Goal: Task Accomplishment & Management: Complete application form

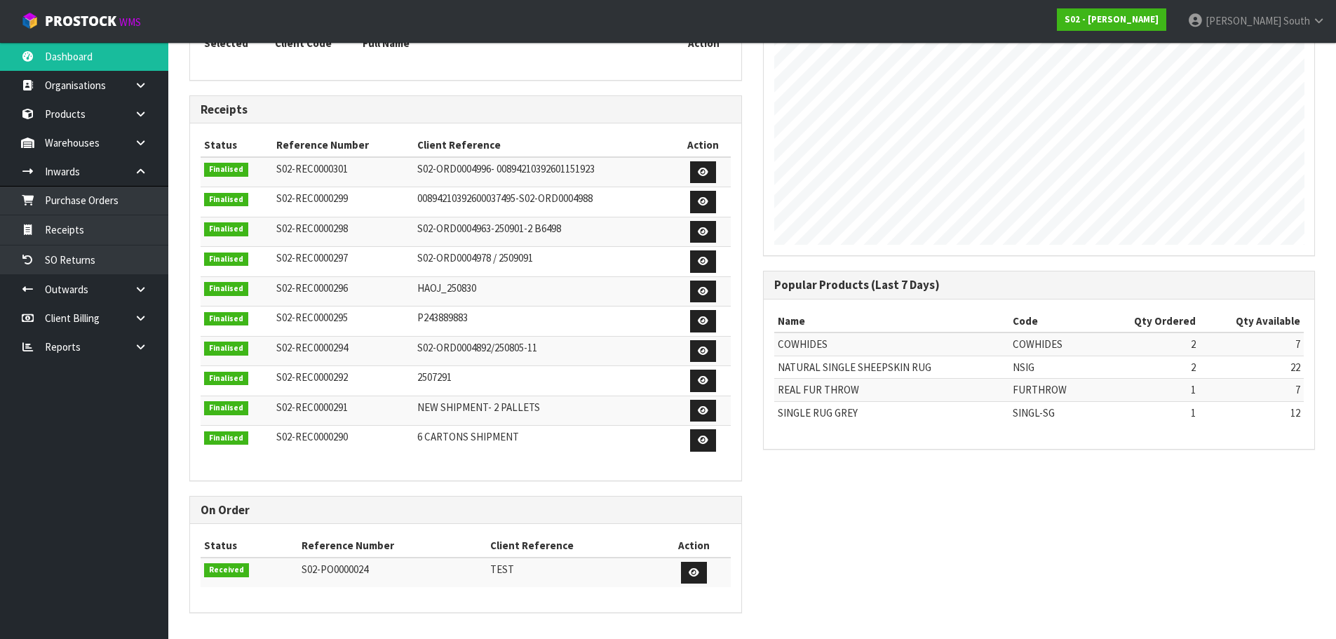
scroll to position [62, 0]
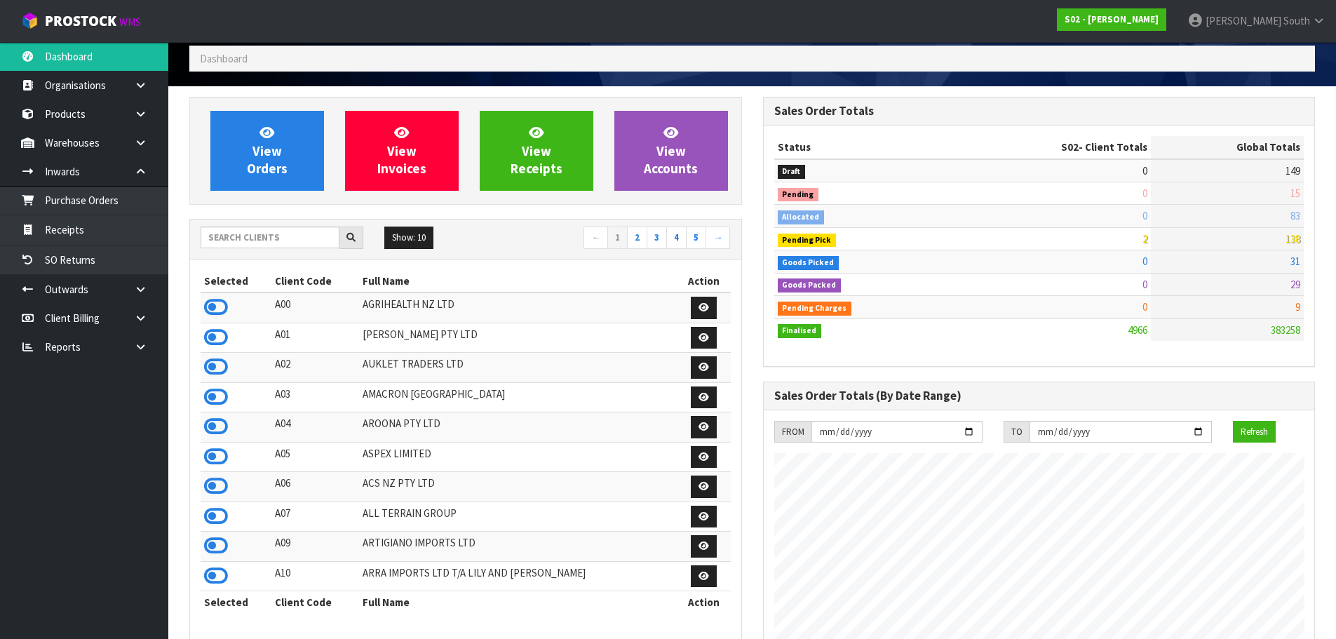
click at [748, 249] on div "View Orders View Invoices View Receipts View Accounts Show: 10 5 10 25" at bounding box center [466, 642] width 574 height 1090
click at [322, 247] on input "text" at bounding box center [270, 237] width 139 height 22
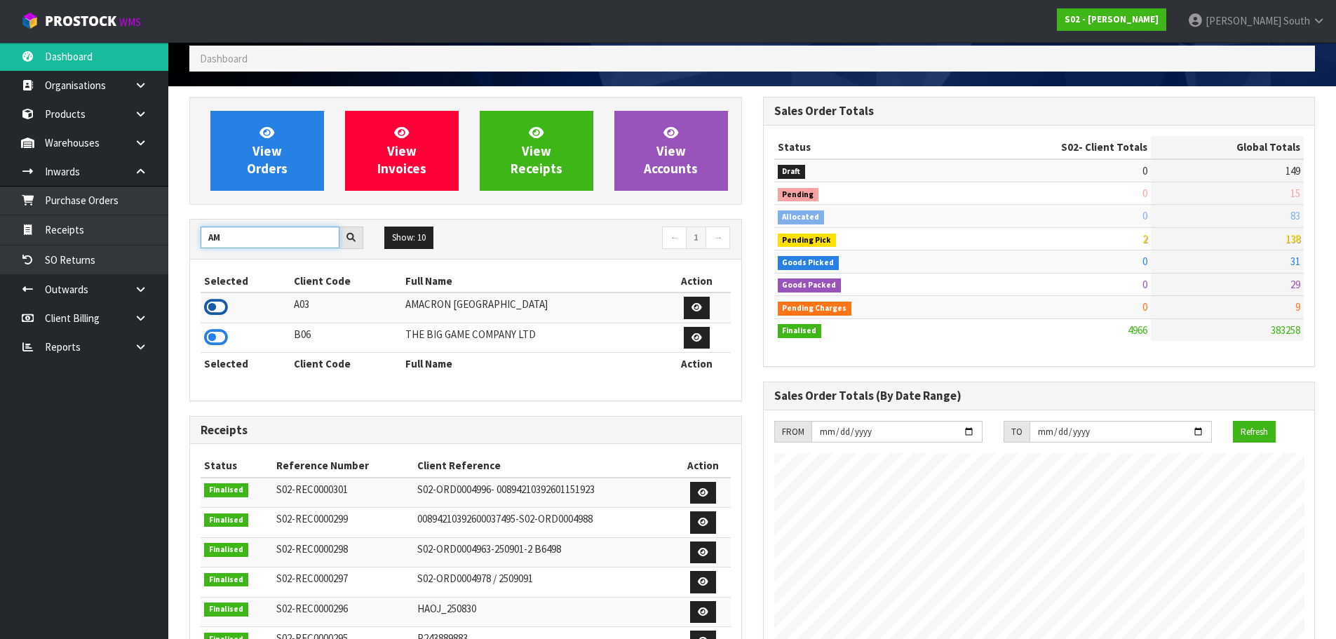
type input "AM"
click at [226, 306] on icon at bounding box center [216, 307] width 24 height 21
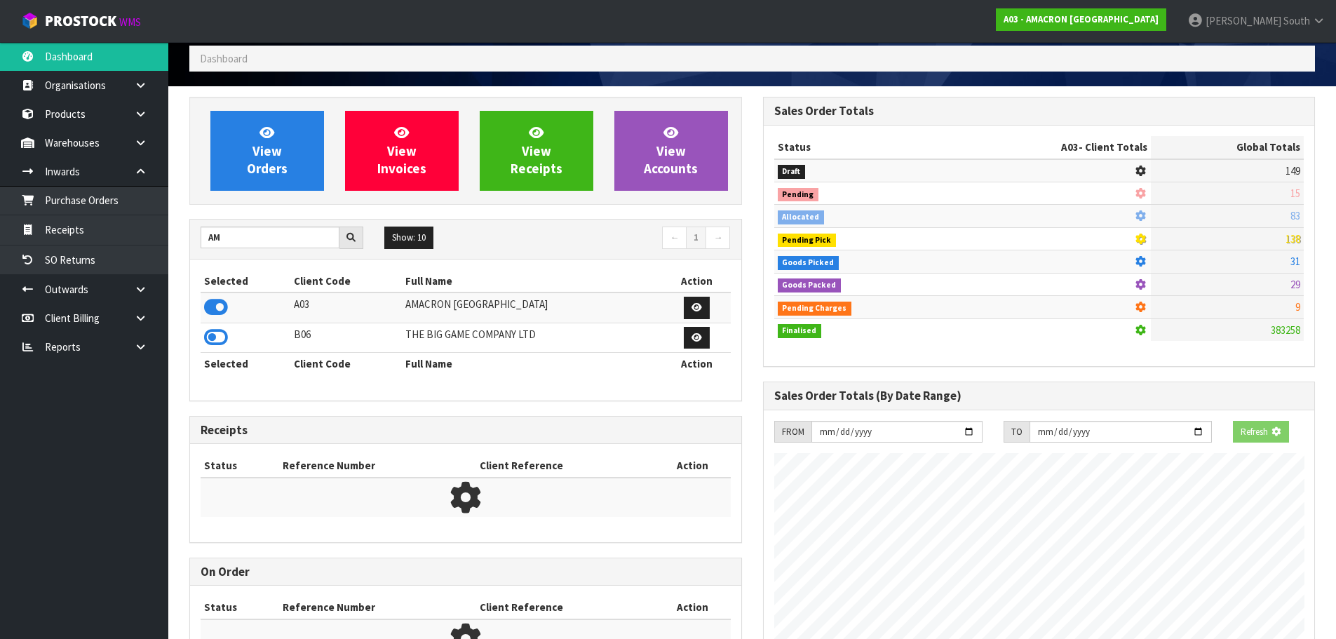
scroll to position [700269, 700553]
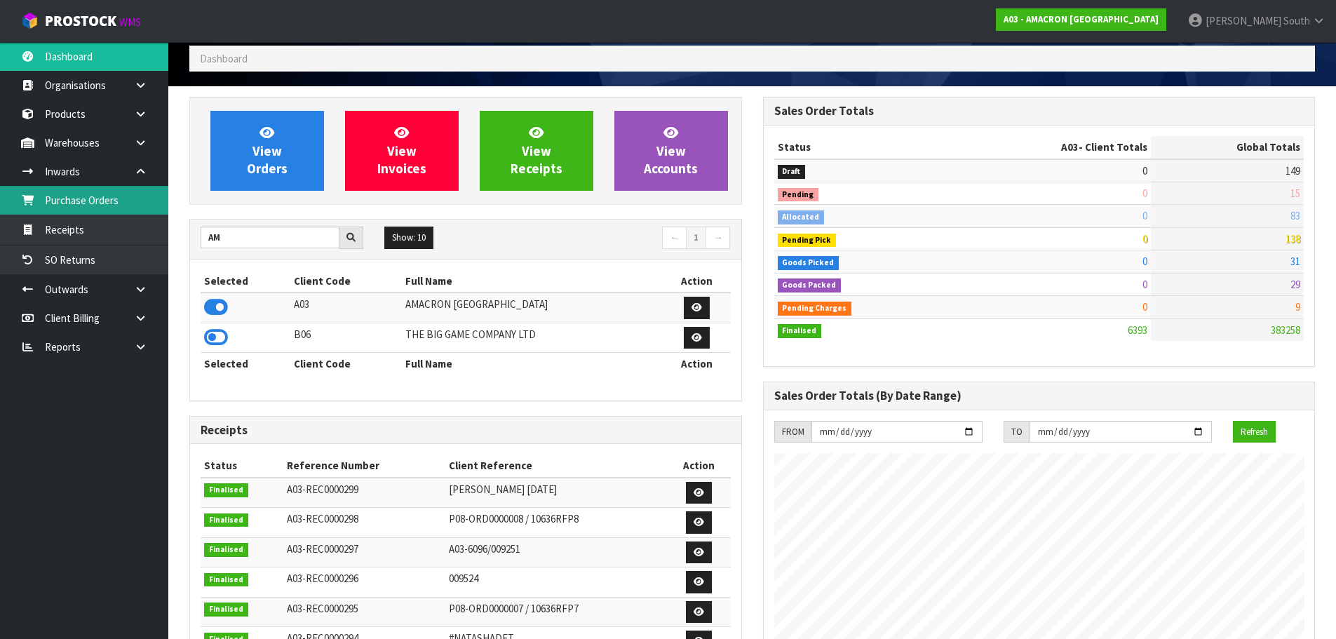
click at [102, 211] on link "Purchase Orders" at bounding box center [84, 200] width 168 height 29
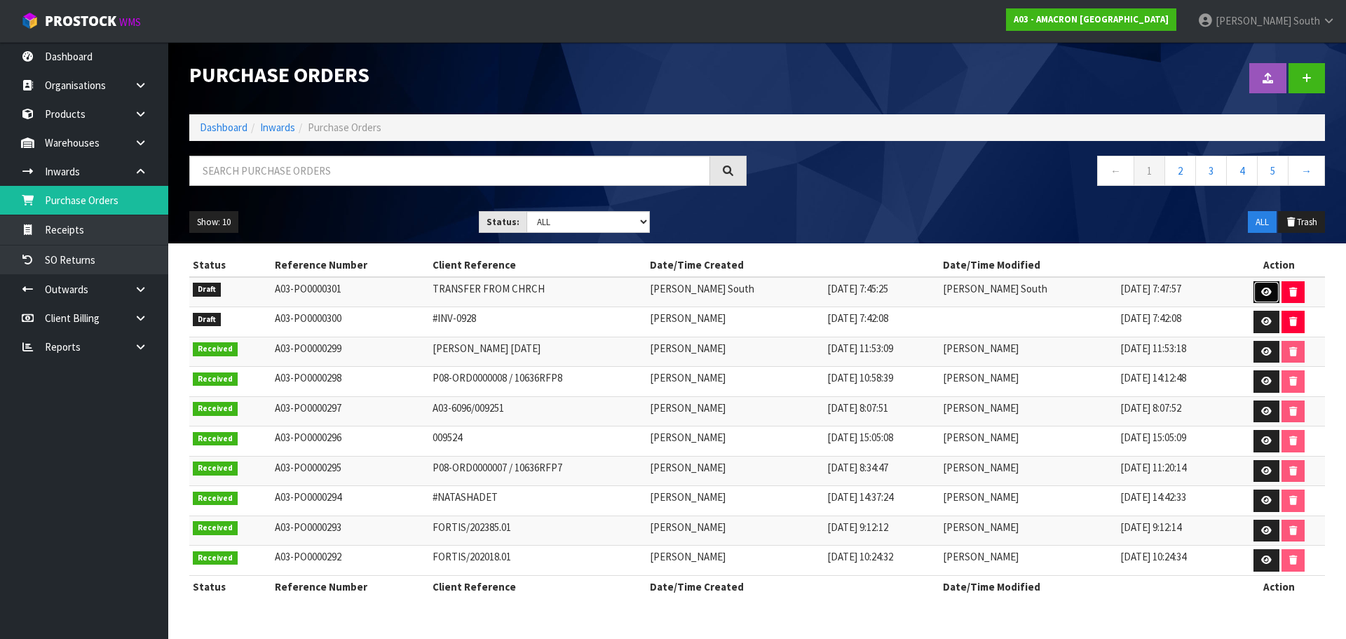
click at [1254, 284] on link at bounding box center [1267, 292] width 26 height 22
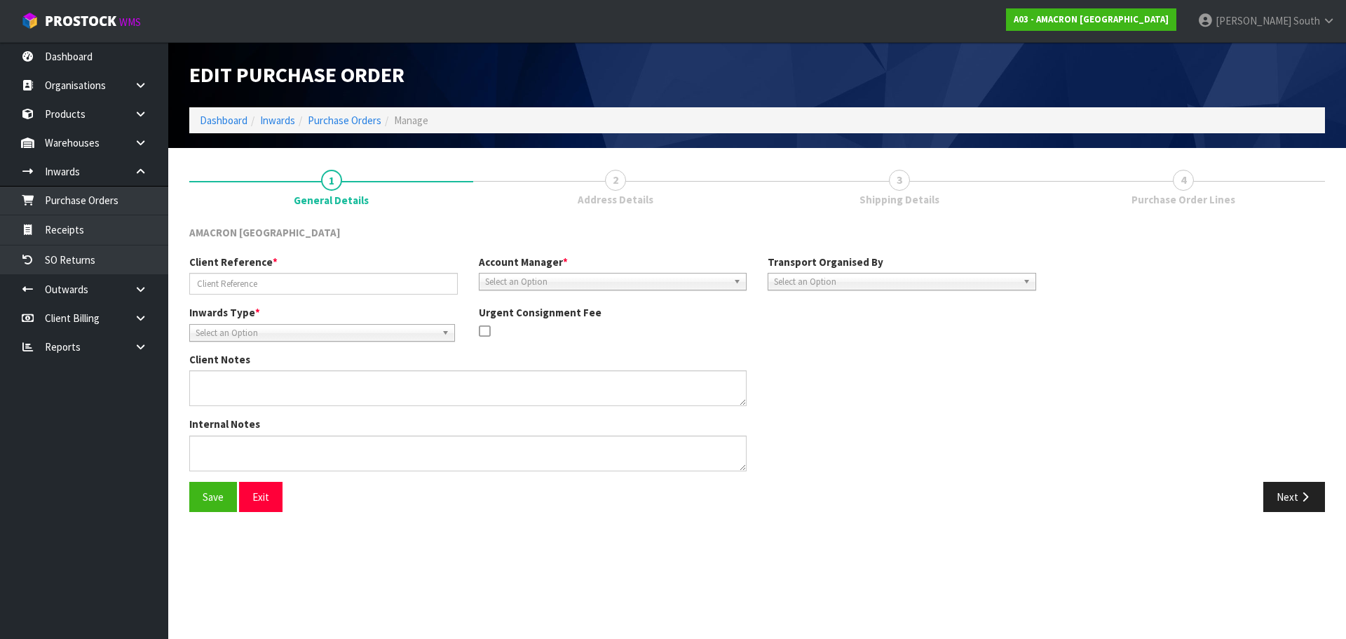
type input "TRANSFER FROM CHRCH"
click at [946, 209] on link "3 Shipping Details" at bounding box center [899, 185] width 284 height 55
click at [1269, 490] on button "Next" at bounding box center [1294, 497] width 62 height 30
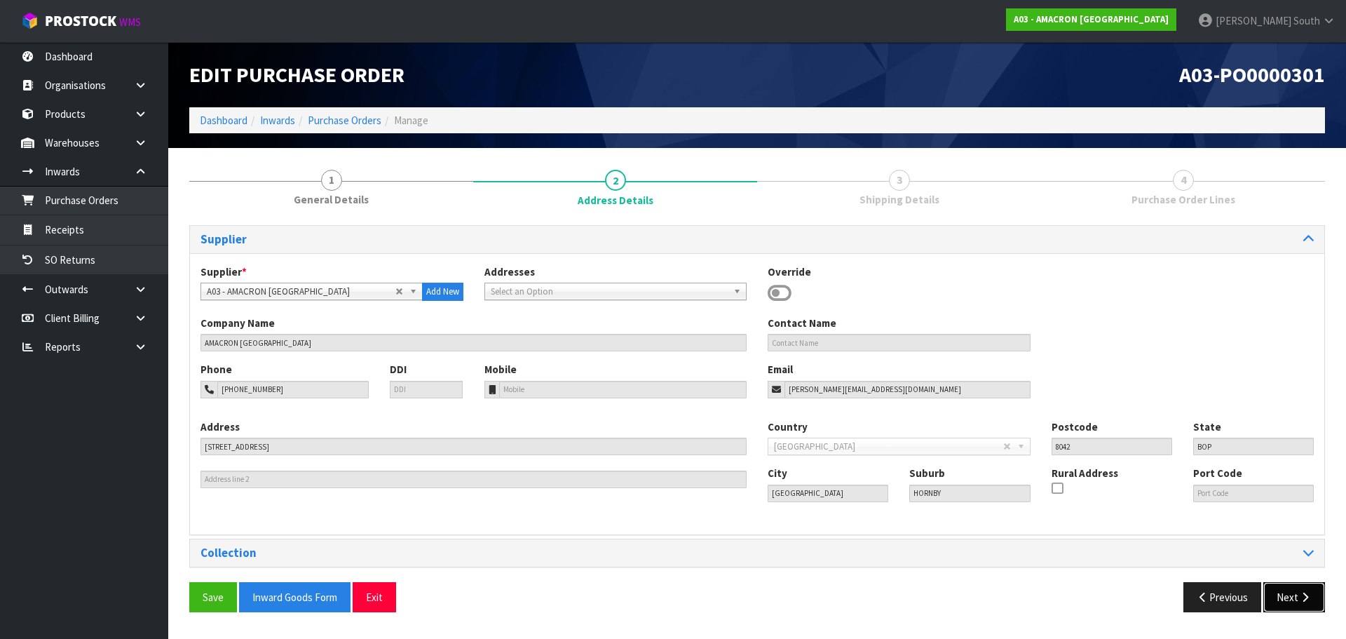
click at [1287, 595] on button "Next" at bounding box center [1294, 597] width 62 height 30
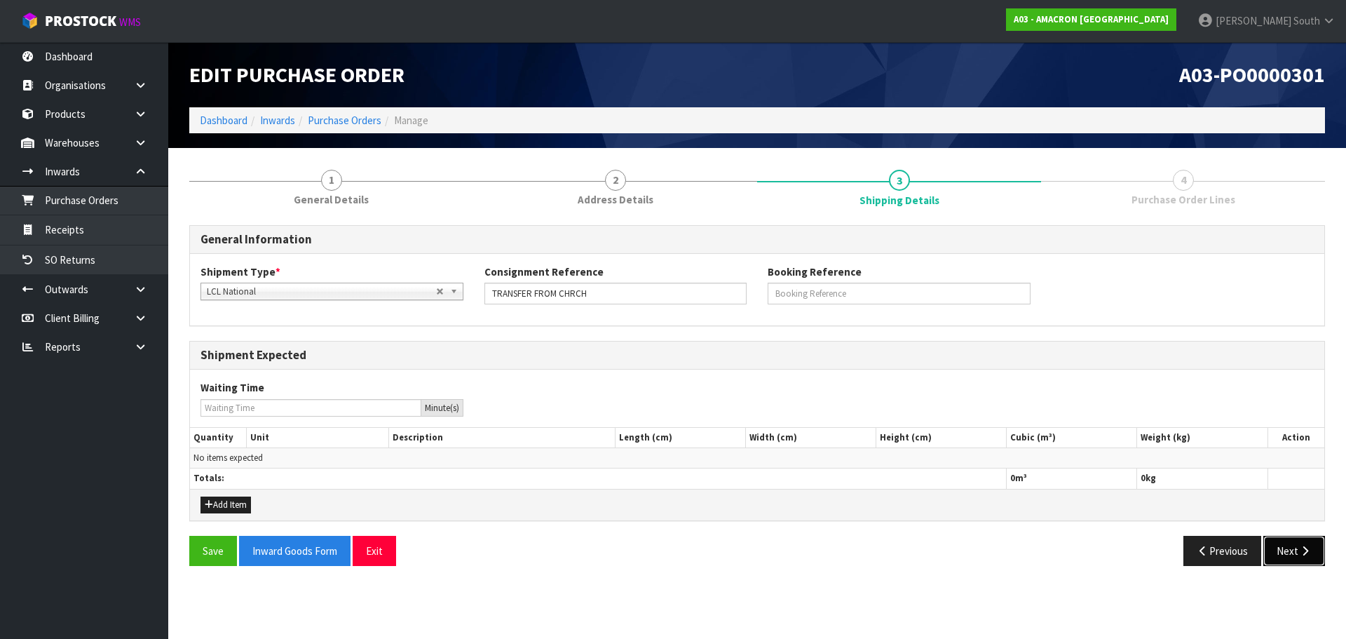
click at [1303, 557] on button "Next" at bounding box center [1294, 551] width 62 height 30
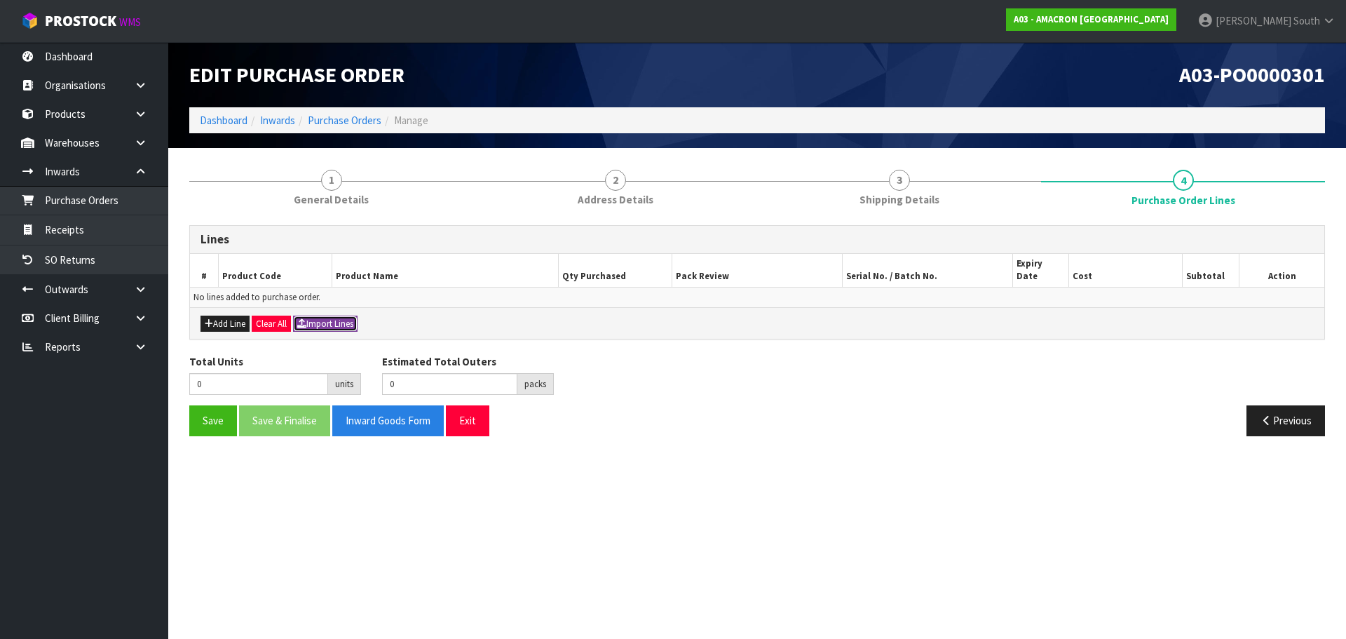
click at [324, 316] on button "Import Lines" at bounding box center [325, 324] width 65 height 17
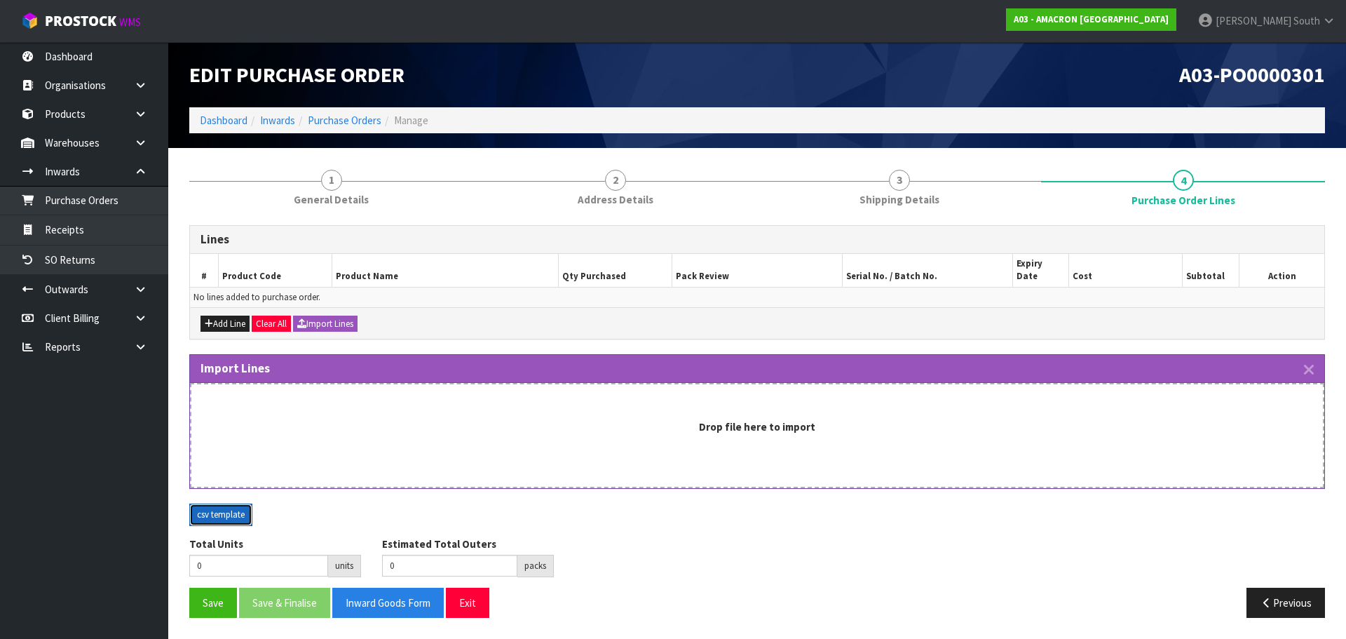
click at [233, 503] on button "csv template" at bounding box center [220, 514] width 63 height 22
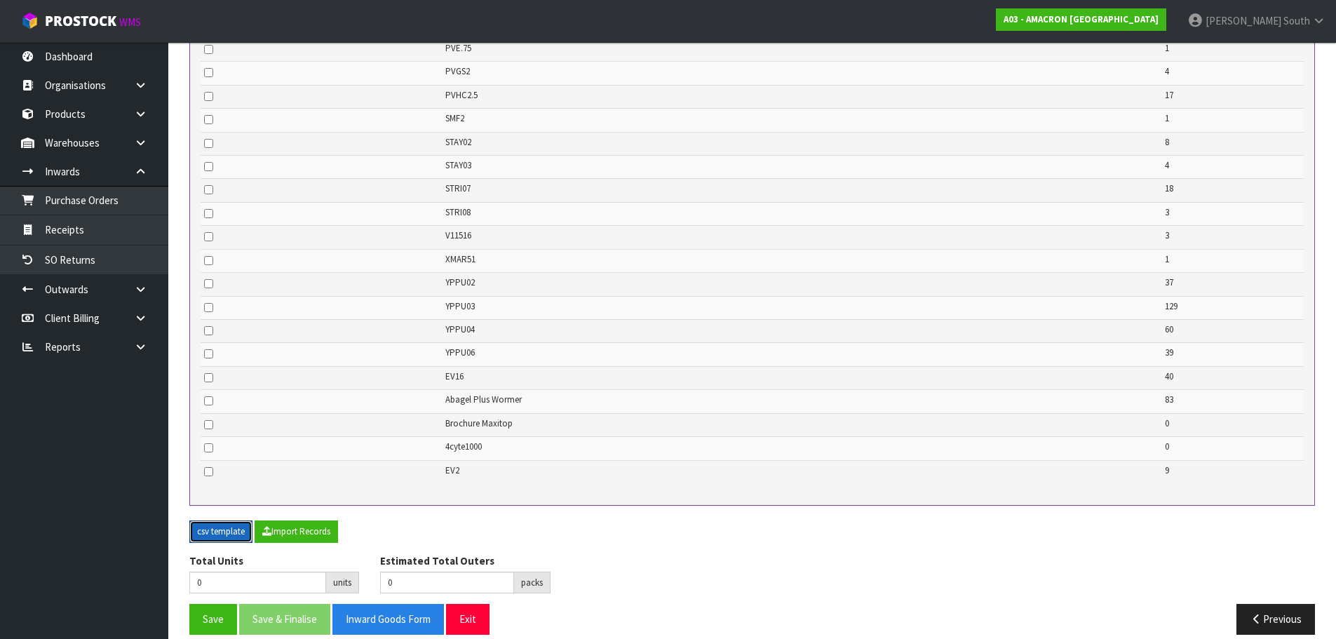
scroll to position [996, 0]
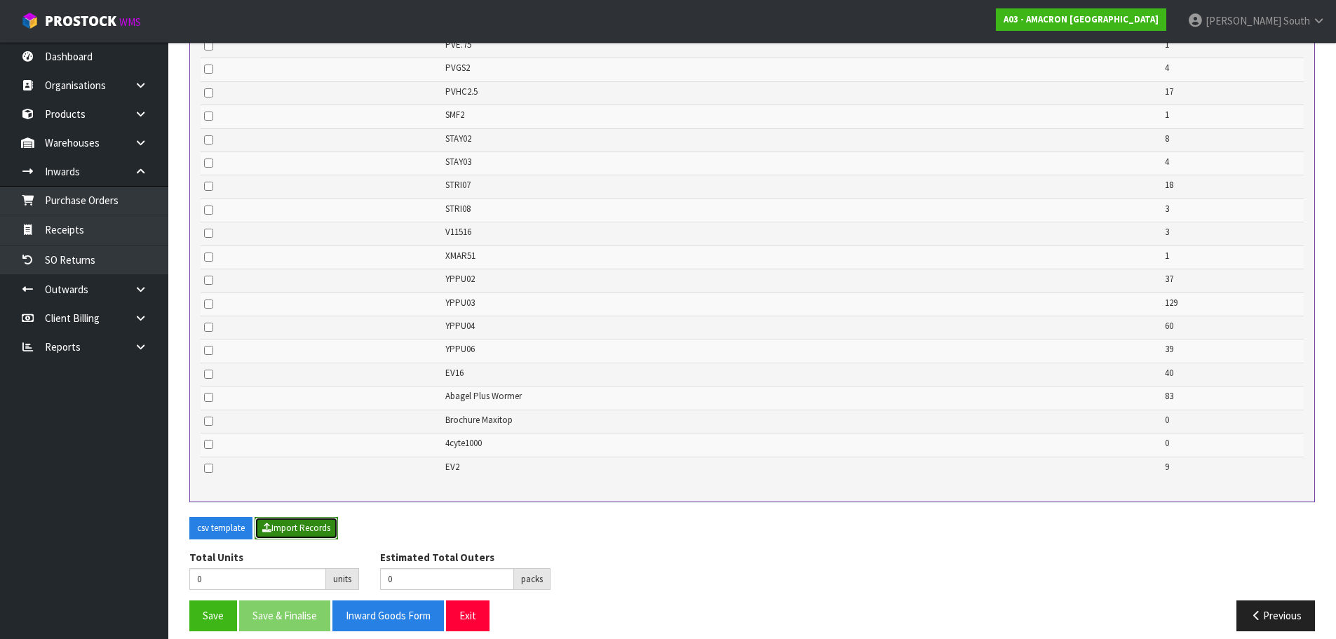
click at [280, 517] on button "Import Records" at bounding box center [296, 528] width 83 height 22
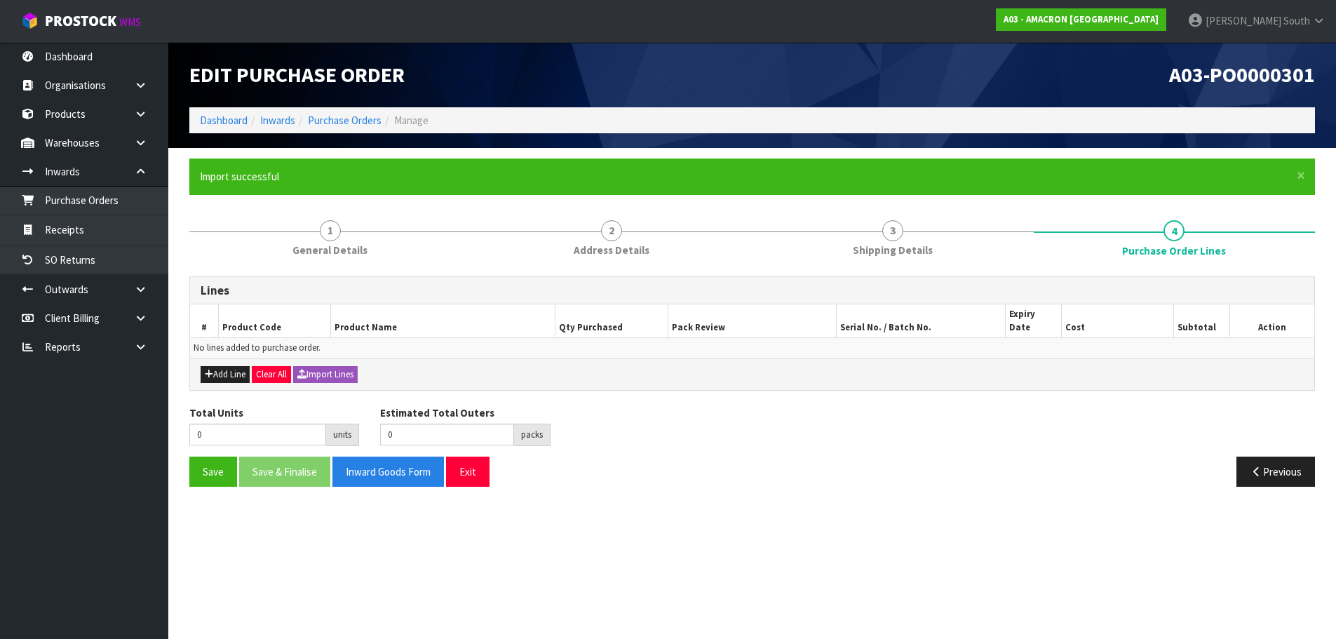
scroll to position [0, 0]
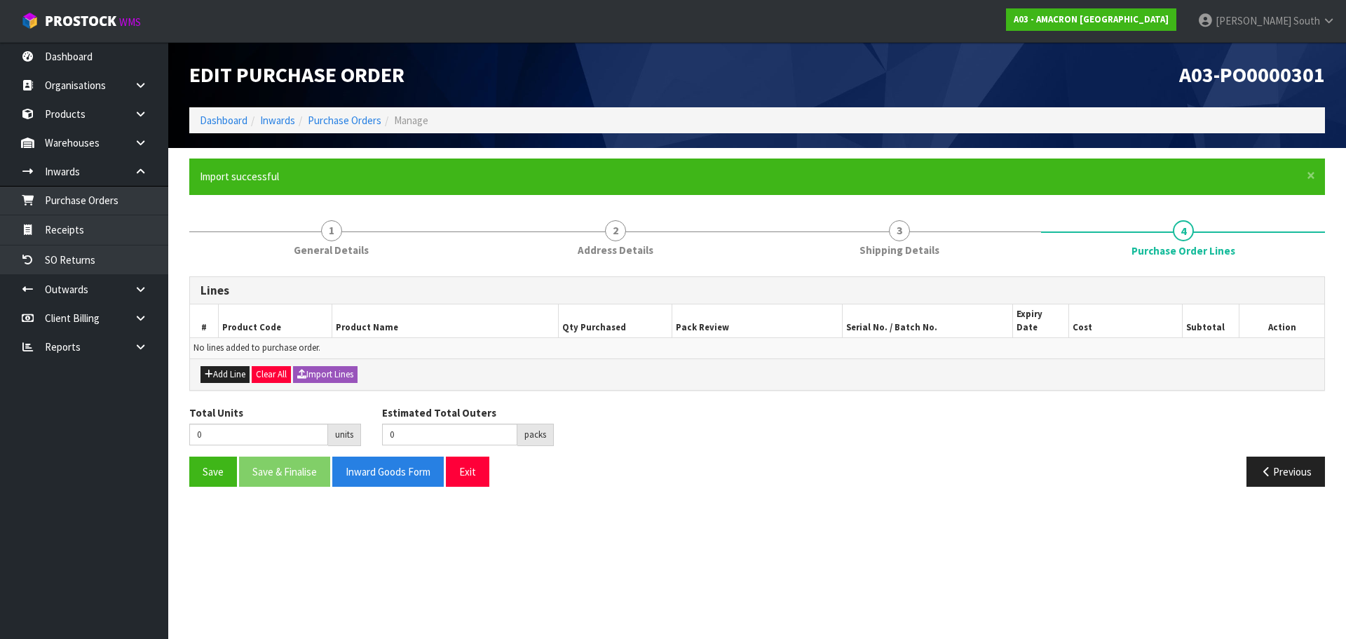
click at [1125, 428] on div "Total Units 0 units Estimated Total Outers 0 packs Estimated Total Pallets 0 pa…" at bounding box center [757, 430] width 1157 height 51
click at [311, 371] on div "Add Line Clear All Import Lines" at bounding box center [757, 374] width 1134 height 32
click at [319, 366] on button "Import Lines" at bounding box center [325, 374] width 65 height 17
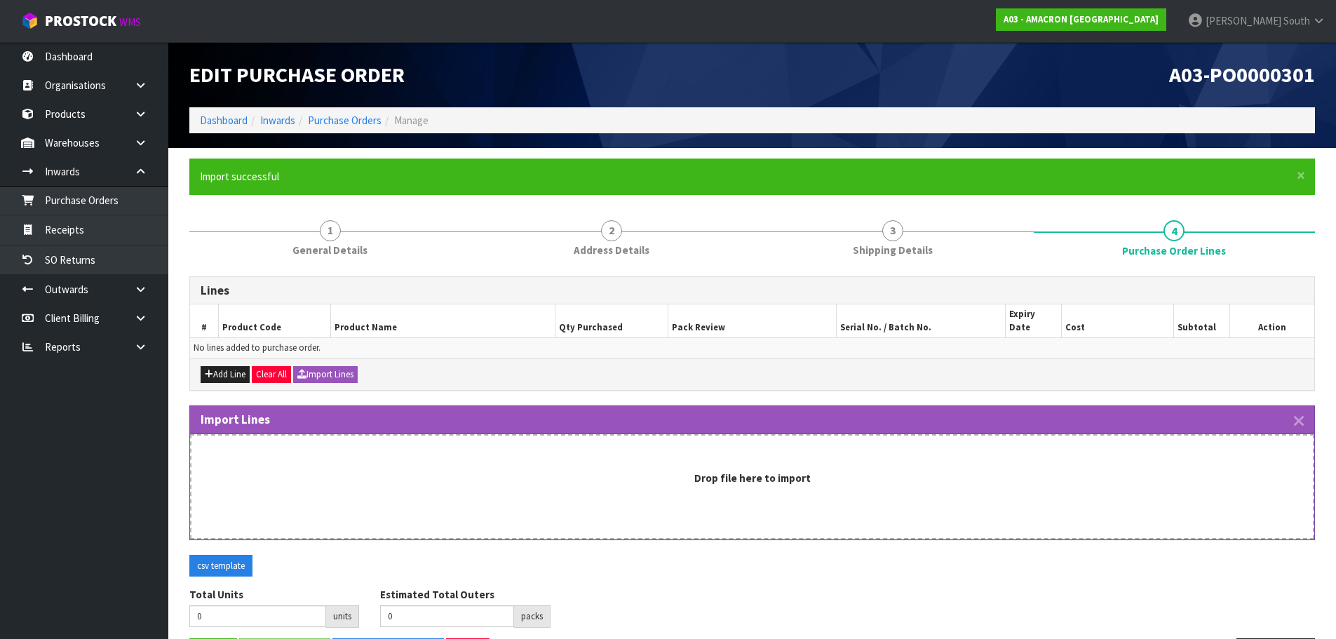
click at [782, 472] on div "Drop file here to import" at bounding box center [751, 477] width 1093 height 15
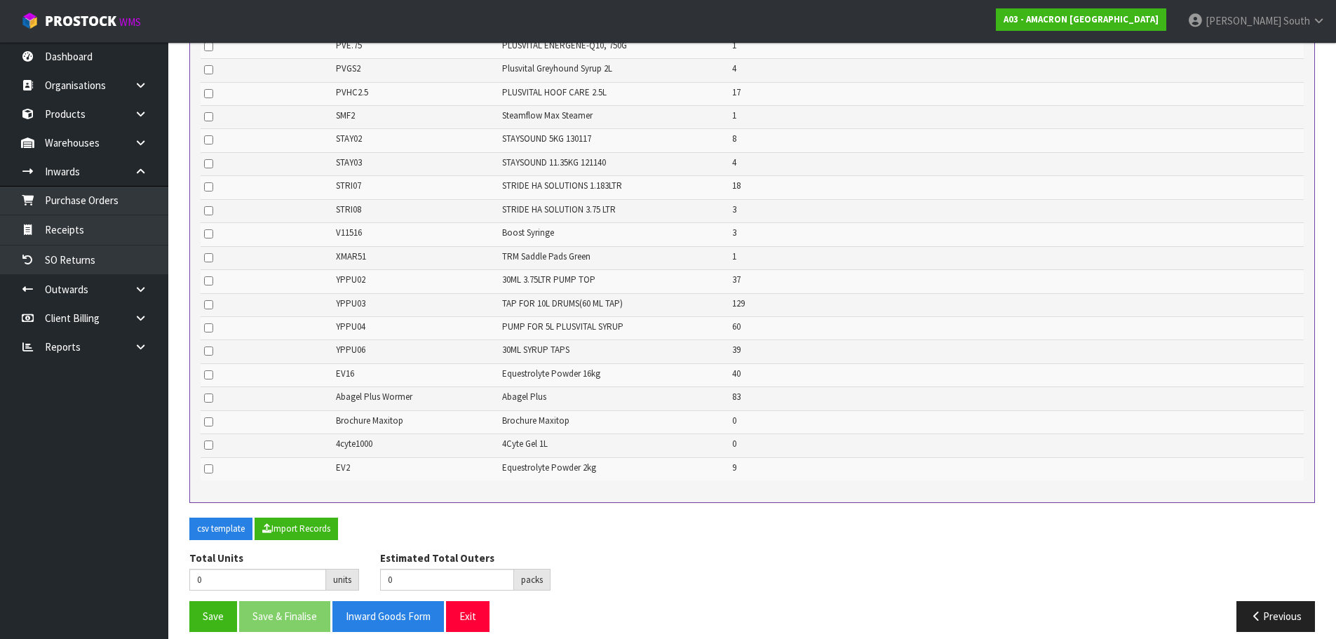
scroll to position [1023, 0]
click at [289, 517] on button "Import Records" at bounding box center [296, 528] width 83 height 22
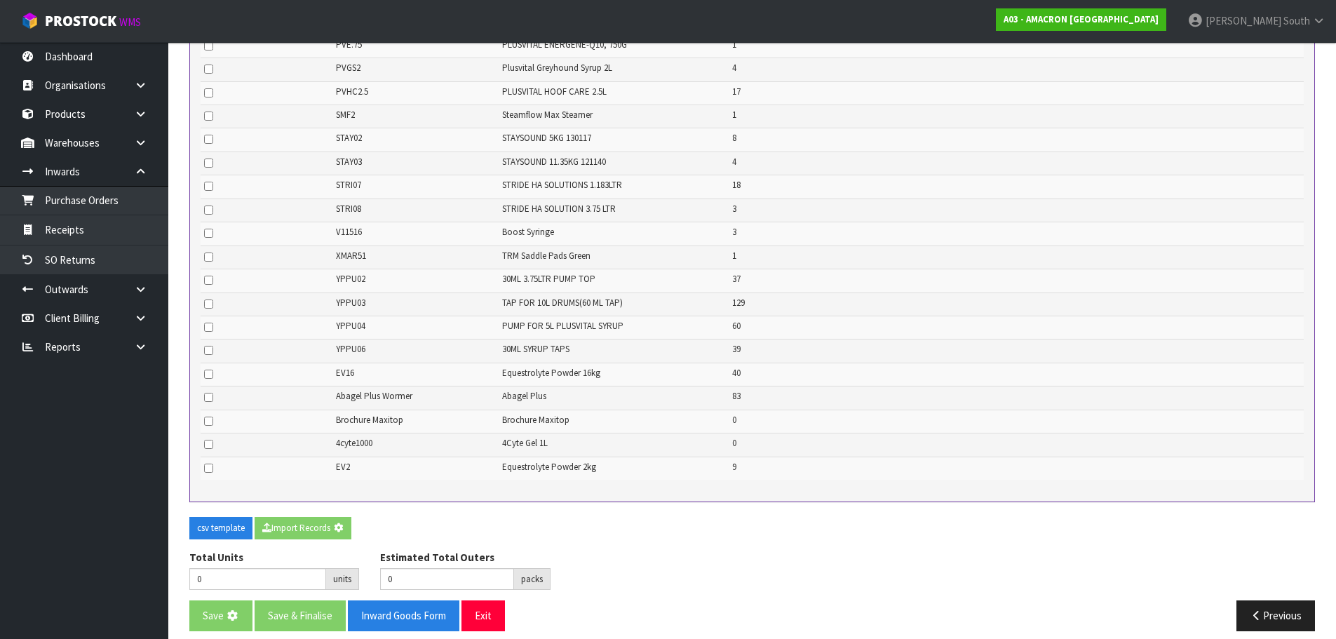
type input "668"
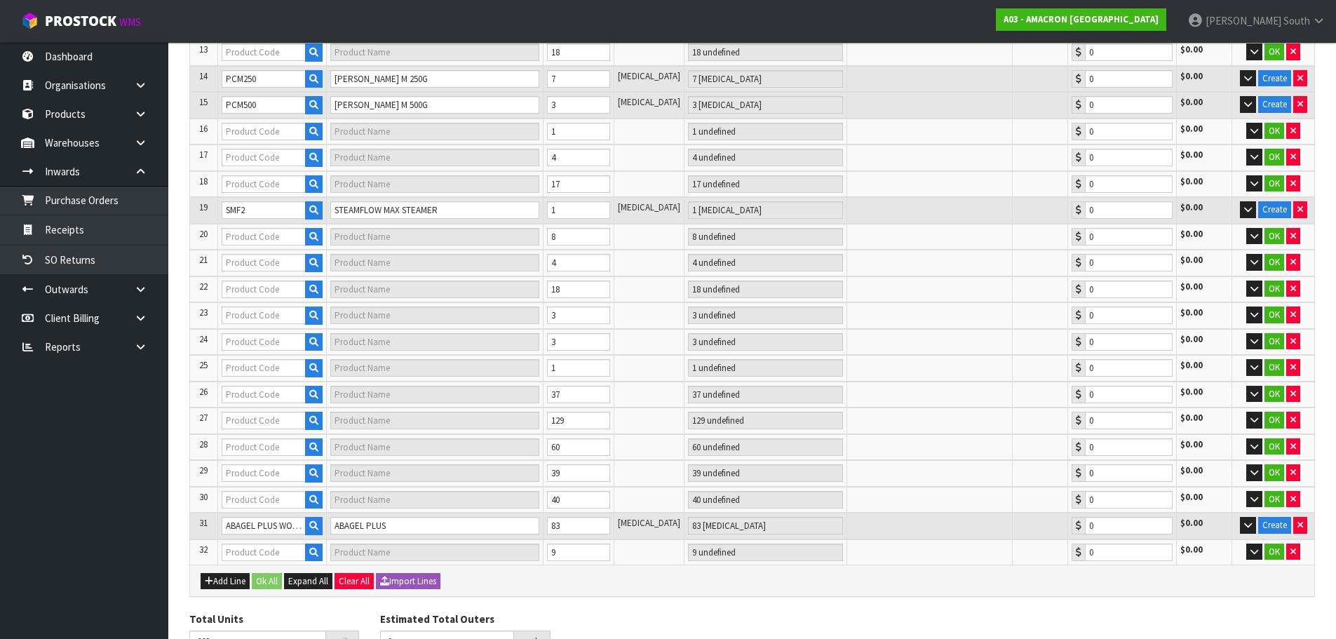
type input "6"
type input "CURA01"
type input "CURRAGH [PERSON_NAME] OIL 4.5LTR"
type input "6 CTN"
type input "0.00"
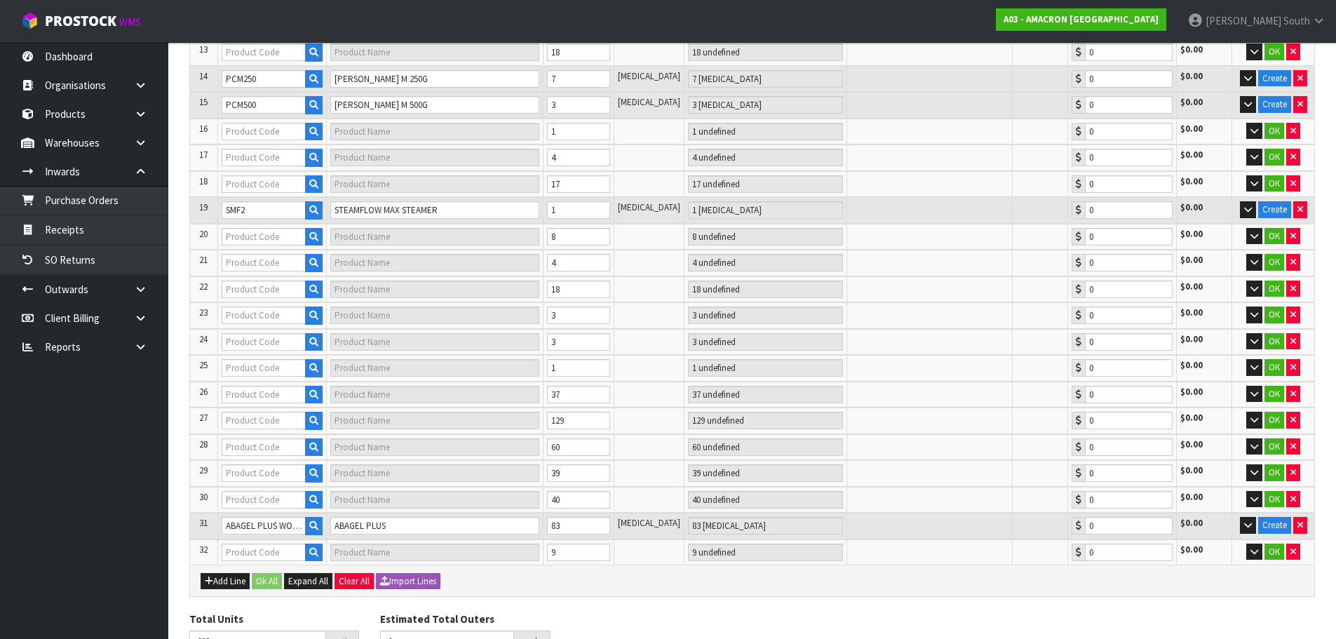
type input "CALEG"
type input "CALEGASTRO SYRINGE 30ML"
type input "7 [MEDICAL_DATA]"
type input "0.00"
type input "GNFBROCHURE"
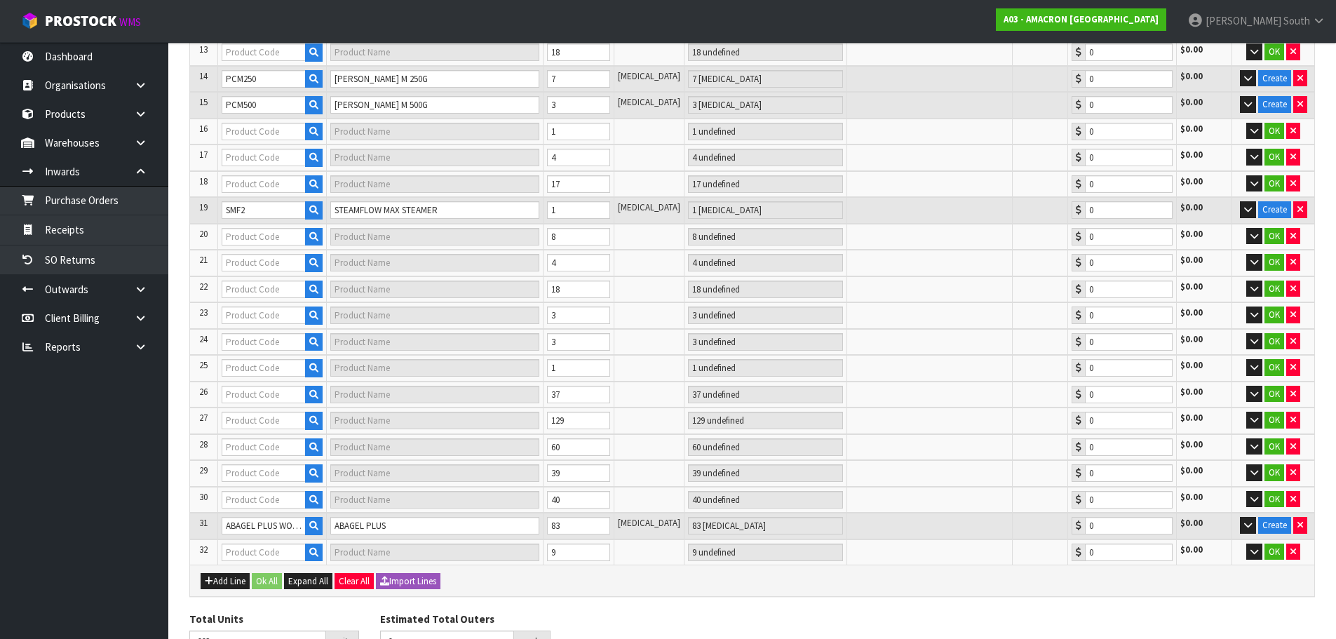
type input "GNF BROCHURE"
type input "6 [MEDICAL_DATA]"
type input "0.00"
type input "HEMO02"
type input "HEMOREX 1.5KG"
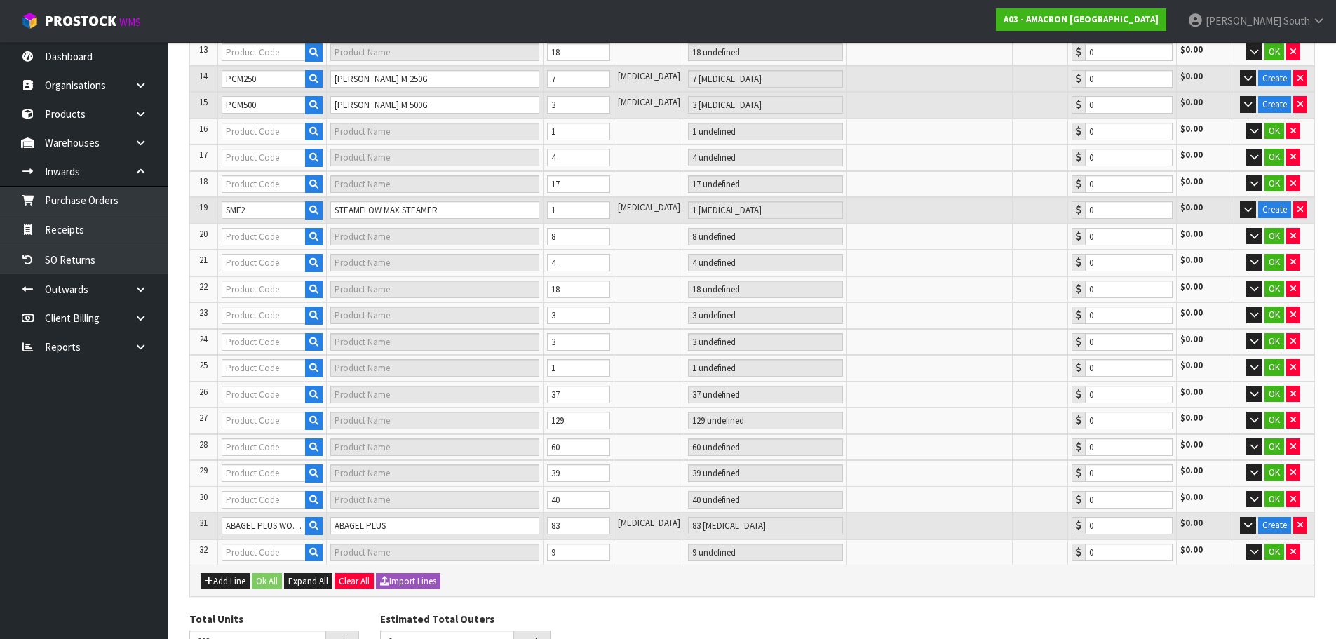
type input "1 PAL"
type input "0.00"
type input "7"
type input "EQV"
type input "EQUIVENT SYRUP ND 1LT"
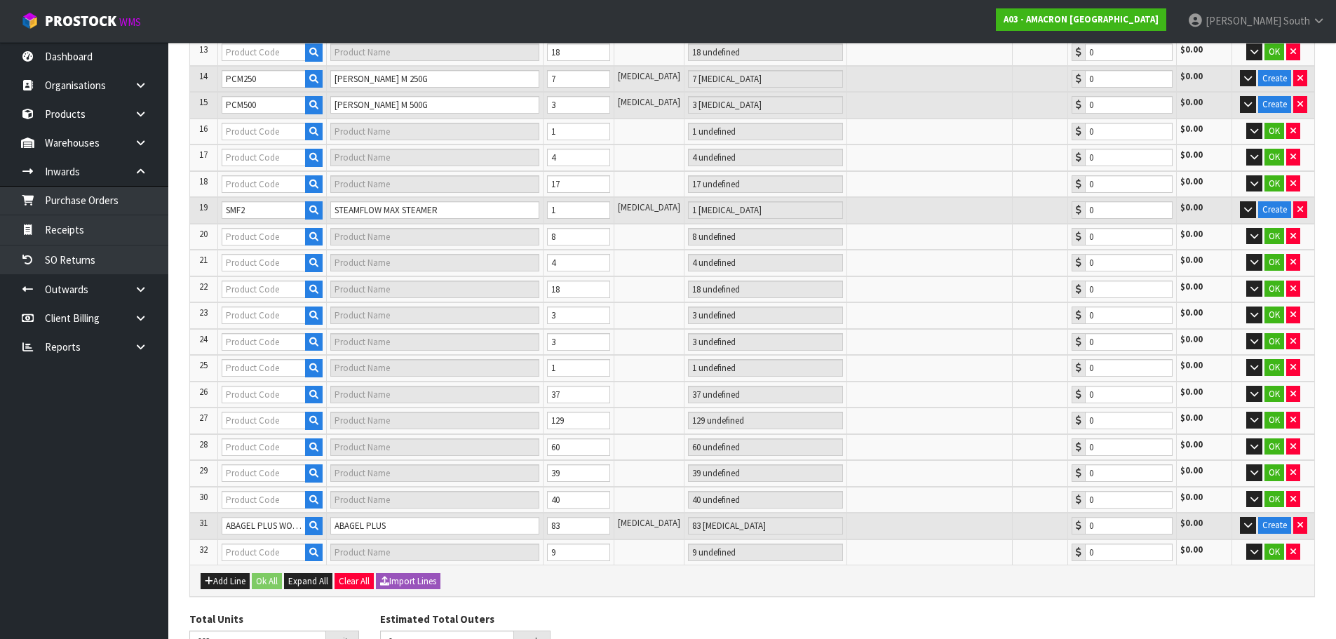
type input "8 BTL"
type input "0.00"
type input "GAM500"
type input "VETANRY GAMGEE 300MM WIDE-500G"
type input "12 ROL"
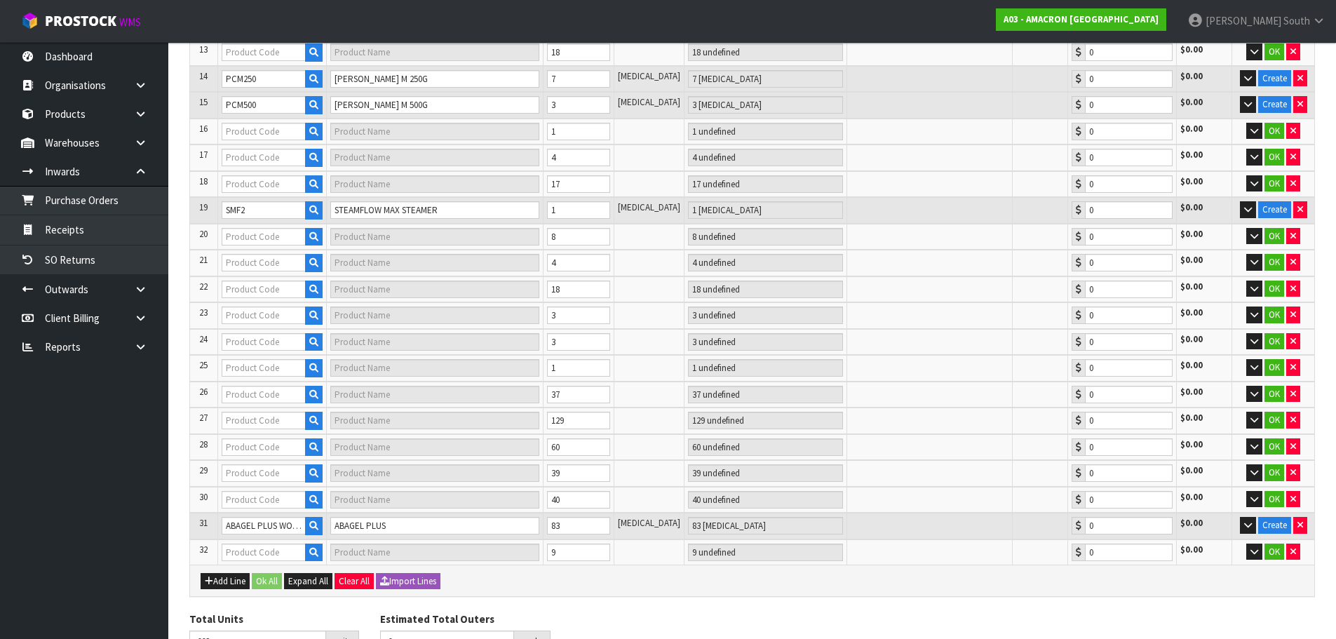
type input "0.00"
type input "GOOD08"
type input "GOOD AS GOLD 3 X 35G SYRINGES"
type input "1 CTN + 2 [MEDICAL_DATA]"
type input "0.00"
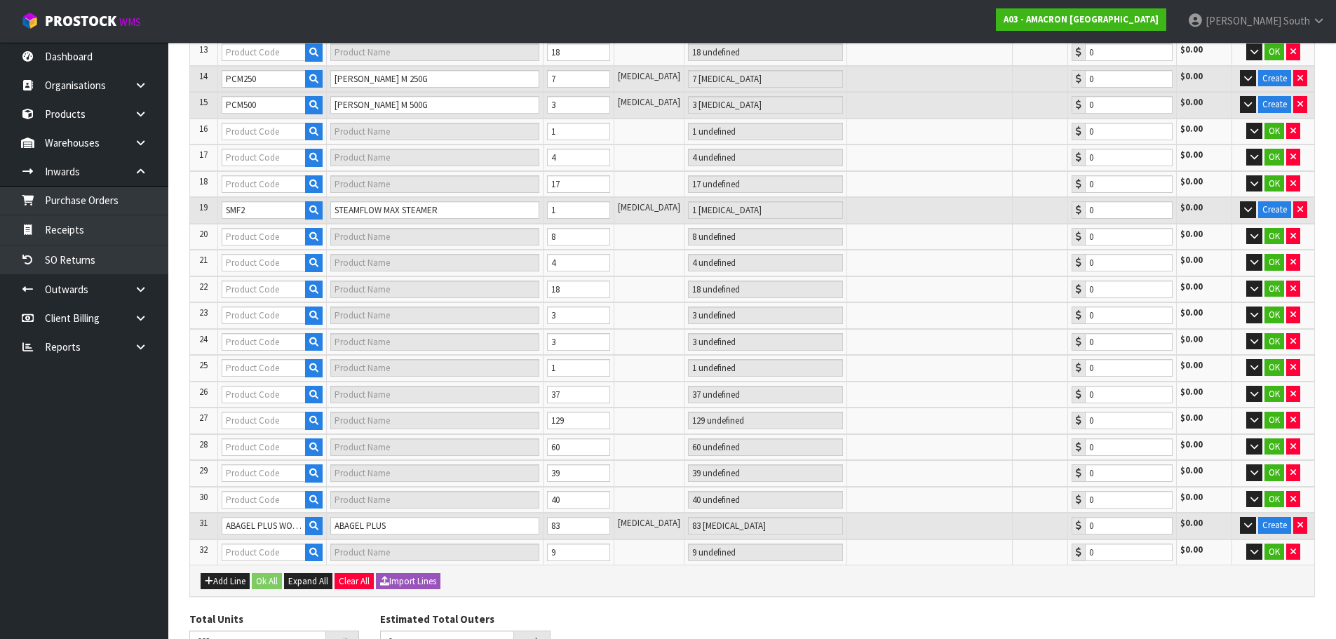
type input "HEMO03"
type input "HEMOREX PASTE SYRINGE 30G"
type input "26 [MEDICAL_DATA]"
type input "0.00"
type input "HOOF16"
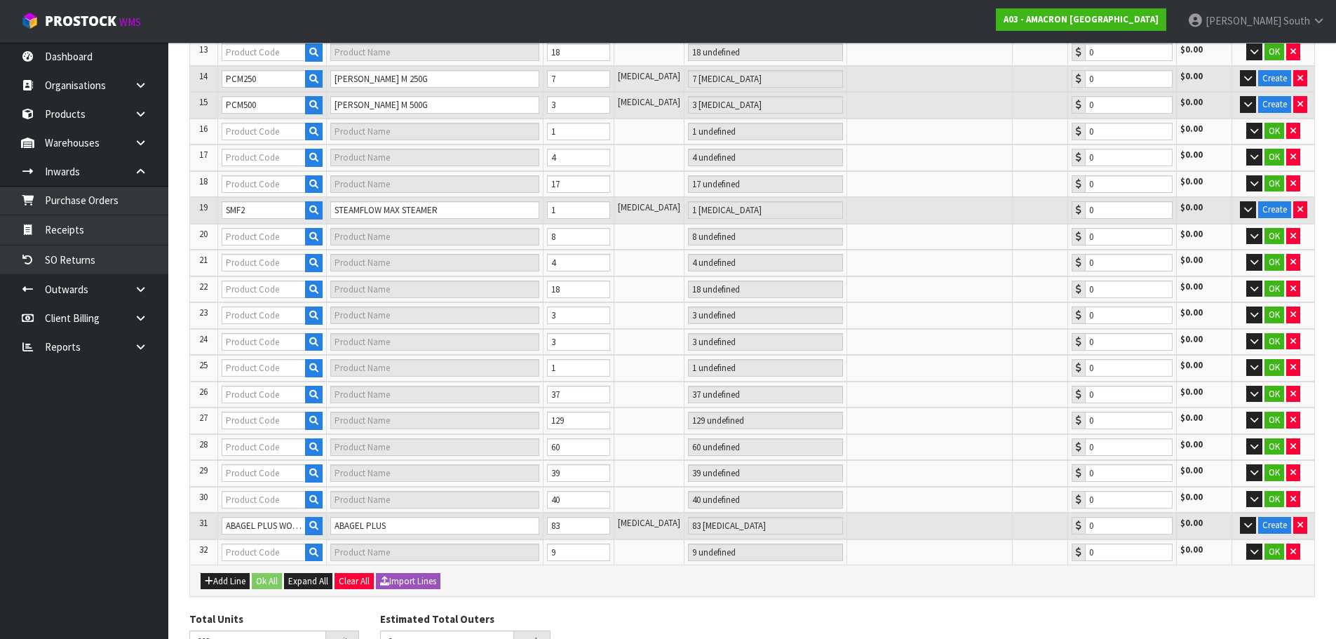
type input "HOOFMAKER PELLET 10KG"
type input "11 PAL"
type input "0.00"
type input "31"
type input "HOOF15"
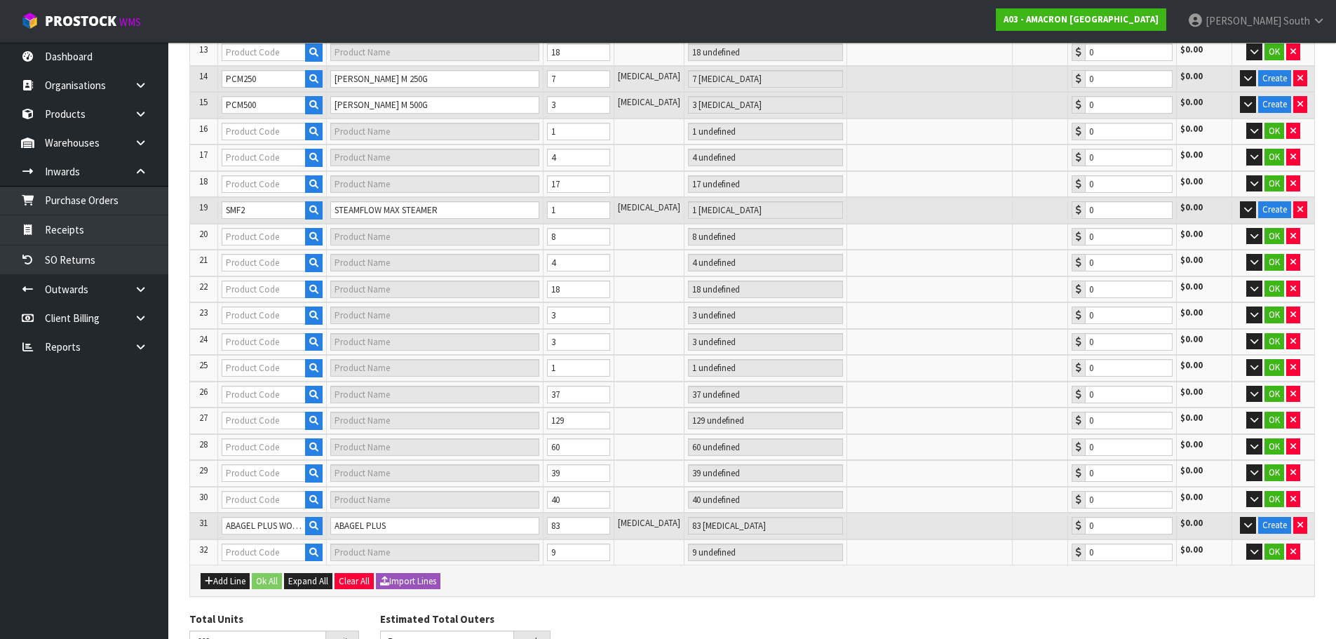
type input "HOOFMAKER PELLET 3 KG"
type input "24 CTN"
type input "0.00"
type input "MAX03"
type input "MAXITOP EQUINE 5KG PELLETS"
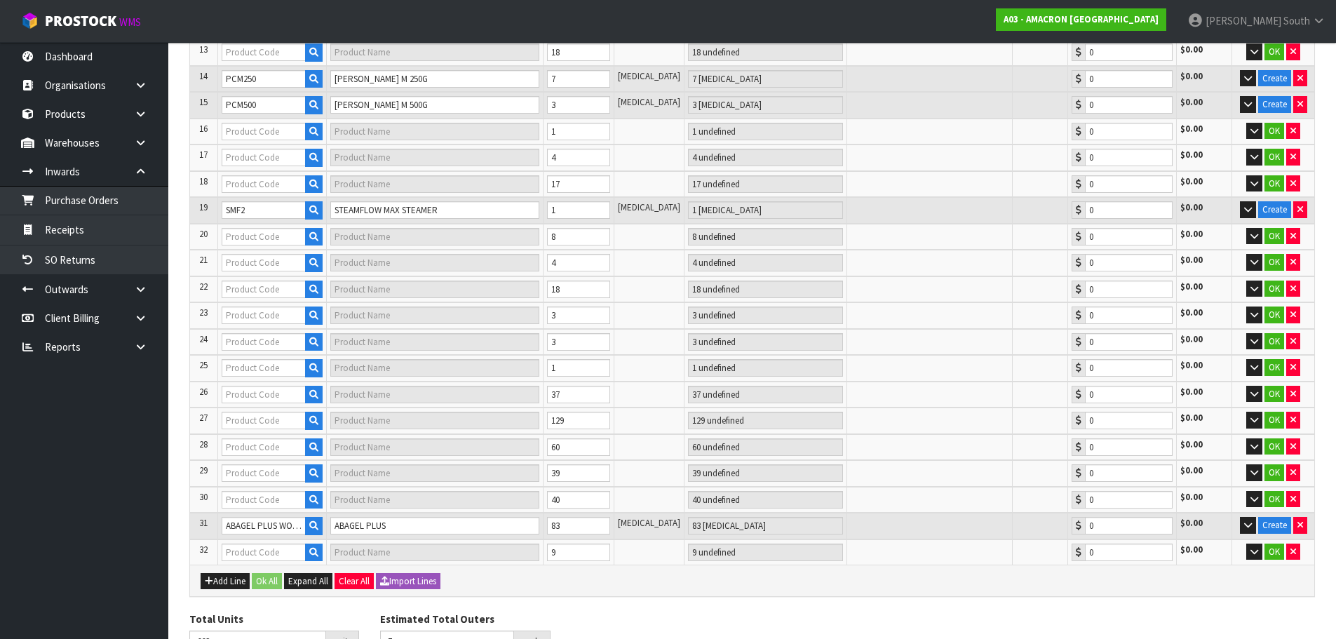
type input "18 PAL"
type input "0.00"
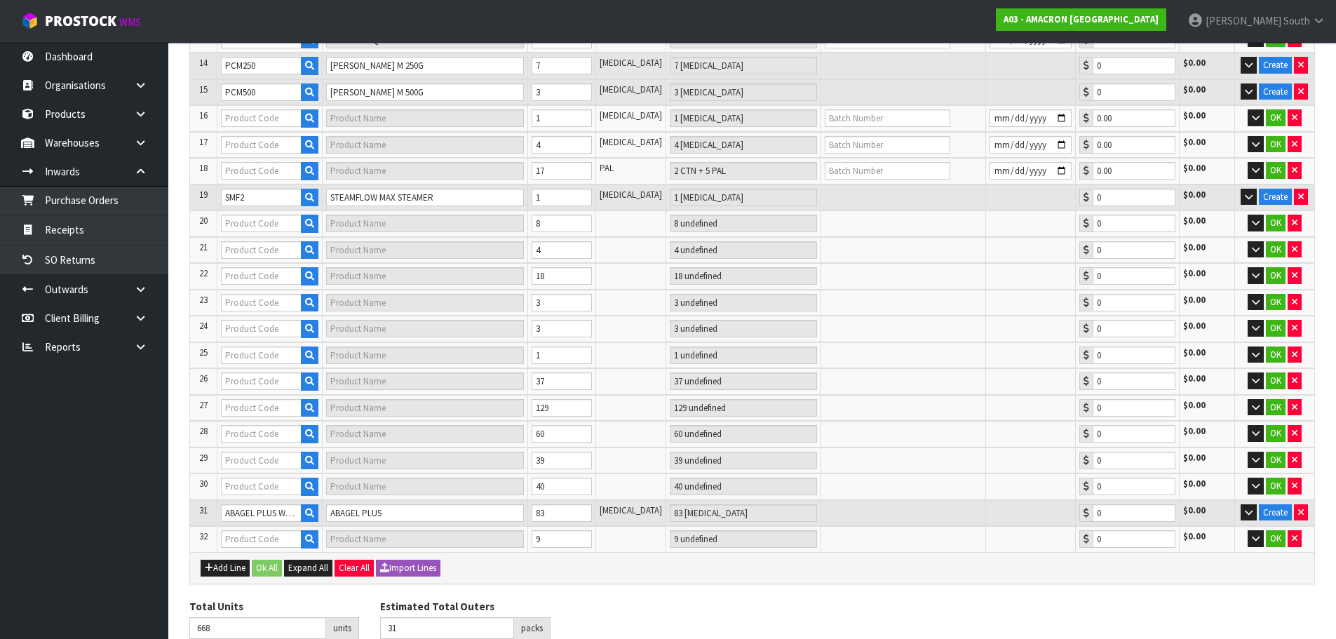
type input "36"
type input "KUR01"
type input "KURASYN 360X 1LT"
type input "1 CTN + 8 [MEDICAL_DATA]"
type input "0.00"
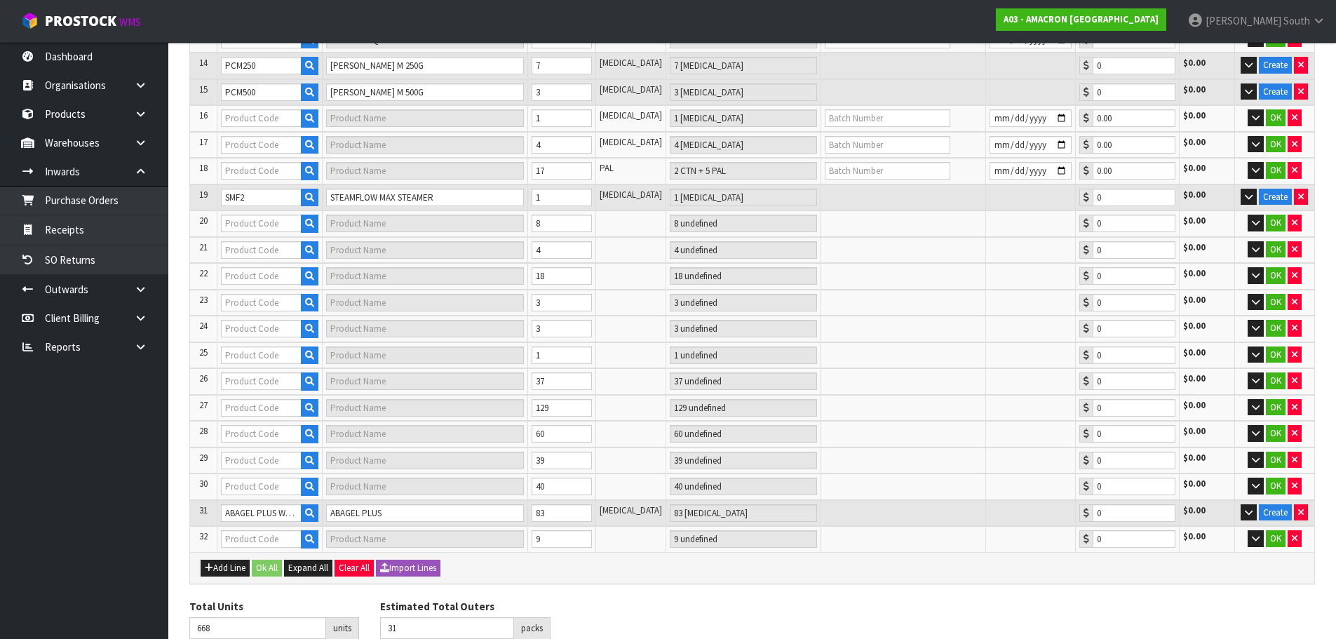
type input "KUR03"
type input "KURASYN 360X 3.75LT"
type input "2 CTN + 1 BTL"
type input "0.00"
type input "PVE.75"
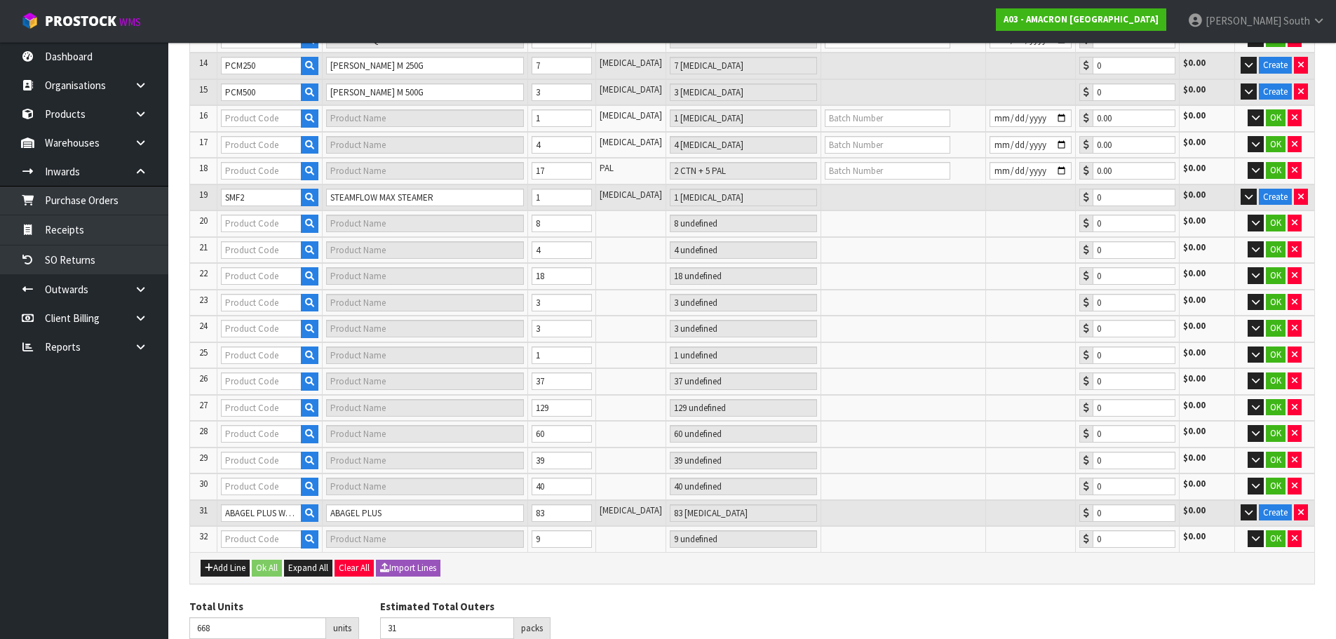
type input "PLUSVITAL ENERGENE-Q10, 750G"
type input "1 [MEDICAL_DATA]"
type input "0.00"
type input "PVGS2"
type input "PLUSVITAL GREYHOUND SYRUP 2L"
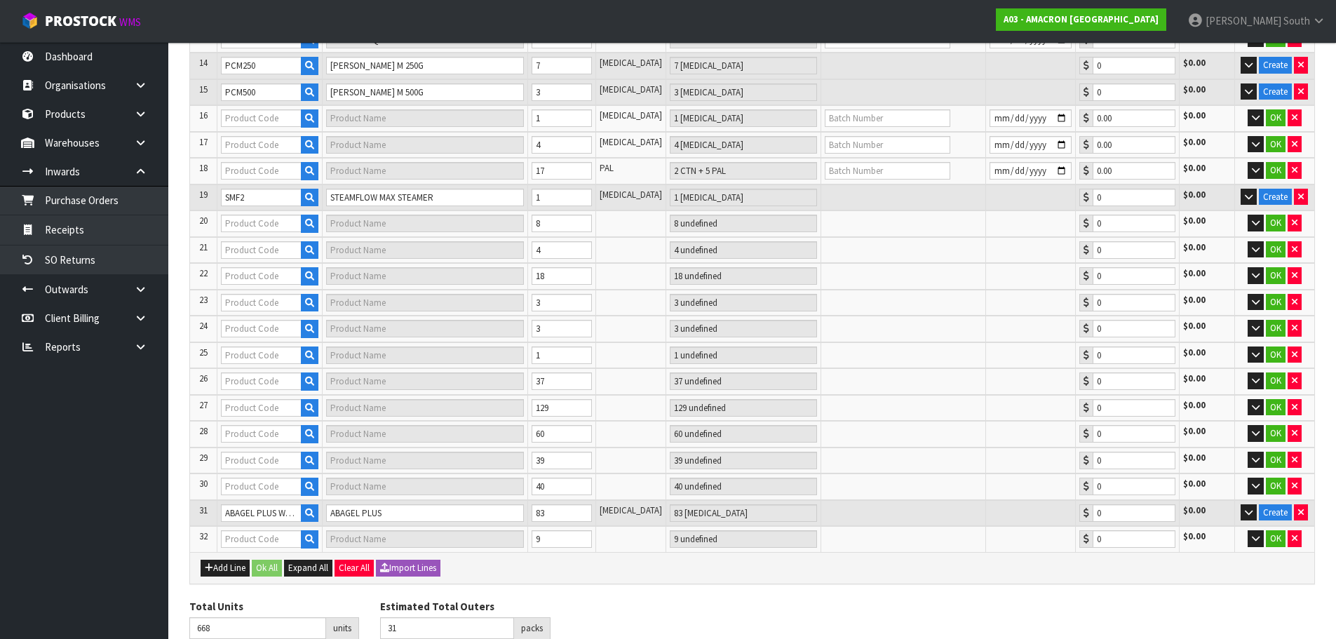
type input "4 [MEDICAL_DATA]"
type input "0.00"
type input "PVHC2.5"
type input "PLUSVITAL HOOF CARE 2.5L"
type input "2 CTN + 5 PAL"
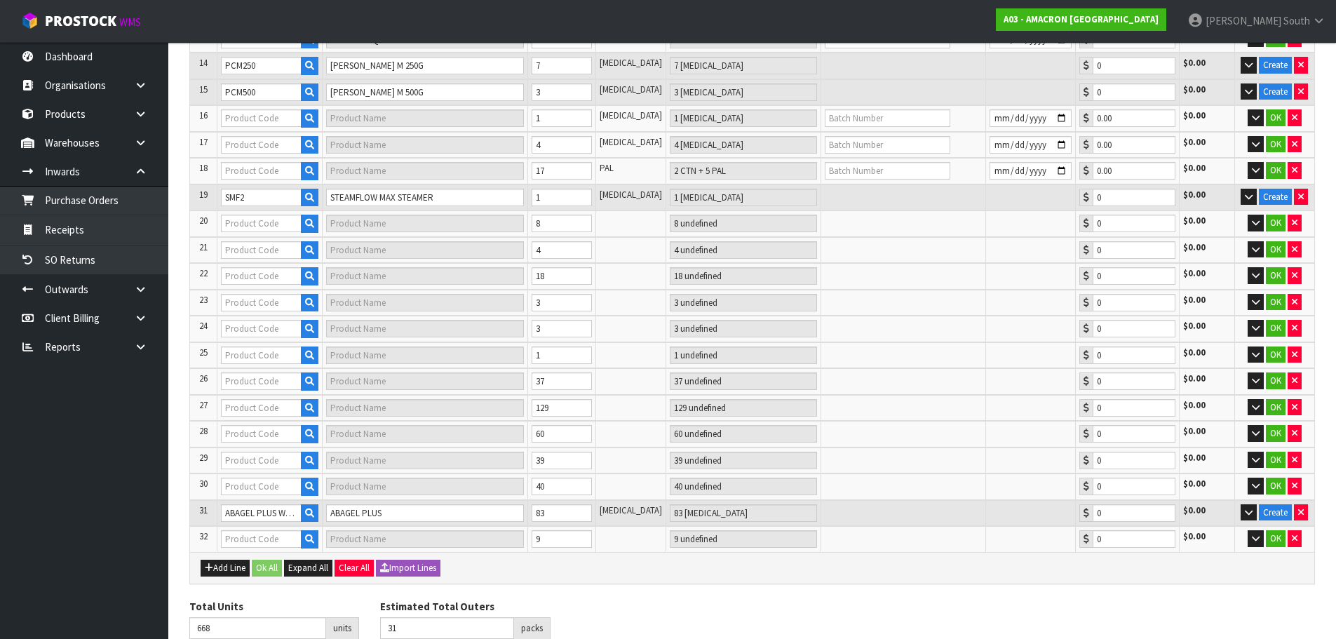
type input "0.00"
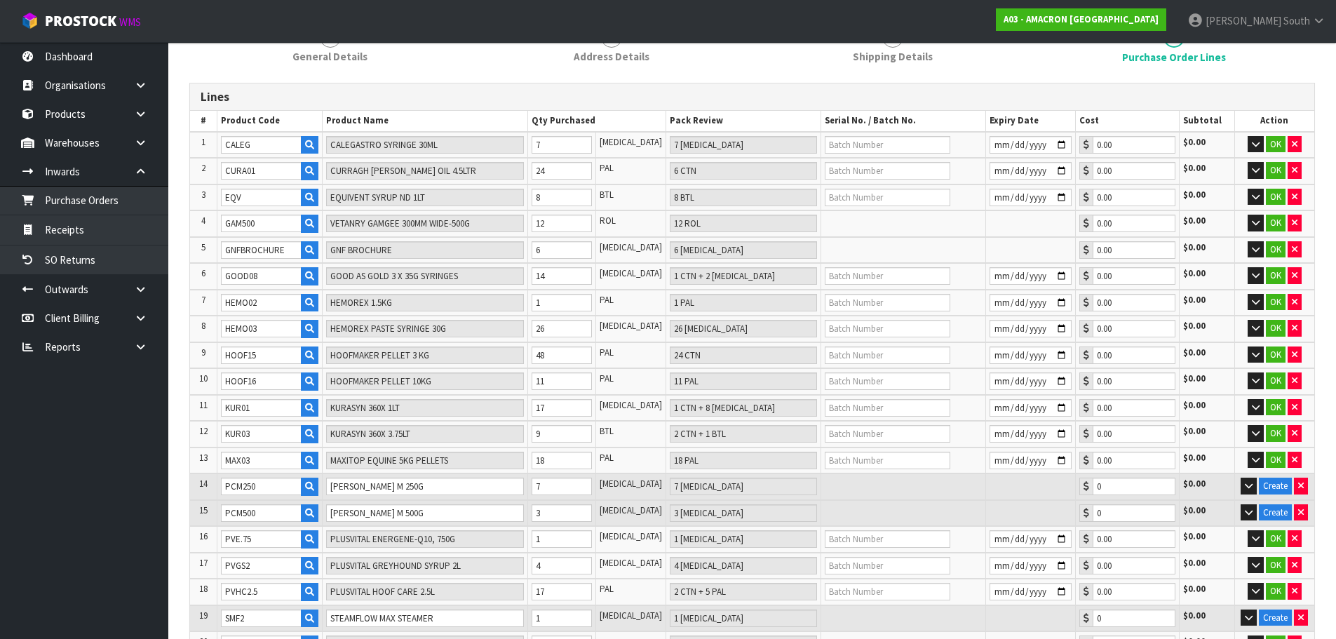
type input "38"
type input "STRI07"
type input "STRIDE HA SOLUTIONS 1.183LTR"
type input "2 CTN"
type input "0.00"
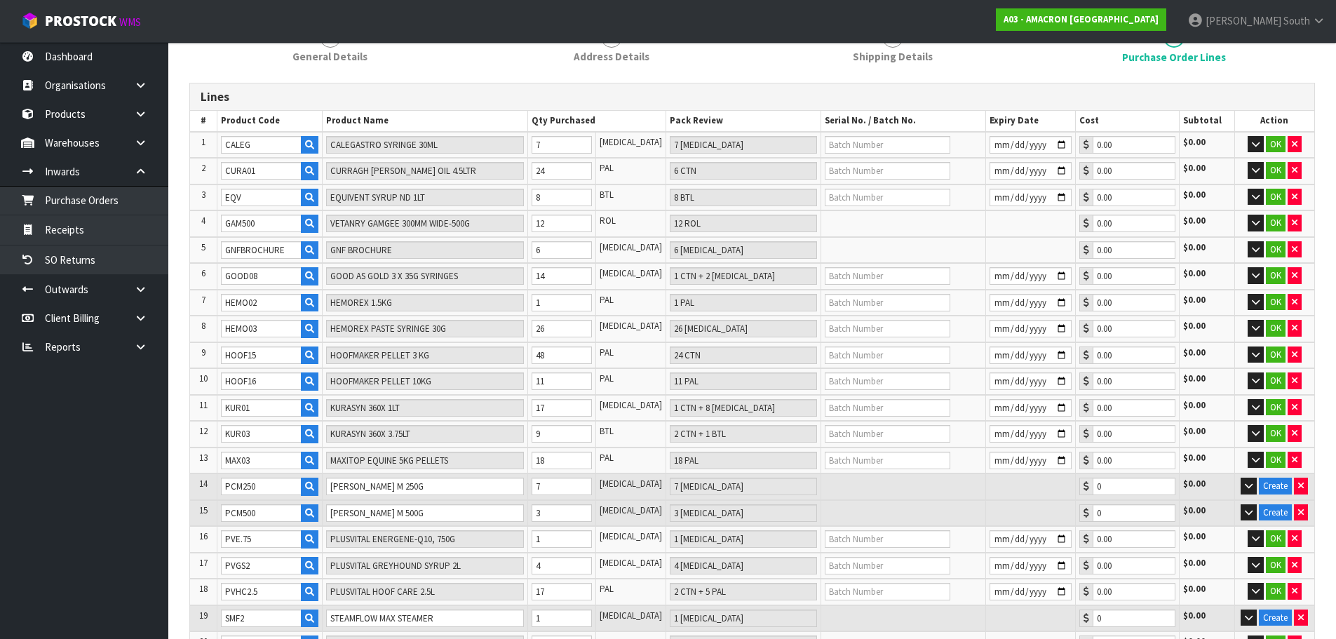
type input "STAY03"
type input "STAYSOUND 11.35KG 121140"
type input "4 PAL"
type input "0.00"
type input "XMAR51"
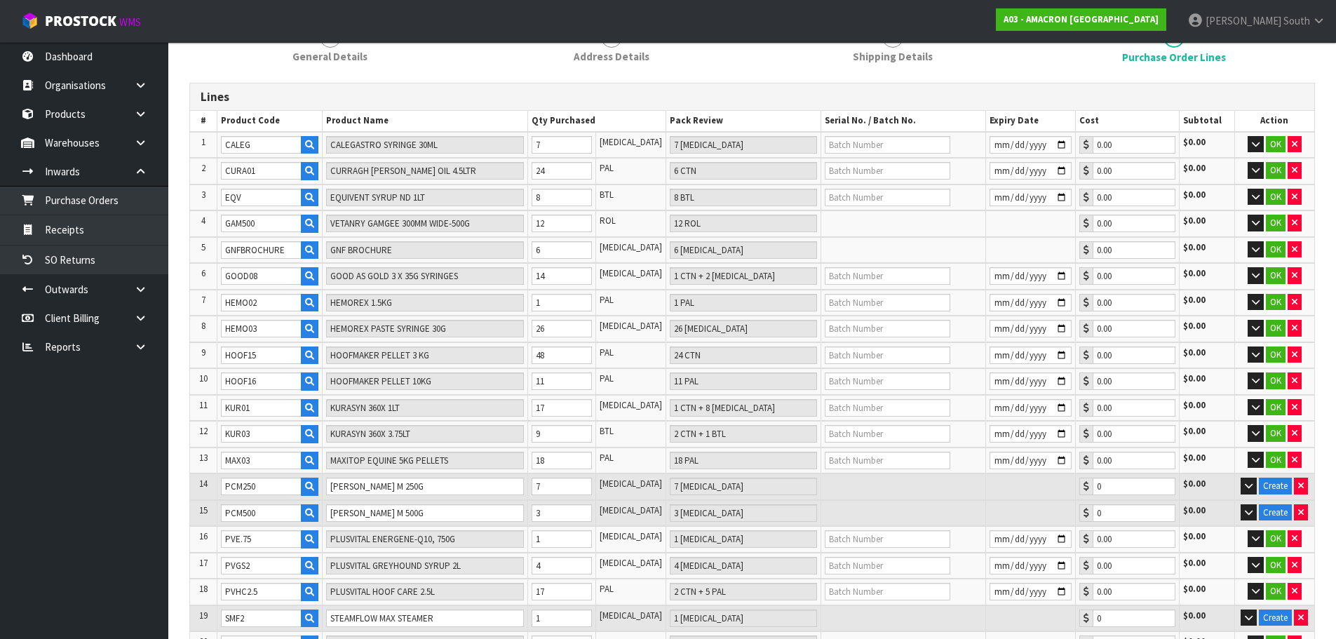
type input "TRM SADDLE PAD GREEN"
type input "1 [MEDICAL_DATA]"
type input "0.00"
type input "STAY02"
type input "STAYSOUND 5KG 130117"
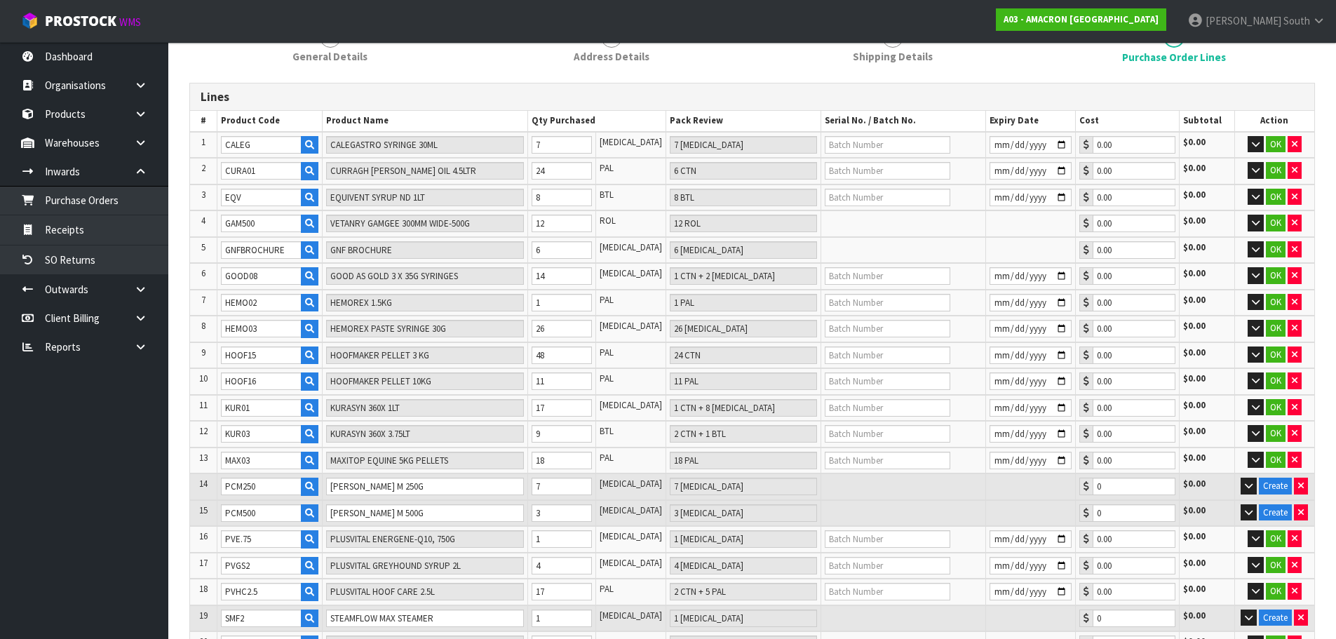
type input "8 PAL"
type input "0.00"
type input "STRI08"
type input "STRIDE HA SOLUTION 3.75 LTR"
type input "3 BTL"
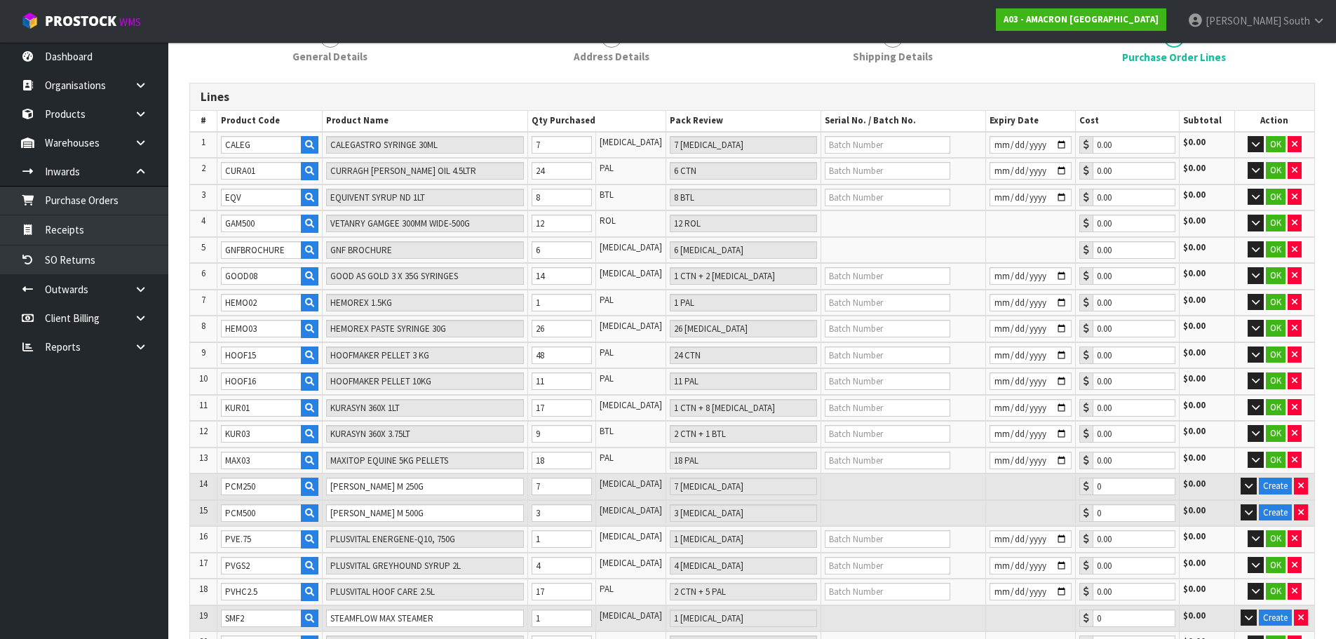
type input "0.00"
type input "V11516"
type input "BOOST SYRINGE"
type input "3 [MEDICAL_DATA]"
type input "0.00"
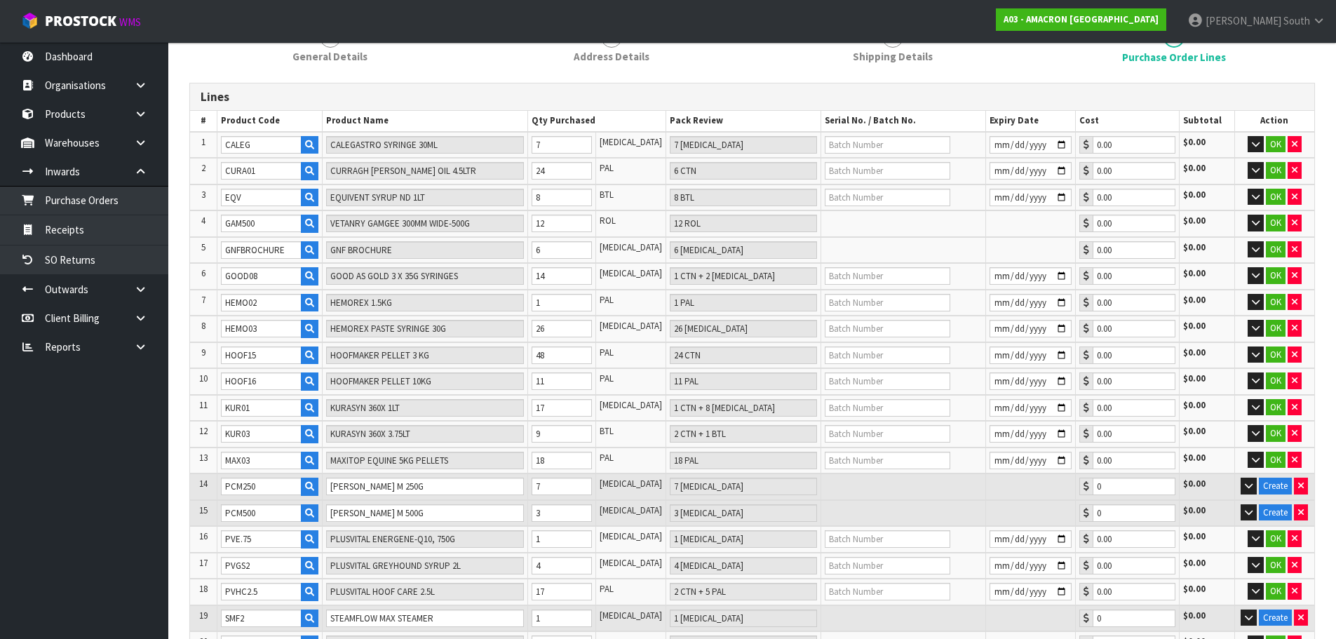
type input "YPPU03"
type input "TAP FOR 10L DRUMS(60 ML TAP)"
type input "129 [MEDICAL_DATA]"
type input "0.00"
type input "YPPU04"
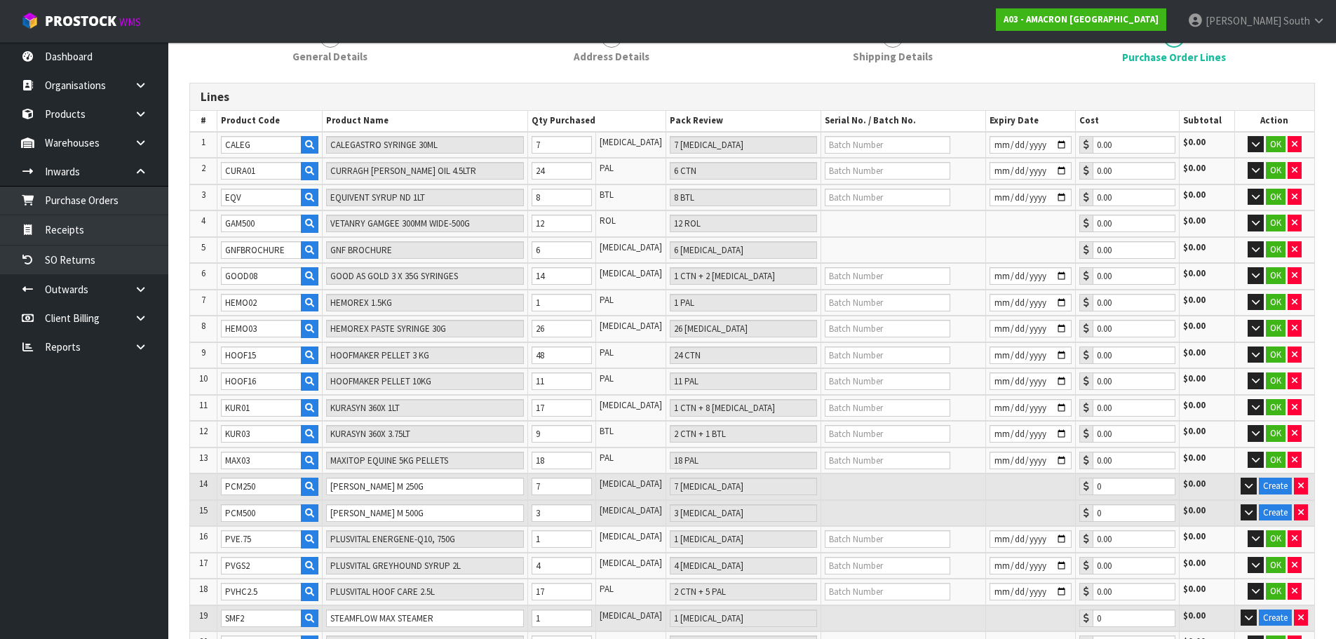
type input "PUMP FOR 5L PLUSVITAL SYRUP"
type input "60 [MEDICAL_DATA]"
type input "0.00"
type input "YPPU06"
type input "30ML SYRUP TAPS"
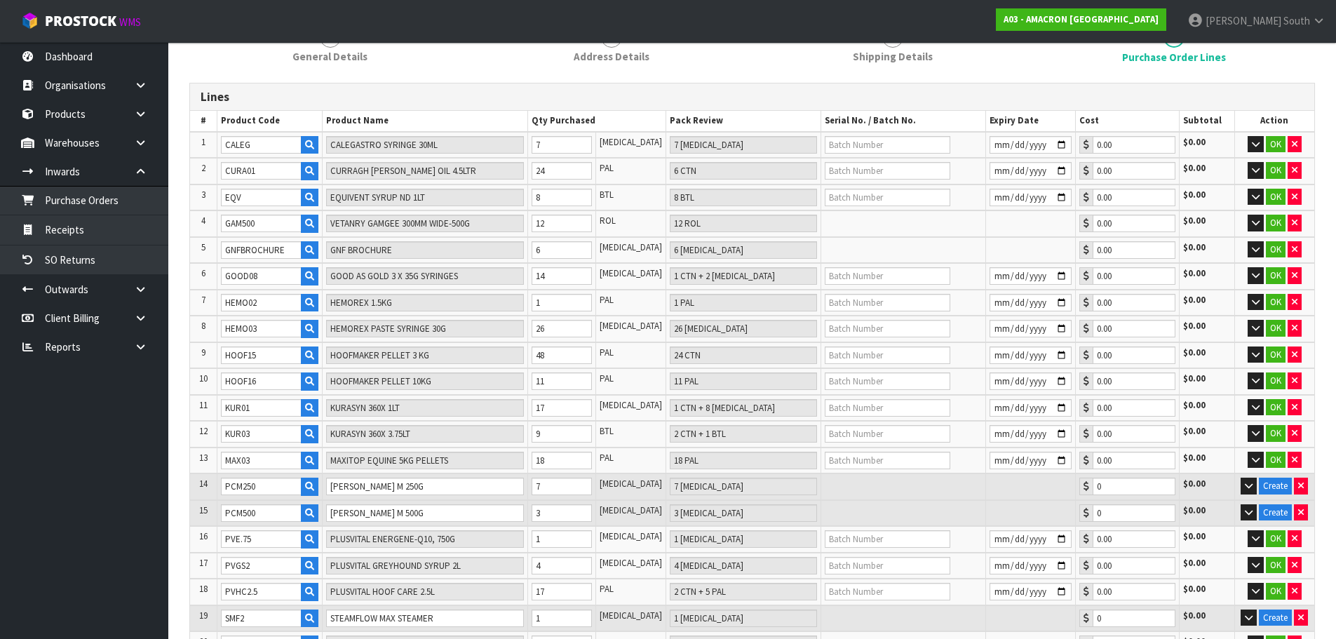
type input "39 [MEDICAL_DATA]"
type input "0.00"
type input "EV16"
type input "EQUESTROLYTE POWDER 16KG"
type input "40 PAL"
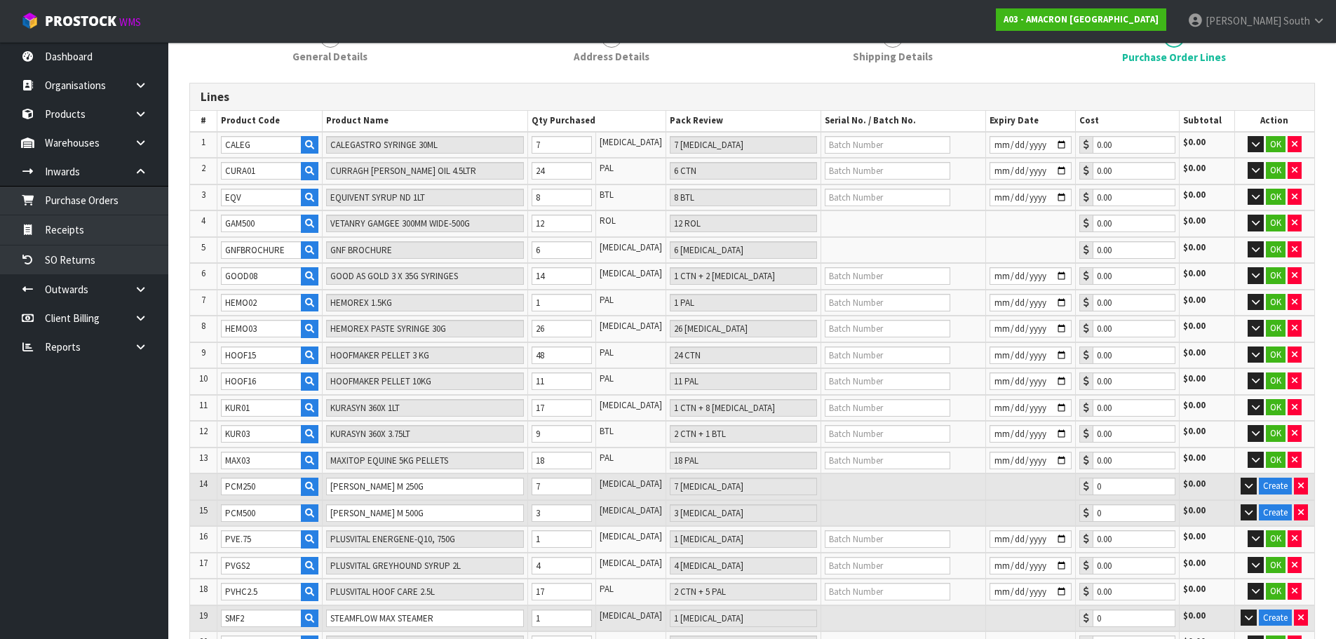
type input "0.00"
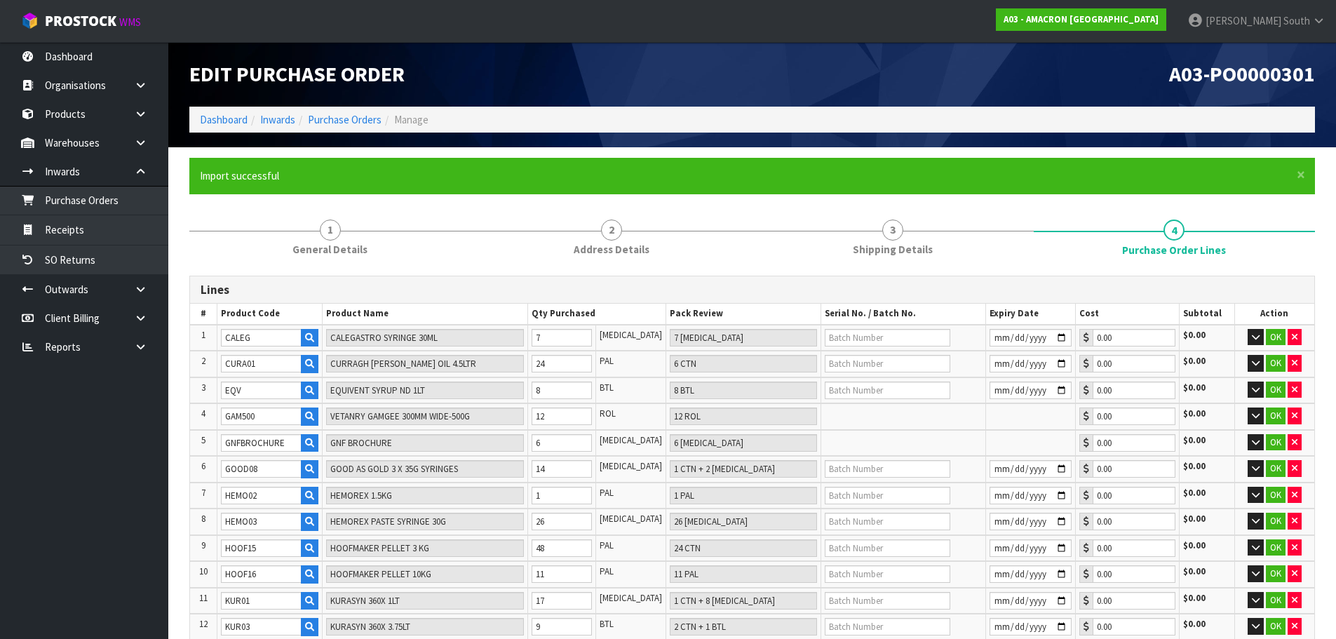
type input "YPPU02"
type input "30ML 3.75LTR PUMP TOP"
type input "37 [MEDICAL_DATA]"
type input "0.00"
type input "EV2"
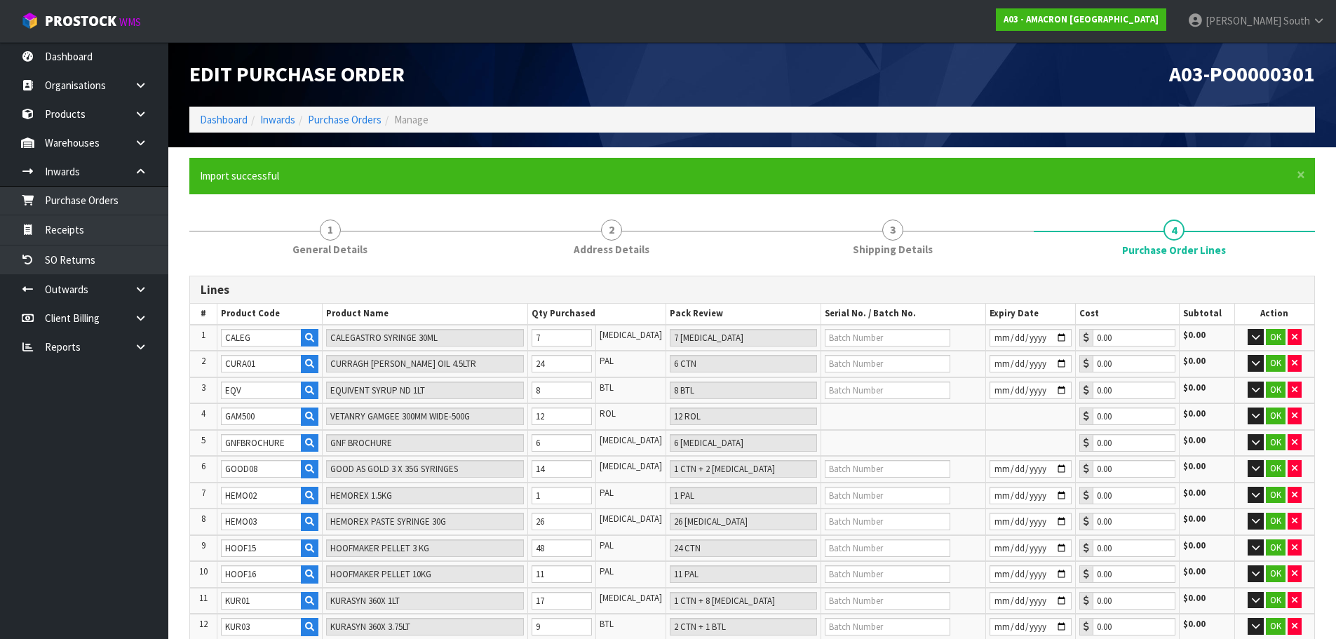
type input "EQUESTROLYTE POWDER 2KG"
type input "9 [MEDICAL_DATA]"
type input "0.00"
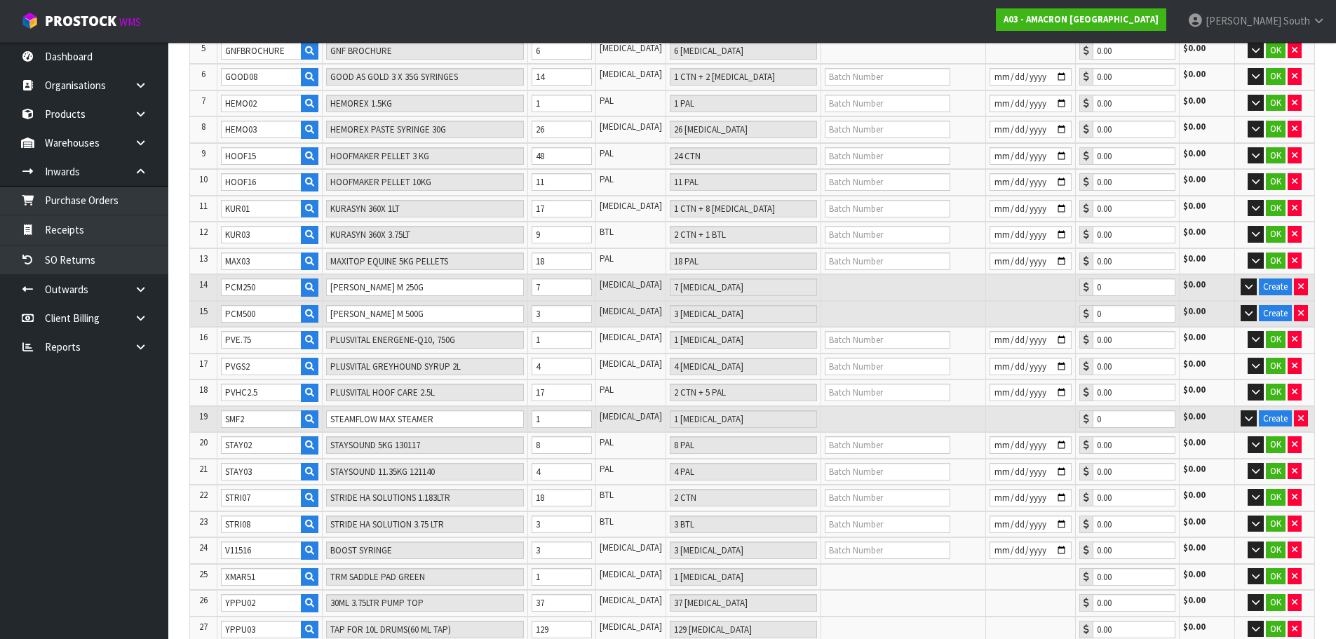
scroll to position [677, 0]
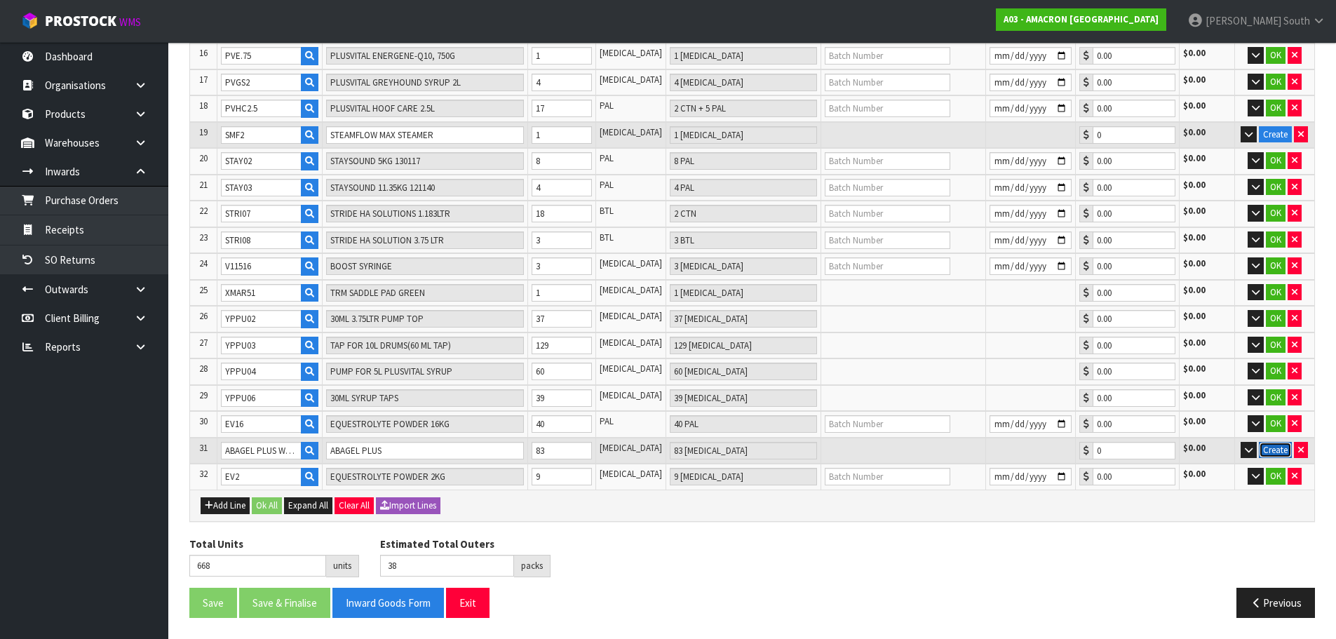
click at [1284, 452] on button "Create" at bounding box center [1275, 450] width 33 height 17
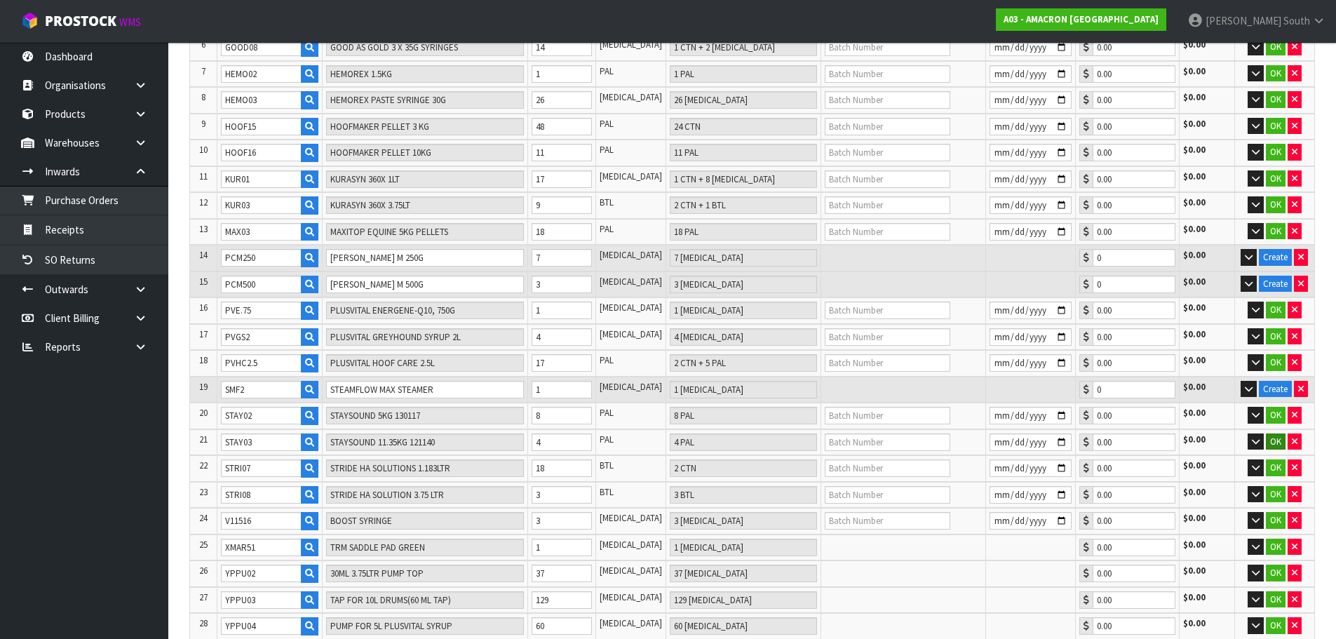
scroll to position [421, 0]
click at [1281, 394] on button "Create" at bounding box center [1275, 390] width 33 height 17
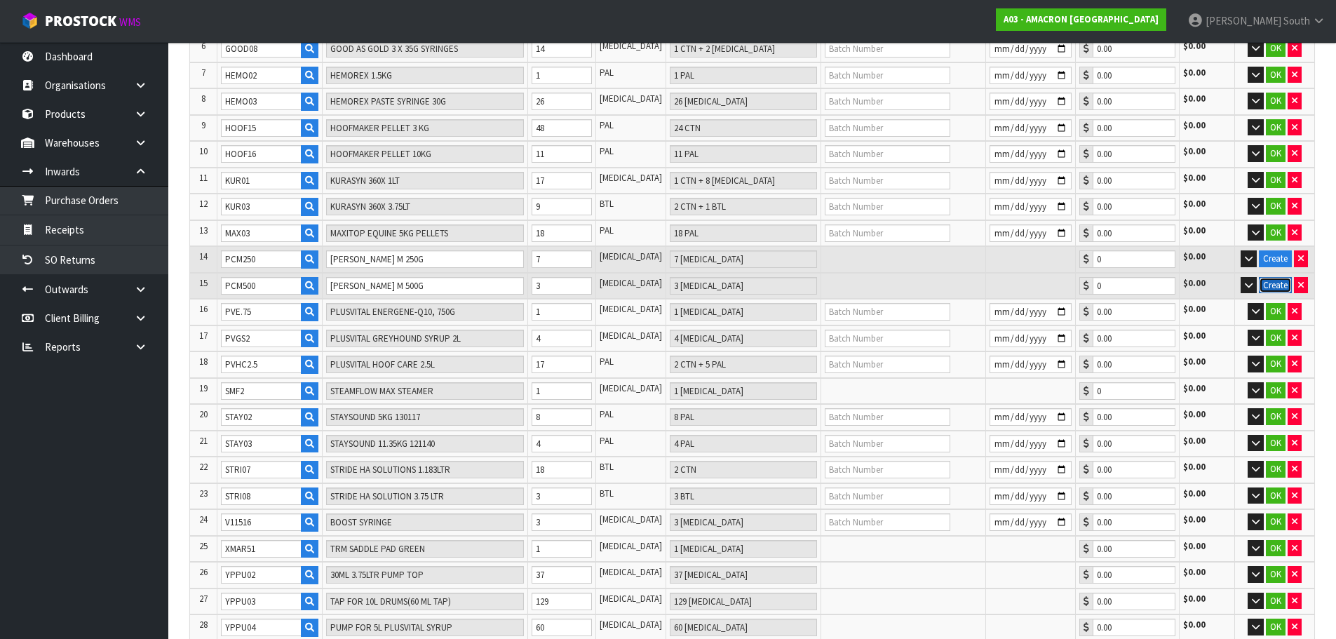
click at [1266, 291] on button "Create" at bounding box center [1275, 285] width 33 height 17
click at [1266, 260] on button "Create" at bounding box center [1275, 258] width 33 height 17
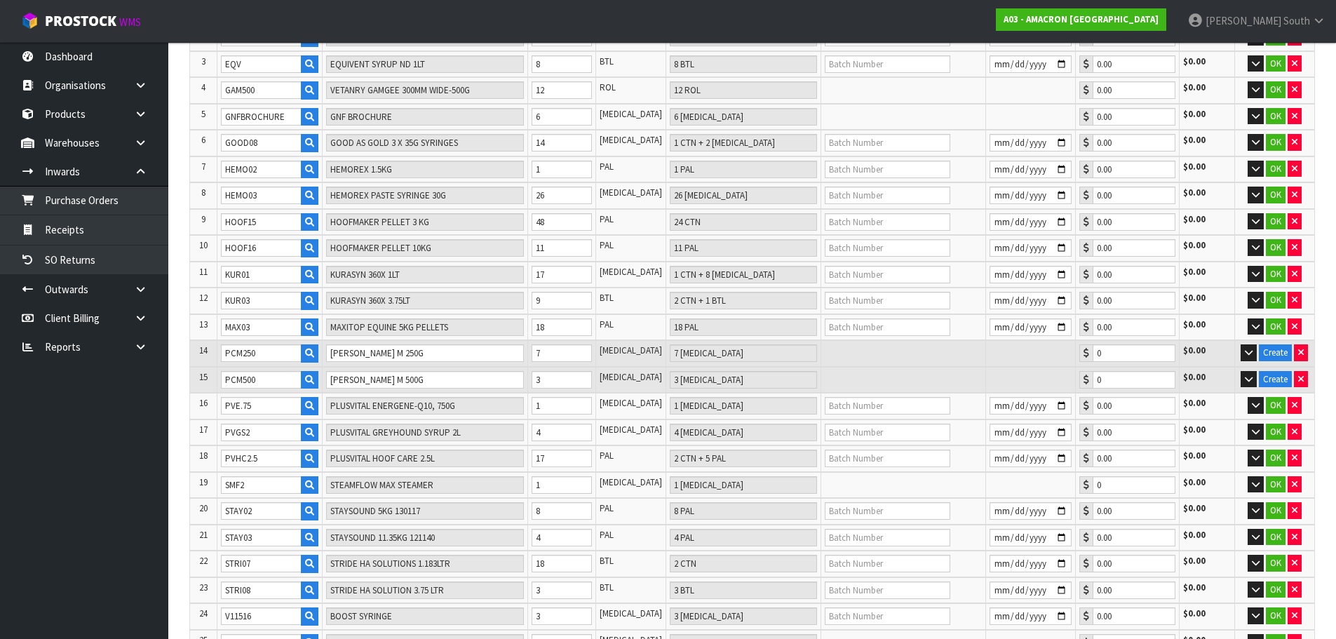
scroll to position [326, 0]
click at [1260, 373] on button "Create" at bounding box center [1275, 380] width 33 height 17
click at [1268, 351] on button "Create" at bounding box center [1275, 353] width 33 height 17
click at [1254, 357] on button "button" at bounding box center [1248, 353] width 16 height 17
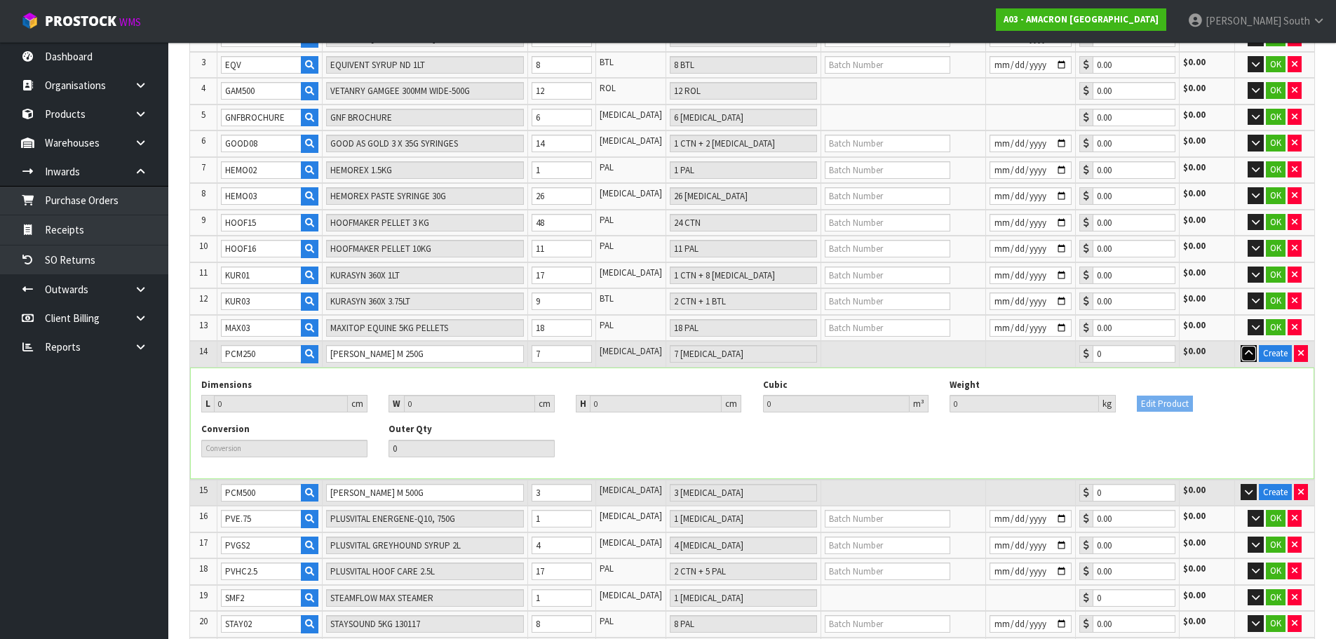
click at [1252, 351] on button "button" at bounding box center [1248, 353] width 16 height 17
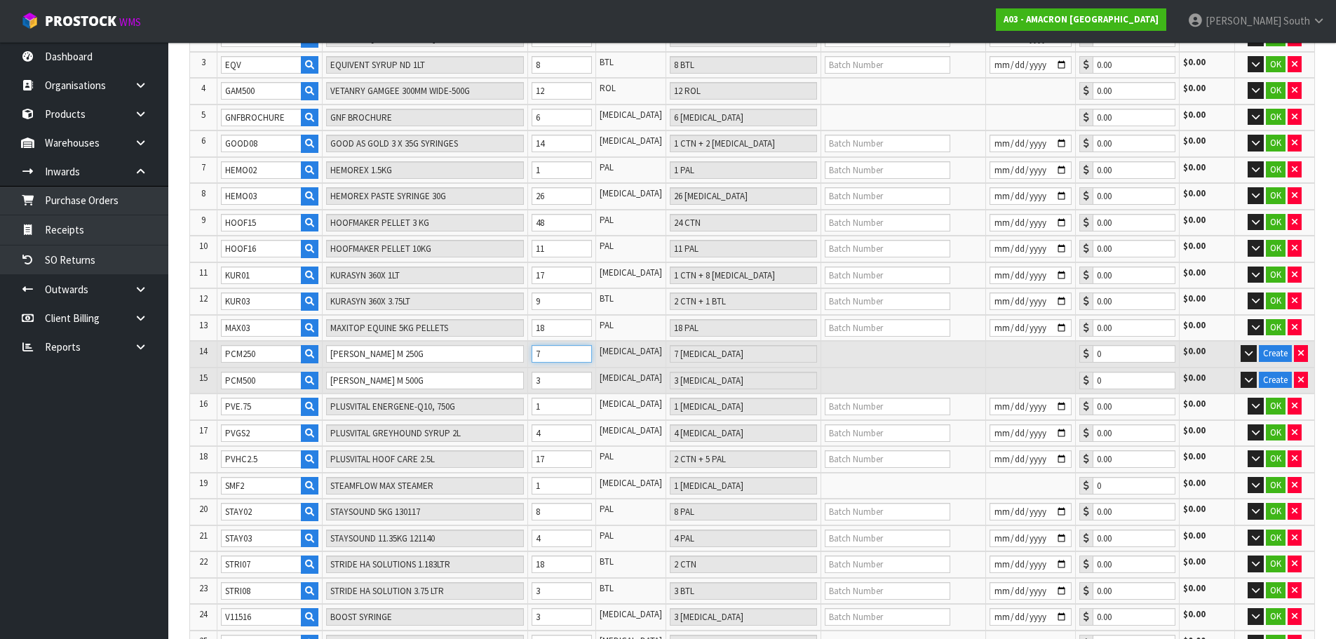
click at [564, 360] on input "7" at bounding box center [561, 354] width 60 height 18
click at [591, 354] on input "7" at bounding box center [561, 354] width 60 height 18
type input "667"
type input "6"
type input "6 [MEDICAL_DATA]"
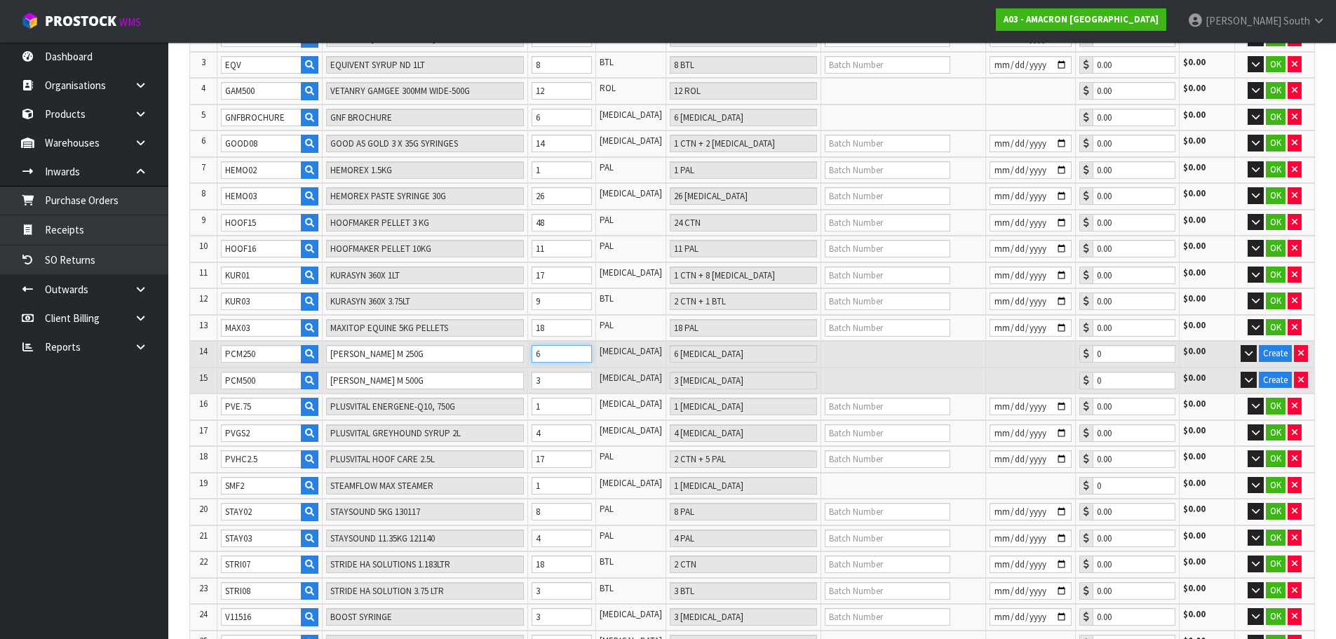
type input "6"
click at [591, 357] on input "6" at bounding box center [561, 354] width 60 height 18
type input "668"
type input "7"
type input "7 [MEDICAL_DATA]"
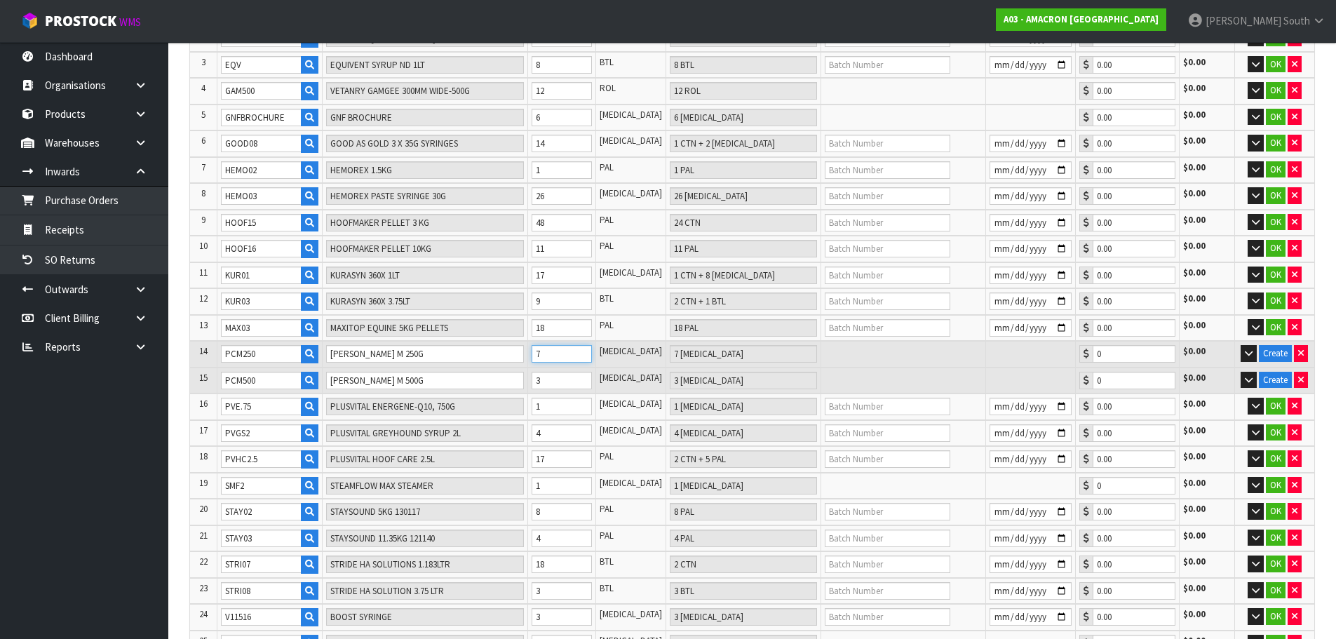
type input "7"
click at [591, 350] on input "7" at bounding box center [561, 354] width 60 height 18
click at [1263, 349] on button "Create" at bounding box center [1275, 353] width 33 height 17
click at [1294, 353] on button "button" at bounding box center [1301, 353] width 14 height 17
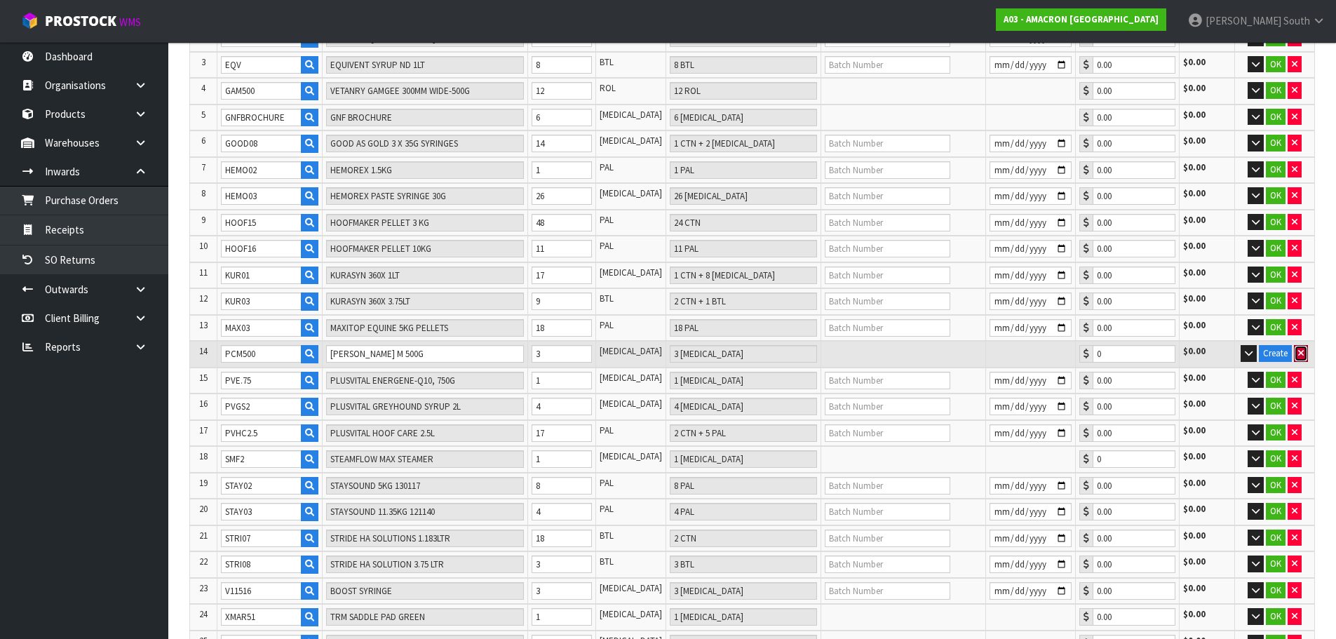
click at [1294, 353] on button "button" at bounding box center [1301, 353] width 14 height 17
type input "658"
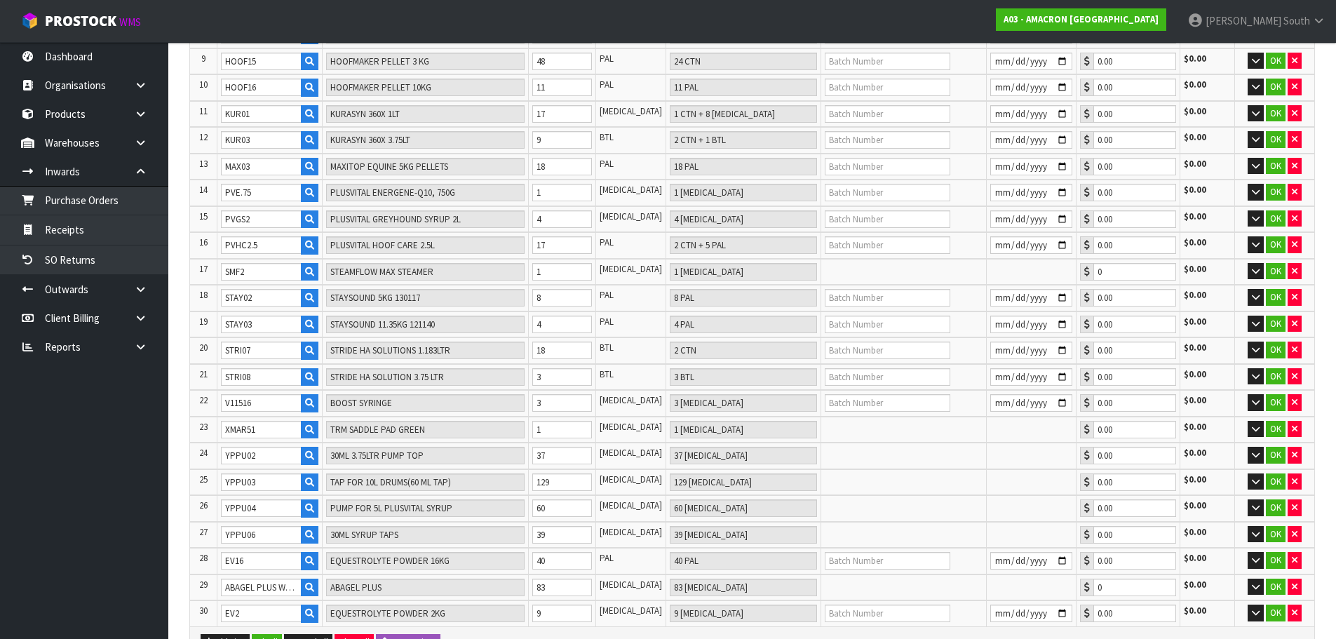
scroll to position [624, 0]
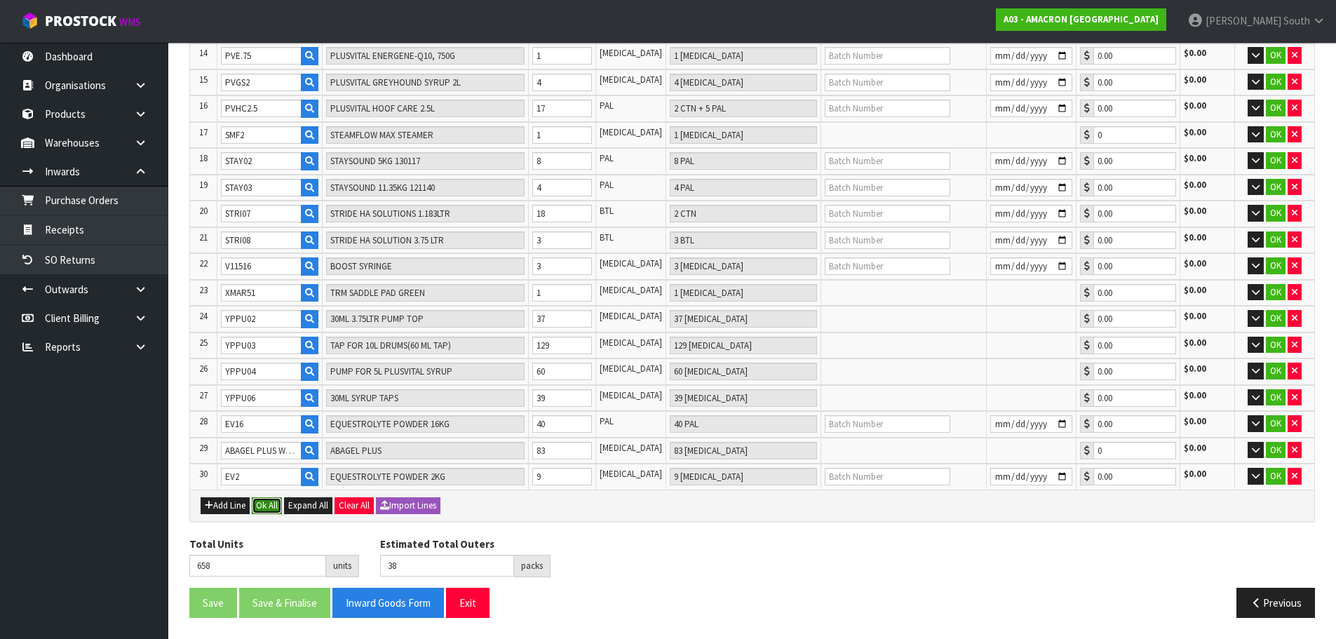
click at [273, 503] on button "Ok All" at bounding box center [267, 505] width 30 height 17
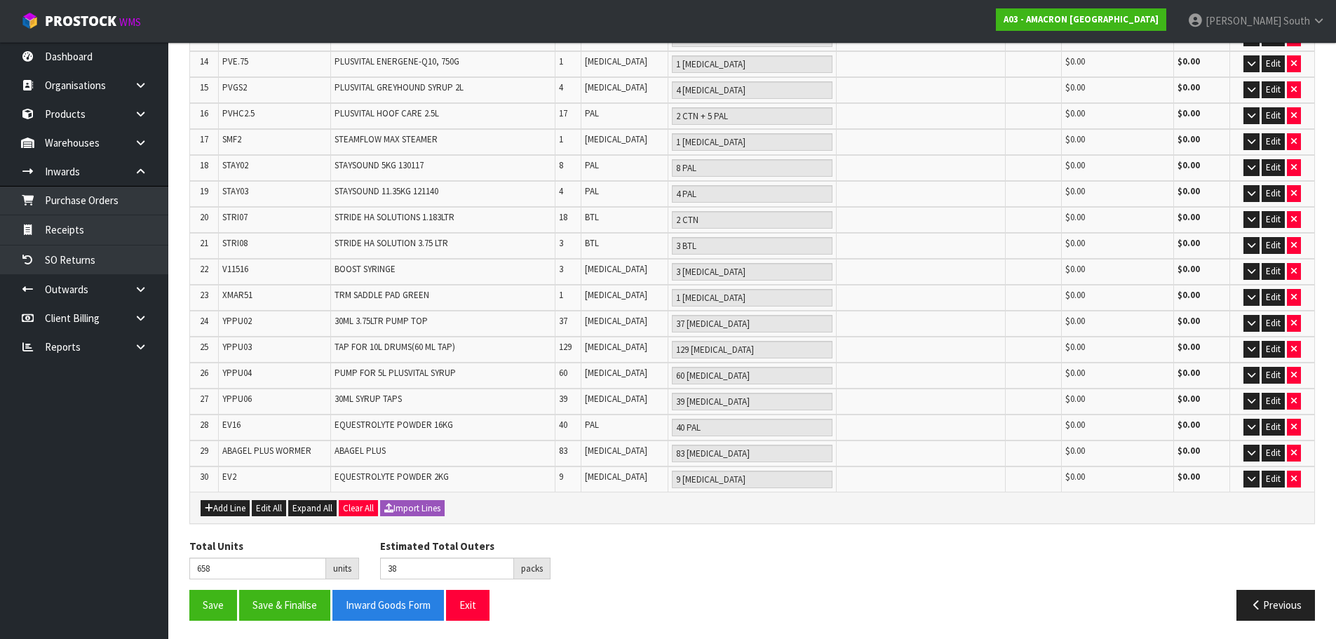
scroll to position [613, 0]
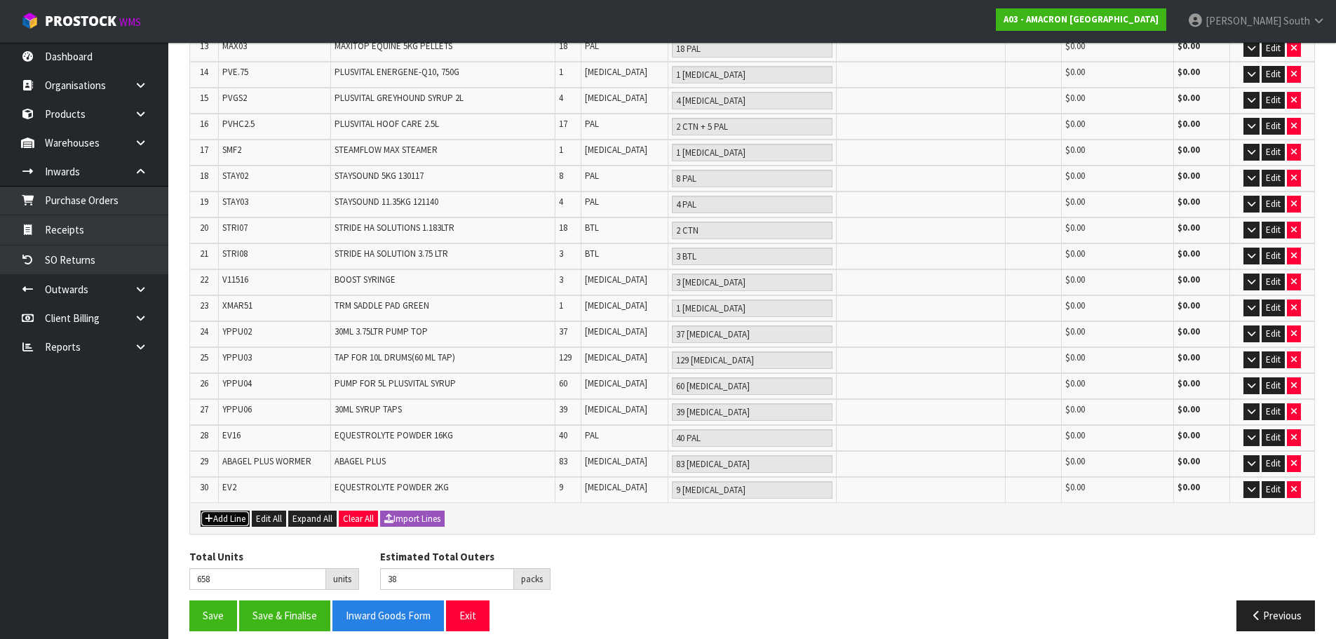
click at [228, 513] on button "Add Line" at bounding box center [225, 518] width 49 height 17
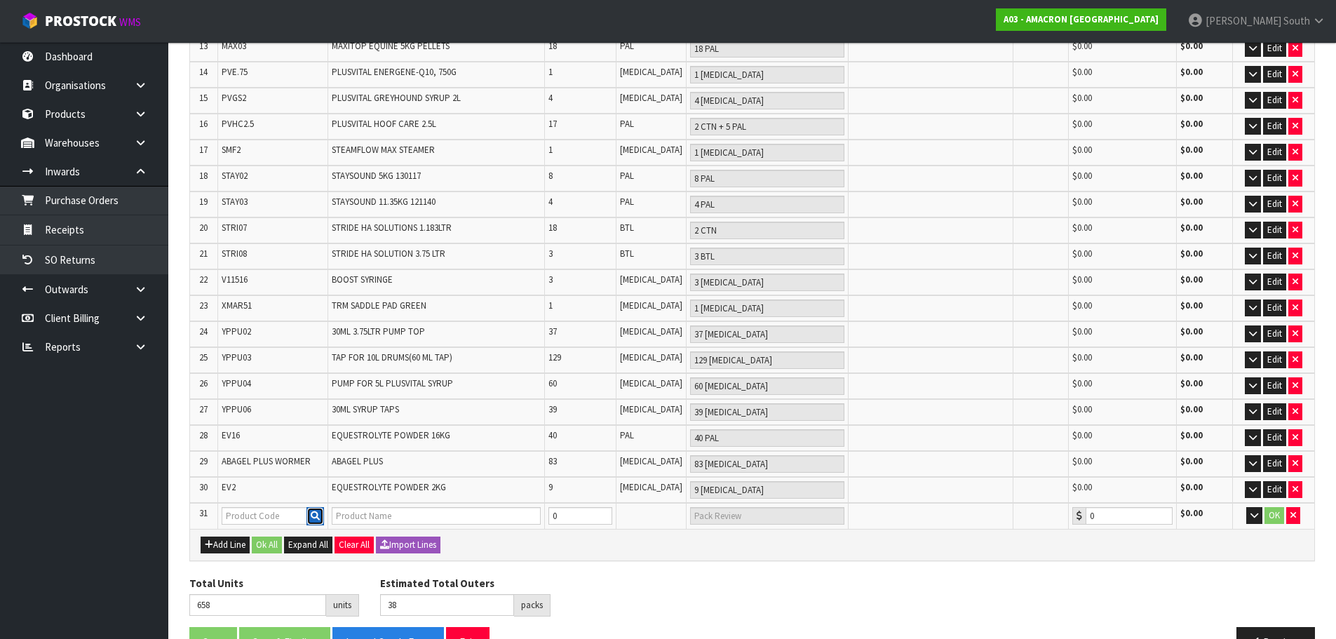
click at [319, 511] on icon "button" at bounding box center [315, 515] width 9 height 9
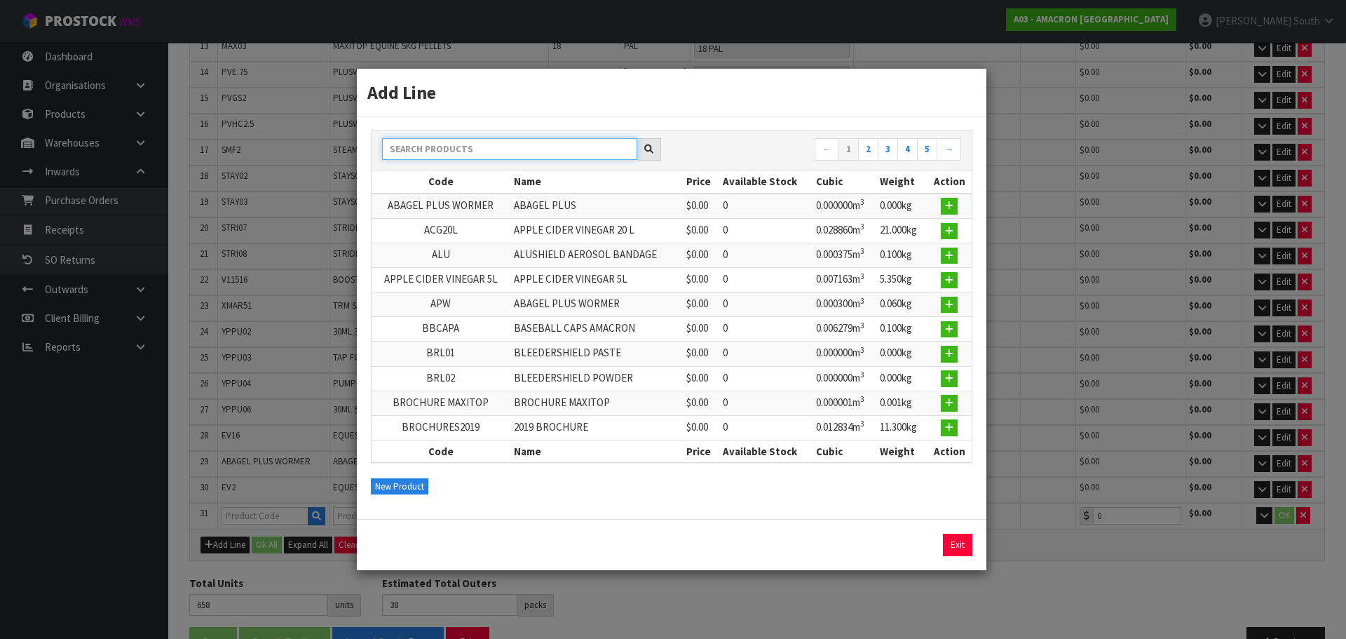
drag, startPoint x: 466, startPoint y: 154, endPoint x: 470, endPoint y: 141, distance: 13.3
click at [466, 152] on input "text" at bounding box center [509, 149] width 255 height 22
type input "PCM"
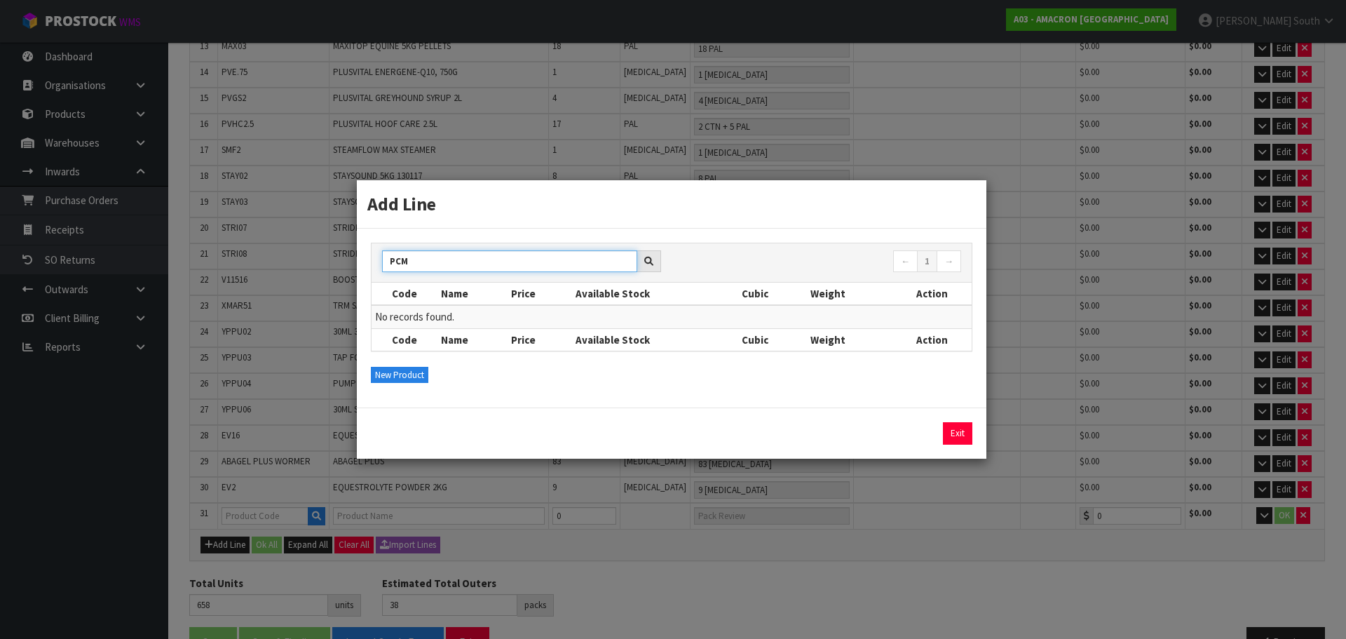
drag, startPoint x: 459, startPoint y: 257, endPoint x: 358, endPoint y: 257, distance: 100.3
click at [358, 257] on div "PCM ← 1 → Code Name Price Available Stock Cubic Weight Action No records found.…" at bounding box center [672, 318] width 630 height 179
type input "P"
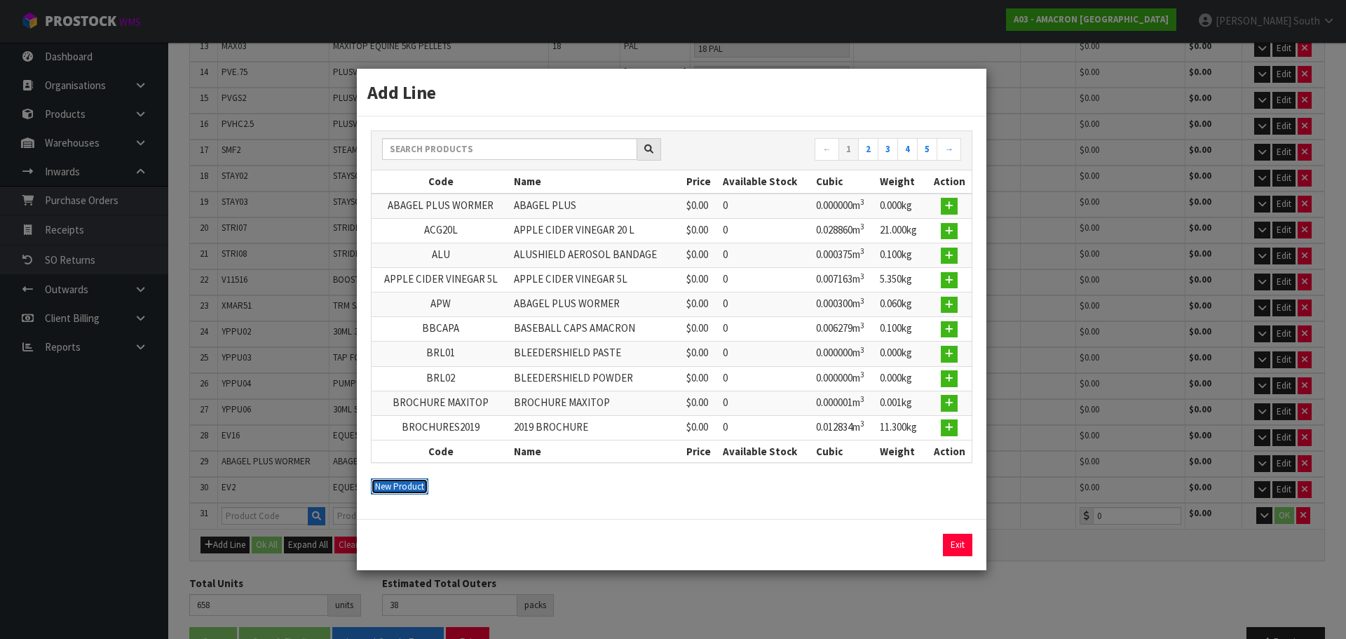
click at [387, 480] on button "New Product" at bounding box center [399, 486] width 57 height 17
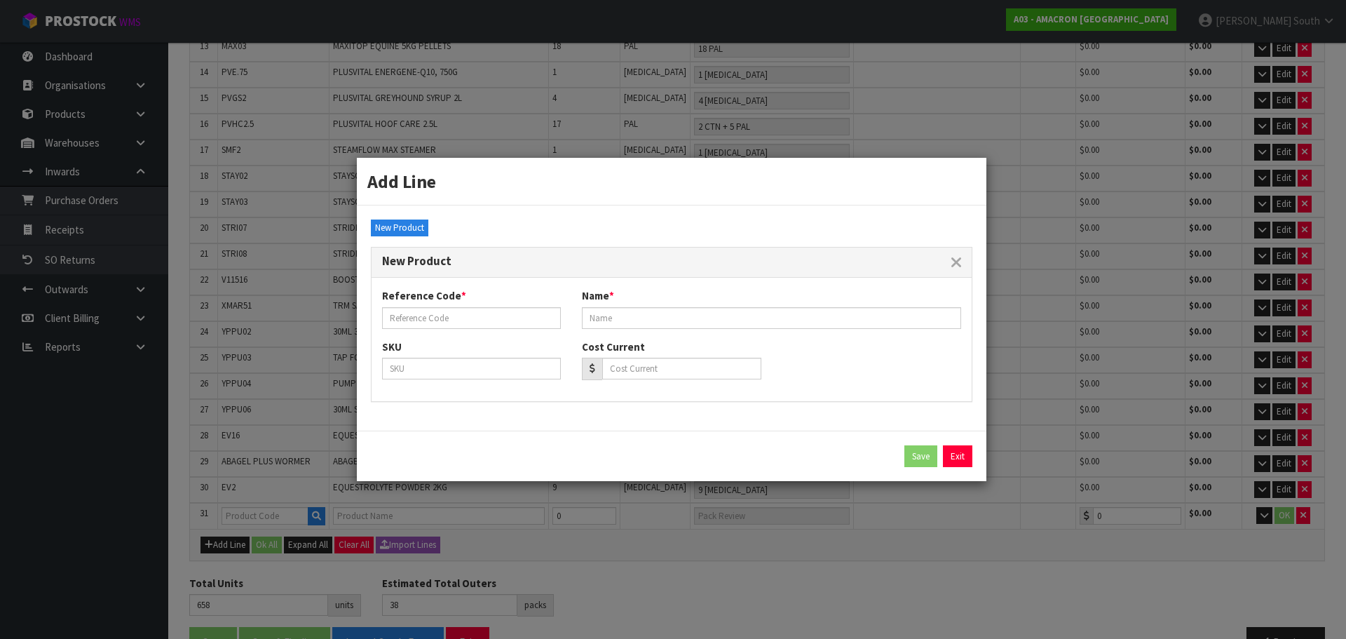
click at [388, 306] on div "Reference Code *" at bounding box center [472, 308] width 200 height 40
click at [389, 317] on input "text" at bounding box center [471, 318] width 179 height 22
paste input "PCM250"
type input "PCM250"
click at [725, 313] on input "text" at bounding box center [771, 318] width 379 height 22
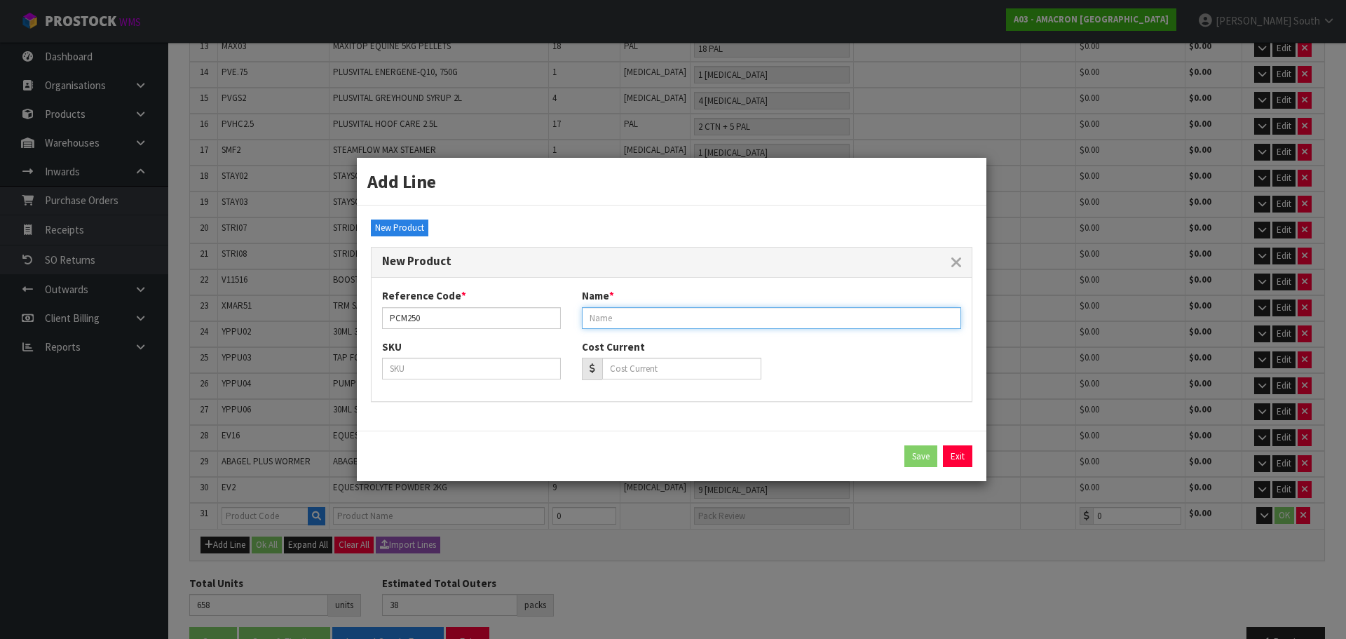
paste input "[PERSON_NAME] M 250G"
type input "[PERSON_NAME] M 250G"
click at [809, 362] on div "SKU Cost Current" at bounding box center [672, 364] width 600 height 51
click at [935, 447] on button "Save" at bounding box center [920, 456] width 33 height 22
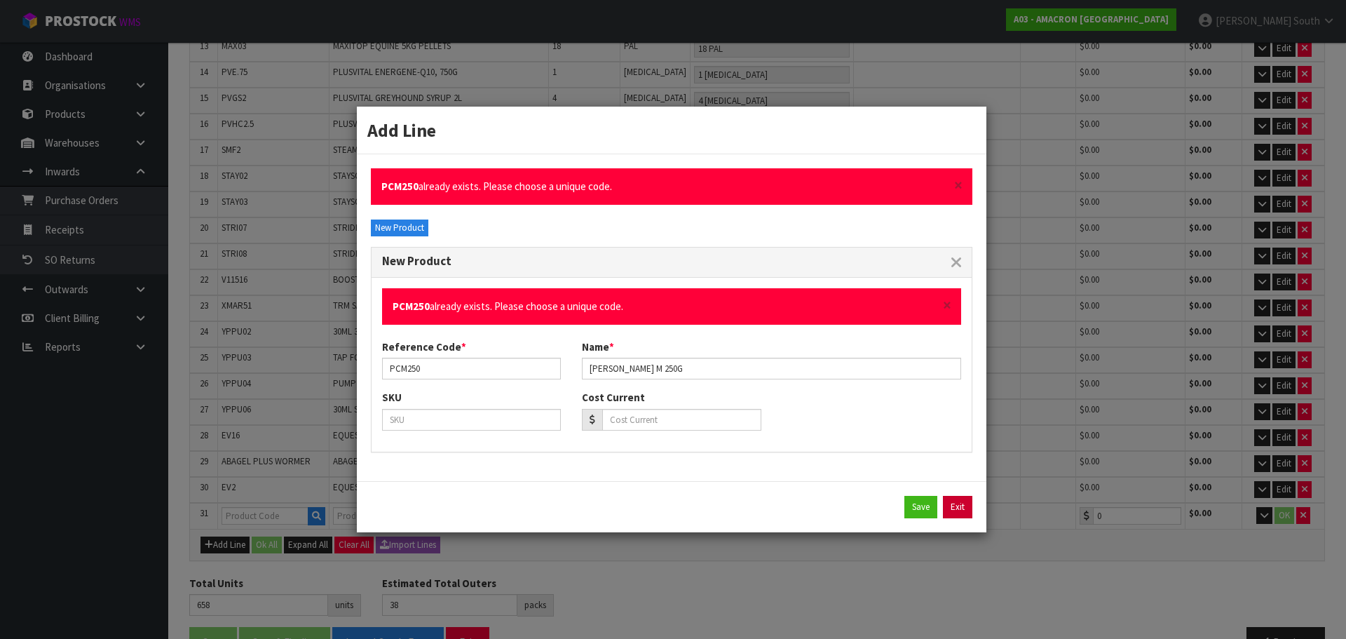
click at [959, 504] on link "Exit" at bounding box center [957, 507] width 29 height 22
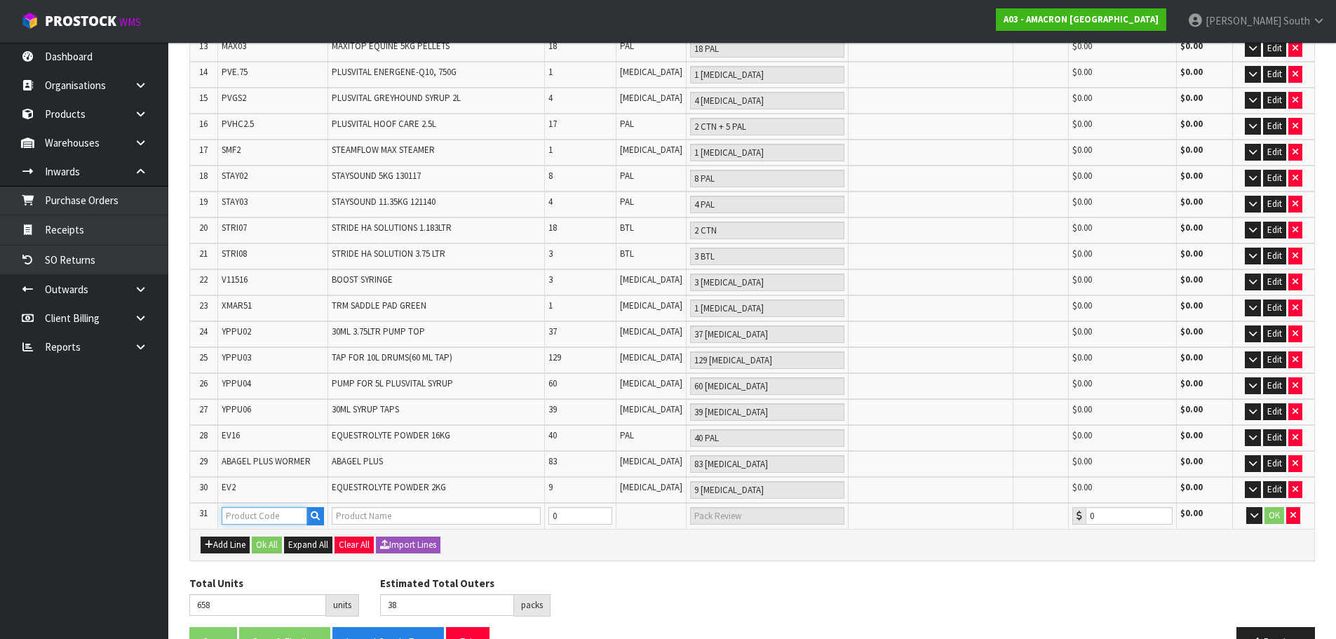
click at [231, 507] on input "text" at bounding box center [265, 516] width 86 height 18
type input "PCM500"
click at [1294, 510] on icon "button" at bounding box center [1293, 514] width 6 height 9
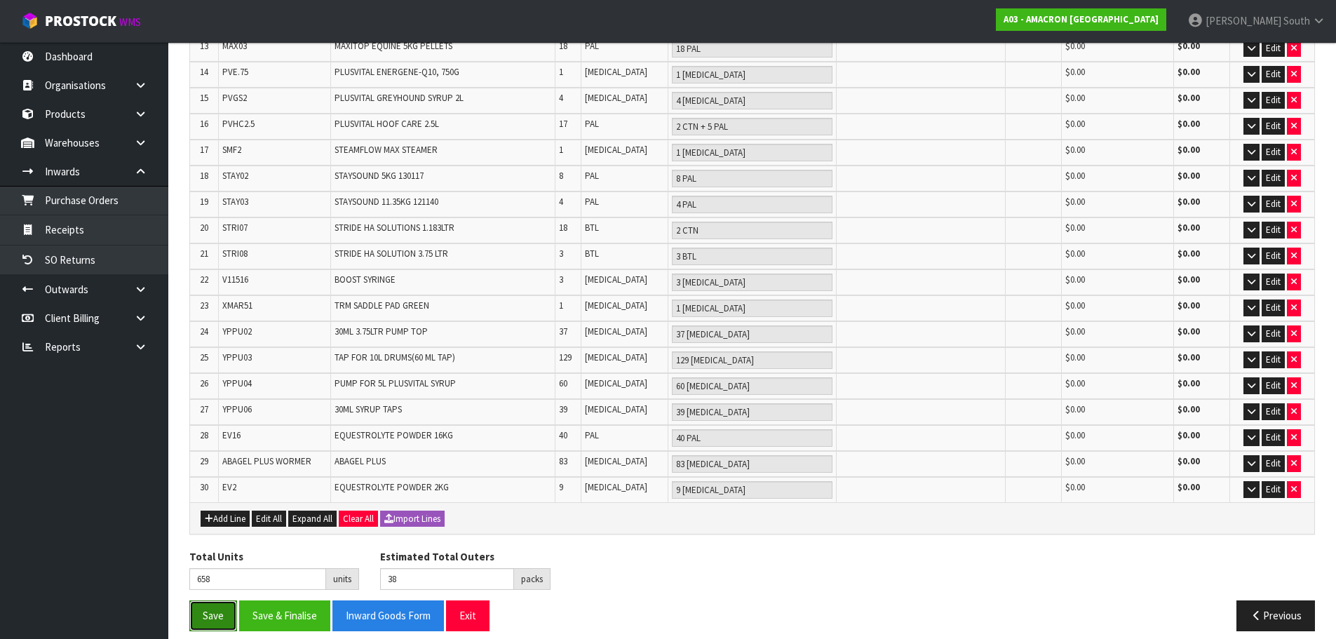
click at [225, 601] on button "Save" at bounding box center [213, 615] width 48 height 30
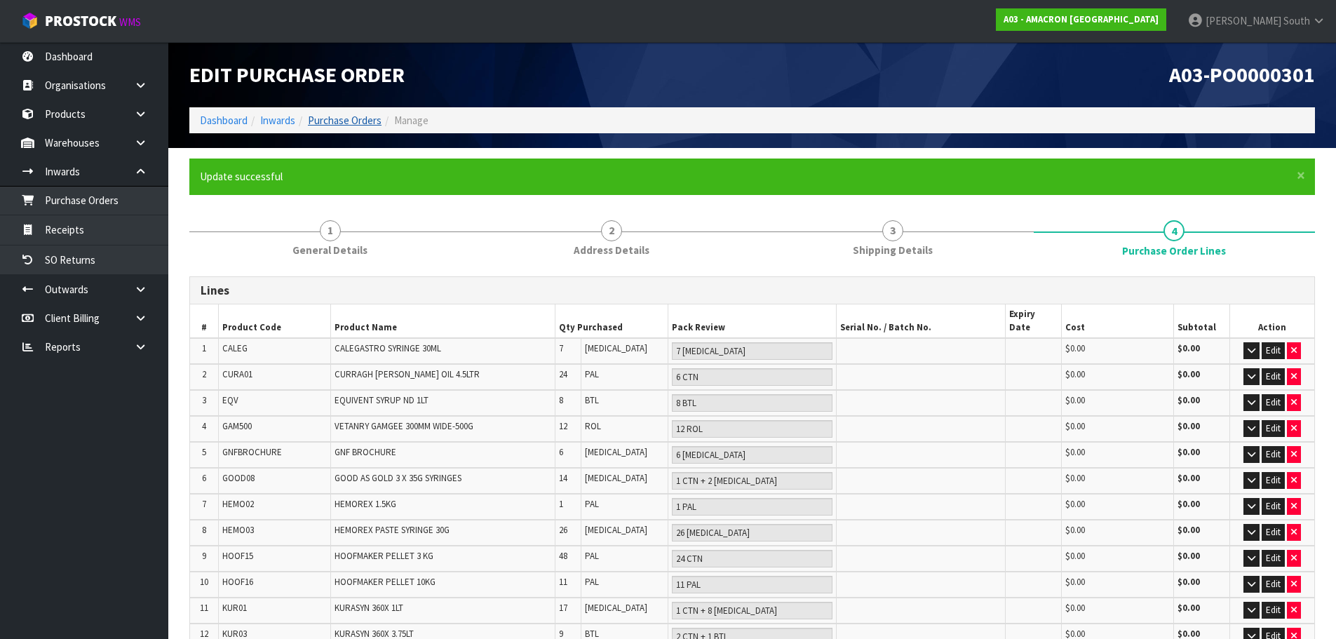
drag, startPoint x: 370, startPoint y: 112, endPoint x: 366, endPoint y: 118, distance: 7.6
click at [368, 115] on ol "Dashboard Inwards Purchase Orders Manage" at bounding box center [751, 120] width 1125 height 26
click at [365, 119] on link "Purchase Orders" at bounding box center [345, 120] width 74 height 13
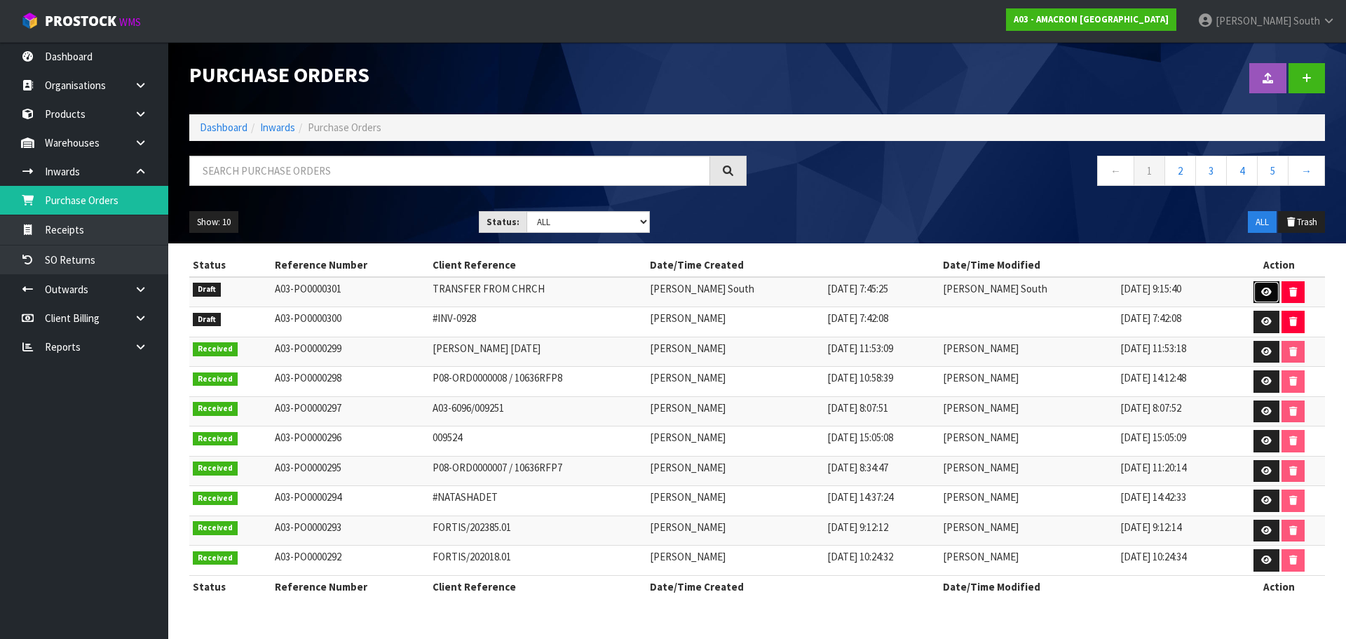
click at [1256, 285] on link at bounding box center [1267, 292] width 26 height 22
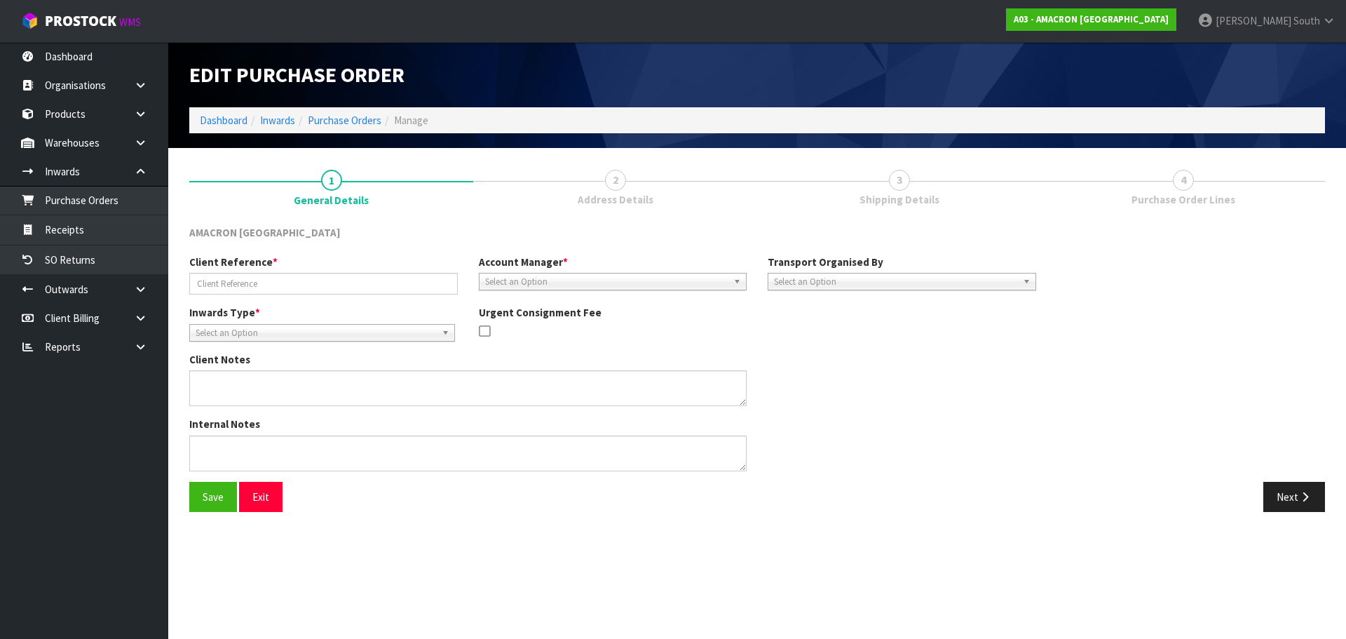
type input "TRANSFER FROM CHRCH"
click at [1275, 482] on button "Next" at bounding box center [1294, 497] width 62 height 30
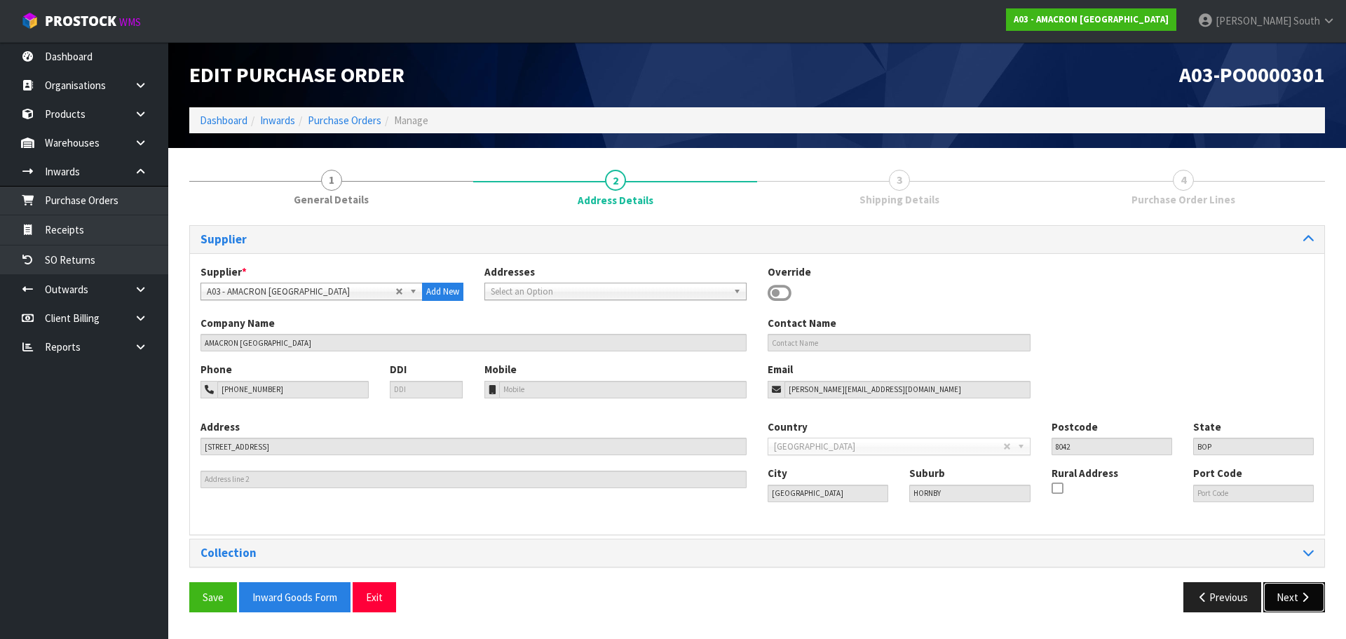
click at [1288, 589] on button "Next" at bounding box center [1294, 597] width 62 height 30
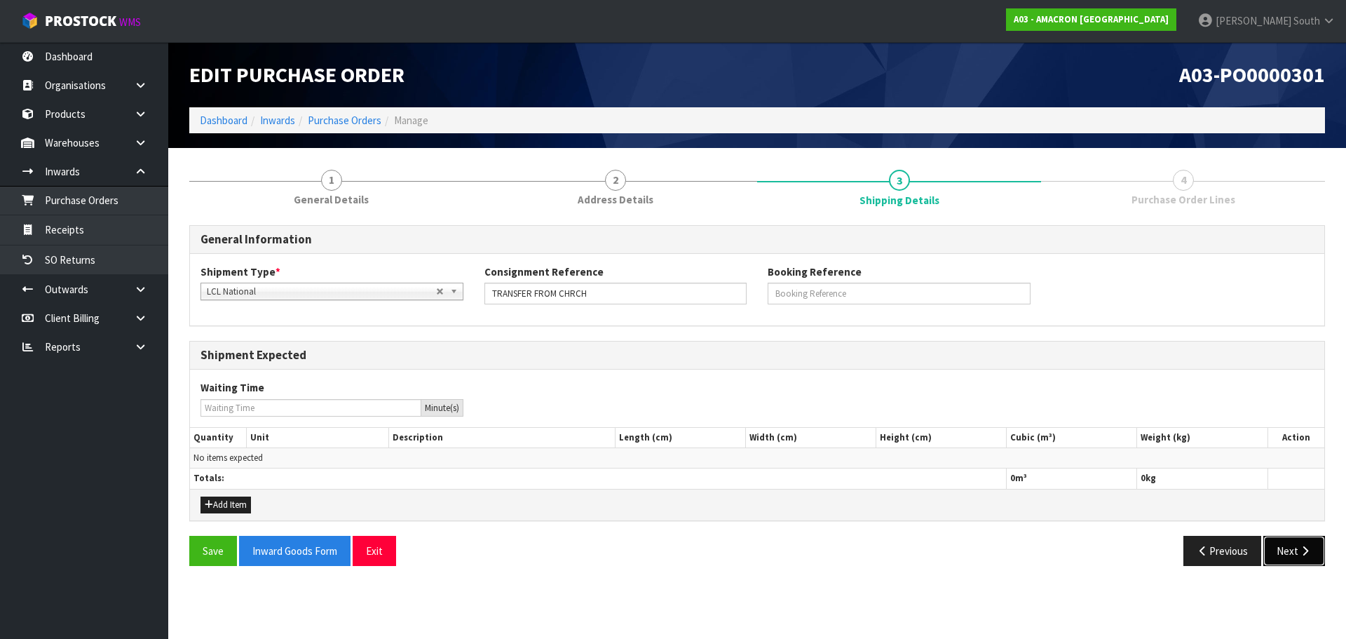
click at [1316, 556] on button "Next" at bounding box center [1294, 551] width 62 height 30
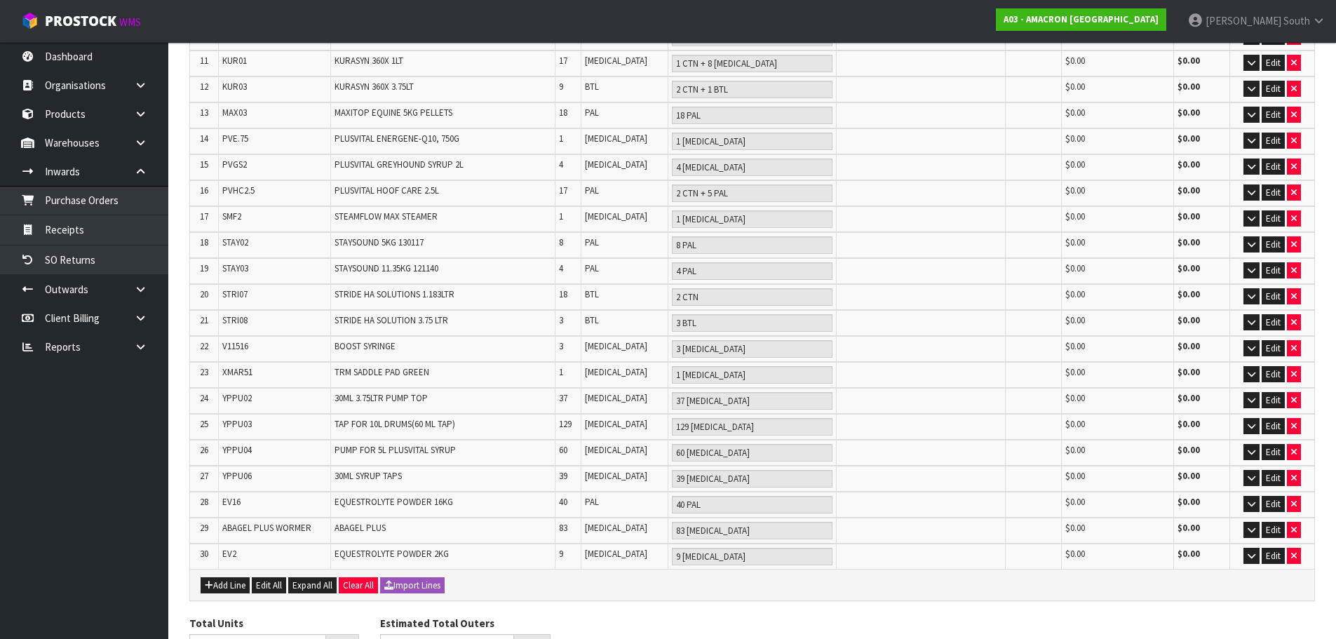
scroll to position [563, 0]
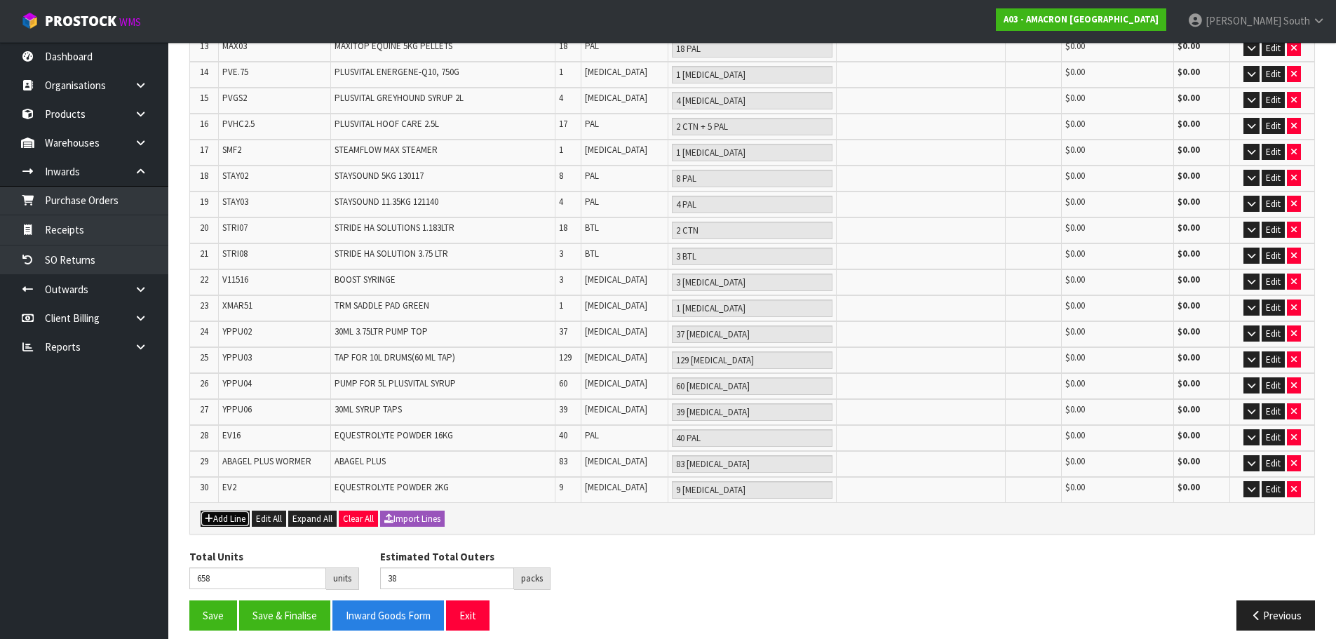
click at [238, 510] on button "Add Line" at bounding box center [225, 518] width 49 height 17
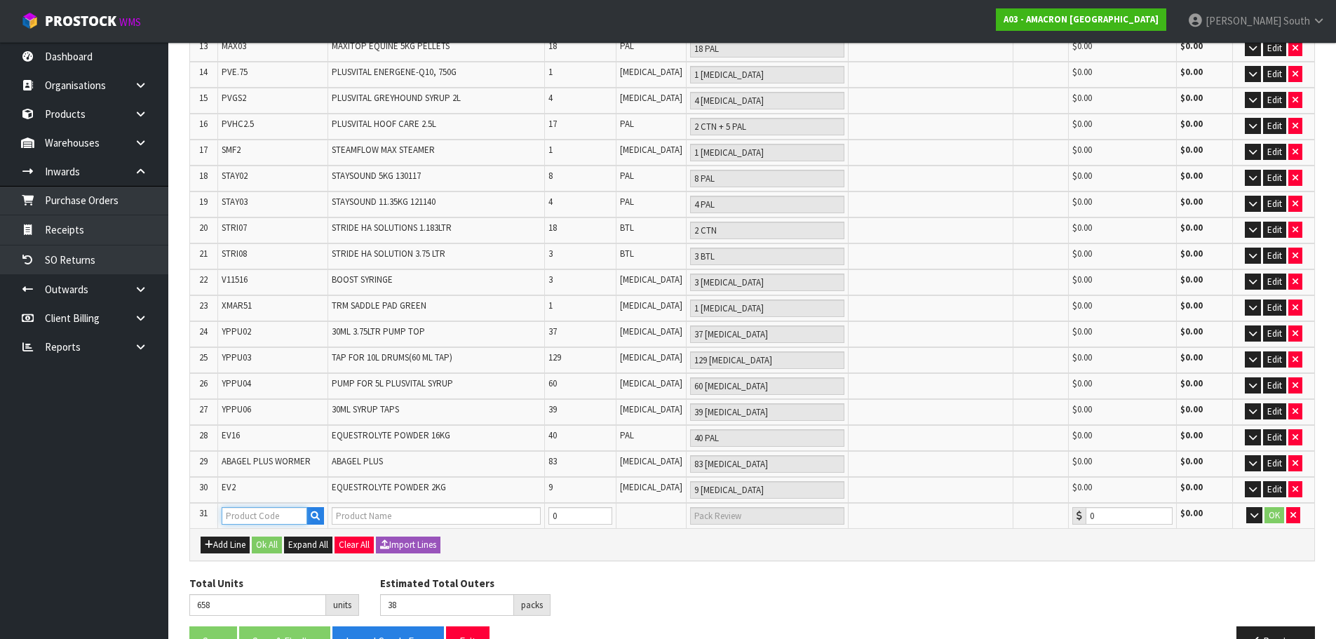
click at [252, 507] on input "text" at bounding box center [265, 516] width 86 height 18
type input "PCM"
click at [324, 507] on button "button" at bounding box center [315, 516] width 18 height 18
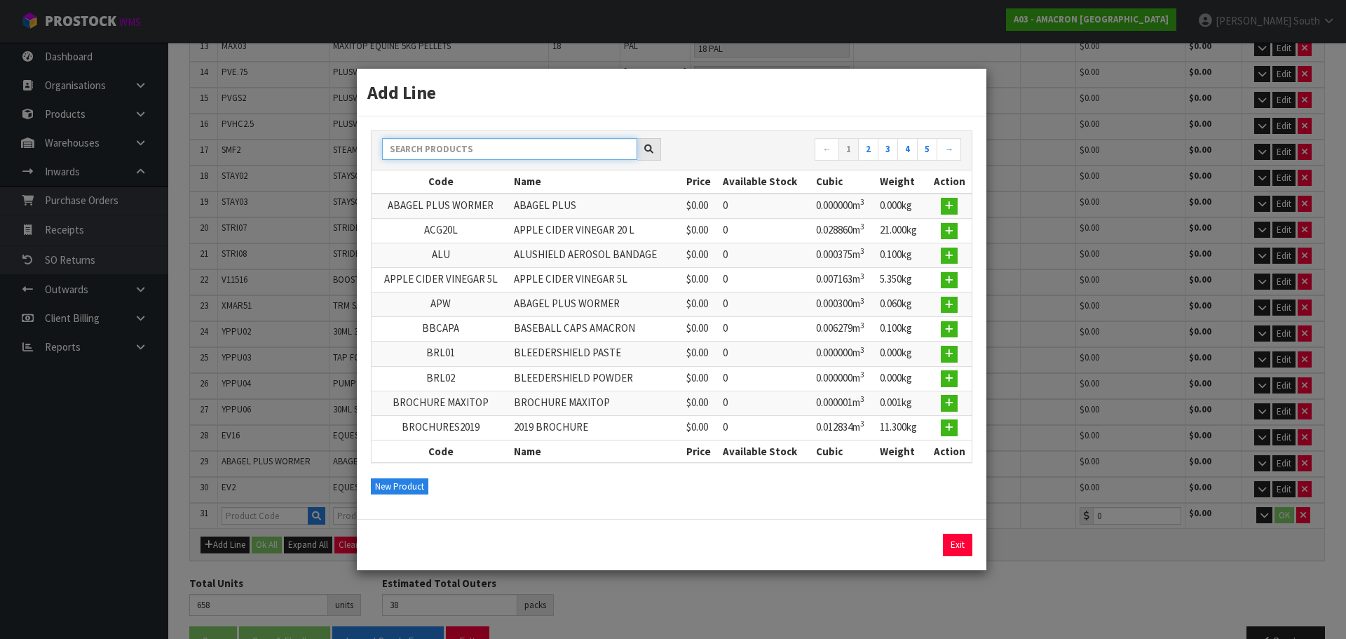
click at [435, 147] on input "text" at bounding box center [509, 149] width 255 height 22
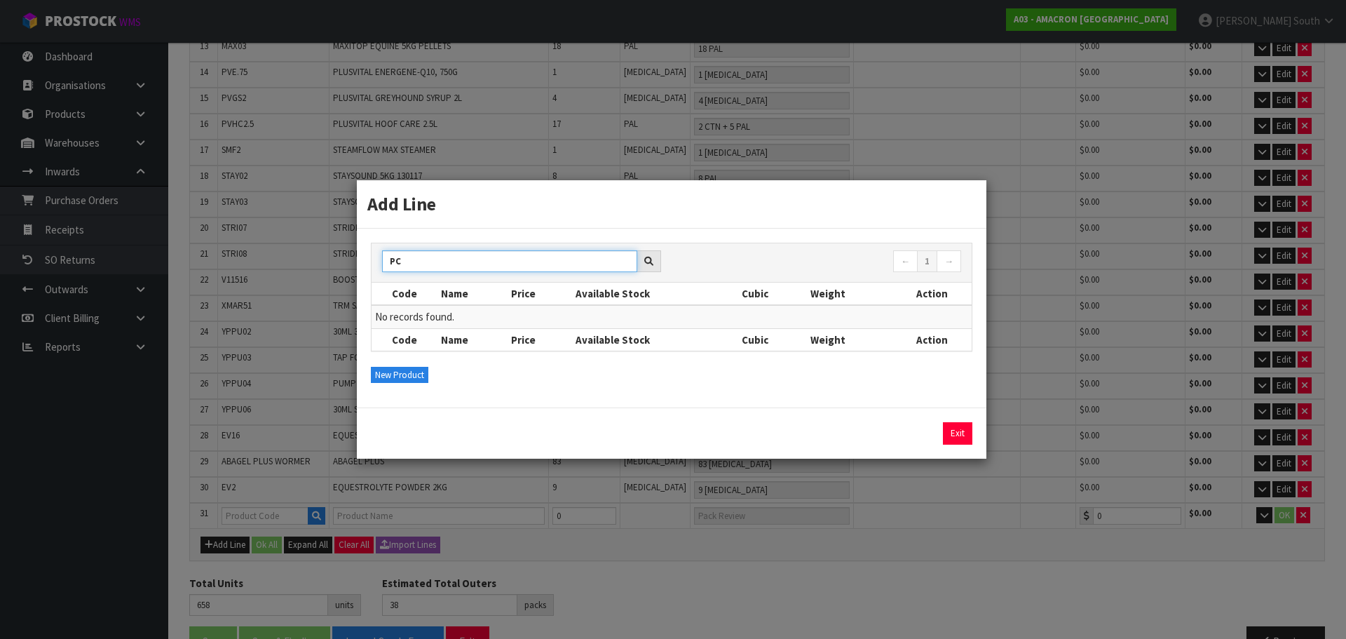
type input "P"
paste input "[PERSON_NAME] M 250G"
type input "[PERSON_NAME] M 250G"
click at [956, 442] on link "Exit" at bounding box center [957, 433] width 29 height 22
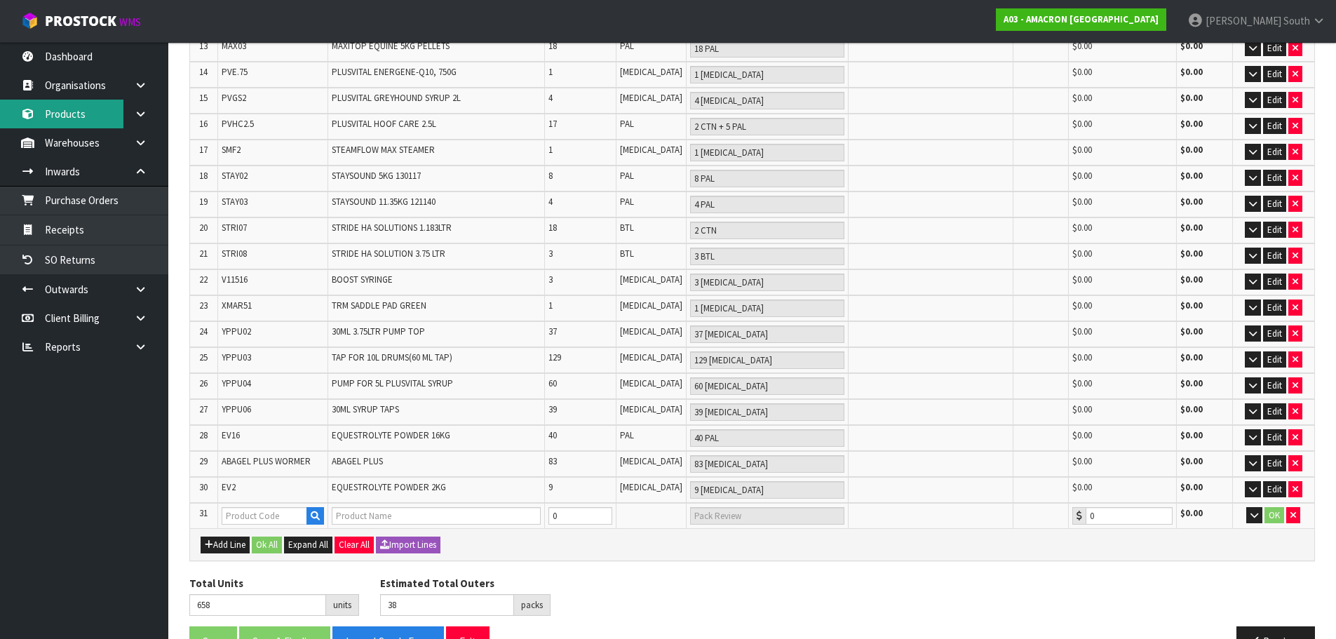
click at [104, 113] on link "Products" at bounding box center [84, 114] width 168 height 29
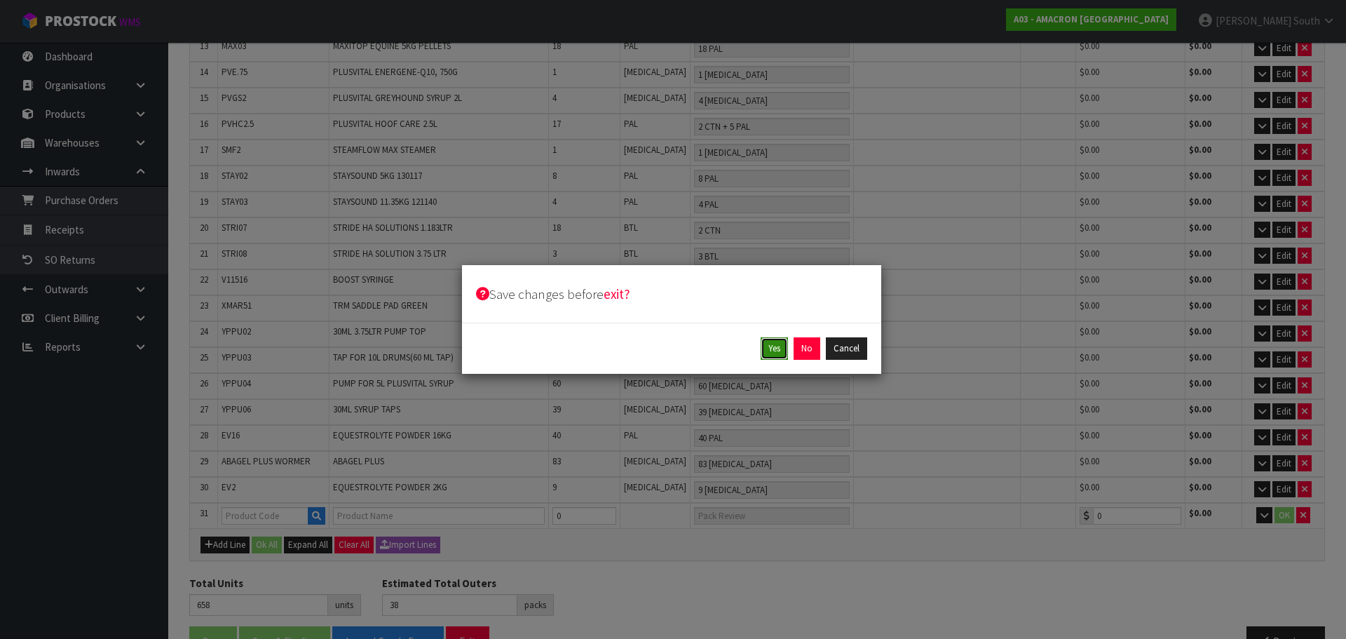
click at [775, 348] on button "Yes" at bounding box center [774, 348] width 27 height 22
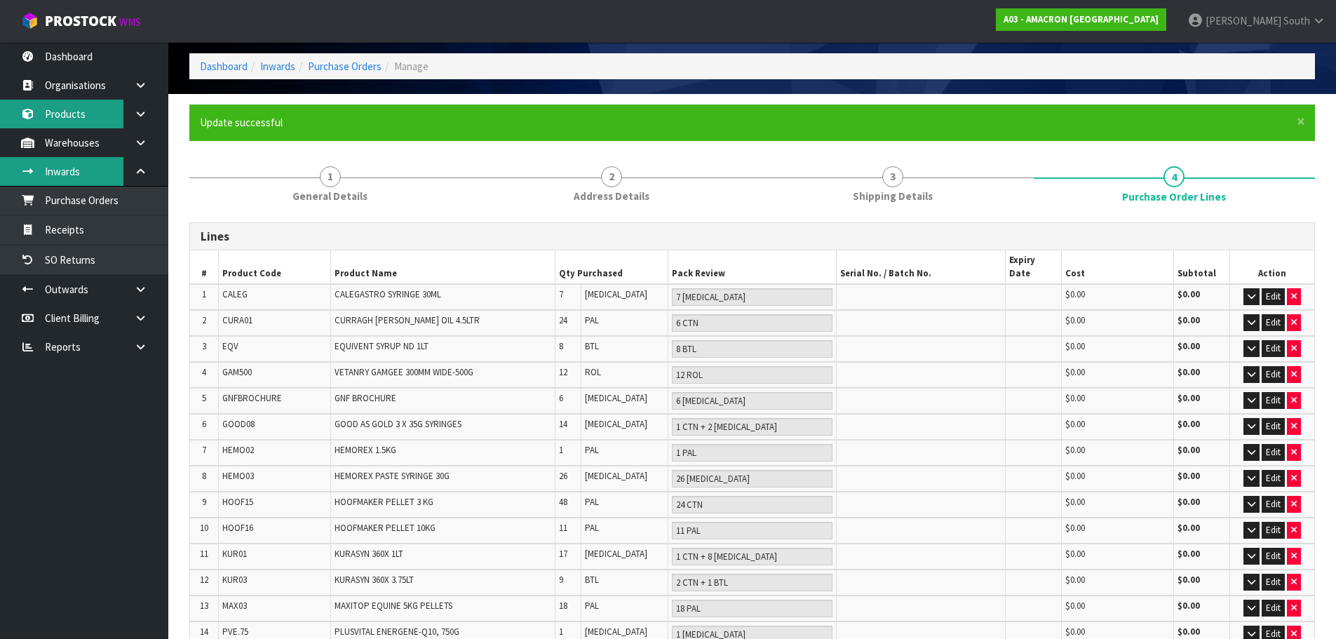
scroll to position [0, 0]
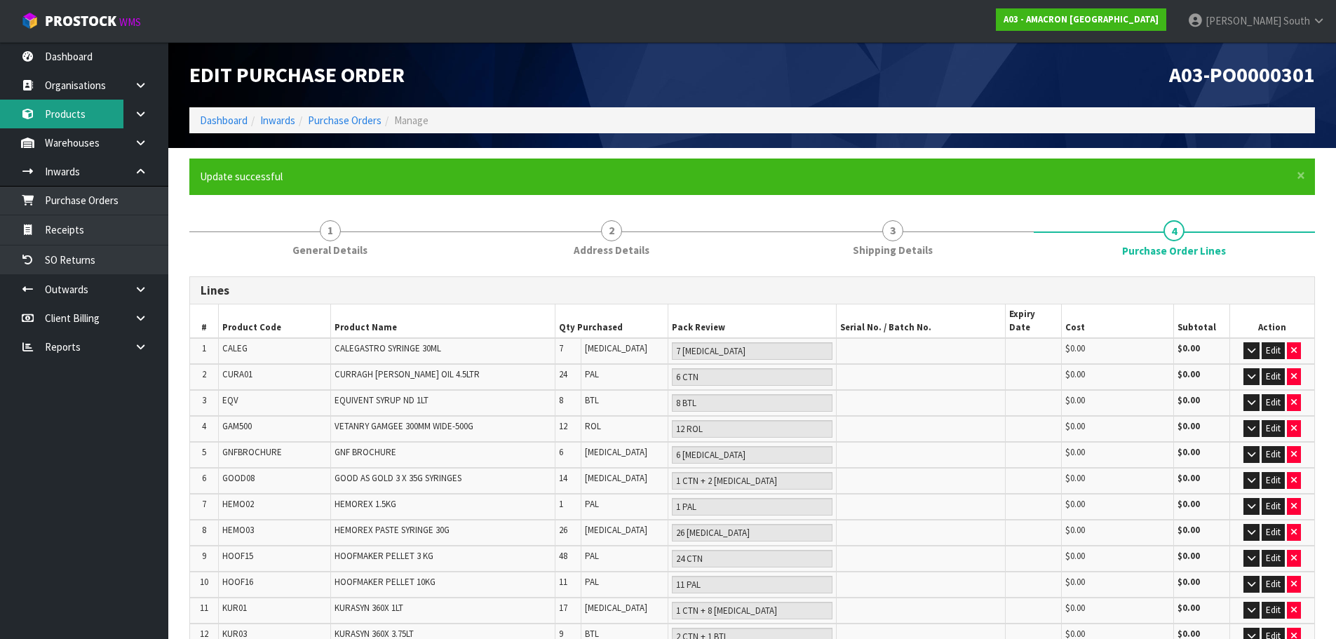
click at [93, 121] on link "Products" at bounding box center [84, 114] width 168 height 29
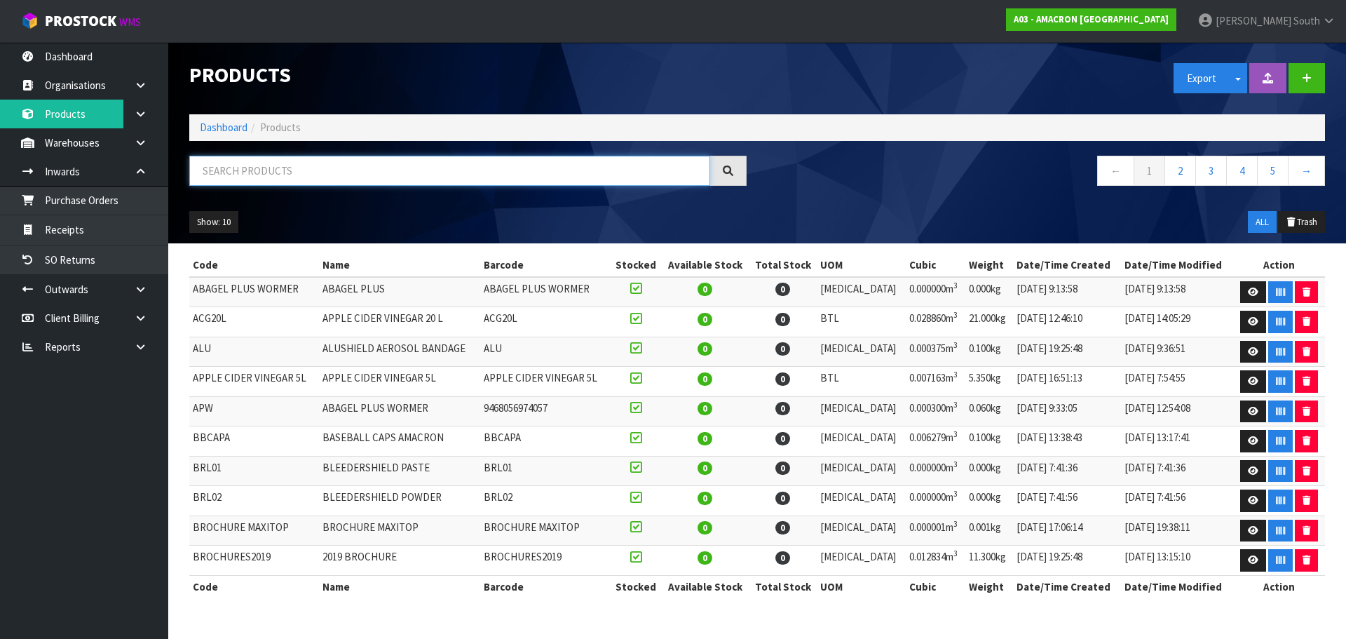
click at [336, 176] on input "text" at bounding box center [449, 171] width 521 height 30
paste input "[PERSON_NAME] M 250G"
type input "[PERSON_NAME] M 250G"
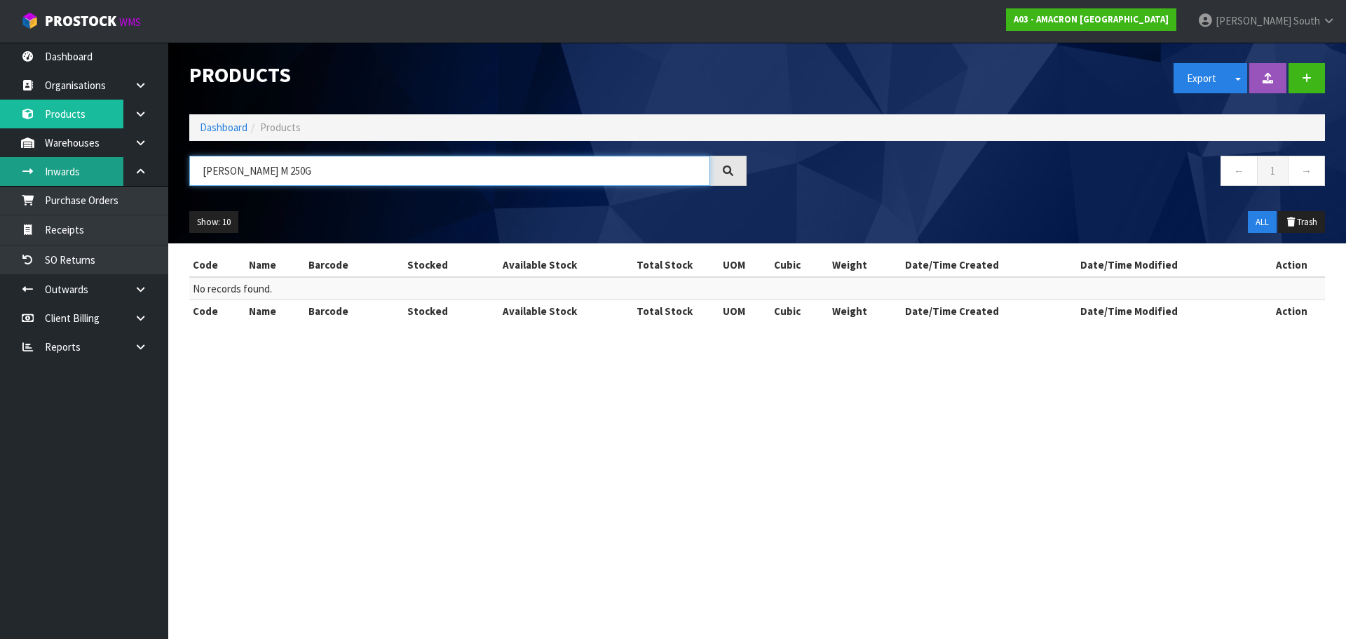
drag, startPoint x: 336, startPoint y: 176, endPoint x: 99, endPoint y: 165, distance: 237.2
click at [99, 165] on body "Toggle navigation ProStock WMS A03 - AMACRON [GEOGRAPHIC_DATA] [PERSON_NAME] So…" at bounding box center [673, 319] width 1346 height 639
type input "PCM"
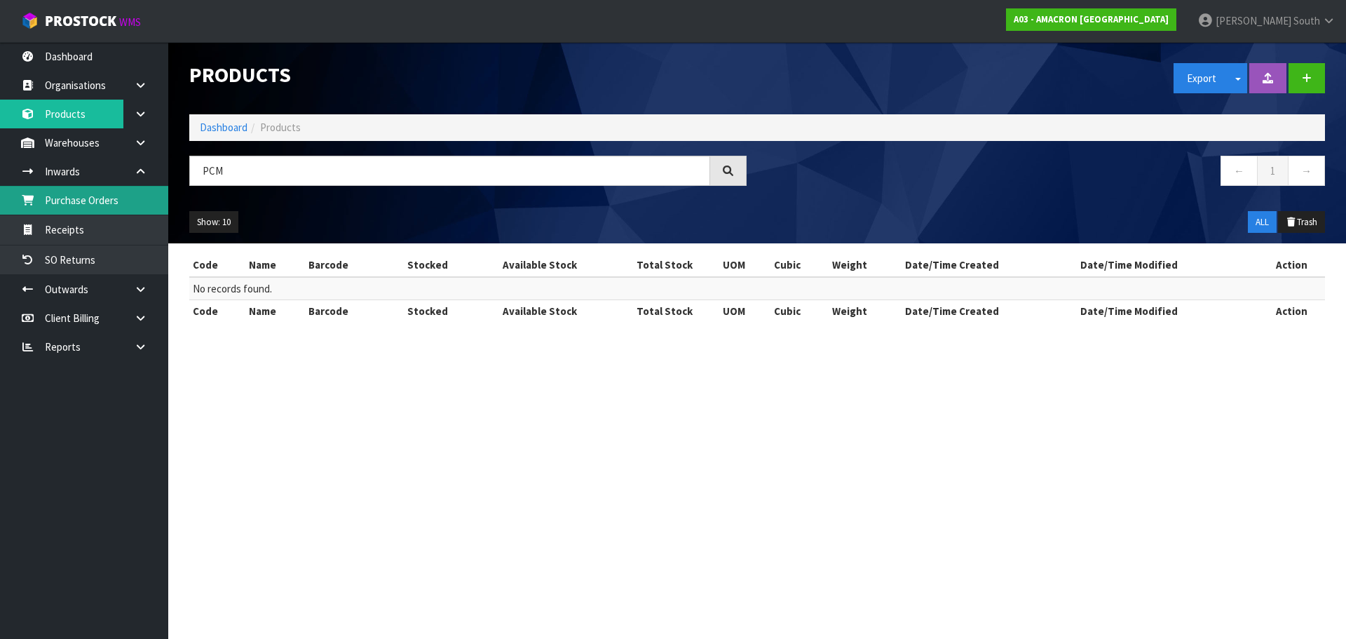
click at [100, 203] on link "Purchase Orders" at bounding box center [84, 200] width 168 height 29
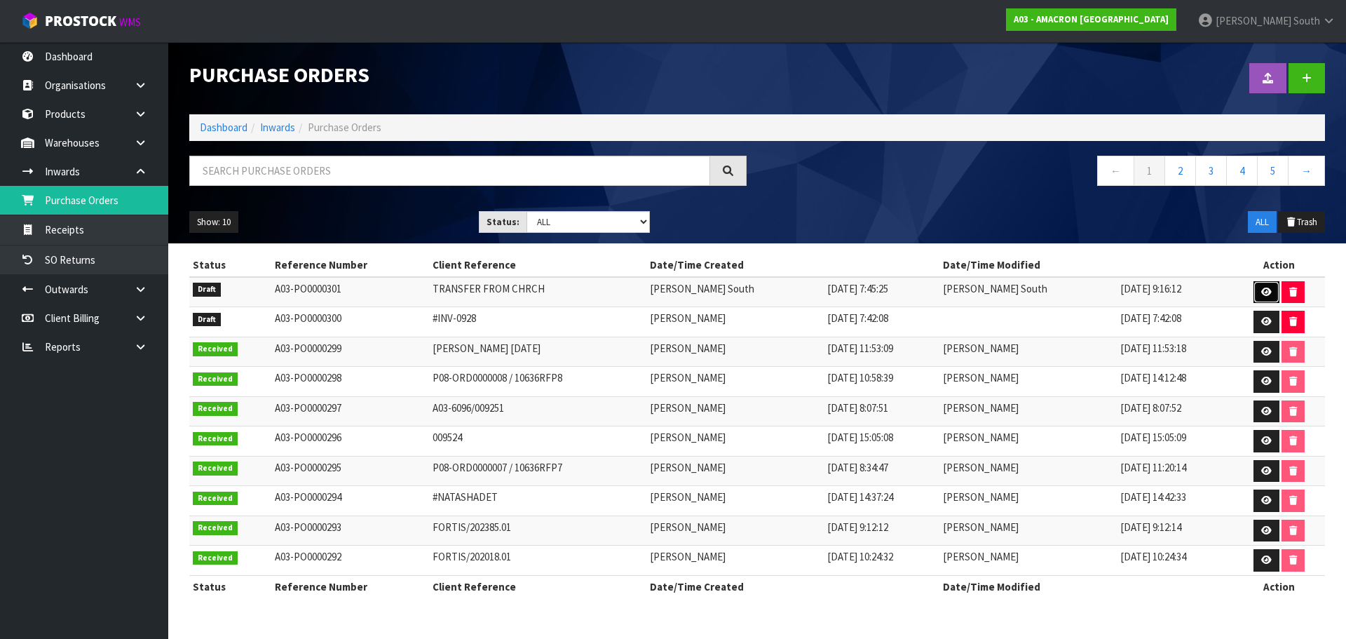
click at [1257, 290] on link at bounding box center [1267, 292] width 26 height 22
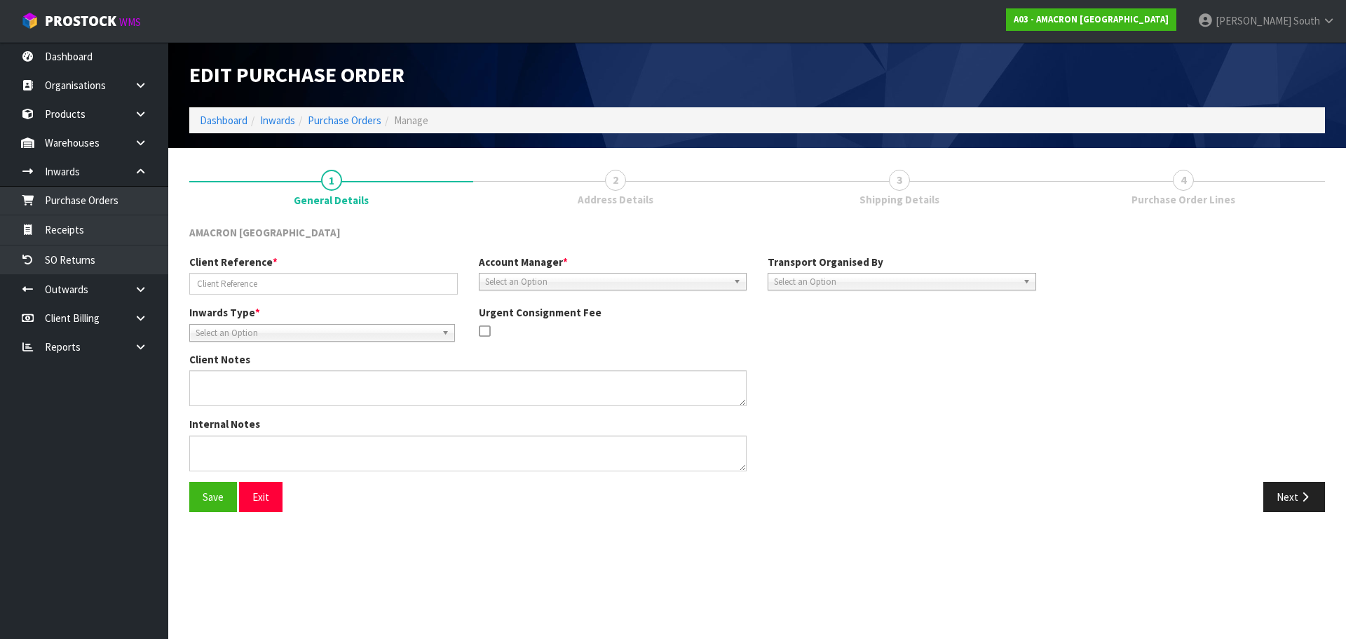
type input "TRANSFER FROM CHRCH"
drag, startPoint x: 1187, startPoint y: 189, endPoint x: 1252, endPoint y: 338, distance: 162.7
click at [1186, 191] on link "4 Purchase Order Lines" at bounding box center [1183, 185] width 284 height 55
click at [1294, 501] on button "Next" at bounding box center [1294, 497] width 62 height 30
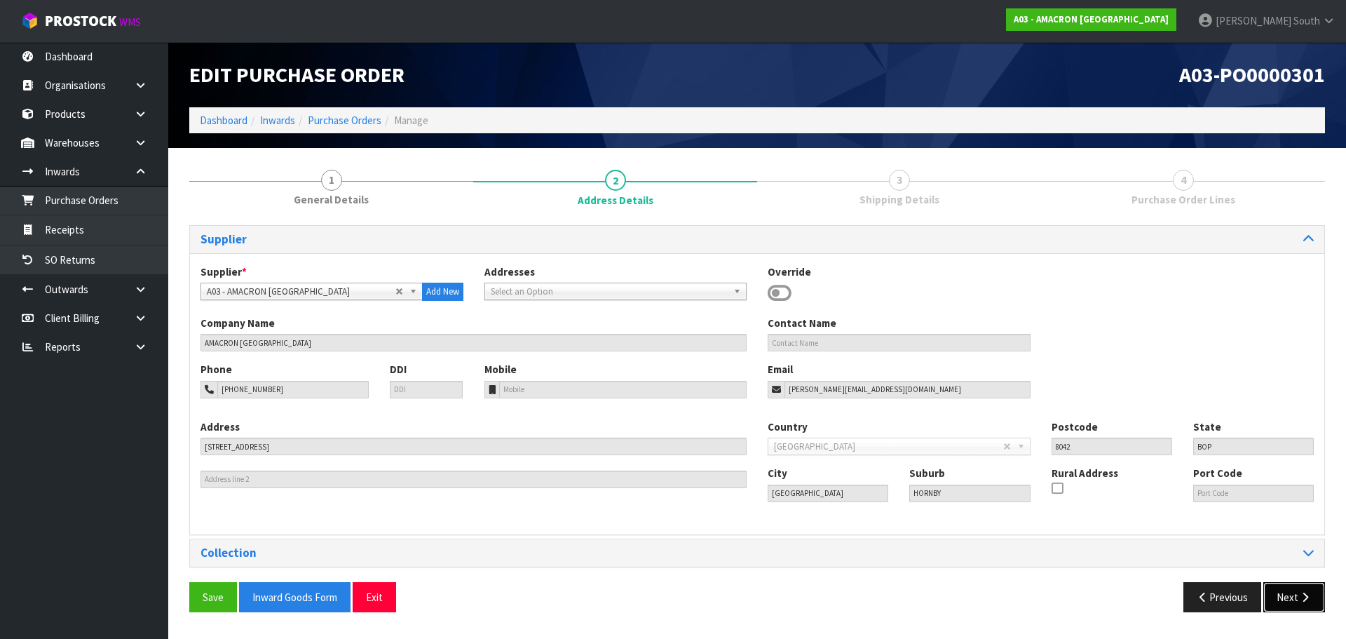
click at [1281, 592] on button "Next" at bounding box center [1294, 597] width 62 height 30
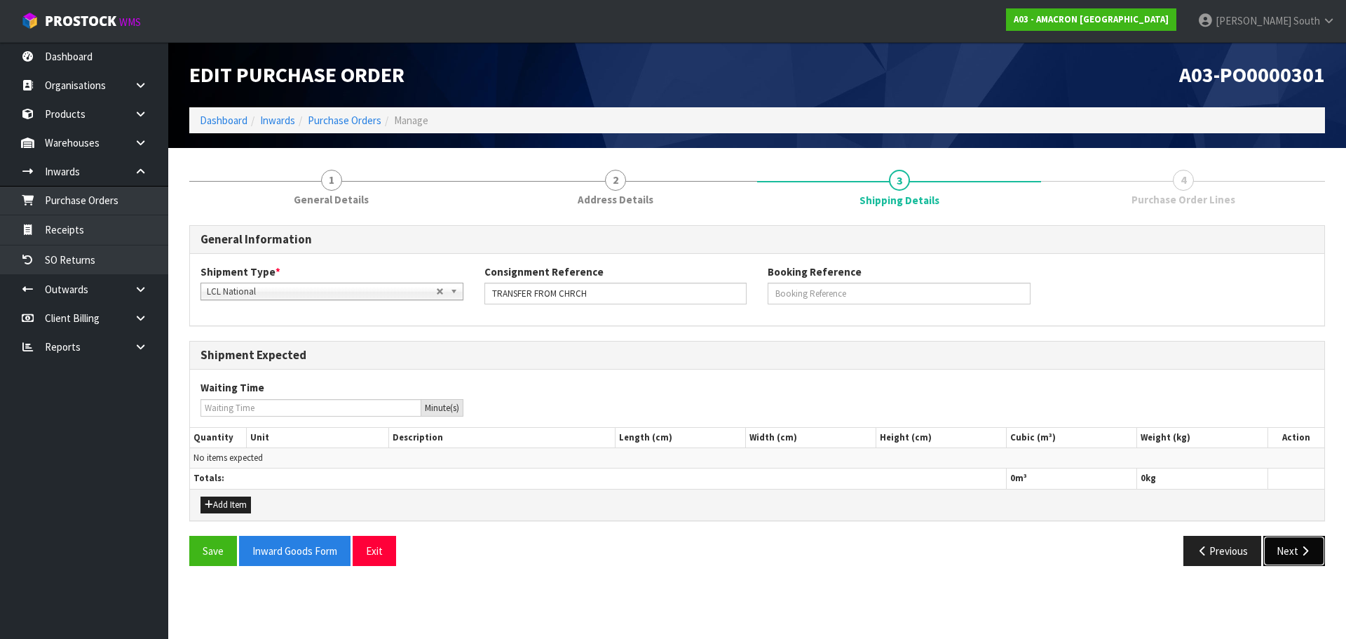
click at [1307, 557] on button "Next" at bounding box center [1294, 551] width 62 height 30
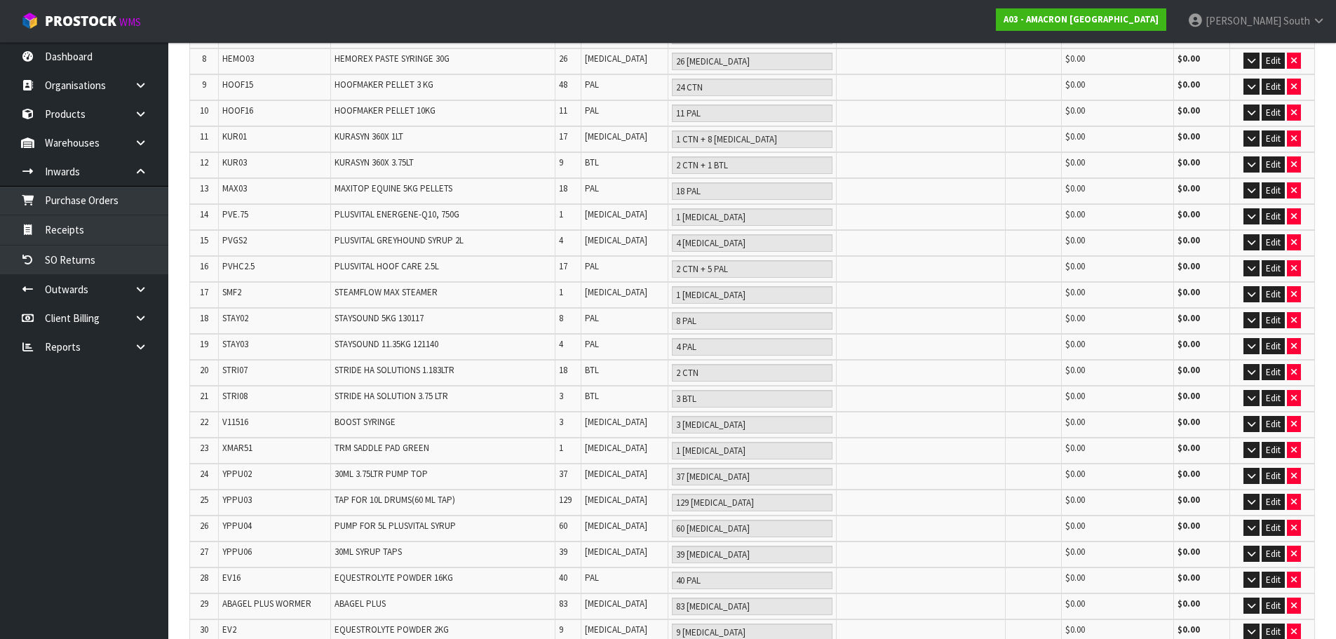
scroll to position [563, 0]
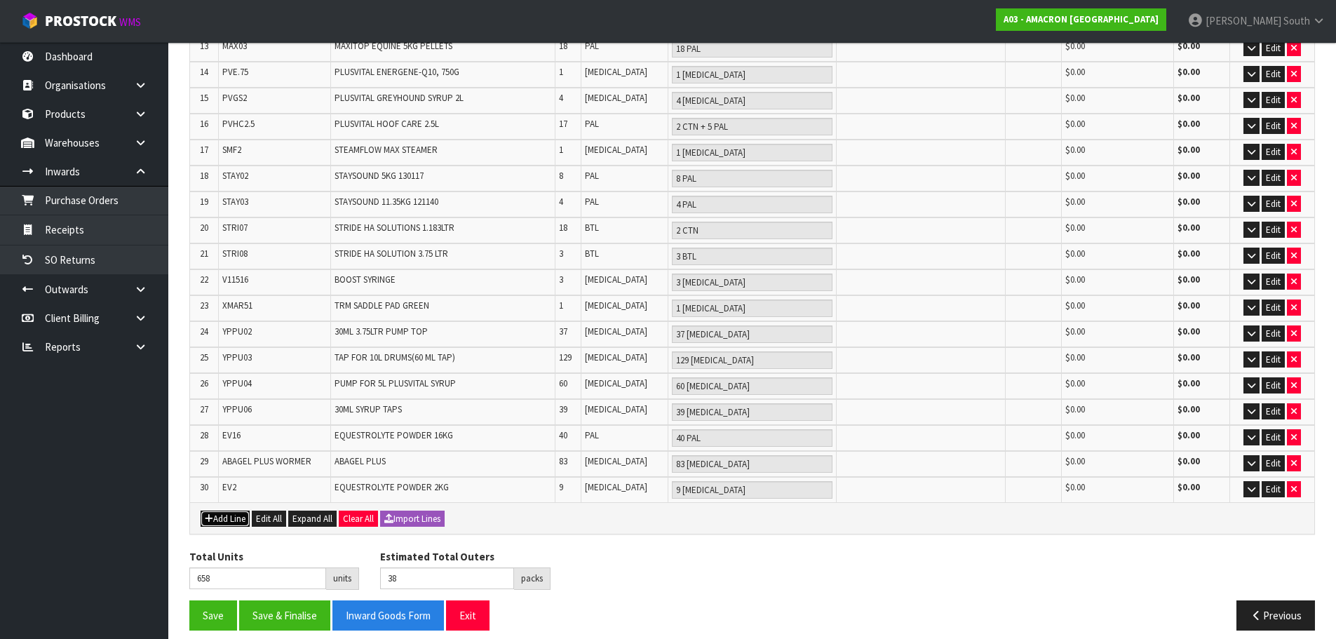
click at [203, 510] on button "Add Line" at bounding box center [225, 518] width 49 height 17
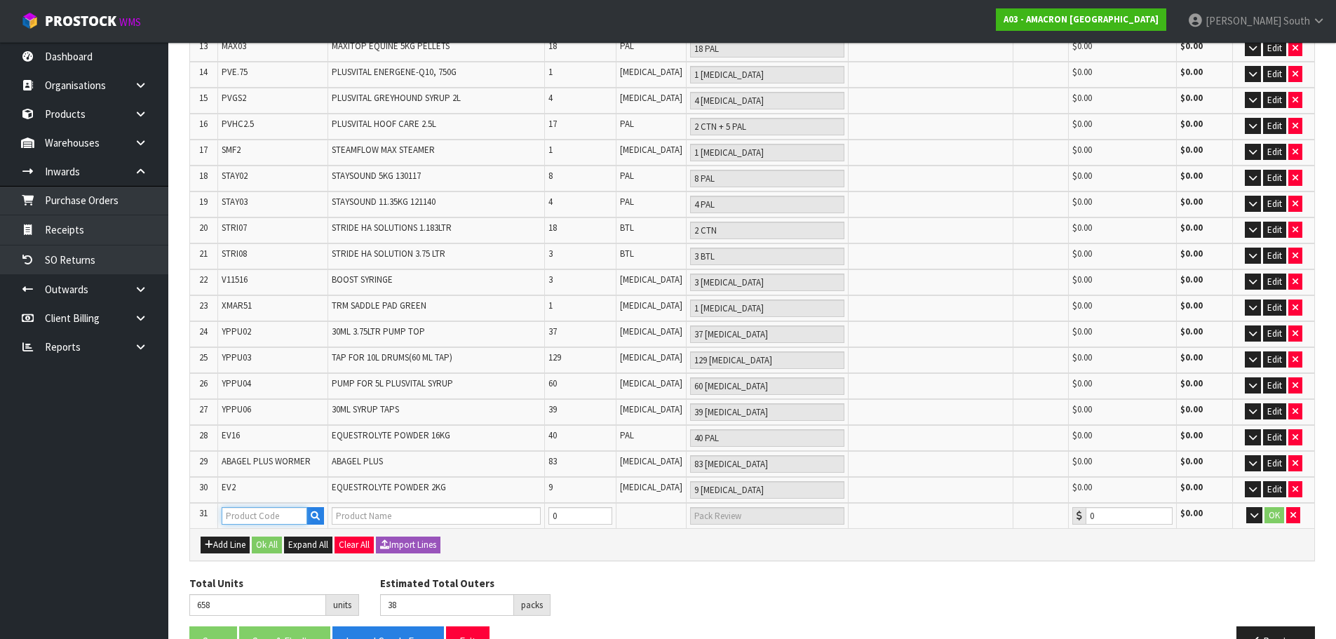
click at [233, 507] on input "text" at bounding box center [265, 516] width 86 height 18
type input "PCM"
click at [611, 560] on div "Lines # Product Code Product Name Qty Purchased Pack Review Serial No. / Batch …" at bounding box center [751, 164] width 1125 height 1005
click at [1294, 510] on icon "button" at bounding box center [1293, 514] width 6 height 9
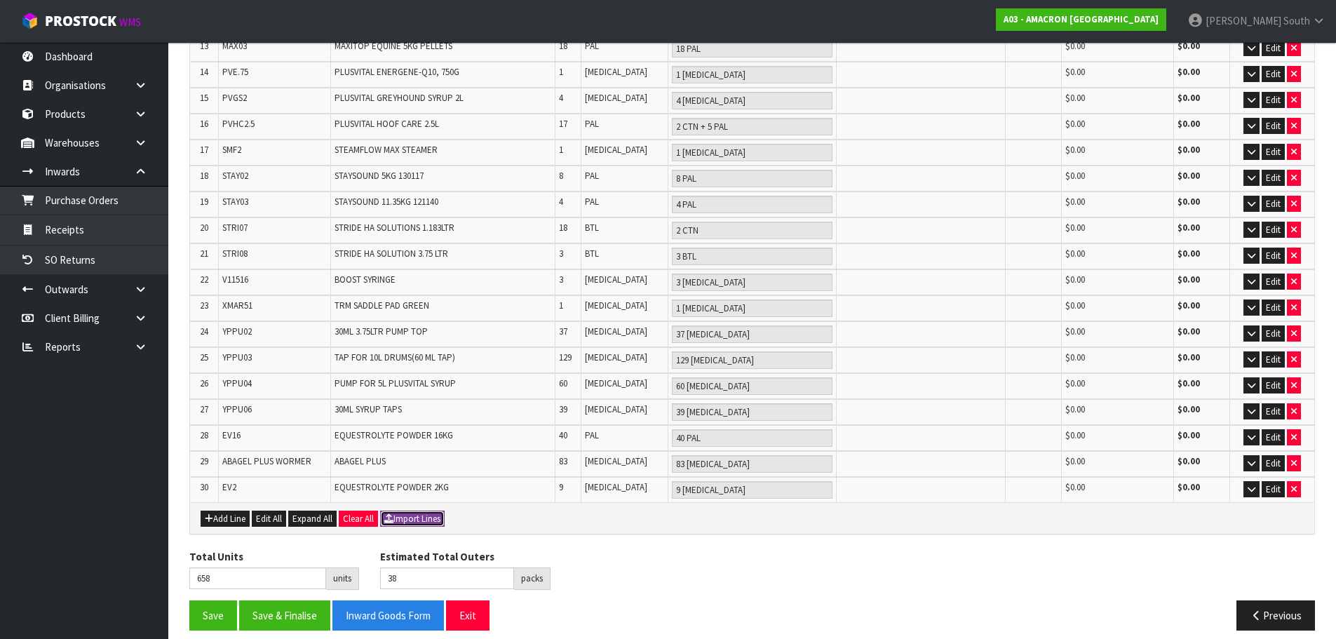
click at [399, 510] on button "Import Lines" at bounding box center [412, 518] width 65 height 17
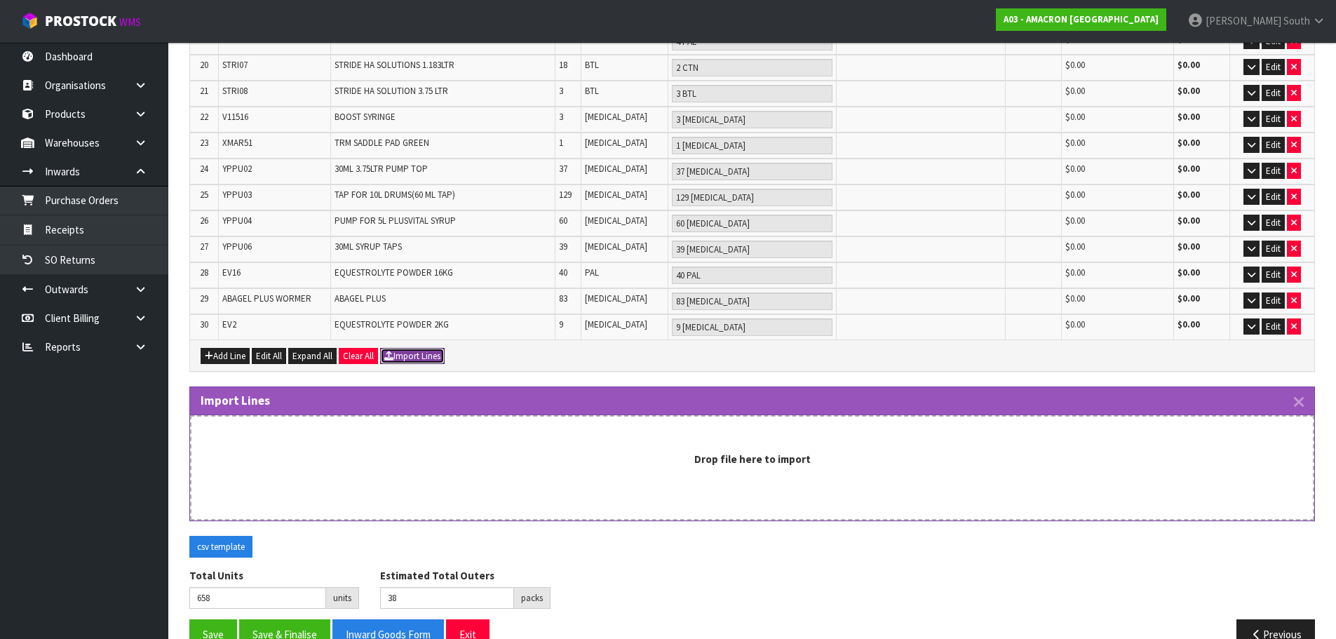
scroll to position [745, 0]
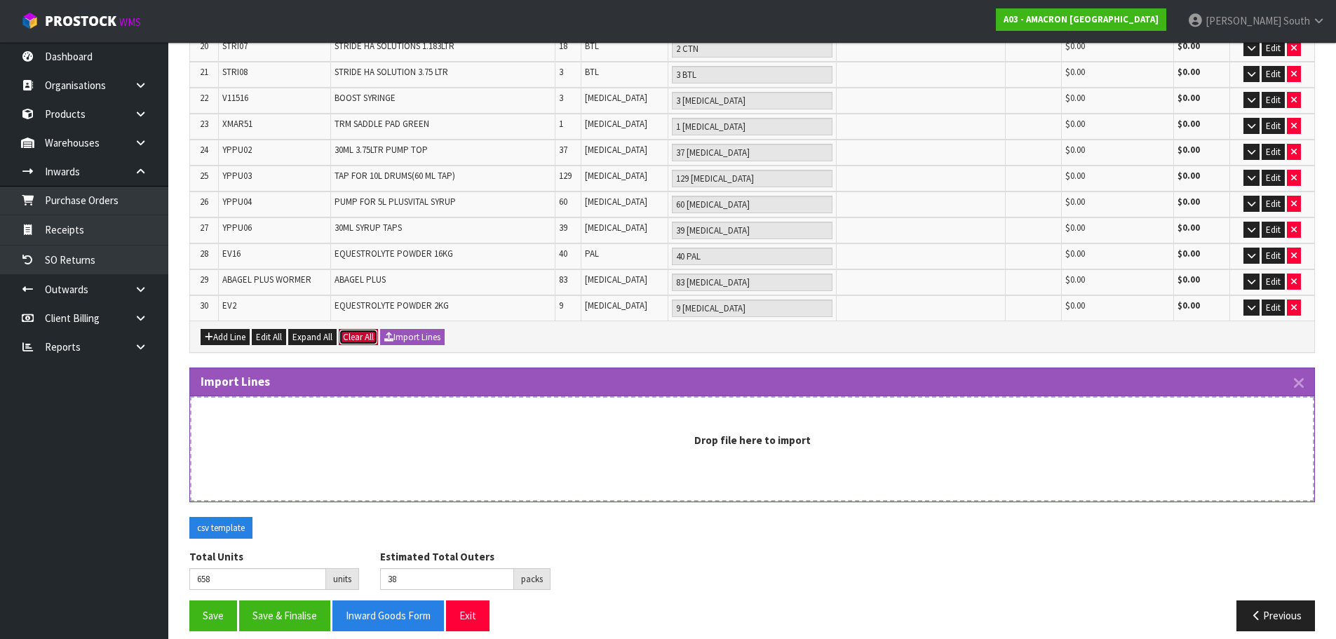
click at [344, 329] on button "Clear All" at bounding box center [358, 337] width 39 height 17
click at [365, 331] on span "Confirm" at bounding box center [358, 337] width 31 height 12
type input "0"
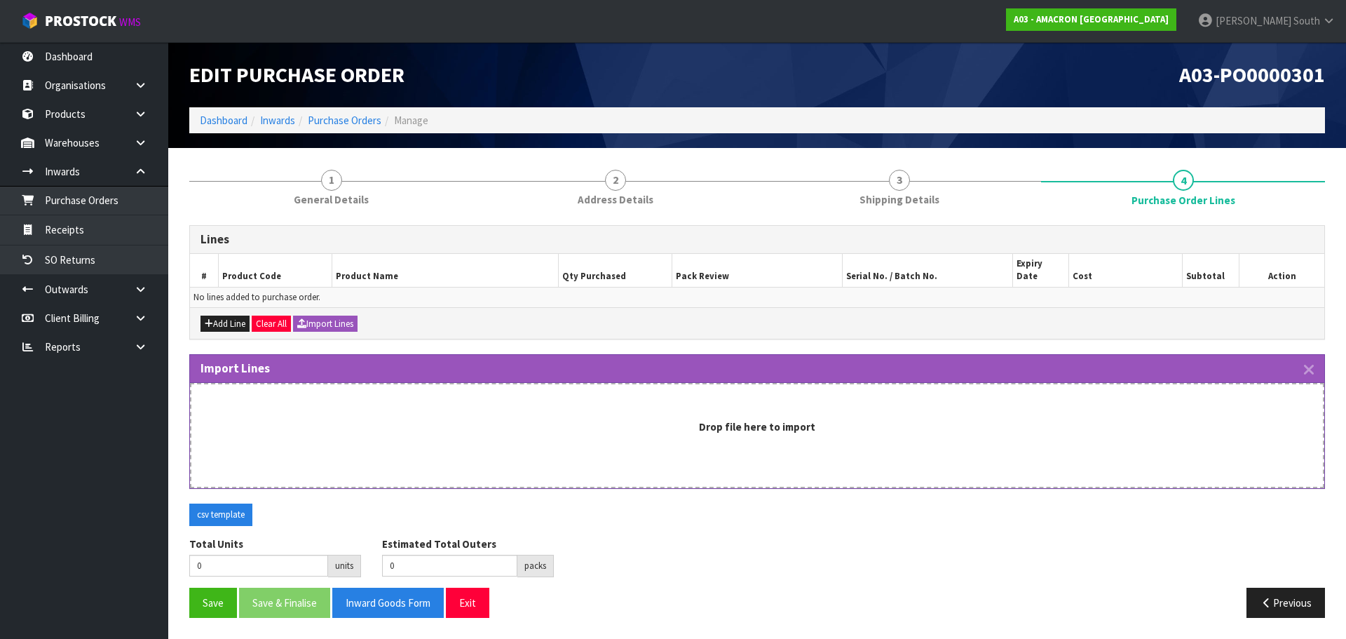
click at [773, 420] on strong "Drop file here to import" at bounding box center [757, 426] width 116 height 13
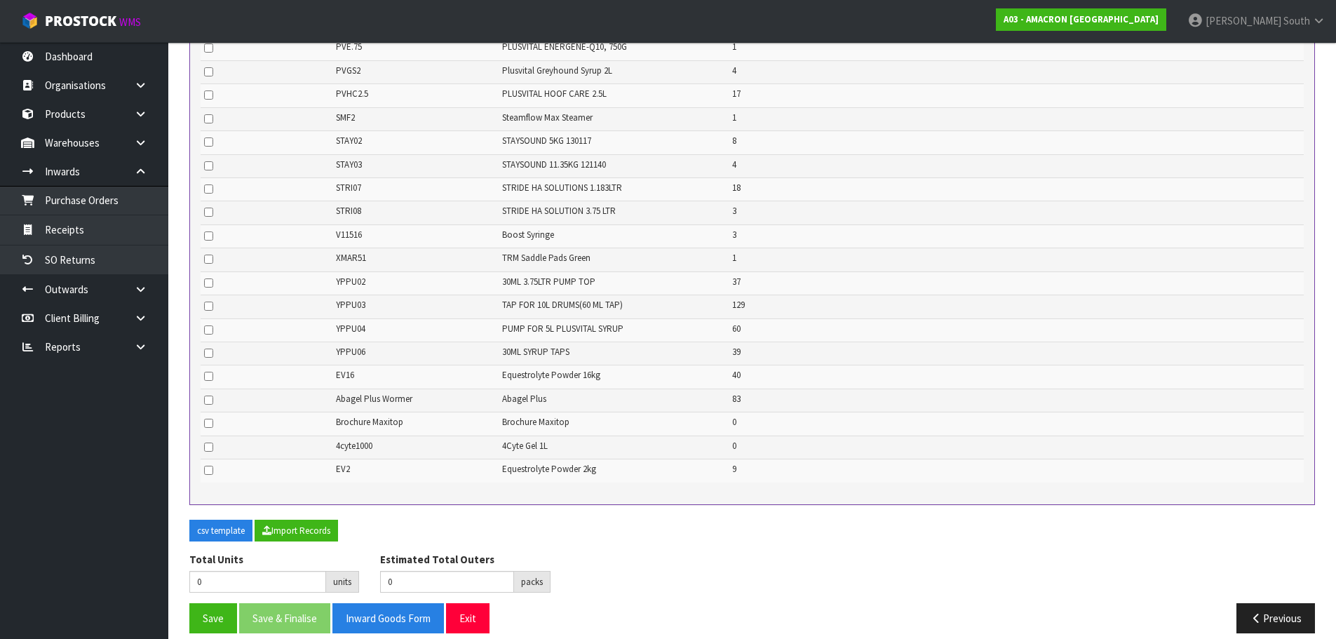
scroll to position [972, 0]
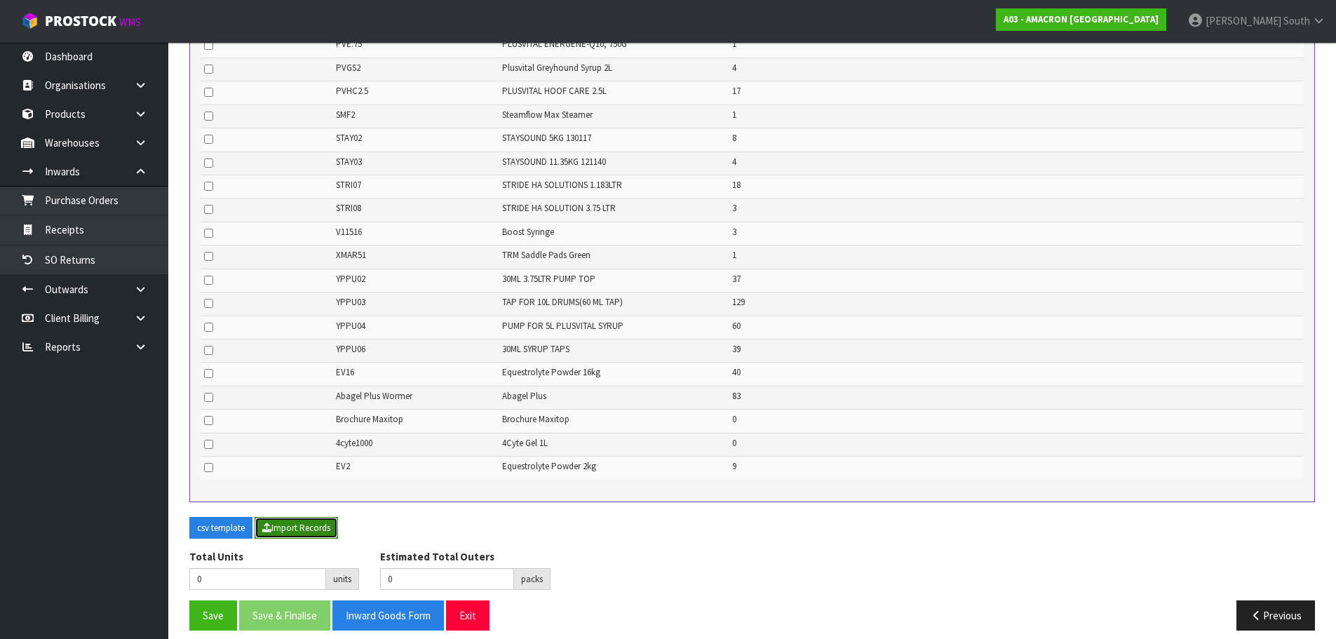
click at [271, 523] on icon "button" at bounding box center [266, 527] width 9 height 9
type input "668"
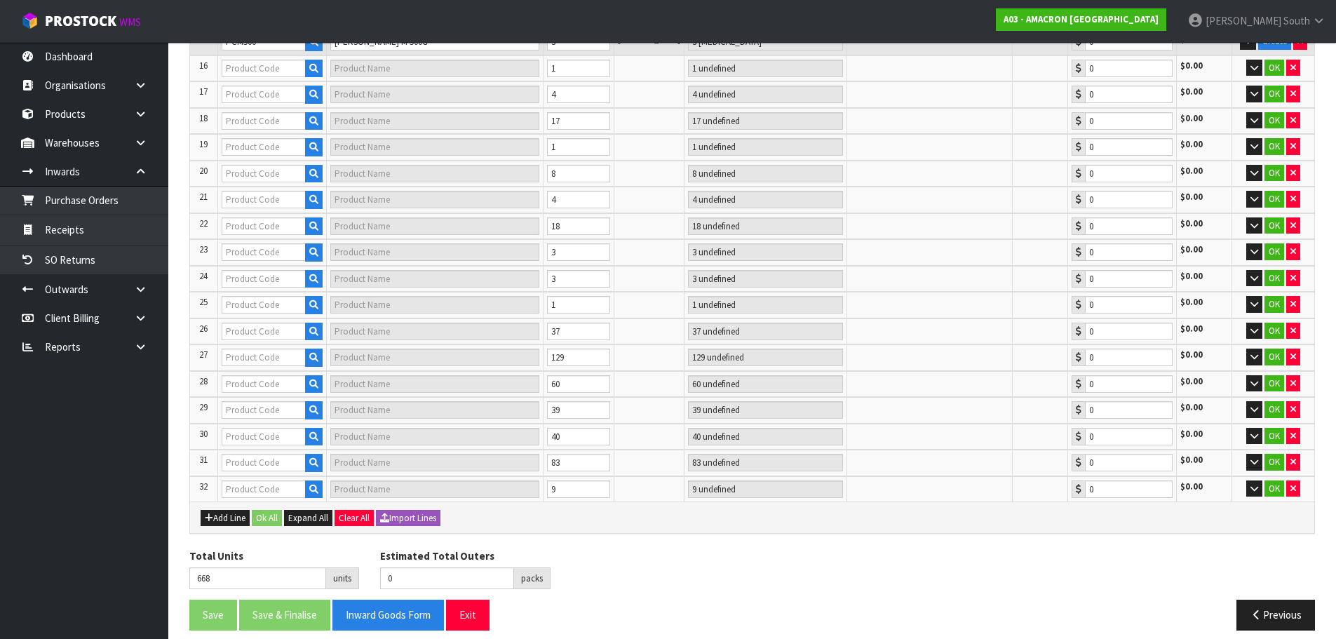
scroll to position [677, 0]
type input "EQV"
type input "EQUIVENT SYRUP ND 1LT"
type input "8 BTL"
type input "0.00"
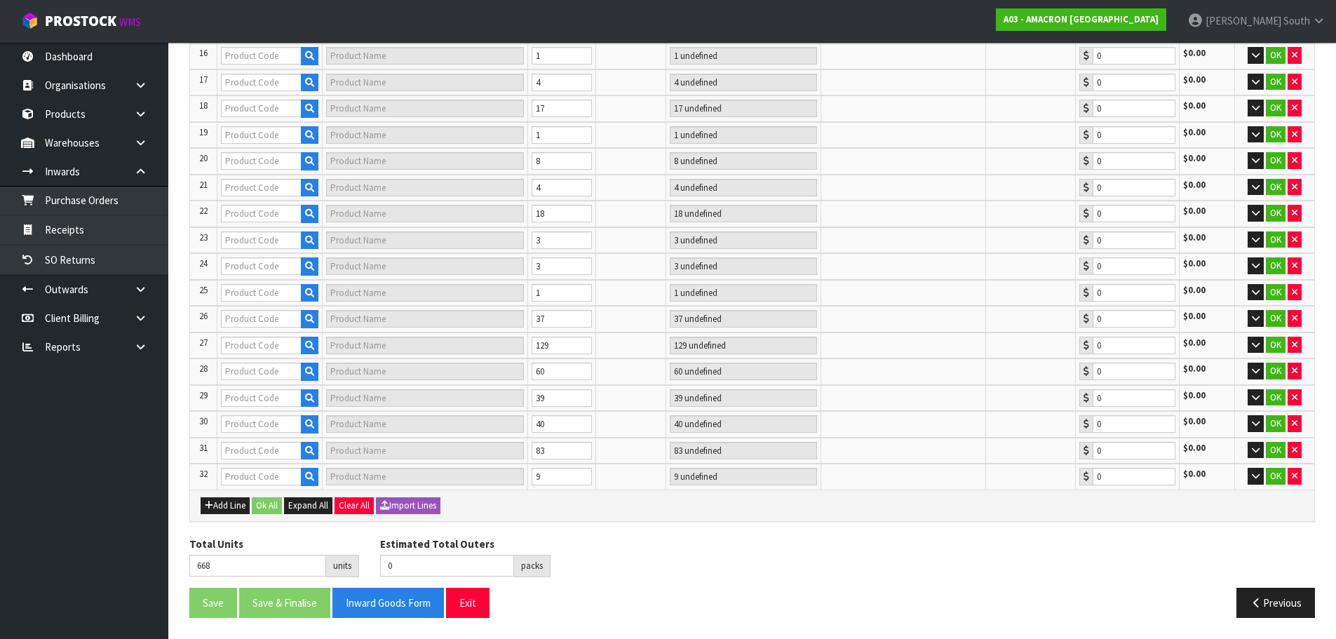
type input "HEMO02"
type input "HEMOREX 1.5KG"
type input "1 PAL"
type input "0.00"
type input "GNFBROCHURE"
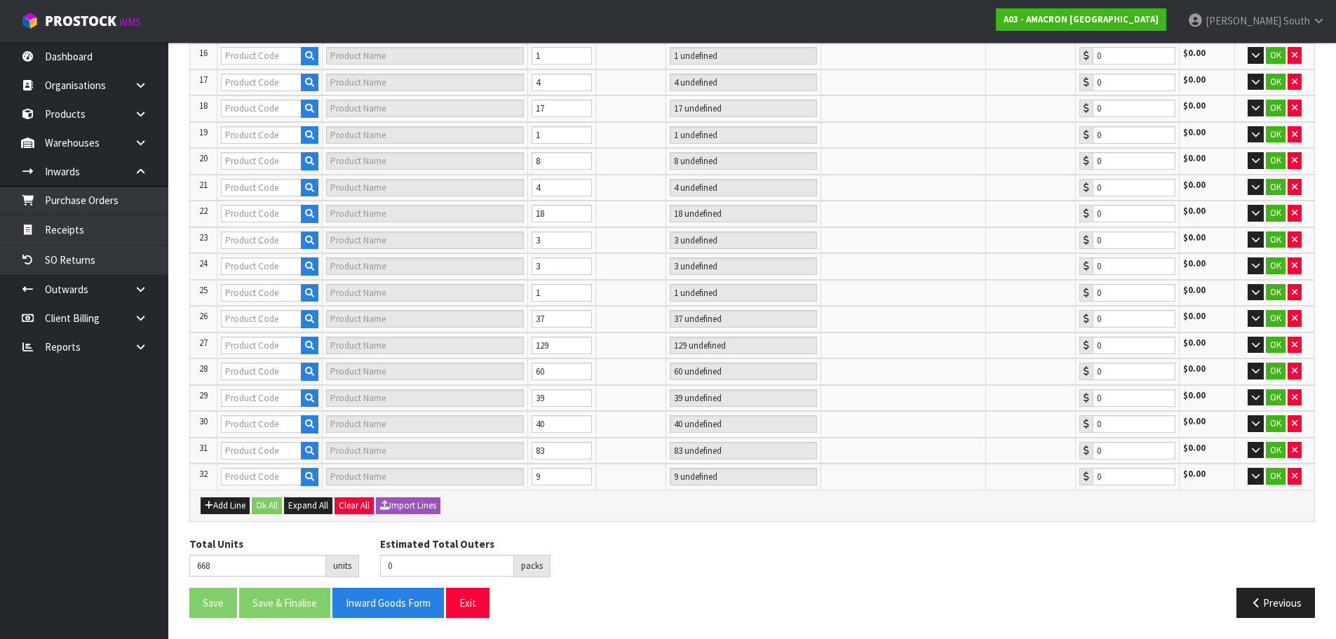
type input "GNF BROCHURE"
type input "6 [MEDICAL_DATA]"
type input "0.00"
type input "30"
type input "CURA01"
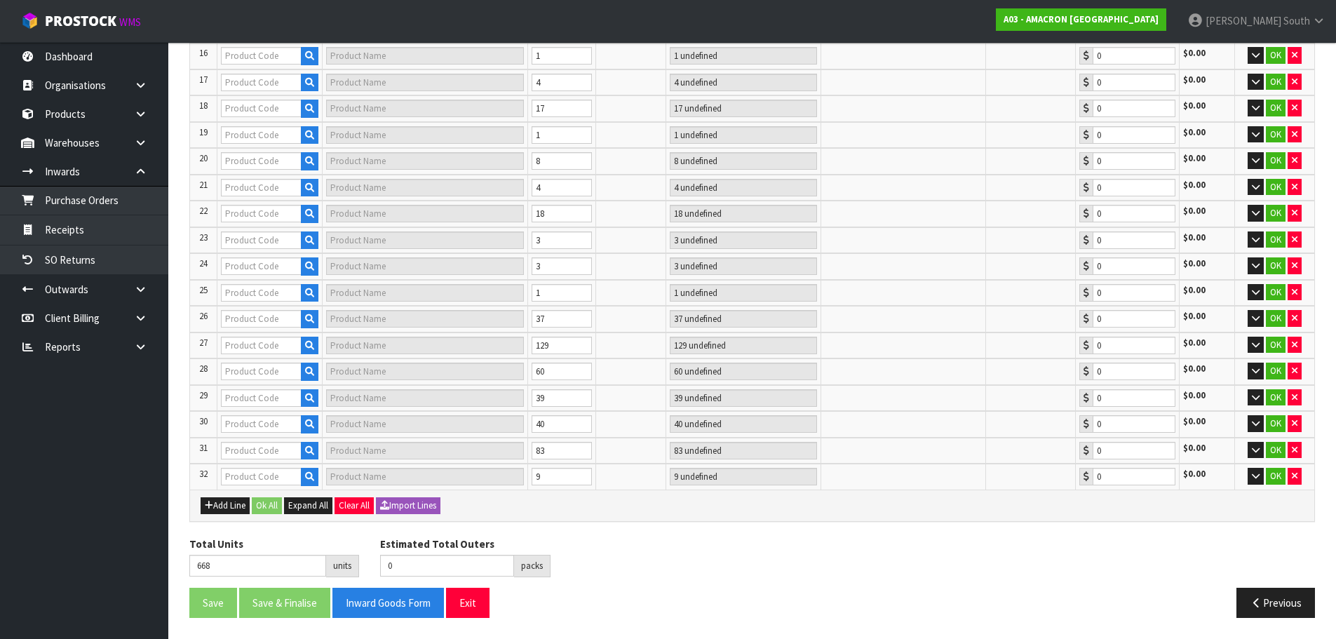
type input "CURRAGH [PERSON_NAME] OIL 4.5LTR"
type input "6 CTN"
type input "0.00"
type input "HOOF15"
type input "HOOFMAKER PELLET 3 KG"
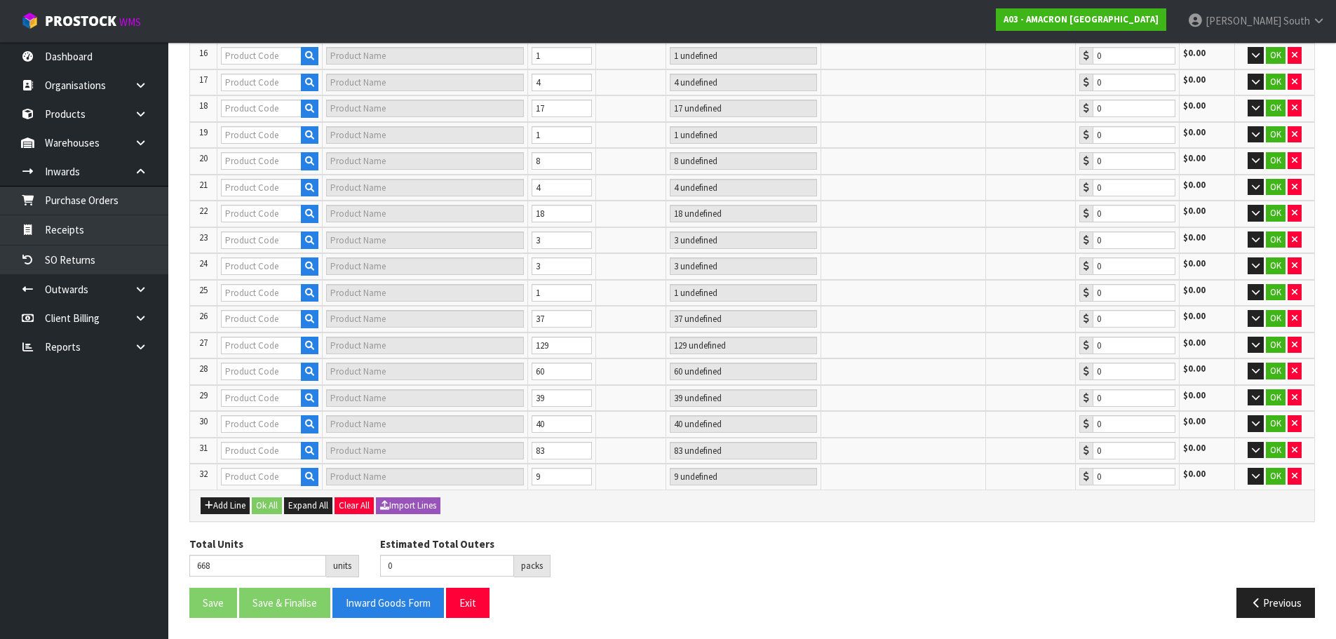
type input "24 CTN"
type input "0.00"
type input "CALEG"
type input "CALEGASTRO SYRINGE 30ML"
type input "7 [MEDICAL_DATA]"
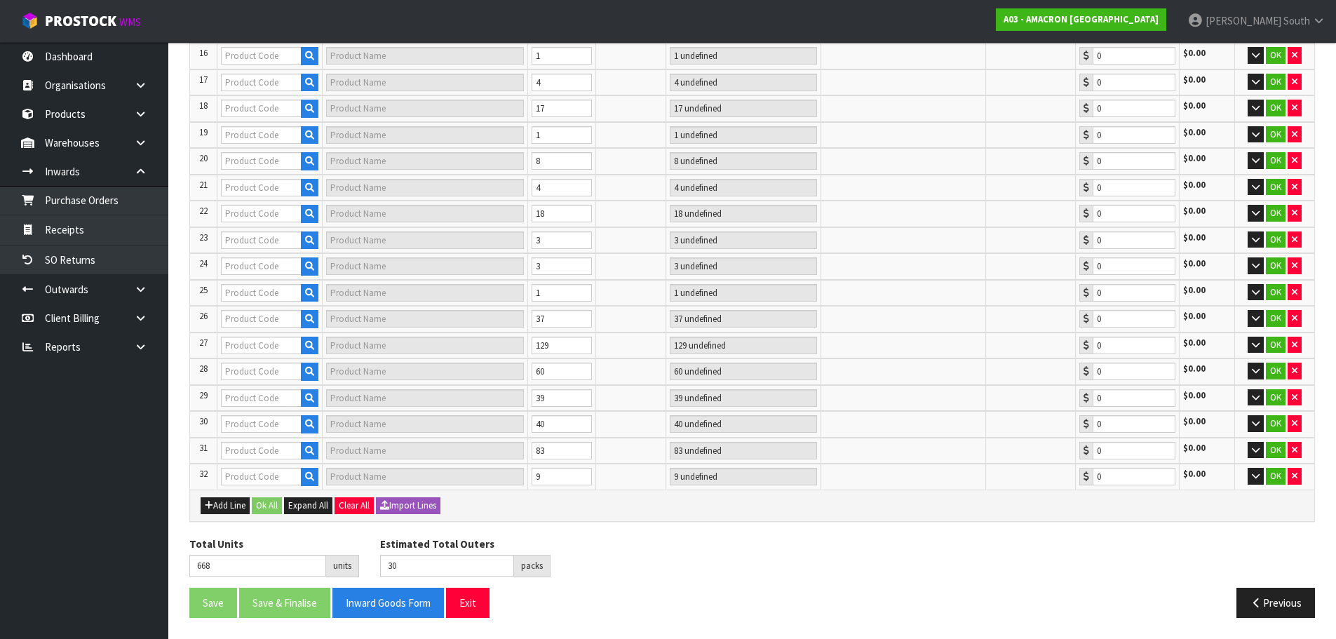
type input "0.00"
type input "GAM500"
type input "VETANRY GAMGEE 300MM WIDE-500G"
type input "12 ROL"
type input "0.00"
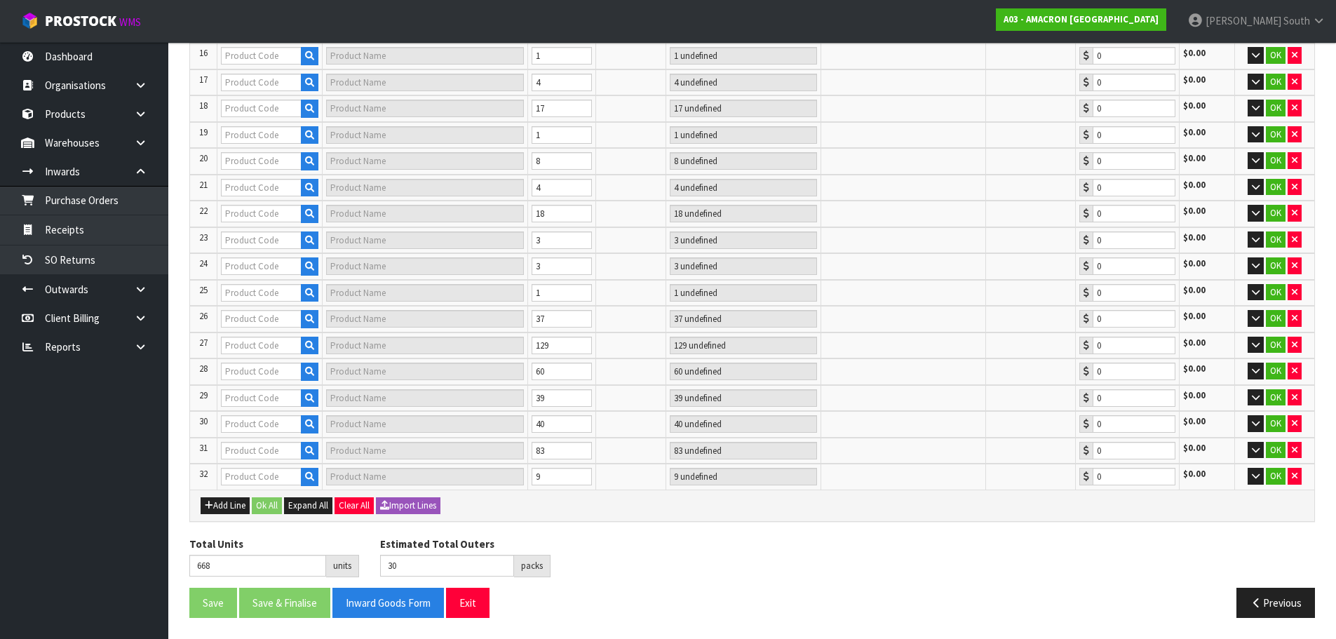
type input "32"
type input "GOOD08"
type input "GOOD AS GOLD 3 X 35G SYRINGES"
type input "1 CTN + 2 [MEDICAL_DATA]"
type input "0.00"
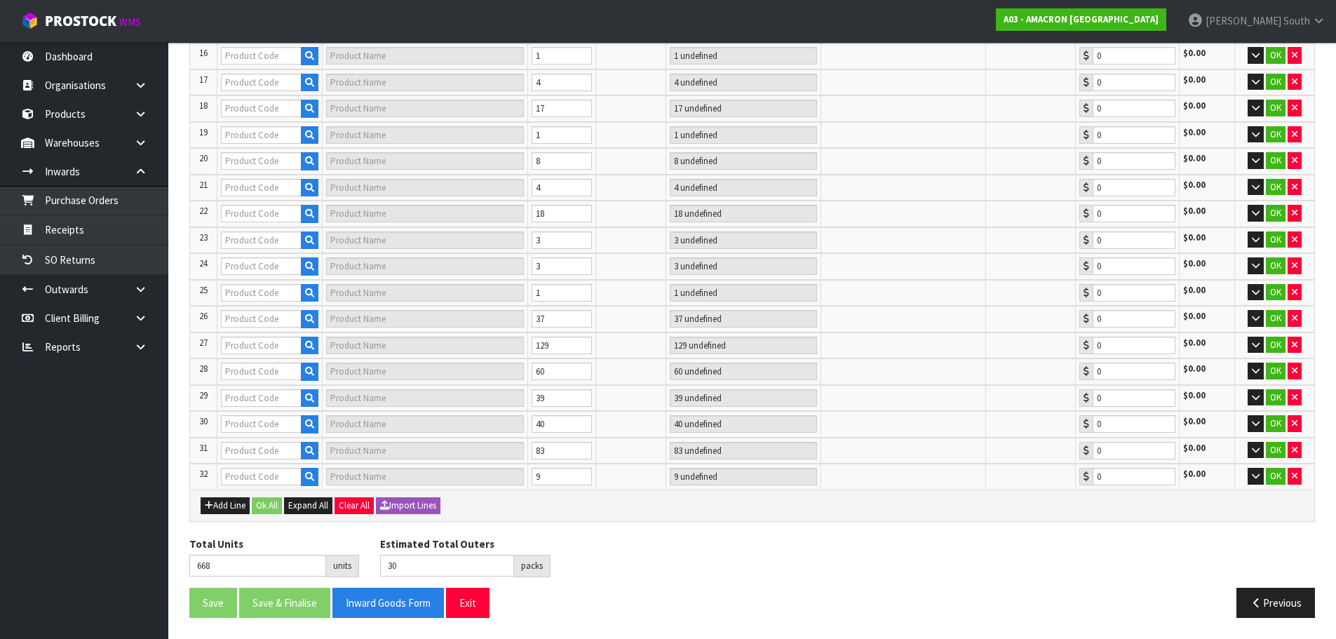
type input "HEMO03"
type input "HEMOREX PASTE SYRINGE 30G"
type input "26 [MEDICAL_DATA]"
type input "0.00"
type input "HOOF16"
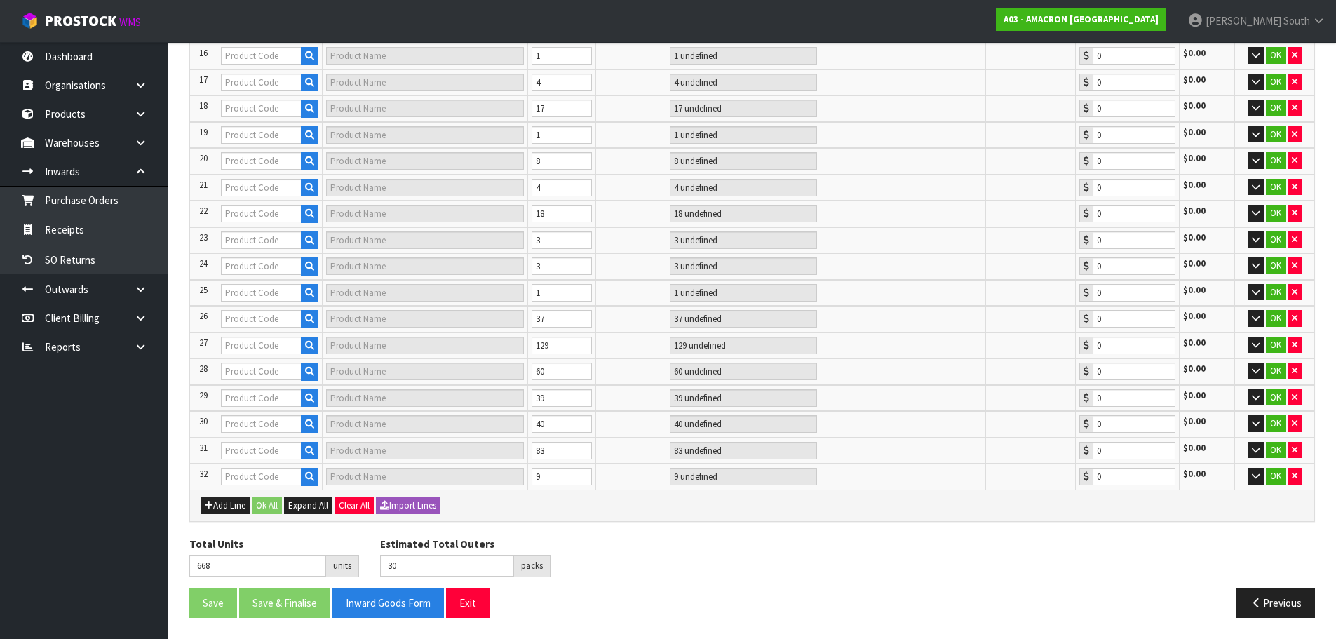
type input "HOOFMAKER PELLET 10KG"
type input "11 PAL"
type input "0.00"
type input "KUR01"
type input "KURASYN 360X 1LT"
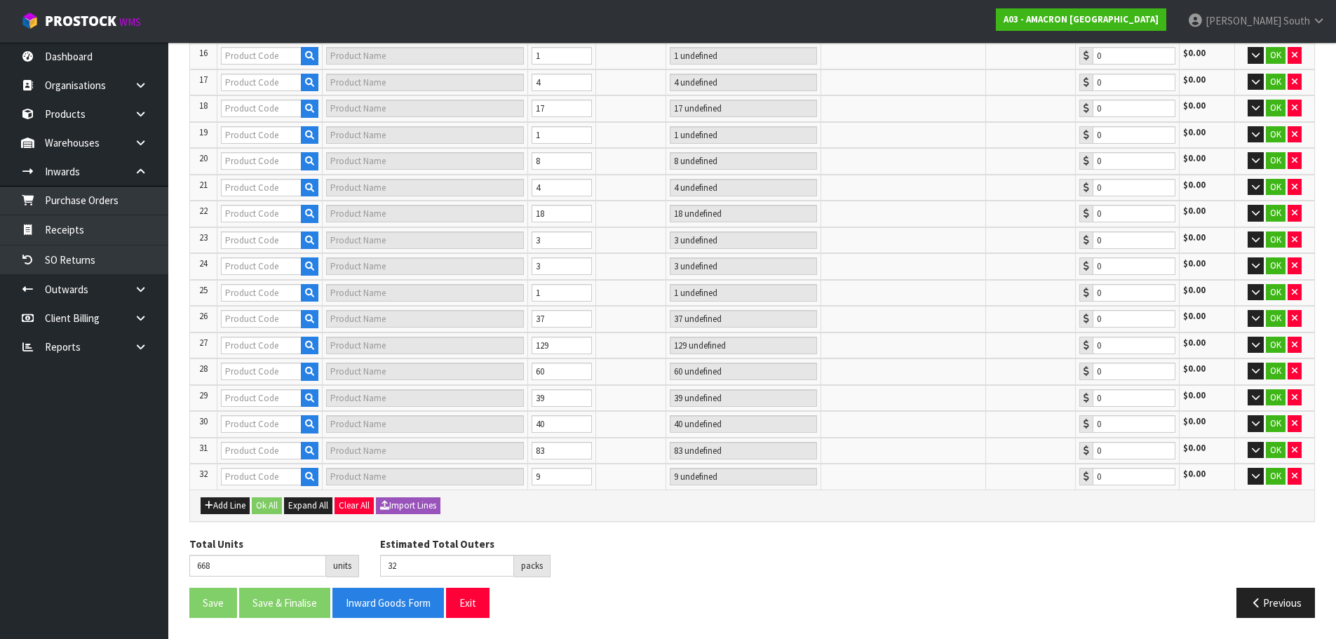
type input "1 CTN + 8 [MEDICAL_DATA]"
type input "0.00"
type input "SMF2"
type input "STEAMFLOW MAX STEAMER"
type input "1 [MEDICAL_DATA]"
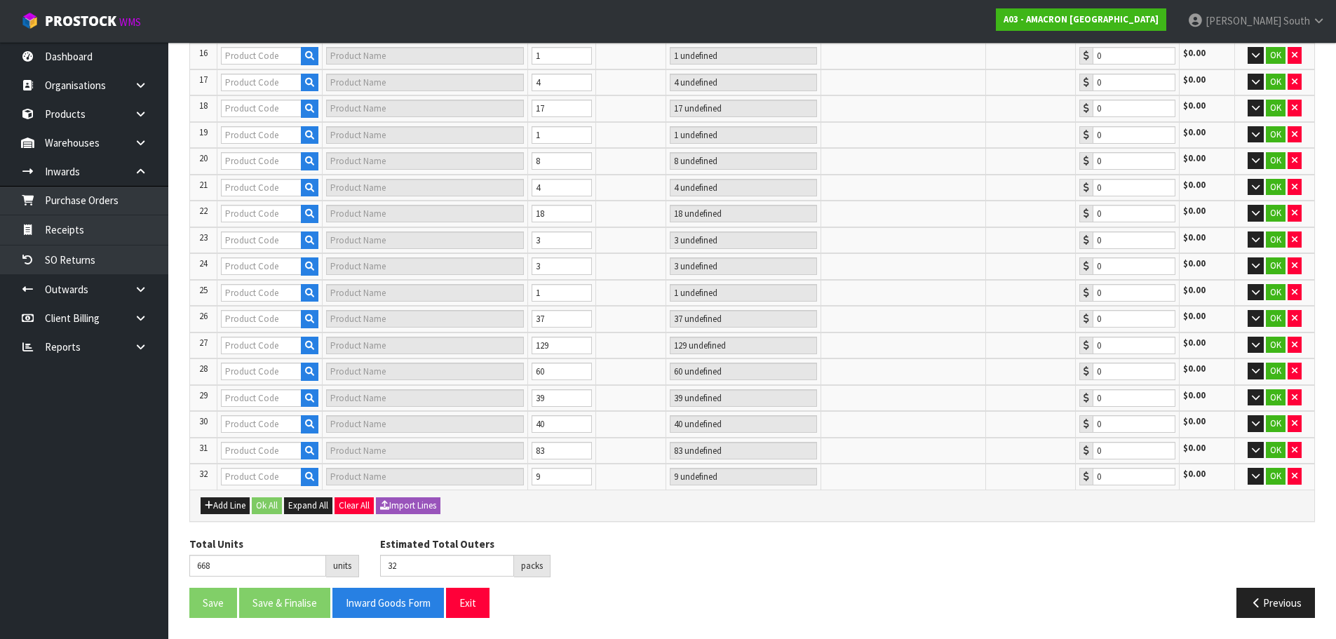
type input "0.00"
type input "34"
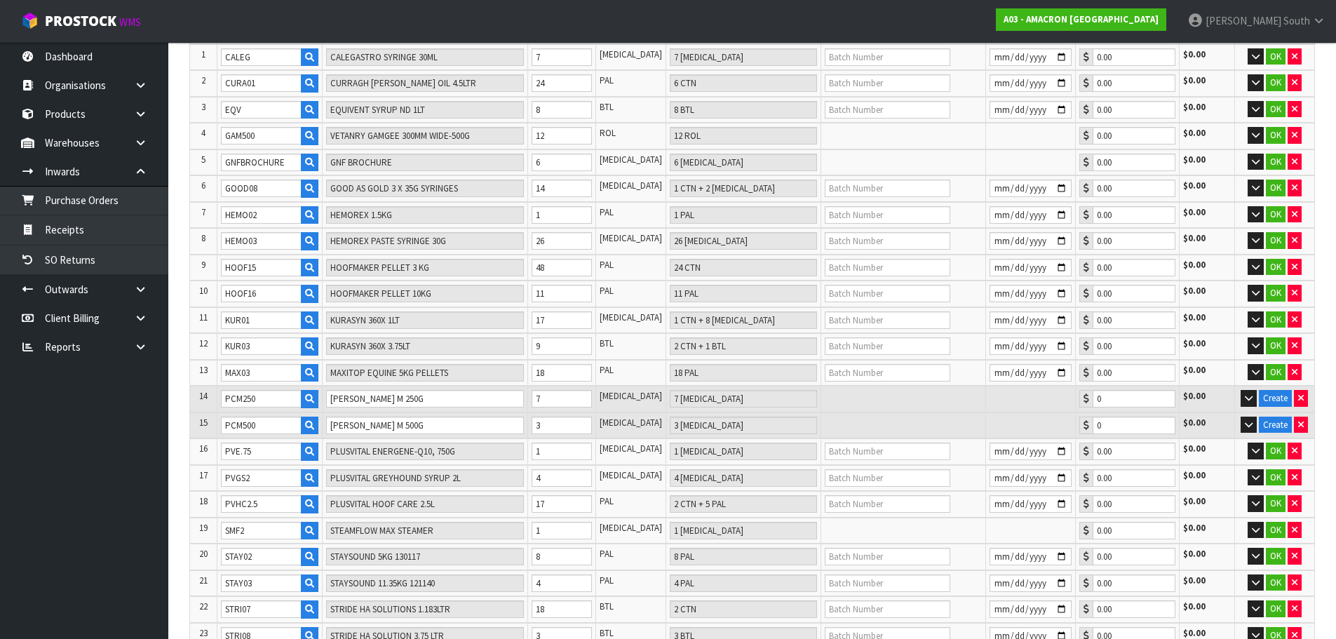
scroll to position [256, 0]
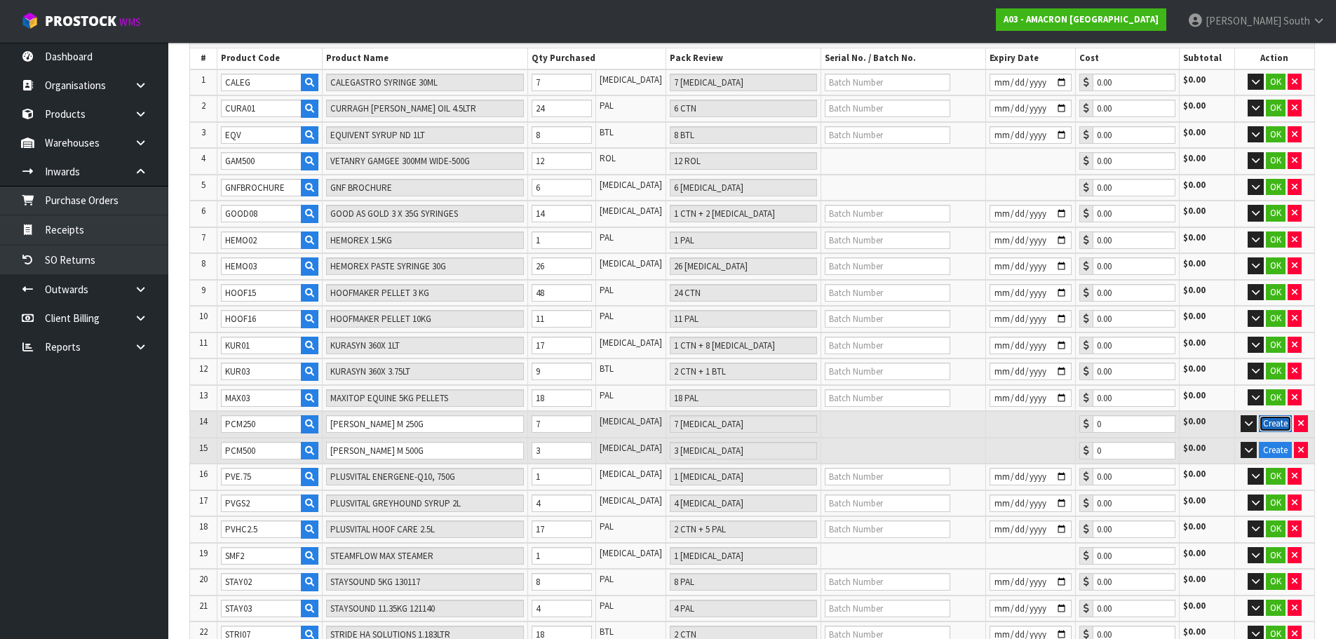
click at [1270, 423] on button "Create" at bounding box center [1275, 423] width 33 height 17
click at [1270, 448] on button "Create" at bounding box center [1275, 450] width 33 height 17
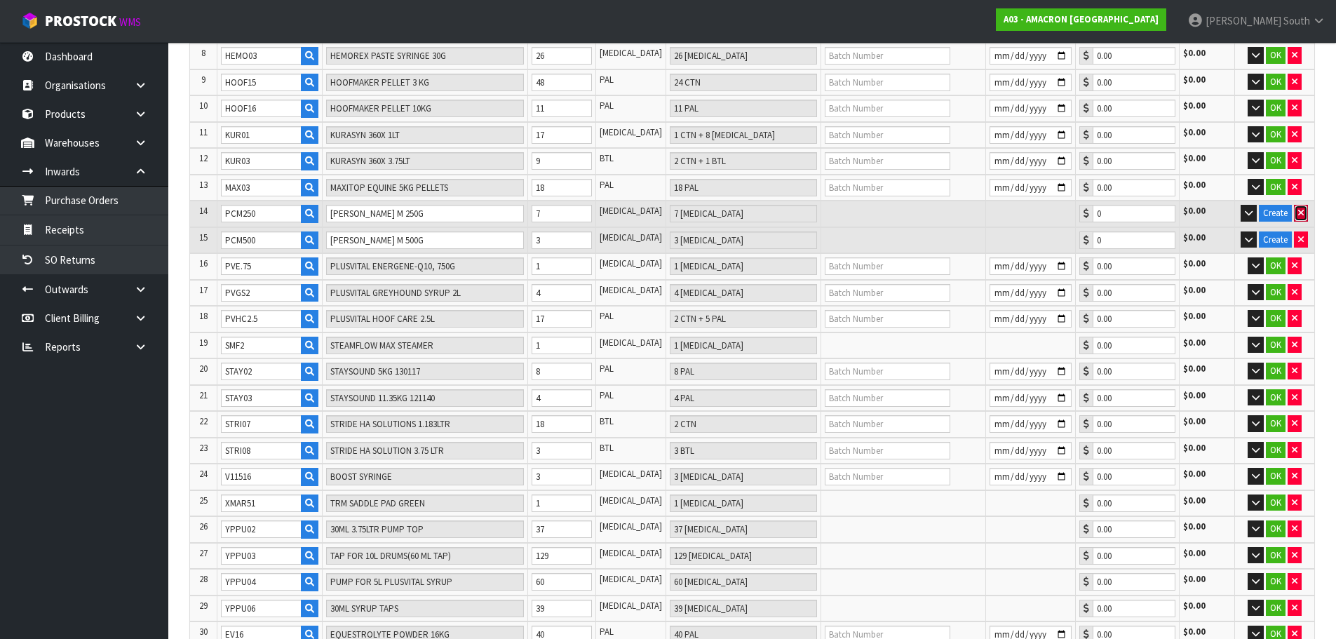
click at [1305, 217] on button "button" at bounding box center [1301, 213] width 14 height 17
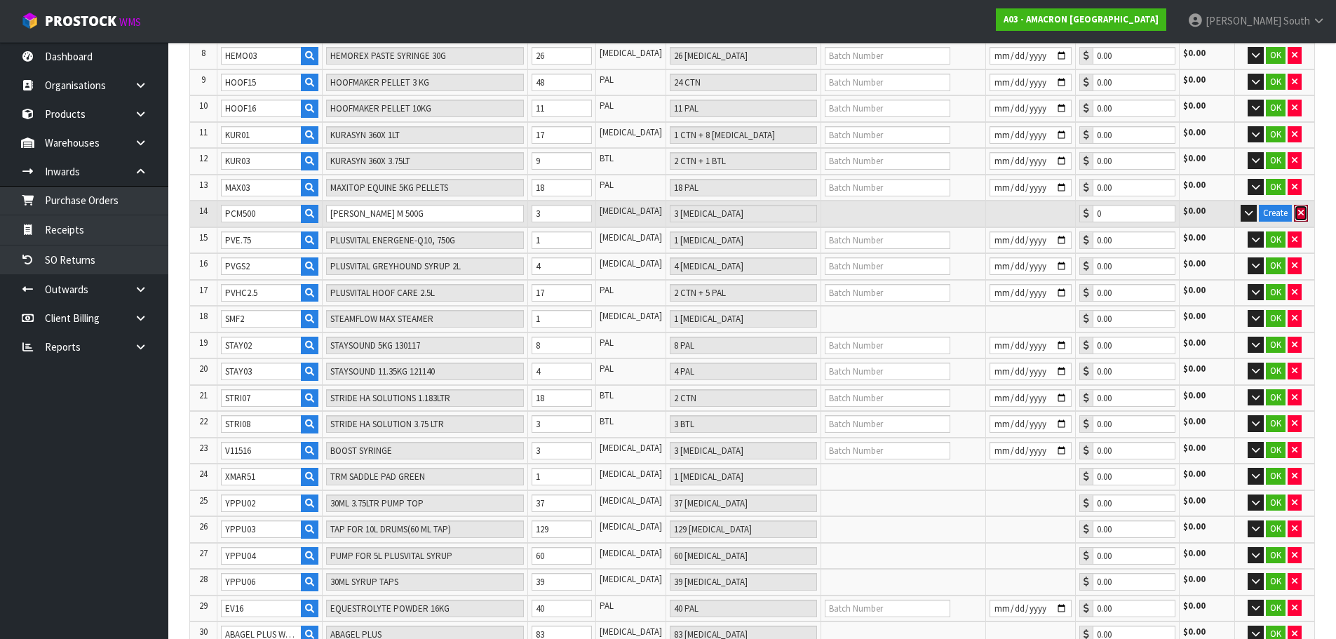
click at [1305, 217] on button "button" at bounding box center [1301, 213] width 14 height 17
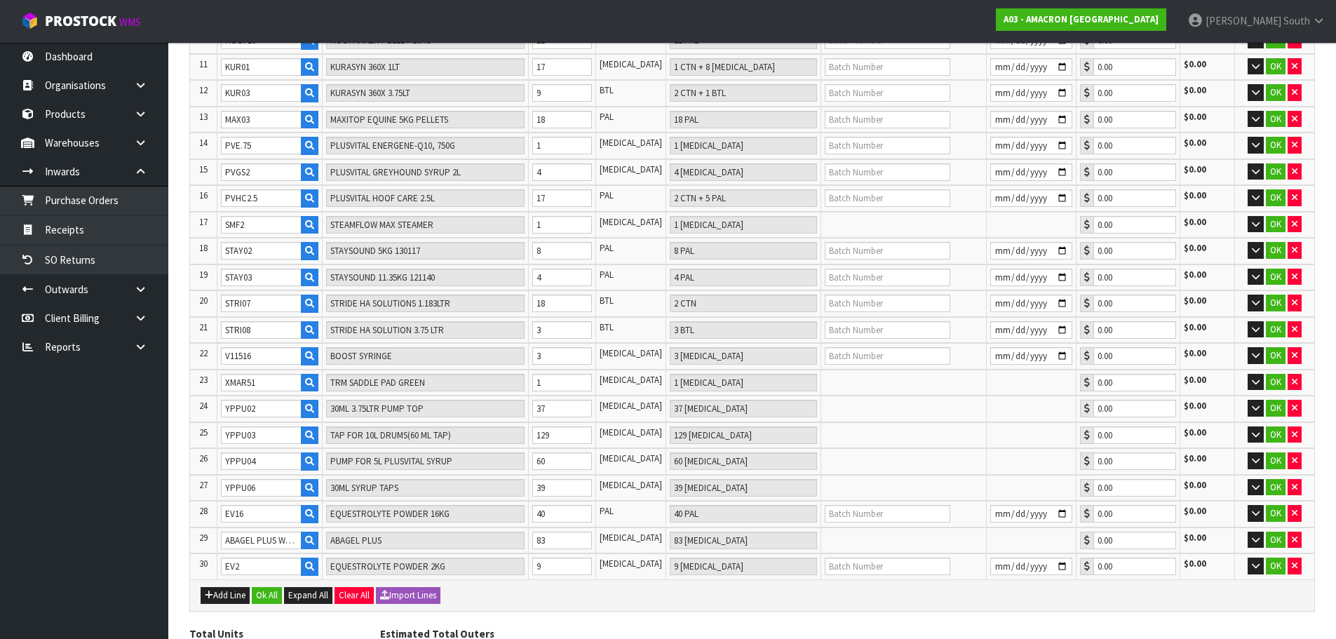
scroll to position [624, 0]
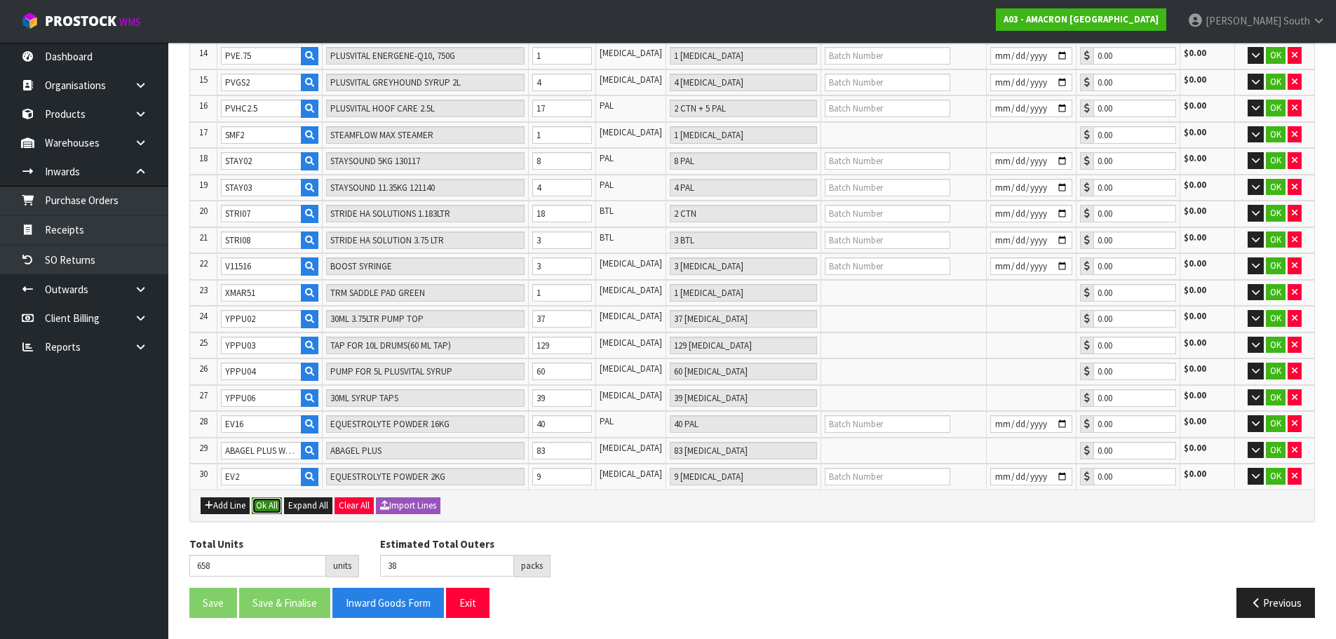
click at [267, 508] on button "Ok All" at bounding box center [267, 505] width 30 height 17
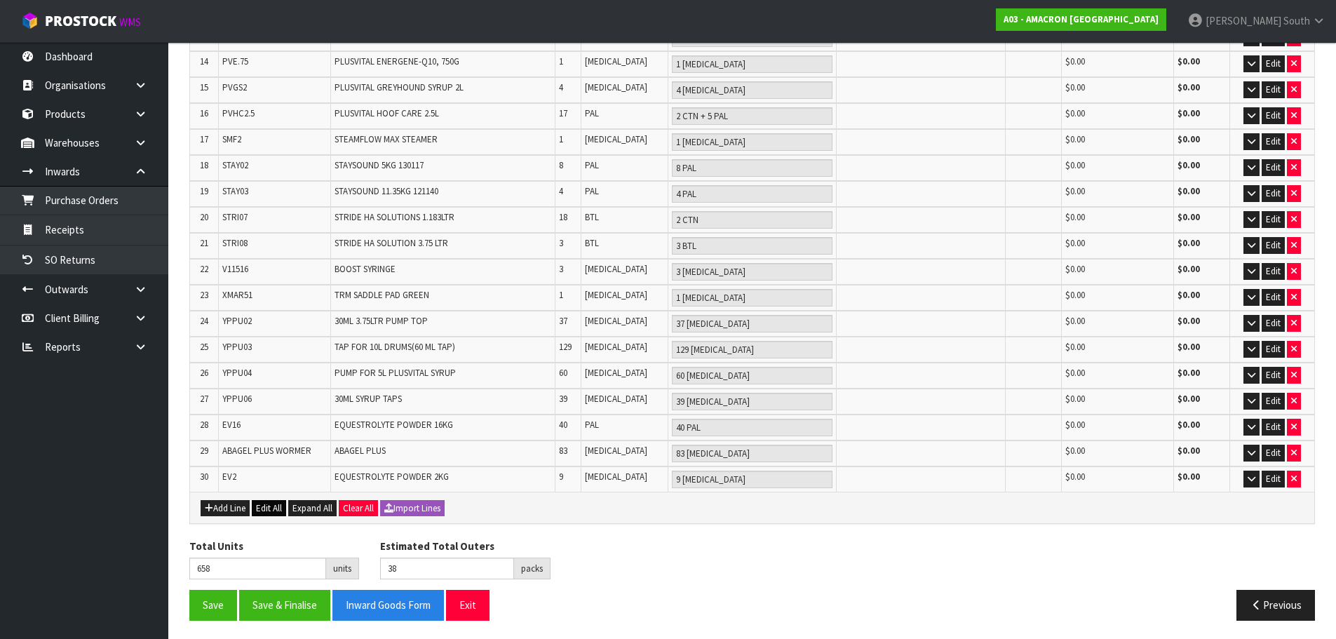
scroll to position [613, 0]
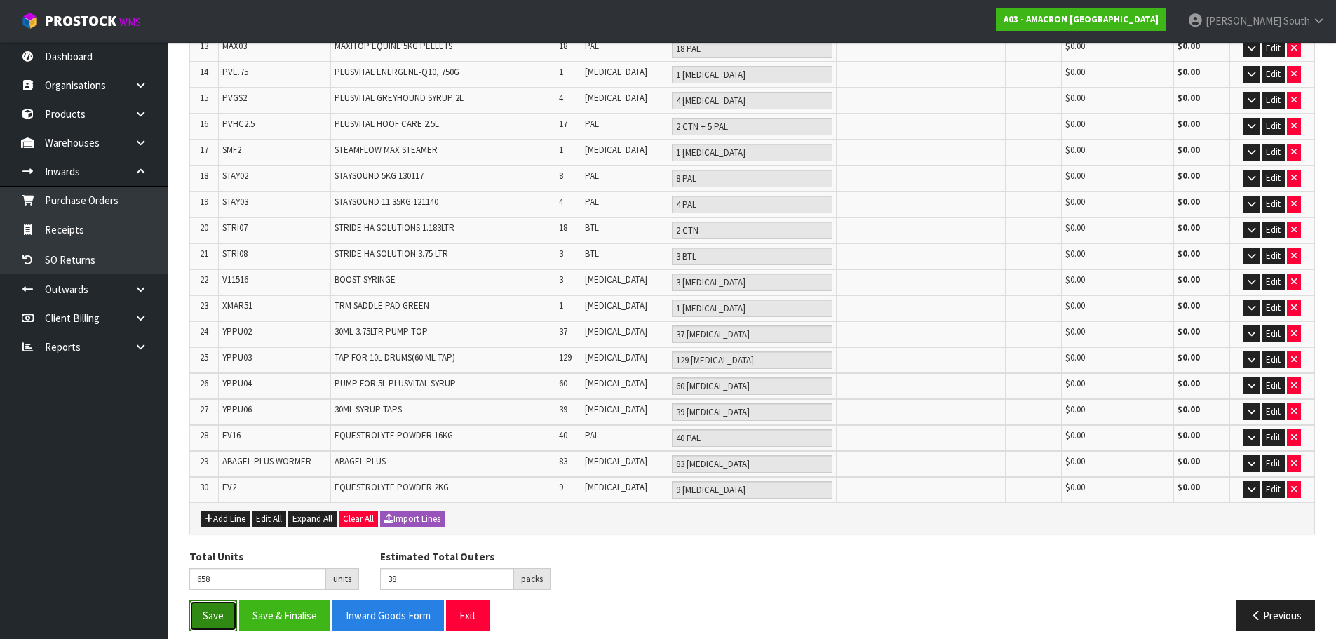
click at [209, 608] on button "Save" at bounding box center [213, 615] width 48 height 30
click at [231, 604] on button "Save" at bounding box center [213, 615] width 48 height 30
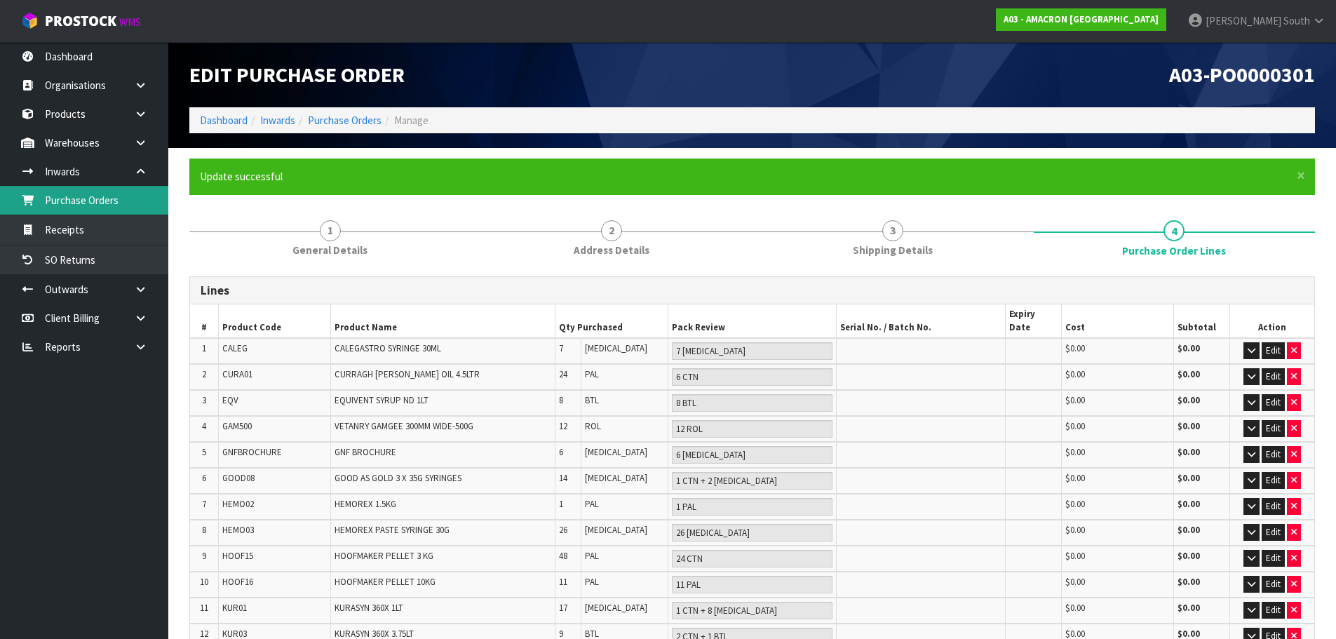
click at [123, 202] on link "Purchase Orders" at bounding box center [84, 200] width 168 height 29
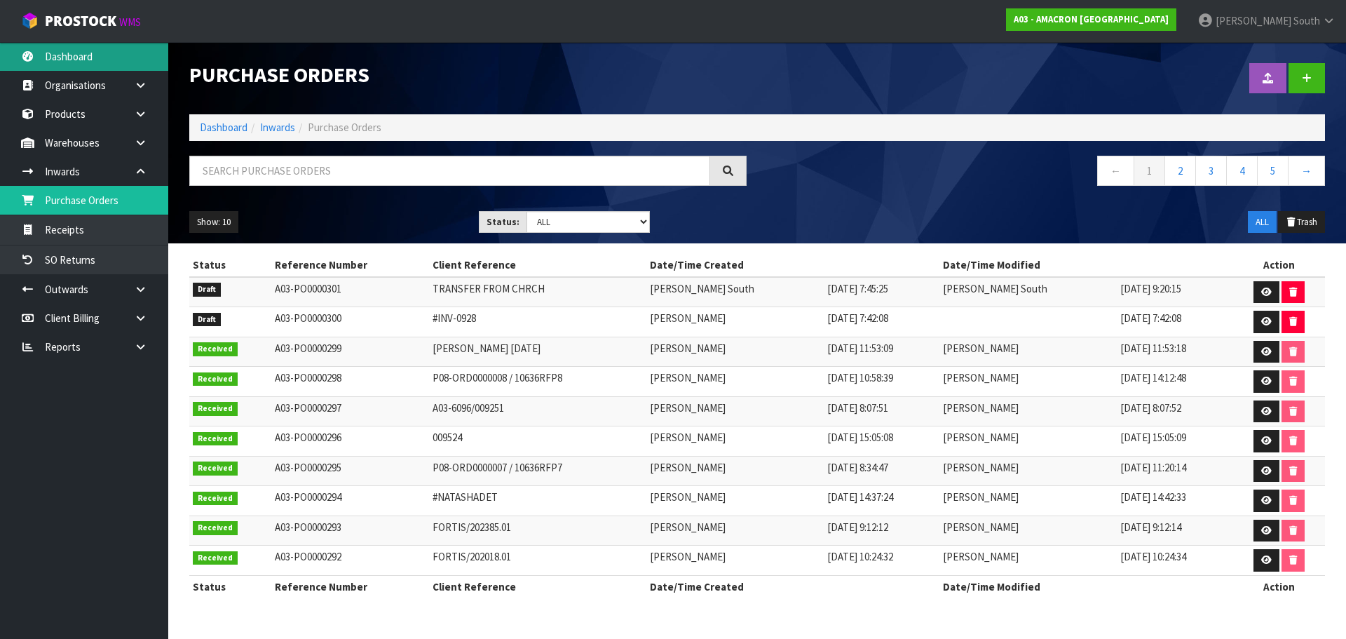
click at [95, 57] on link "Dashboard" at bounding box center [84, 56] width 168 height 29
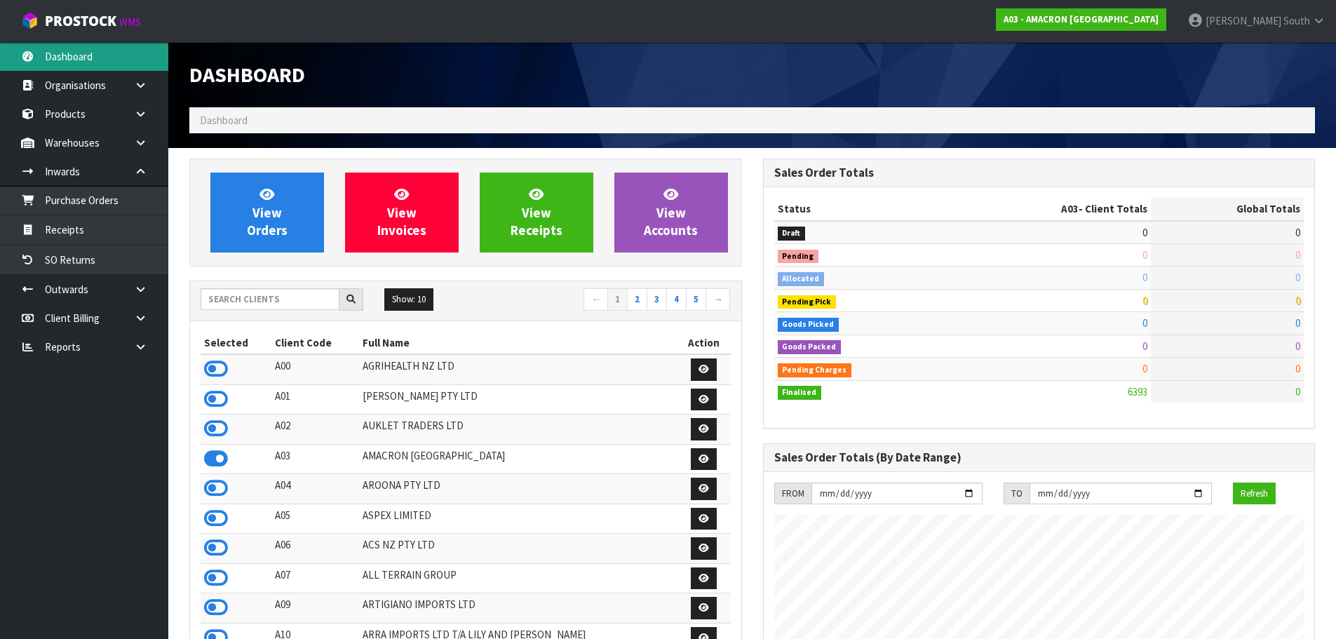
scroll to position [857, 573]
click at [238, 310] on input "text" at bounding box center [270, 299] width 139 height 22
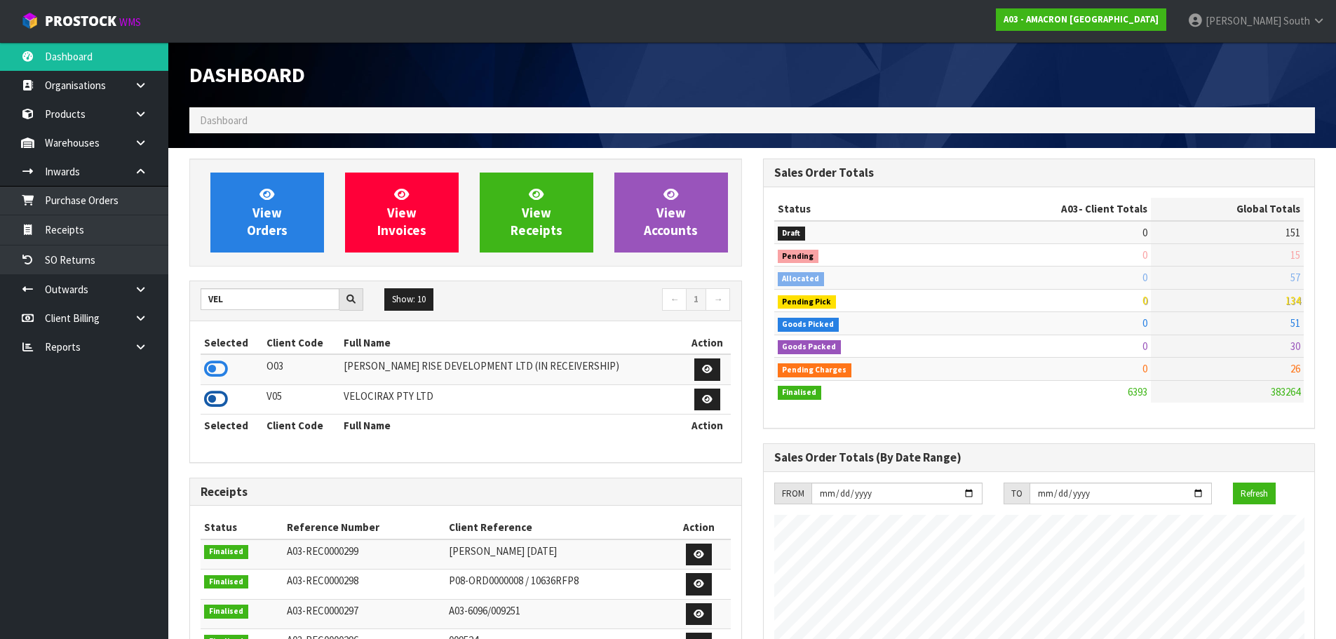
click at [219, 392] on icon at bounding box center [216, 398] width 24 height 21
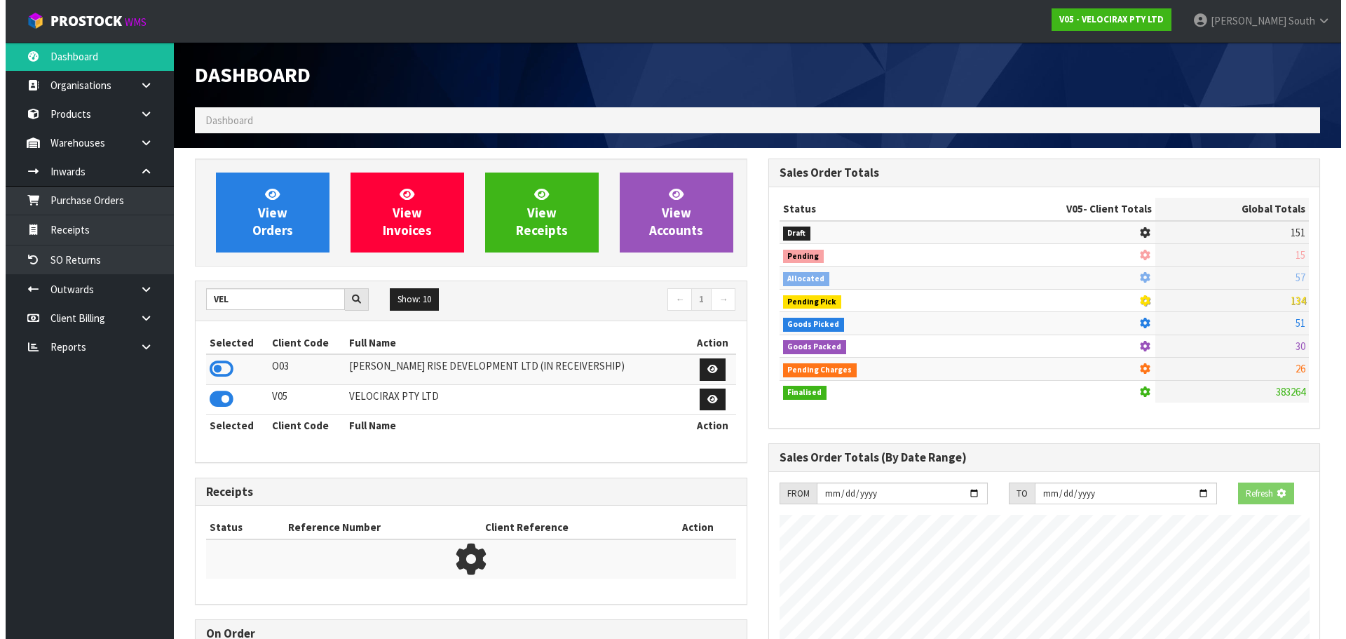
scroll to position [1092, 573]
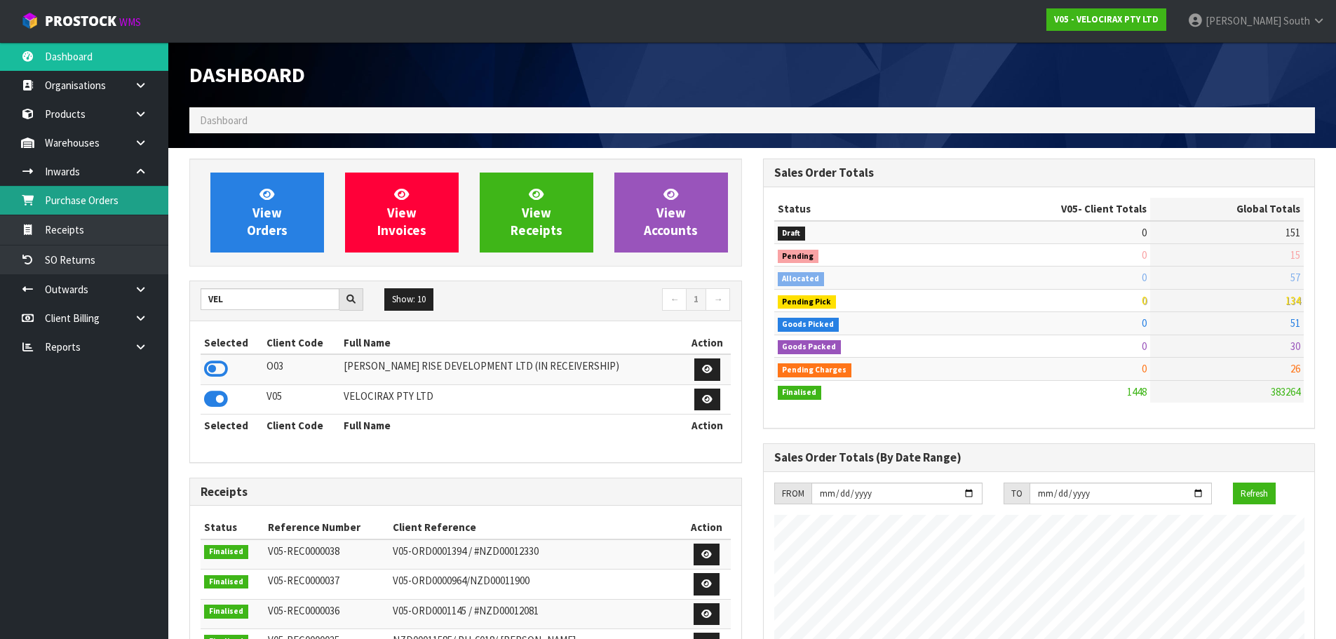
click at [59, 194] on link "Purchase Orders" at bounding box center [84, 200] width 168 height 29
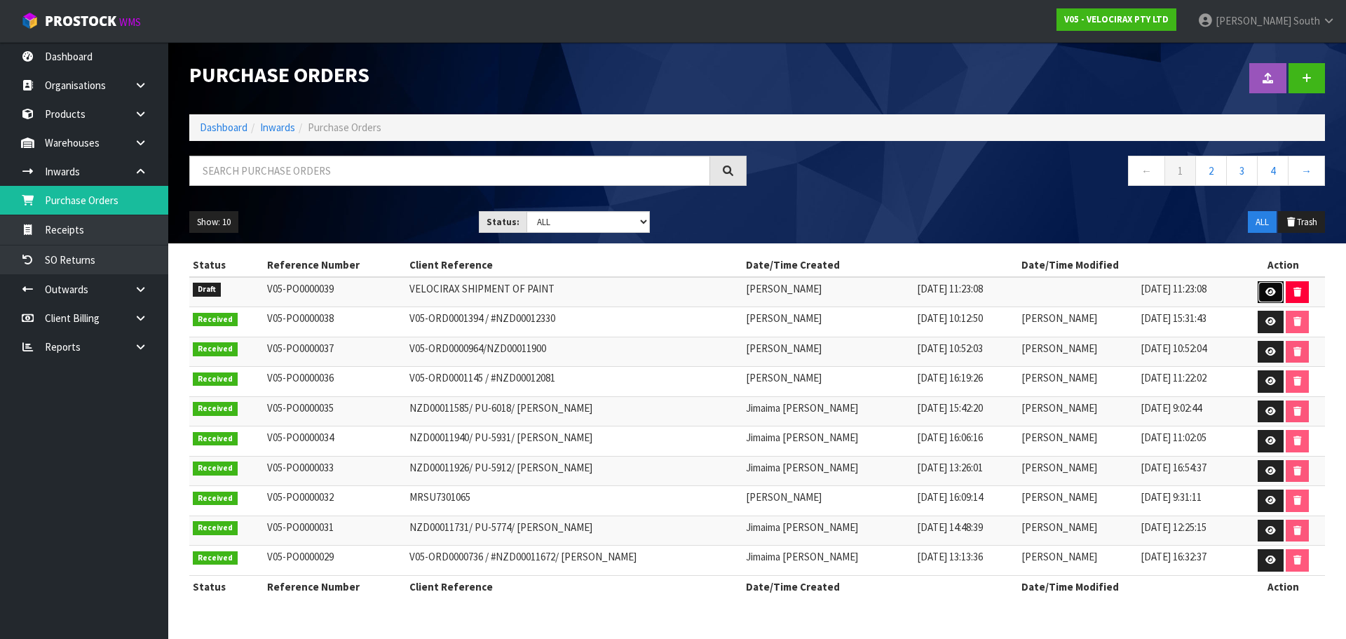
click at [1270, 288] on icon at bounding box center [1271, 291] width 11 height 9
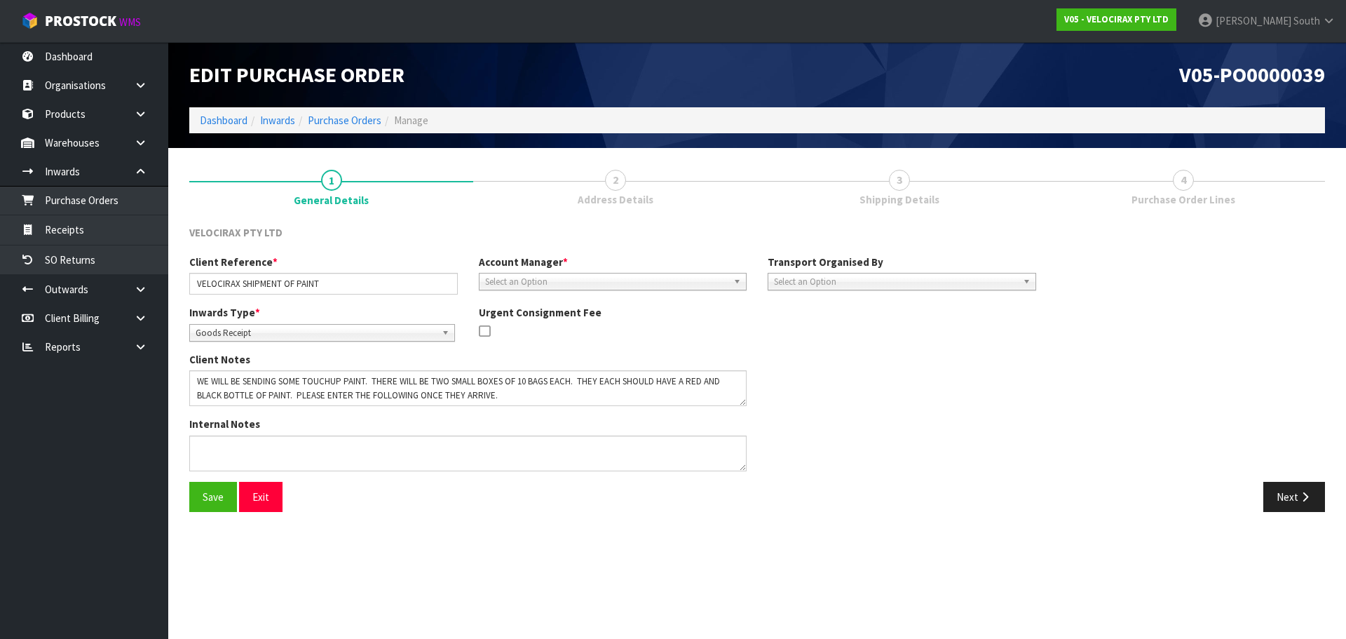
click at [557, 285] on span "Select an Option" at bounding box center [606, 281] width 243 height 17
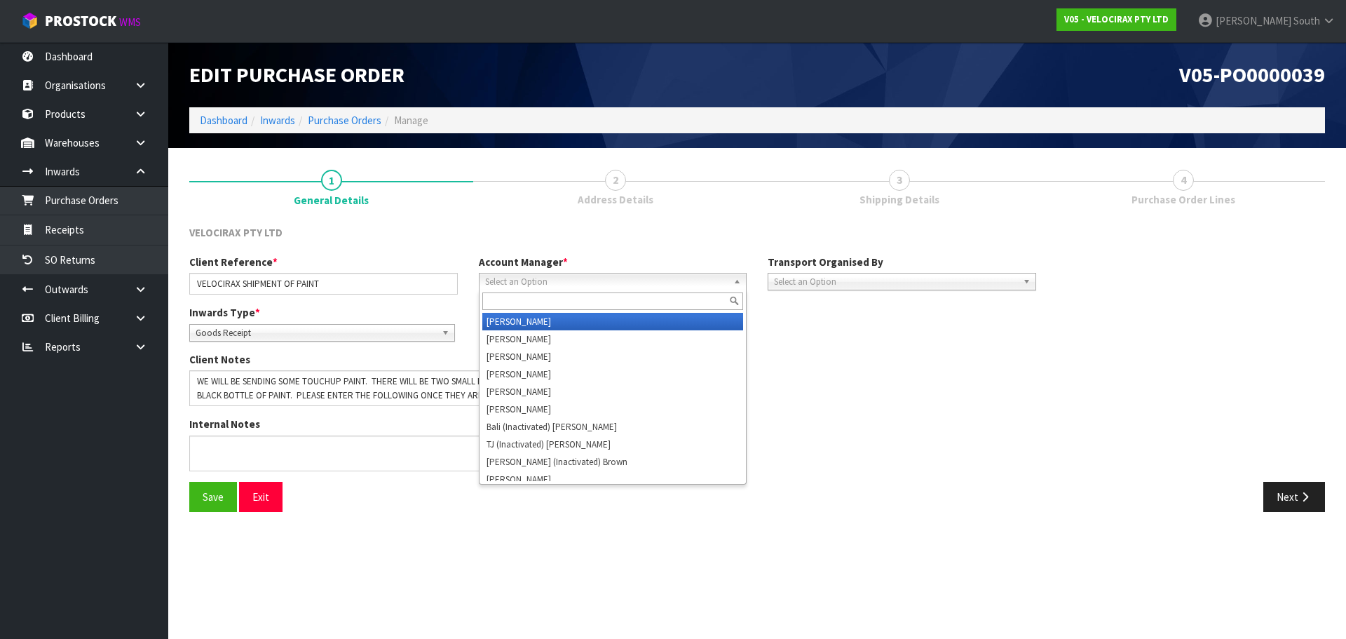
click at [440, 243] on div "VELOCIRAX PTY LTD" at bounding box center [324, 234] width 290 height 18
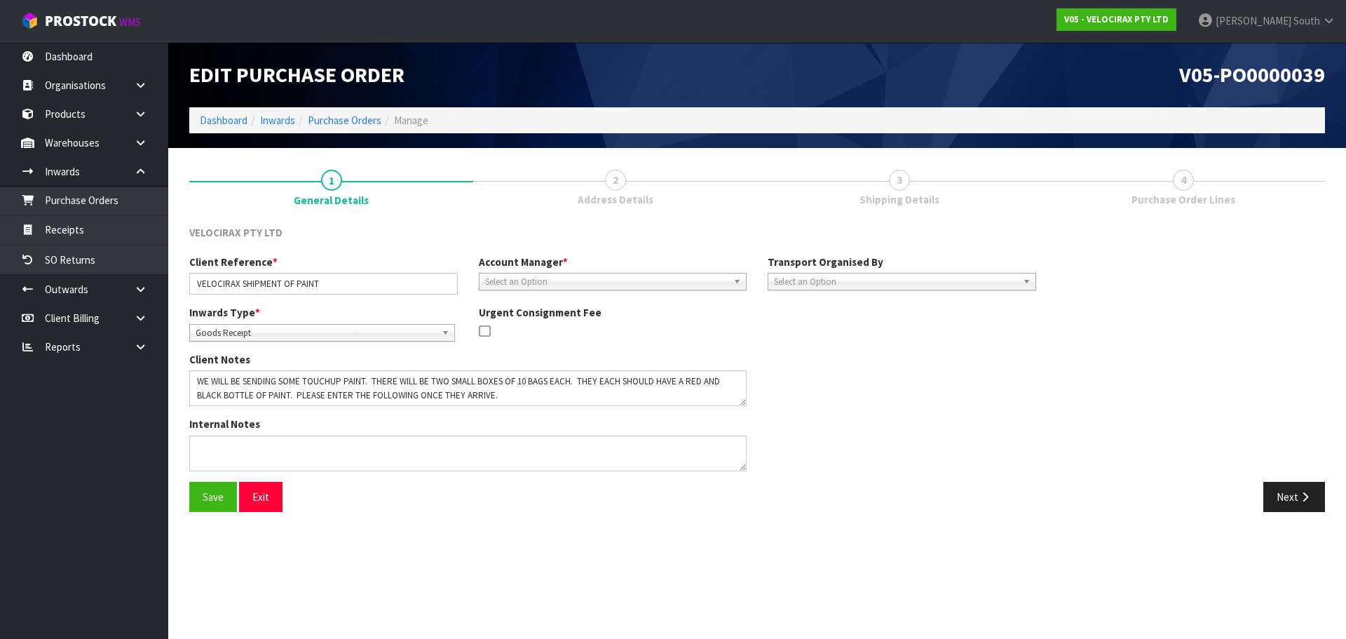
click at [559, 292] on div "Client Reference * VELOCIRAX SHIPMENT OF PAINT Account Manager * [PERSON_NAME] …" at bounding box center [613, 280] width 868 height 50
click at [560, 291] on div "Client Reference * VELOCIRAX SHIPMENT OF PAINT Account Manager * [PERSON_NAME] …" at bounding box center [613, 280] width 868 height 50
click at [564, 285] on span "Select an Option" at bounding box center [606, 281] width 243 height 17
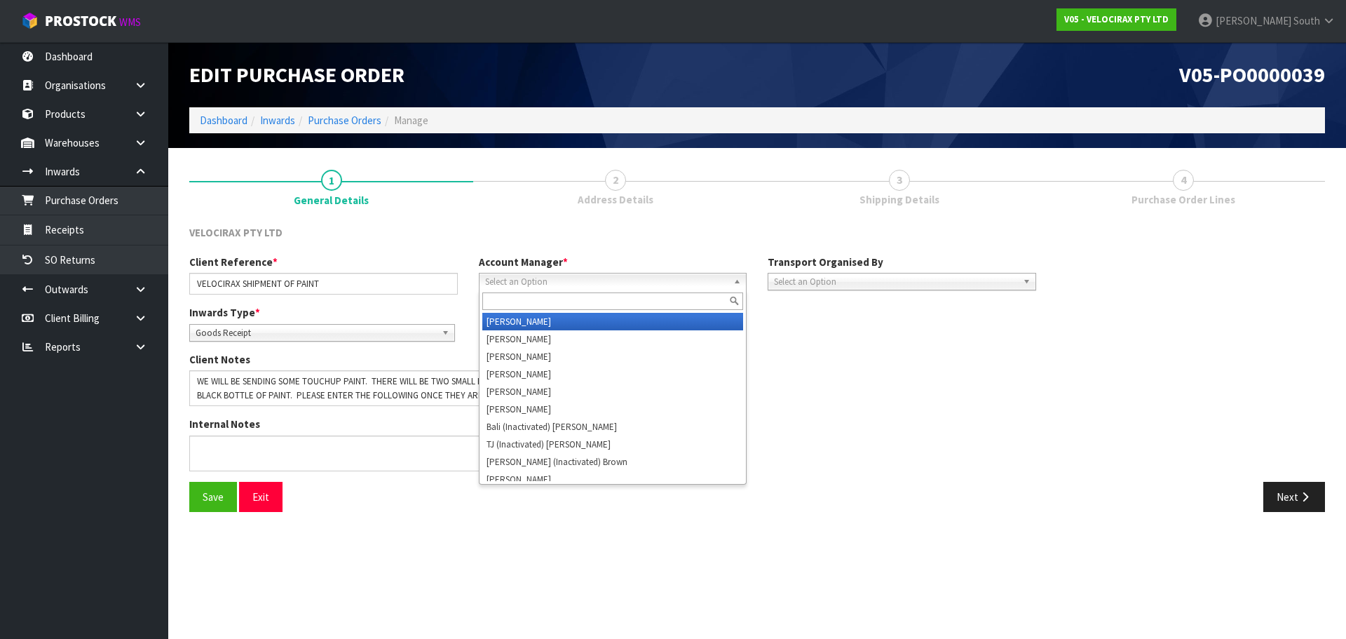
click at [494, 287] on span "Select an Option" at bounding box center [606, 281] width 243 height 17
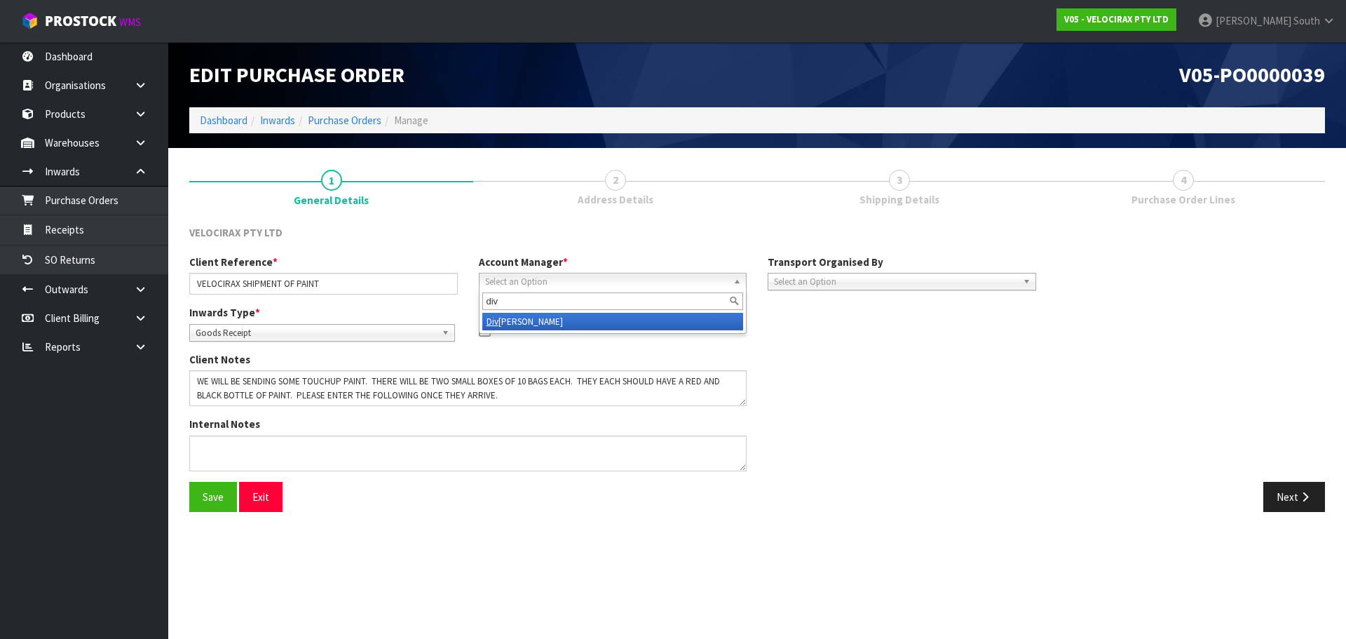
click at [537, 321] on li "Div jot Kaur" at bounding box center [613, 322] width 262 height 18
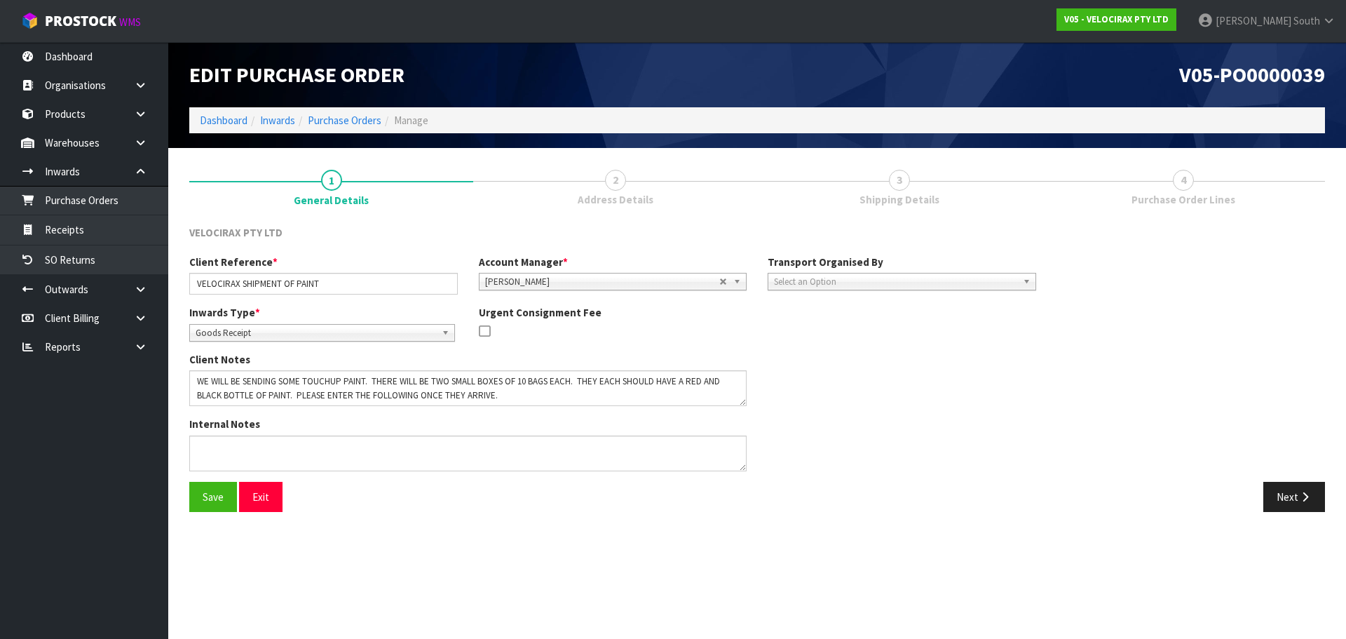
click at [928, 376] on div "Client Notes" at bounding box center [613, 384] width 868 height 65
click at [839, 292] on div "Client Reference * VELOCIRAX SHIPMENT OF PAINT Account Manager * [PERSON_NAME] …" at bounding box center [613, 280] width 868 height 50
click at [841, 281] on span "Select an Option" at bounding box center [895, 281] width 243 height 17
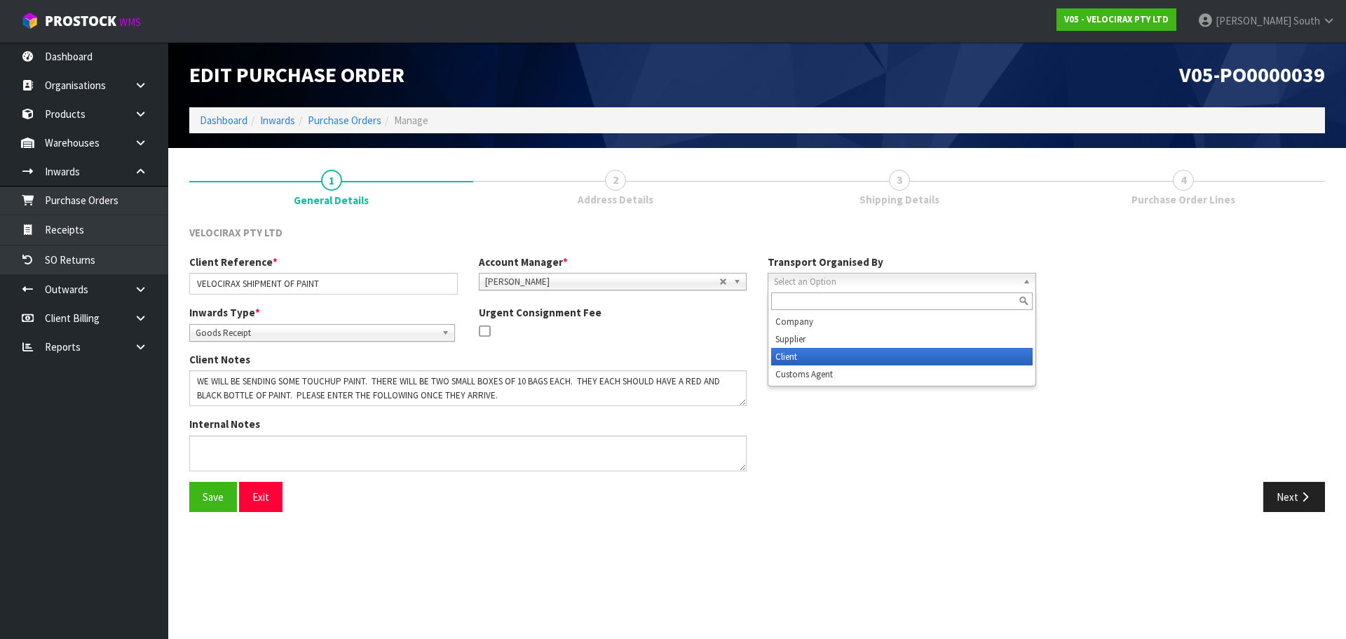
click at [797, 349] on li "Client" at bounding box center [902, 357] width 262 height 18
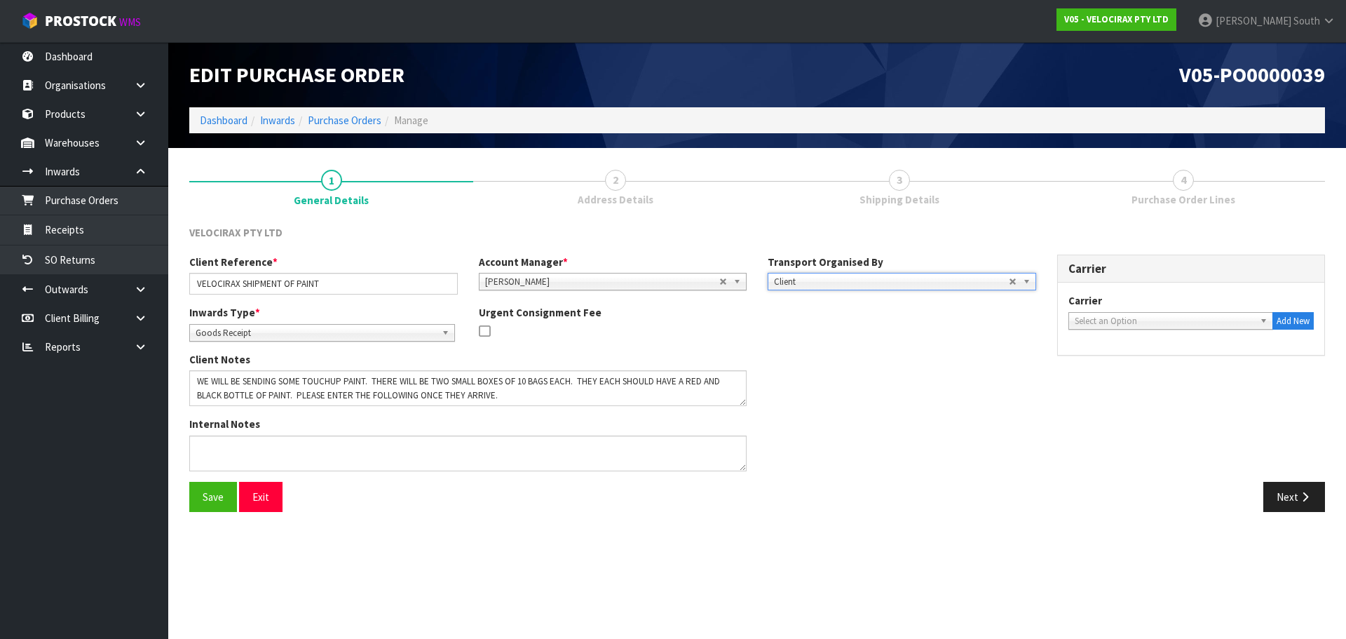
click at [1160, 328] on div "Select an Option" at bounding box center [1171, 321] width 205 height 18
click at [1106, 360] on li "UP S - UPS" at bounding box center [1171, 361] width 198 height 18
click at [195, 492] on button "Save" at bounding box center [213, 497] width 48 height 30
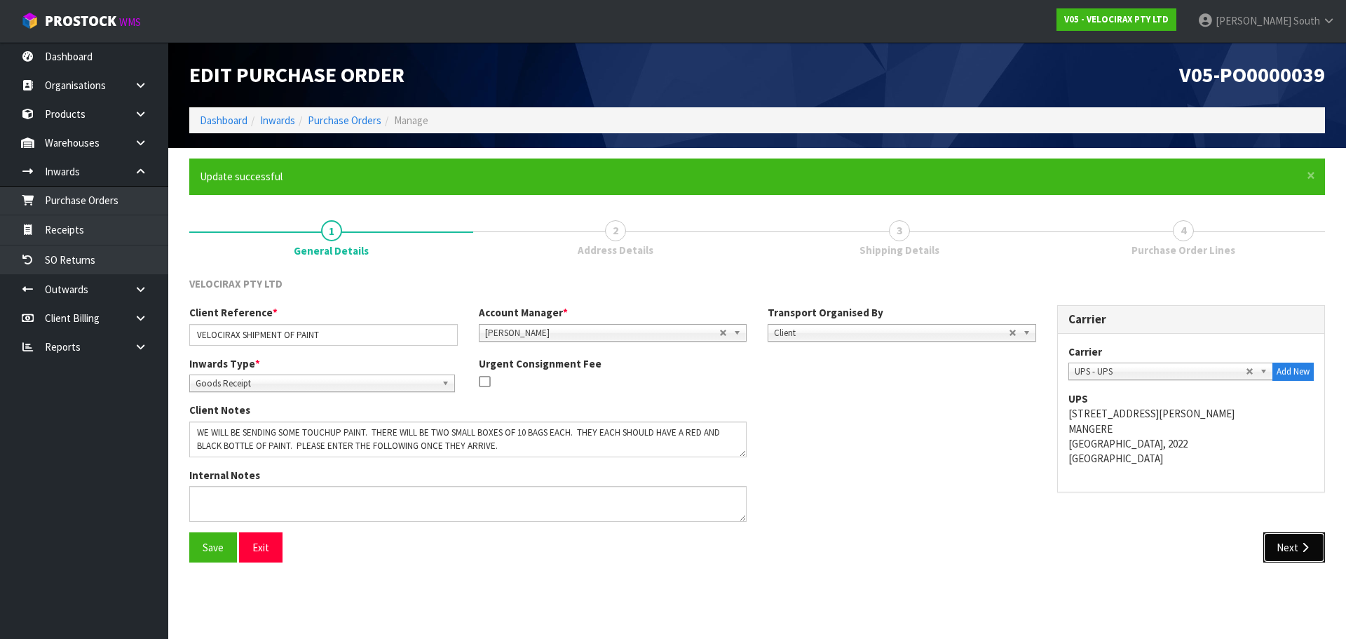
click at [1266, 540] on button "Next" at bounding box center [1294, 547] width 62 height 30
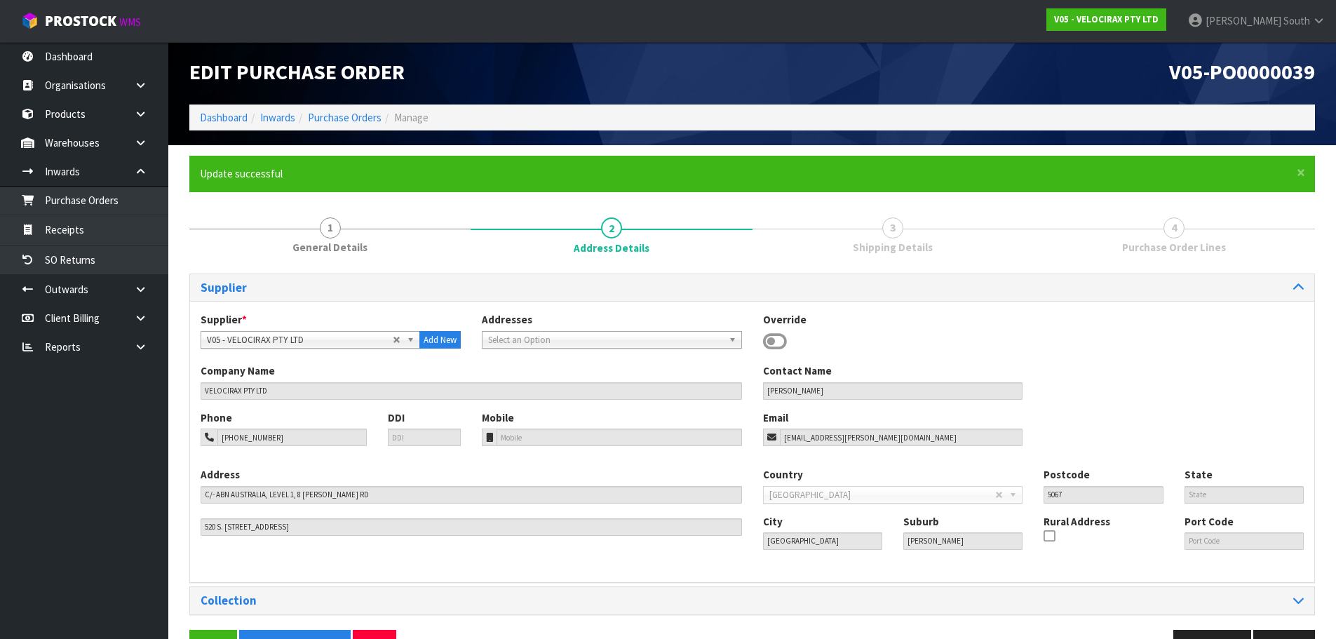
scroll to position [46, 0]
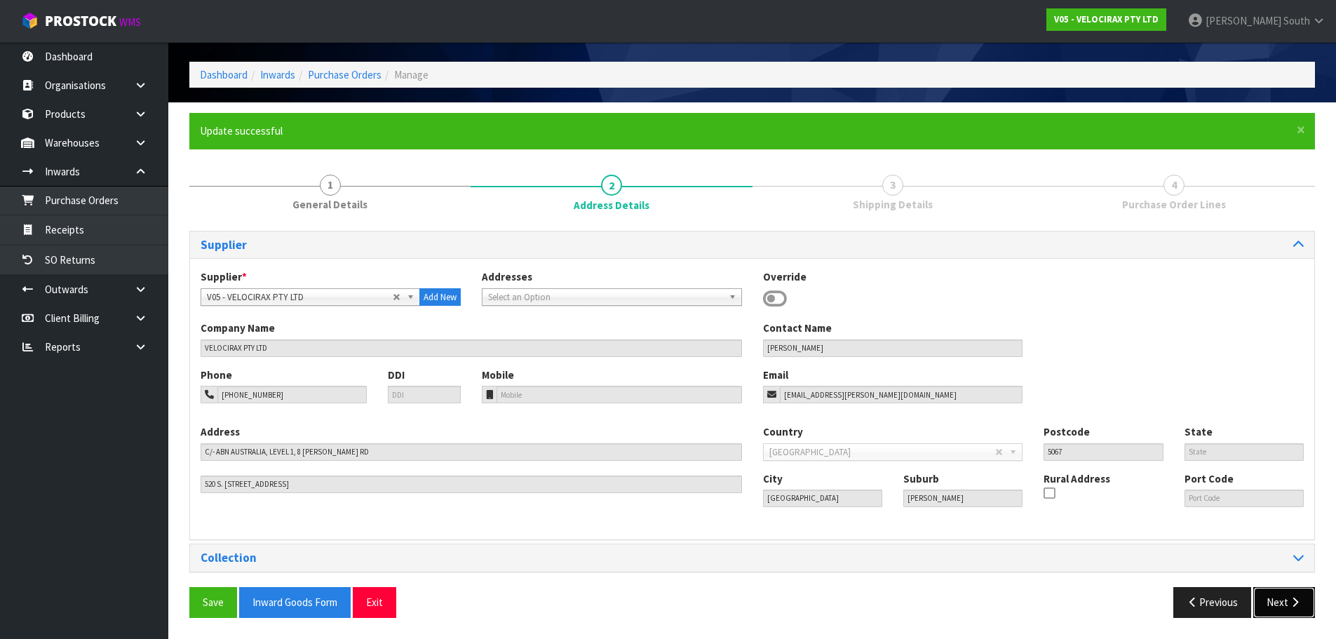
click at [1261, 604] on button "Next" at bounding box center [1284, 602] width 62 height 30
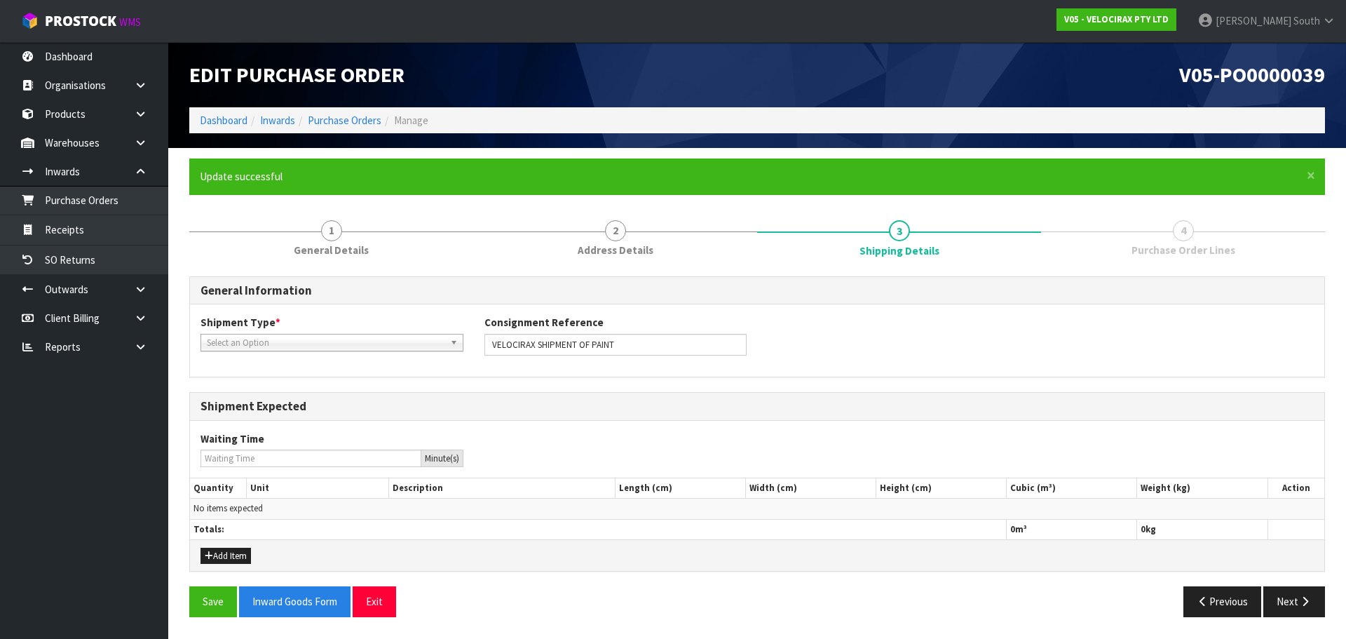
click at [368, 344] on span "Select an Option" at bounding box center [326, 342] width 238 height 17
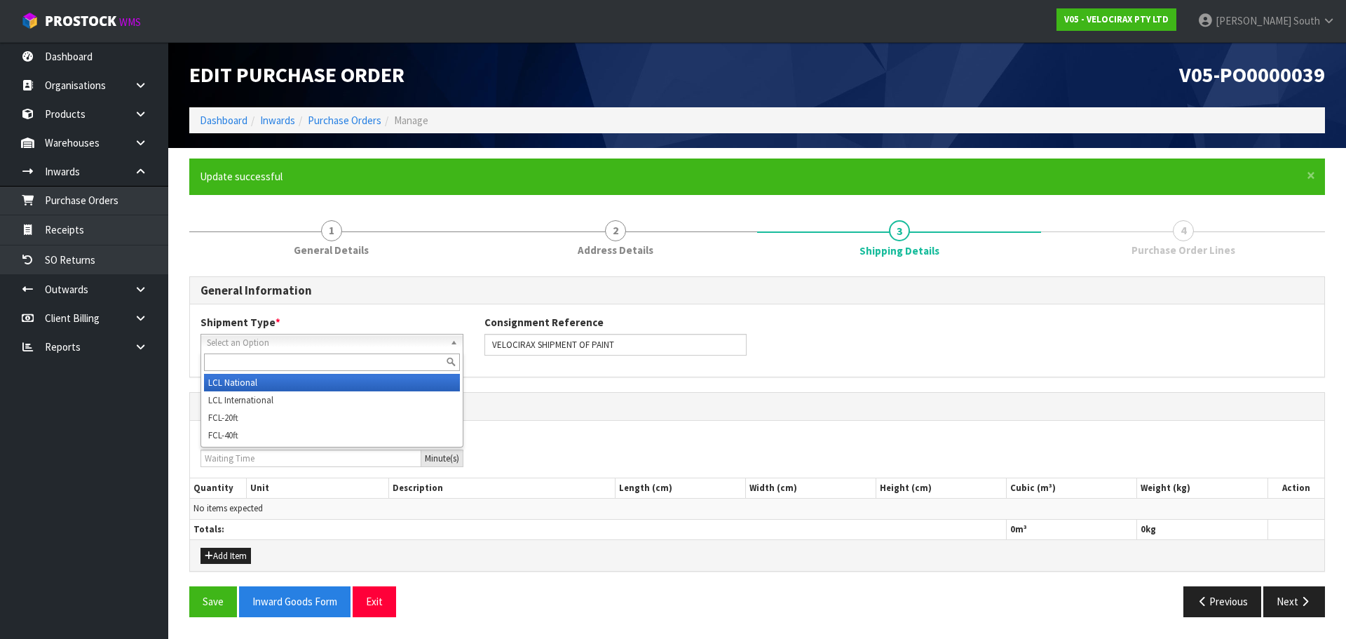
click at [347, 386] on li "LCL National" at bounding box center [332, 383] width 256 height 18
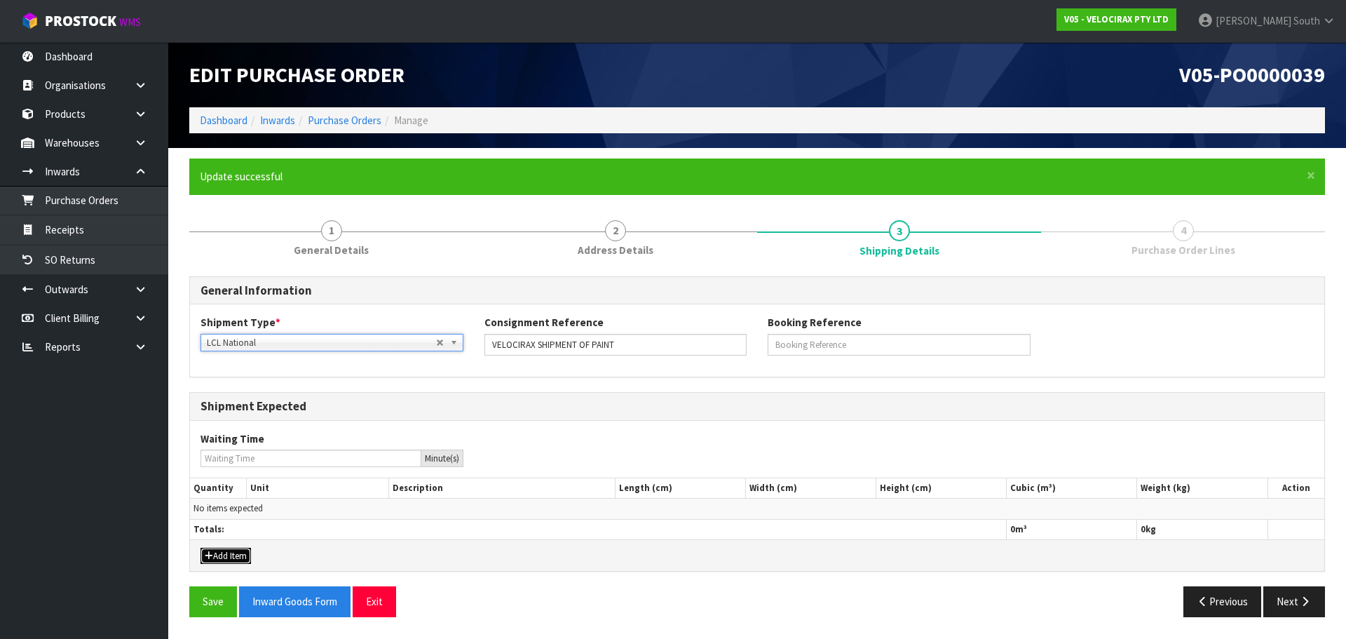
click at [215, 558] on button "Add Item" at bounding box center [226, 556] width 50 height 17
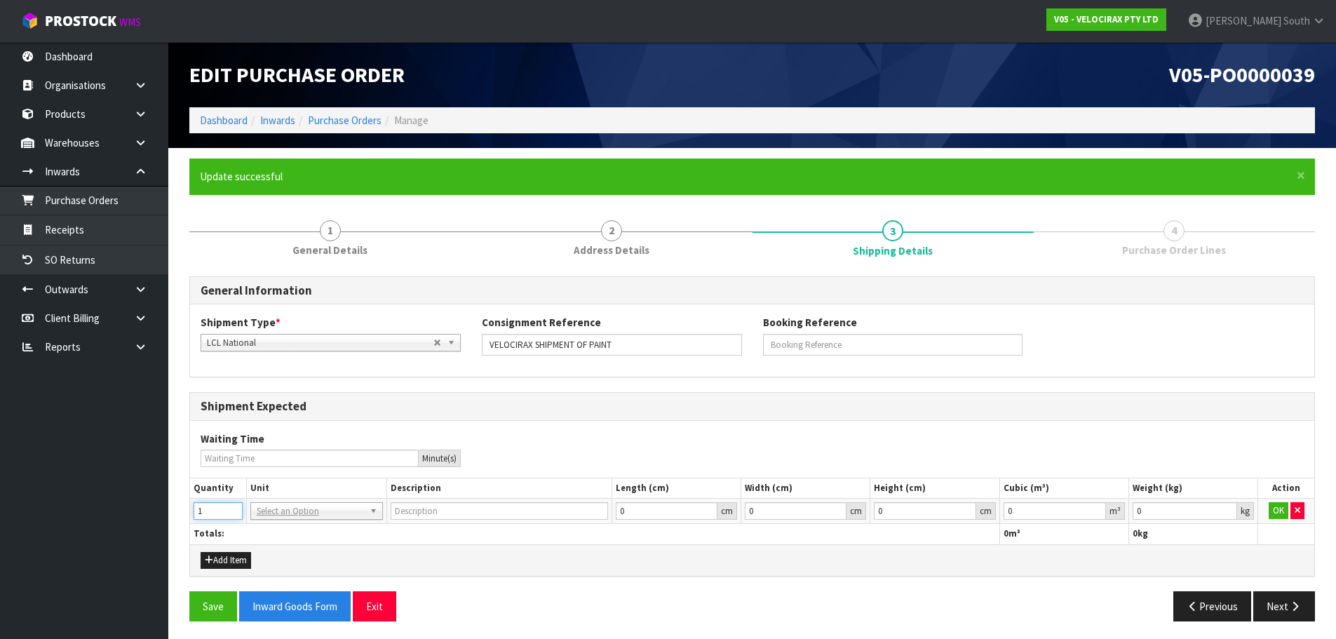
click at [231, 506] on input "1" at bounding box center [218, 511] width 49 height 18
click at [287, 532] on input "text" at bounding box center [317, 531] width 126 height 18
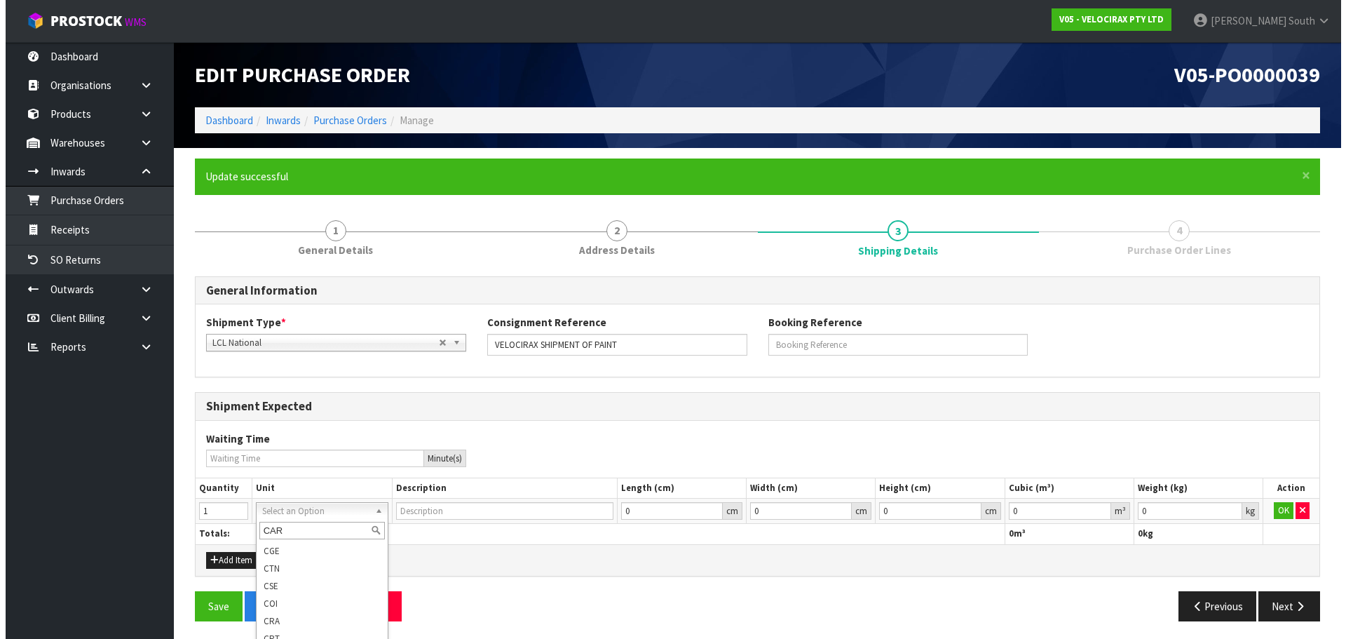
scroll to position [0, 0]
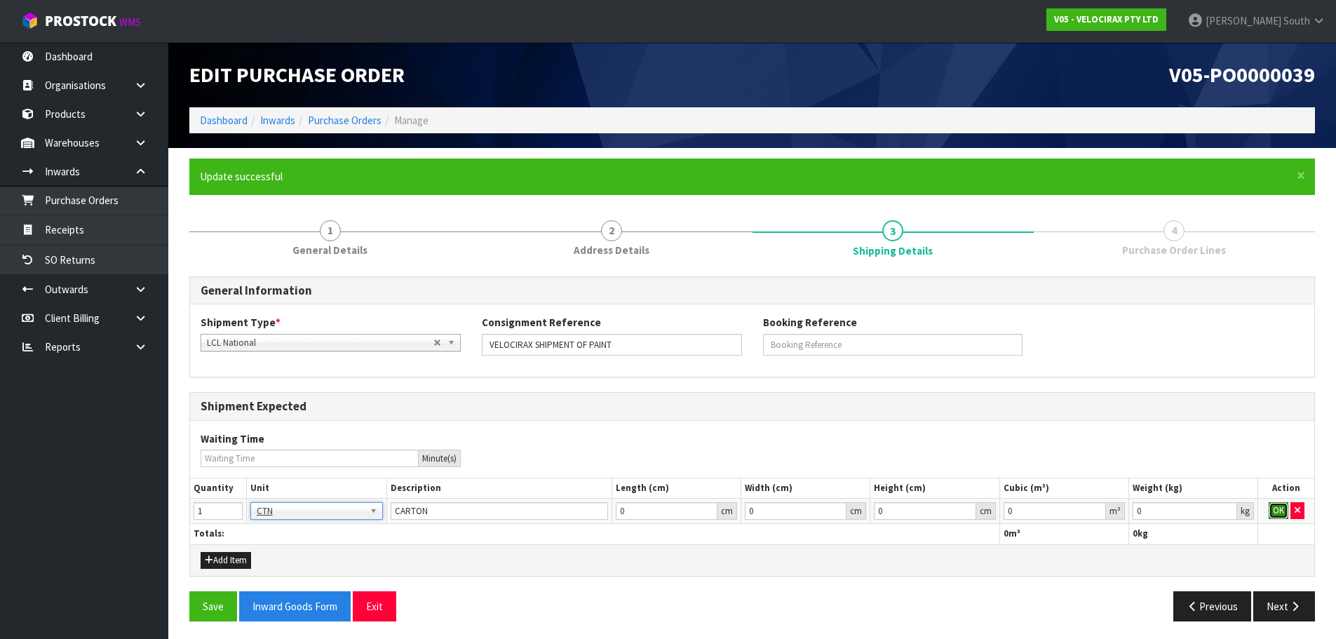
click at [1283, 515] on button "OK" at bounding box center [1278, 510] width 20 height 17
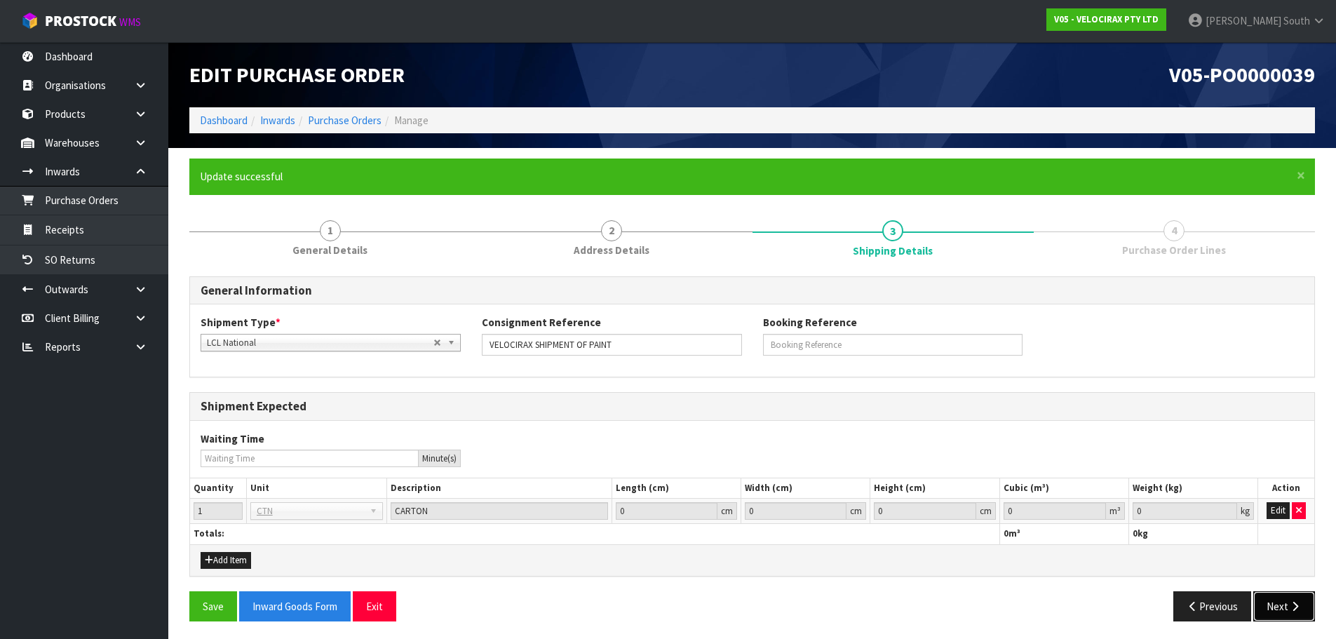
click at [1284, 611] on button "Next" at bounding box center [1284, 606] width 62 height 30
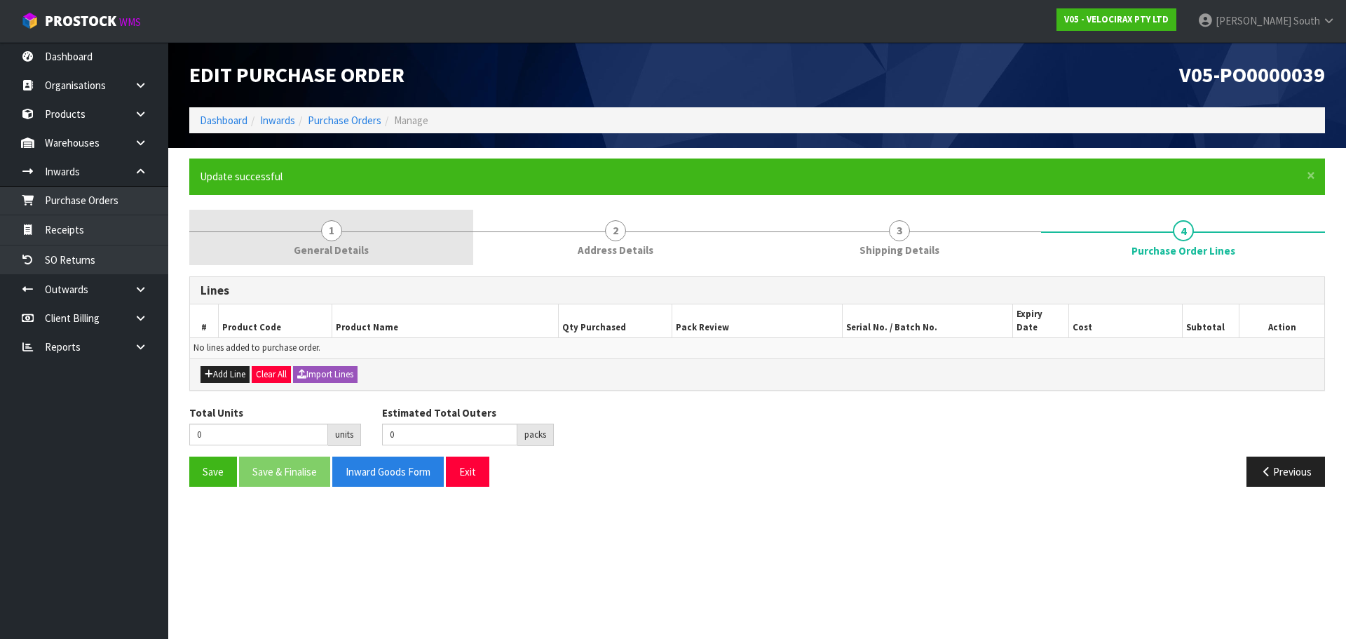
click at [279, 257] on link "1 General Details" at bounding box center [331, 237] width 284 height 55
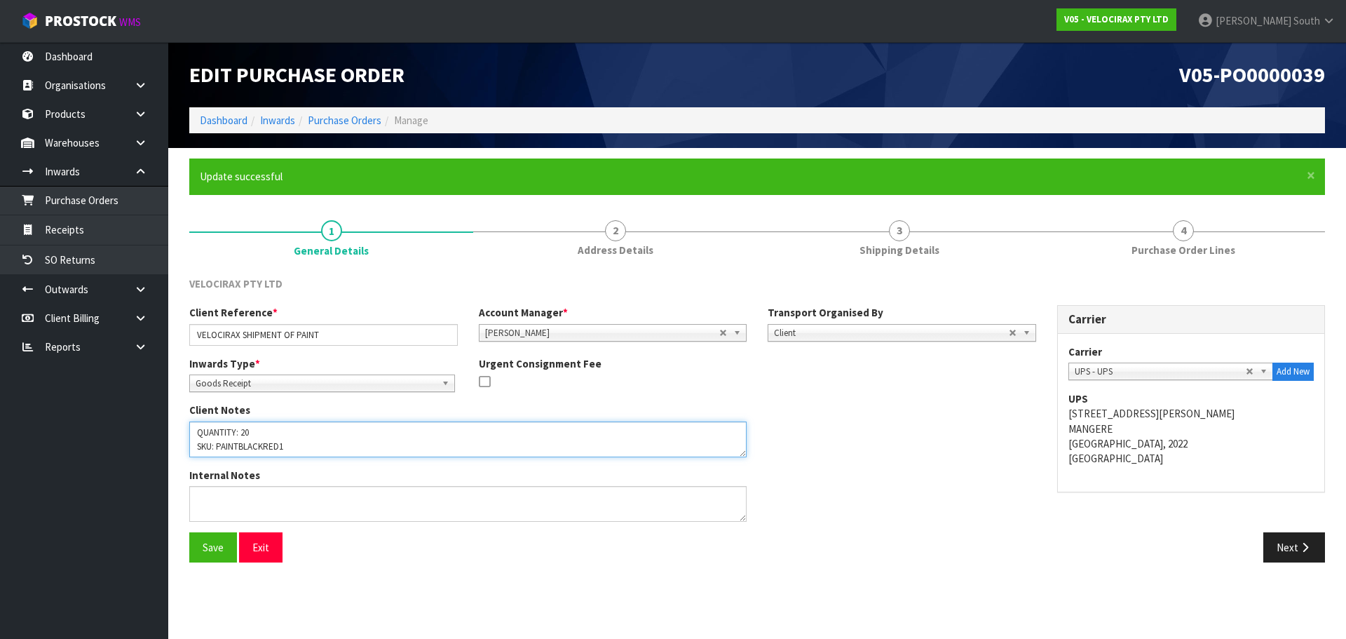
scroll to position [41, 0]
drag, startPoint x: 290, startPoint y: 444, endPoint x: 218, endPoint y: 447, distance: 72.3
click at [218, 447] on textarea at bounding box center [467, 439] width 557 height 36
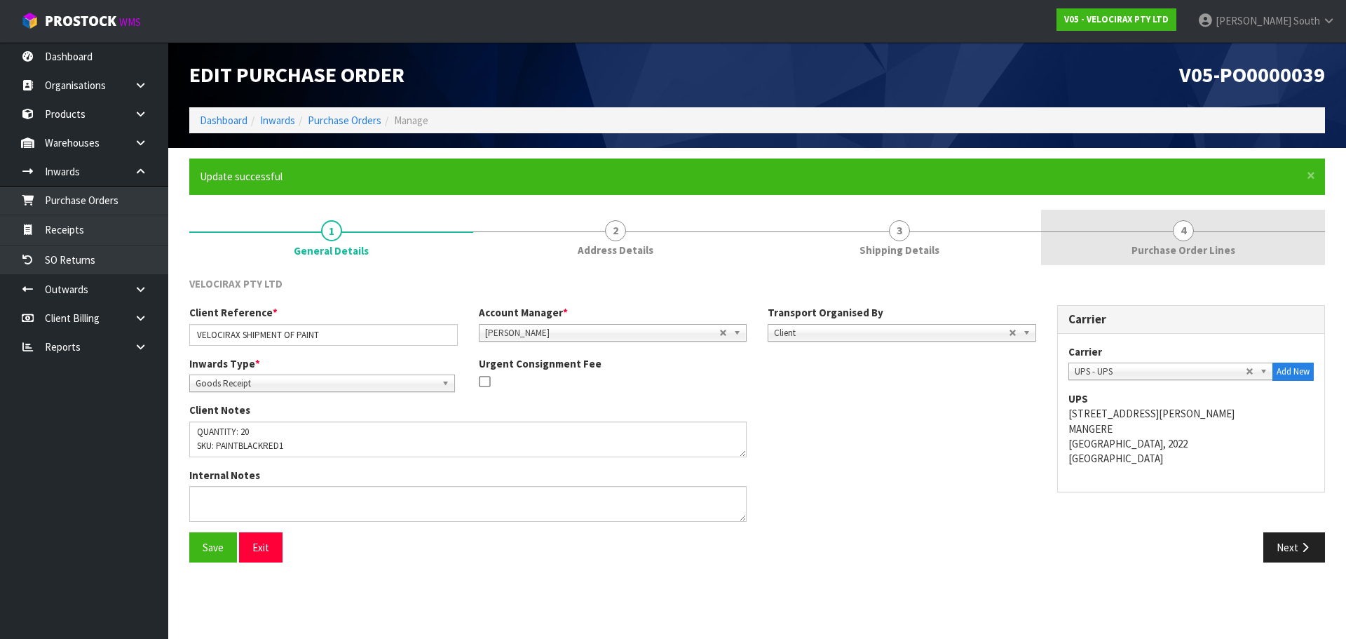
click at [1154, 247] on span "Purchase Order Lines" at bounding box center [1184, 250] width 104 height 15
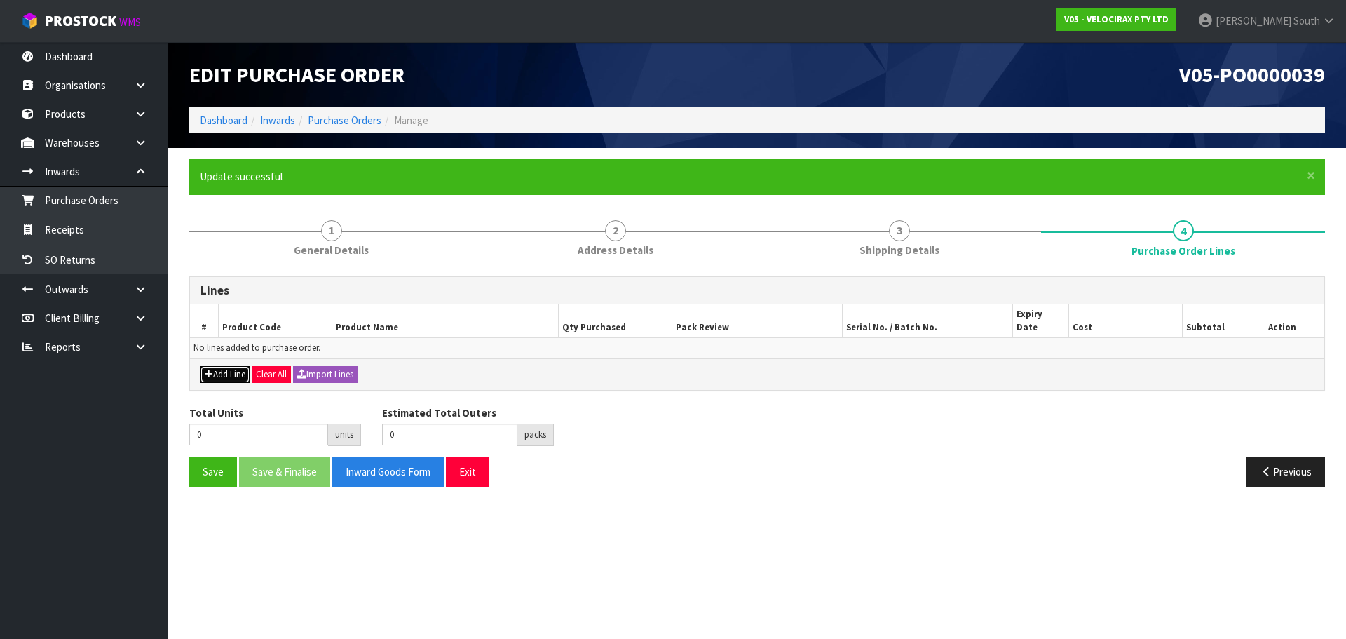
click at [227, 366] on button "Add Line" at bounding box center [225, 374] width 49 height 17
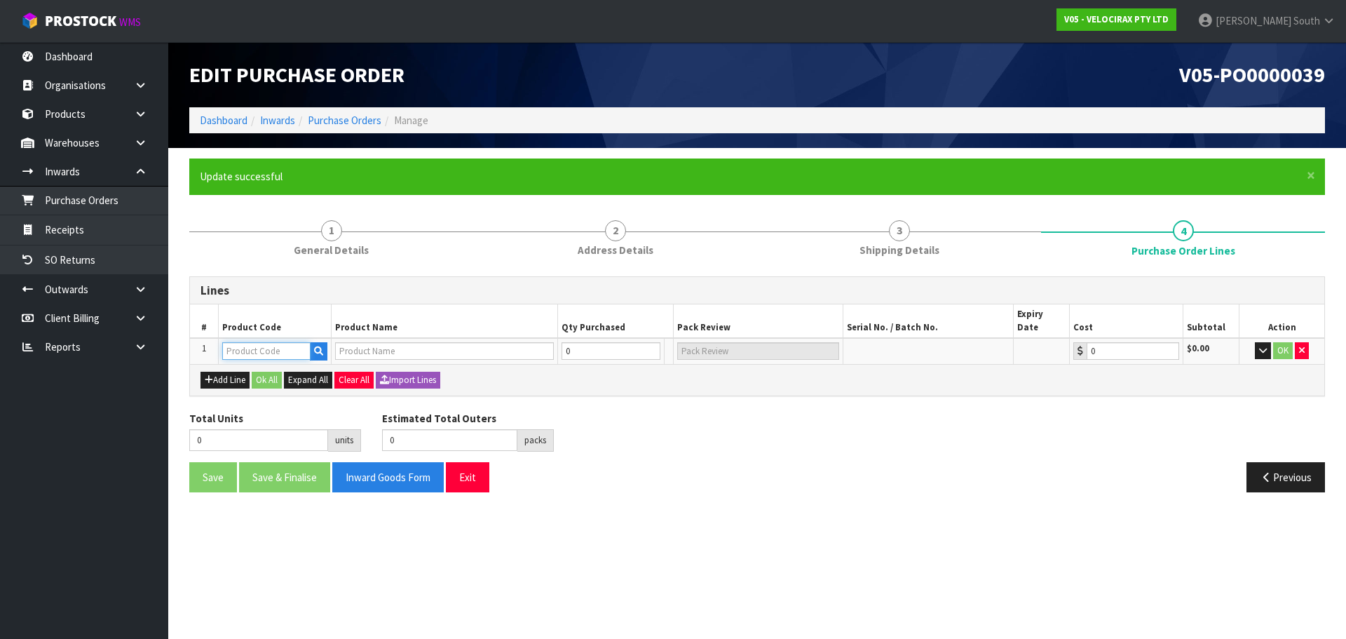
click at [233, 342] on input "text" at bounding box center [266, 351] width 88 height 18
paste input "PAINTBLACKRED1"
click at [323, 346] on icon "button" at bounding box center [318, 350] width 9 height 9
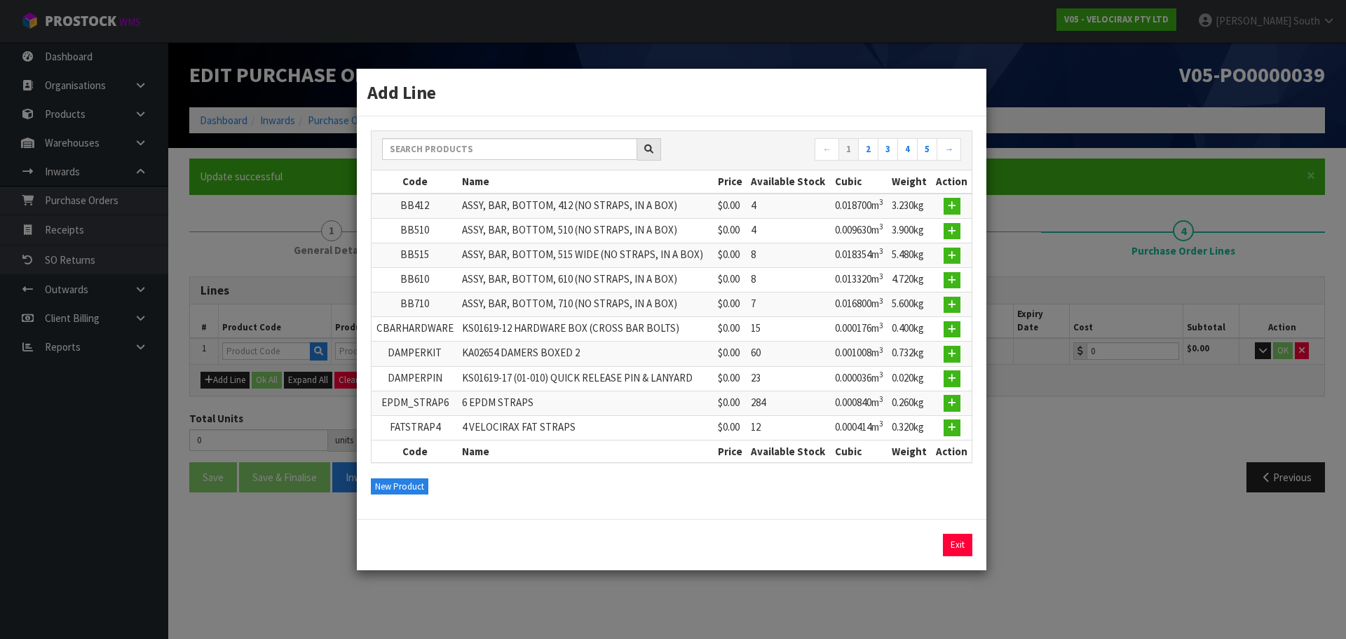
drag, startPoint x: 429, startPoint y: 130, endPoint x: 425, endPoint y: 147, distance: 18.0
click at [425, 142] on div "← 1 2 3 4 5 → Code Name Price Available Stock Cubic Weight Action BB412 ASSY, B…" at bounding box center [672, 317] width 630 height 402
click at [425, 147] on input "text" at bounding box center [509, 149] width 255 height 22
paste input "PAINTBLACKRED1"
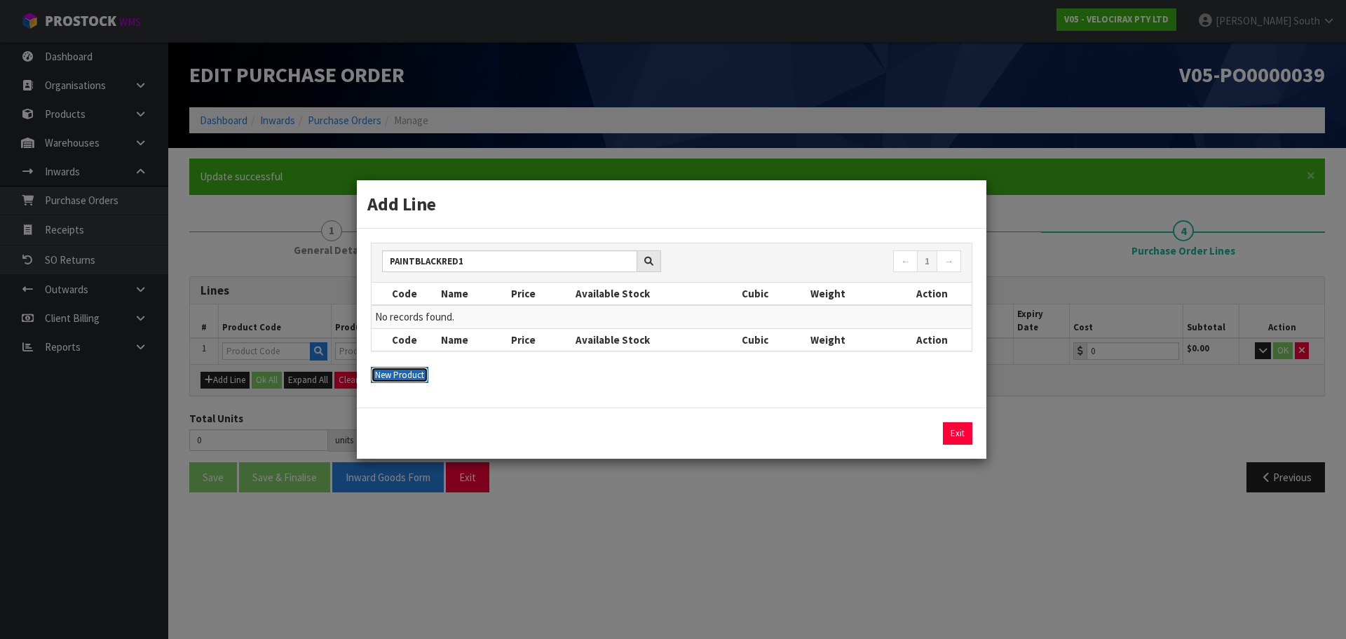
click at [412, 381] on button "New Product" at bounding box center [399, 375] width 57 height 17
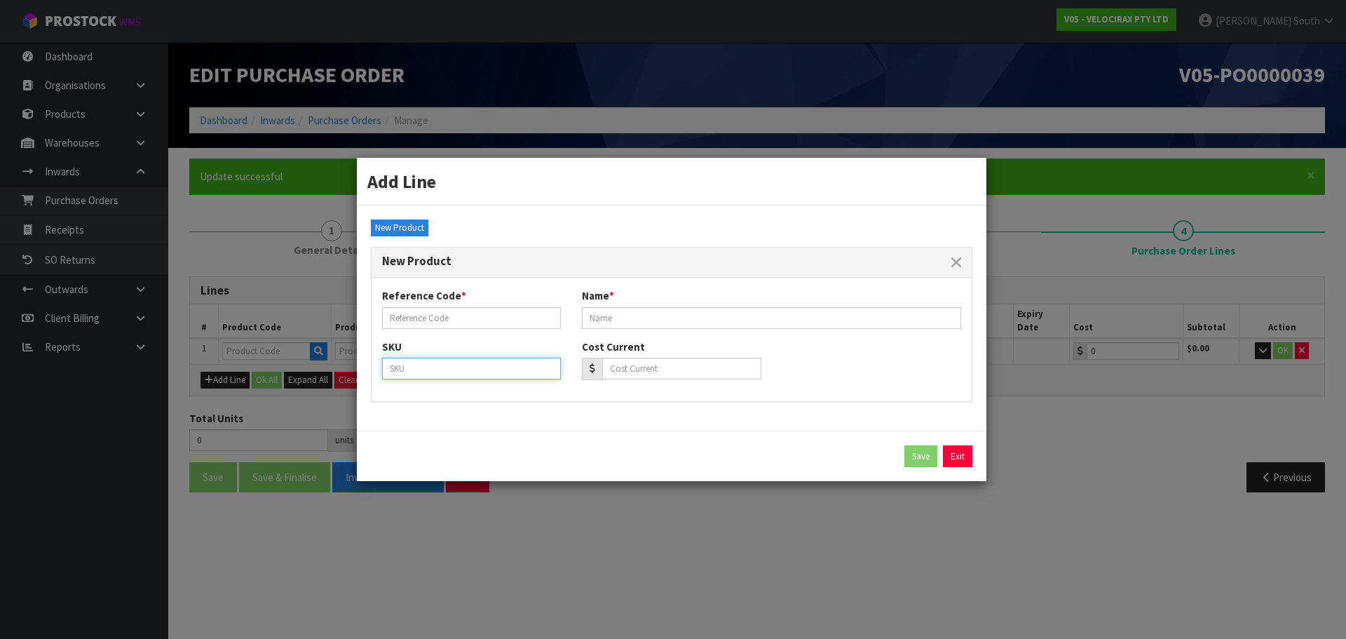
click at [432, 367] on input "text" at bounding box center [471, 369] width 179 height 22
click at [451, 312] on input "text" at bounding box center [471, 318] width 179 height 22
paste input "PAINTBLACKRED1"
click at [600, 311] on input "text" at bounding box center [771, 318] width 379 height 22
paste input "PAINTBLACKRED1"
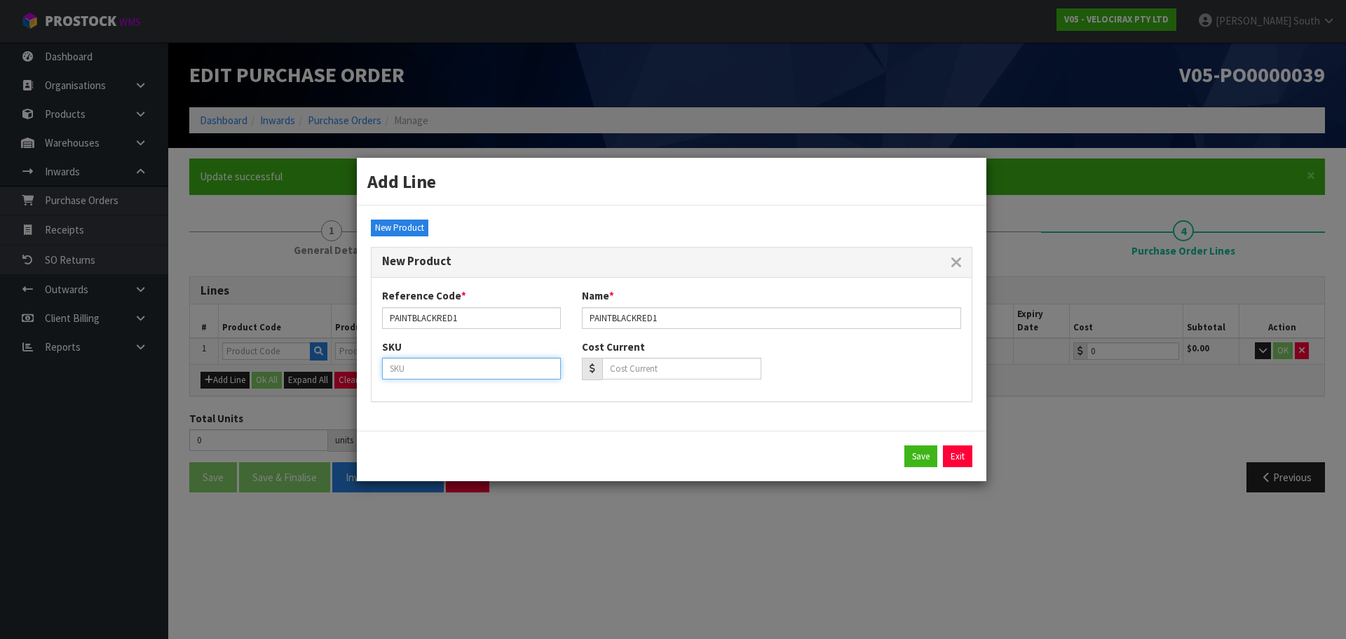
click at [501, 377] on input "text" at bounding box center [471, 369] width 179 height 22
paste input "PAINTBLACKRED1"
click at [921, 459] on button "Save" at bounding box center [920, 456] width 33 height 22
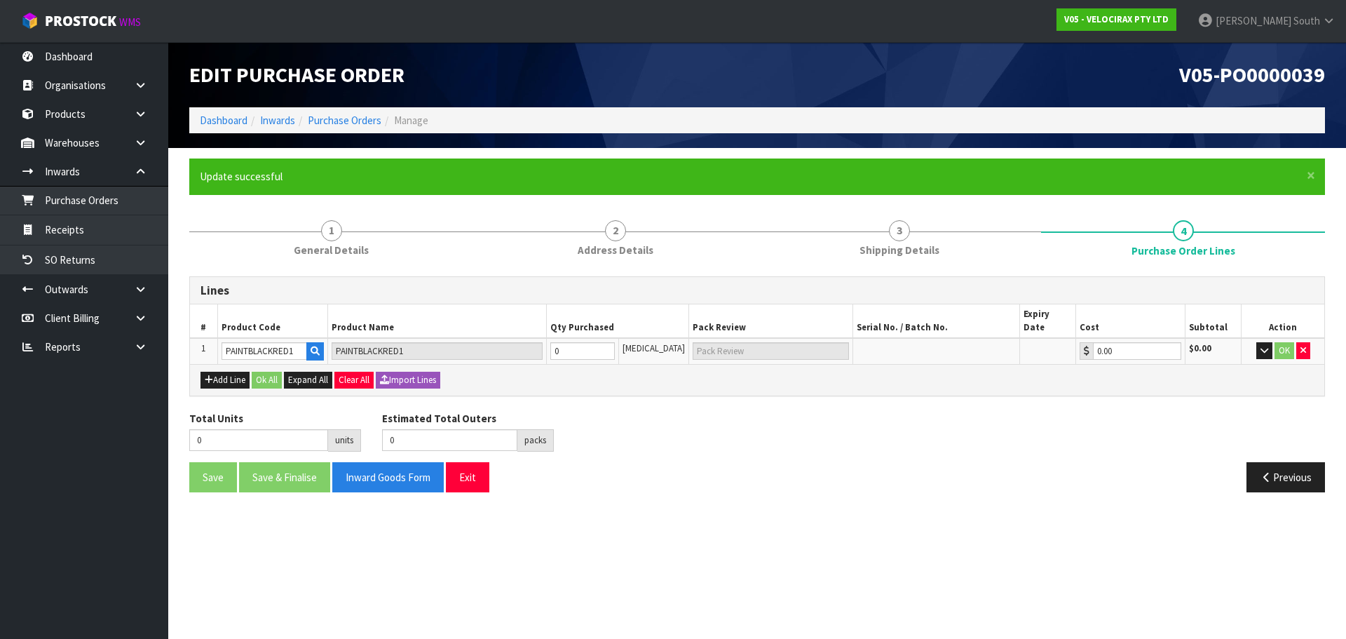
click at [711, 419] on div "Total Units 0 units Estimated Total Outers 0 packs Estimated Total Pallets 0 pa…" at bounding box center [757, 436] width 1157 height 51
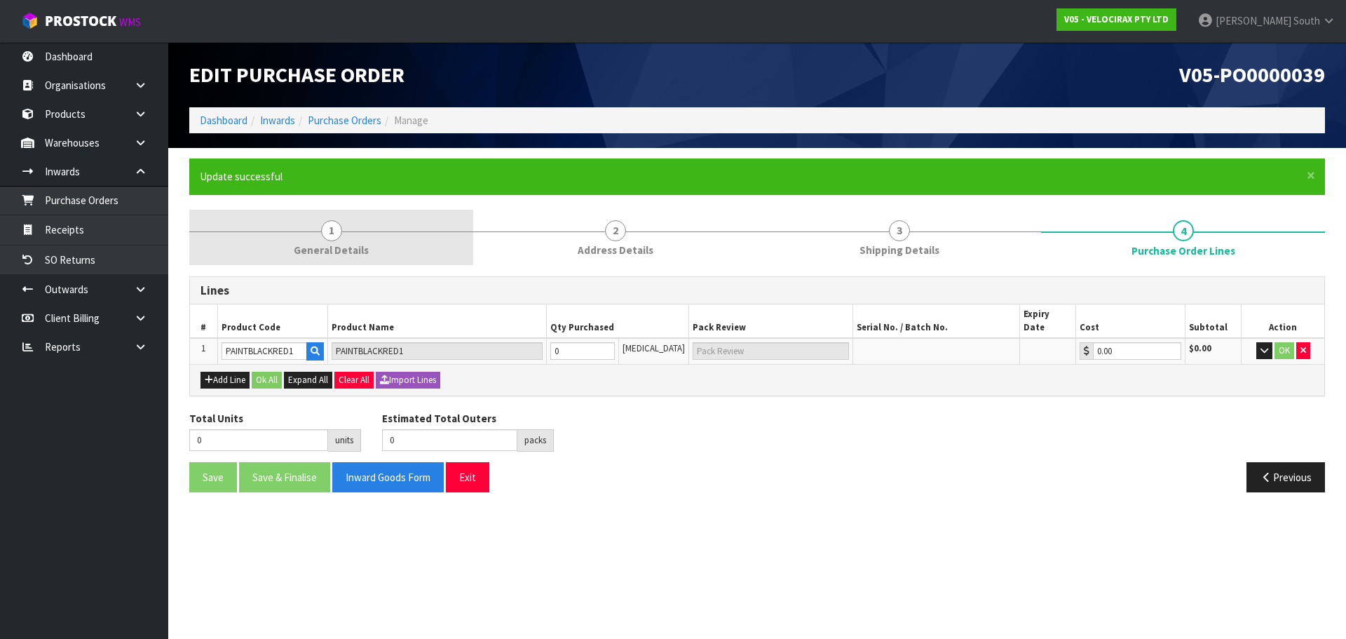
click at [314, 250] on span "General Details" at bounding box center [331, 250] width 75 height 15
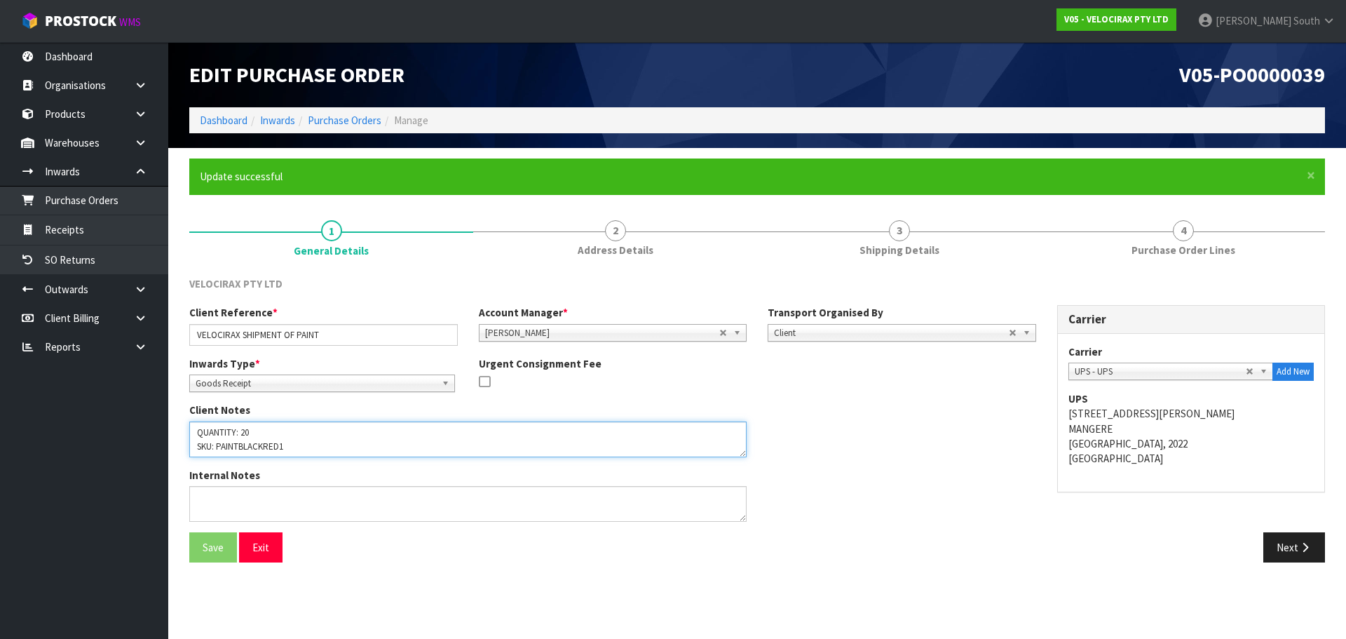
scroll to position [0, 0]
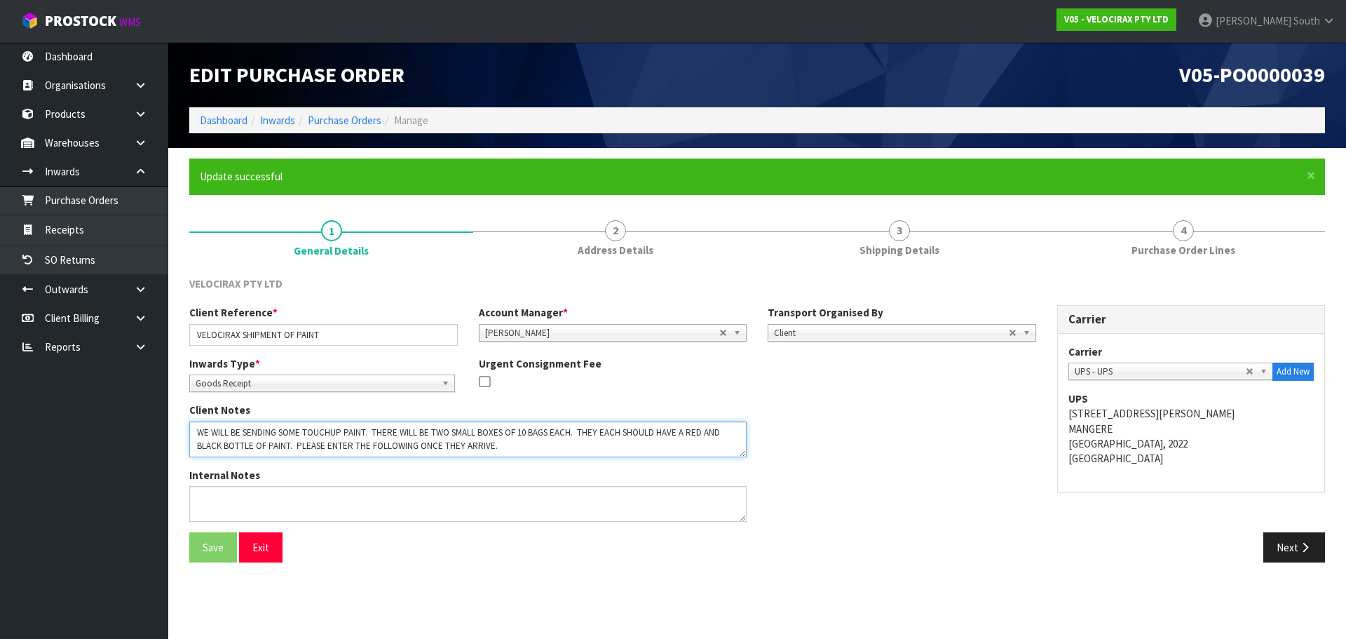
drag, startPoint x: 240, startPoint y: 430, endPoint x: 286, endPoint y: 429, distance: 46.3
click at [286, 429] on textarea at bounding box center [467, 439] width 557 height 36
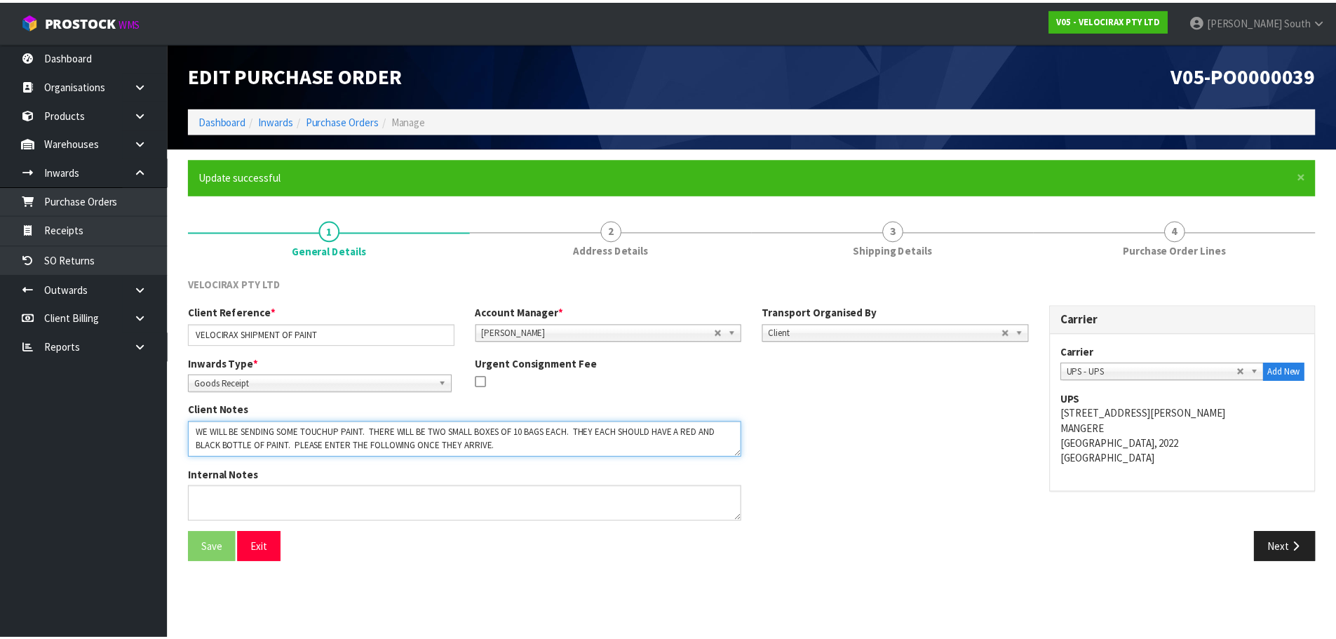
scroll to position [41, 0]
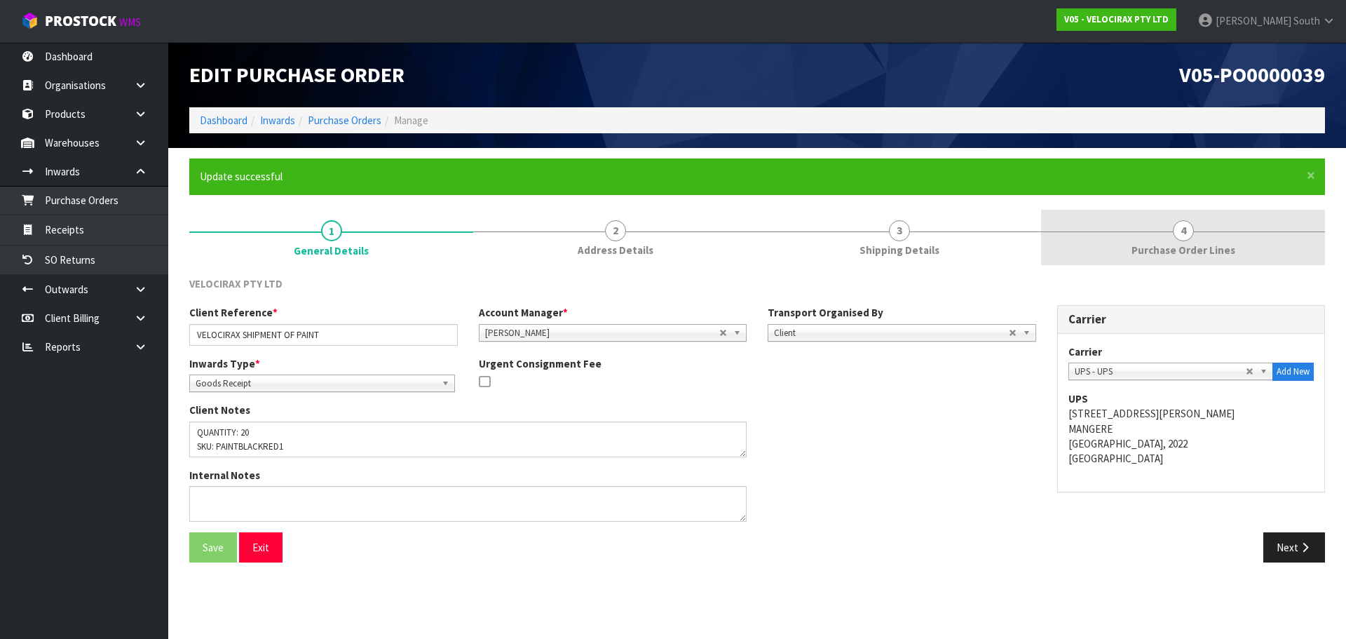
drag, startPoint x: 1147, startPoint y: 215, endPoint x: 1124, endPoint y: 231, distance: 28.6
click at [1148, 215] on link "4 Purchase Order Lines" at bounding box center [1183, 237] width 284 height 55
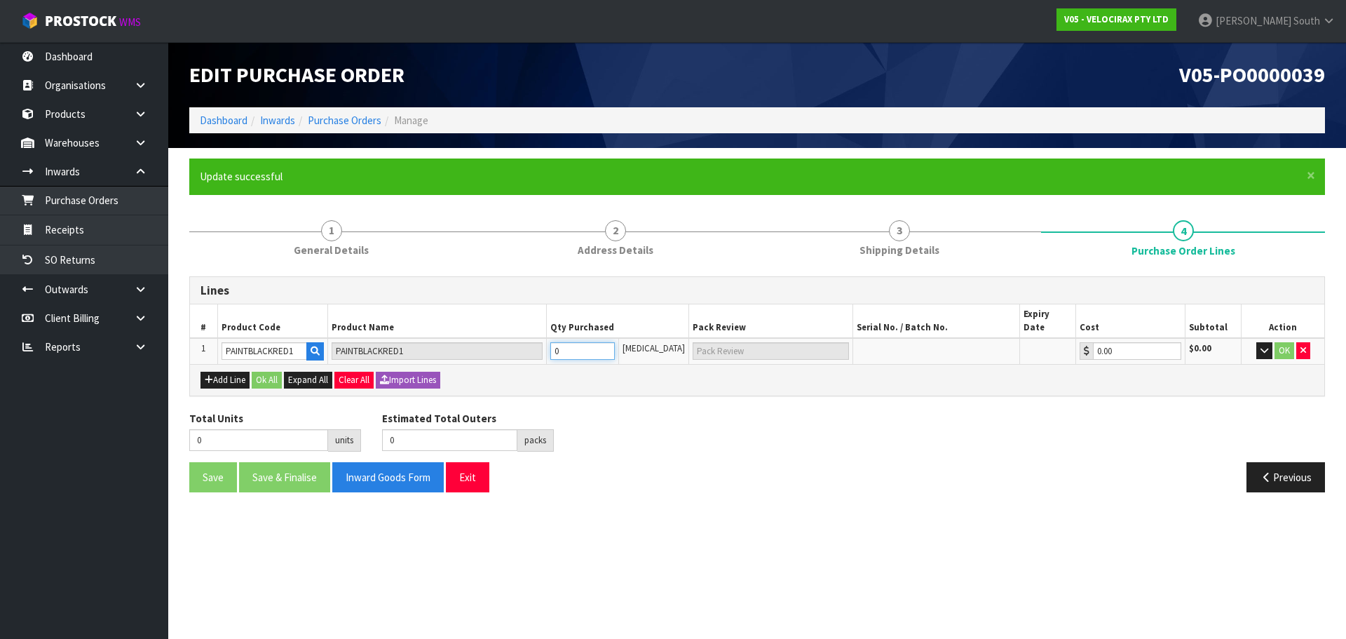
click at [546, 338] on tr "1 PAINTBLACKRED1 PAINTBLACKRED1 0 [MEDICAL_DATA] 0.00 $0.00 OK" at bounding box center [757, 351] width 1134 height 26
drag, startPoint x: 684, startPoint y: 418, endPoint x: 701, endPoint y: 419, distance: 16.8
click at [684, 419] on div "Total Units 20 units Estimated Total Outers 0 packs Estimated Total Pallets 0 p…" at bounding box center [757, 436] width 1157 height 51
click at [282, 372] on button "Ok All" at bounding box center [267, 380] width 30 height 17
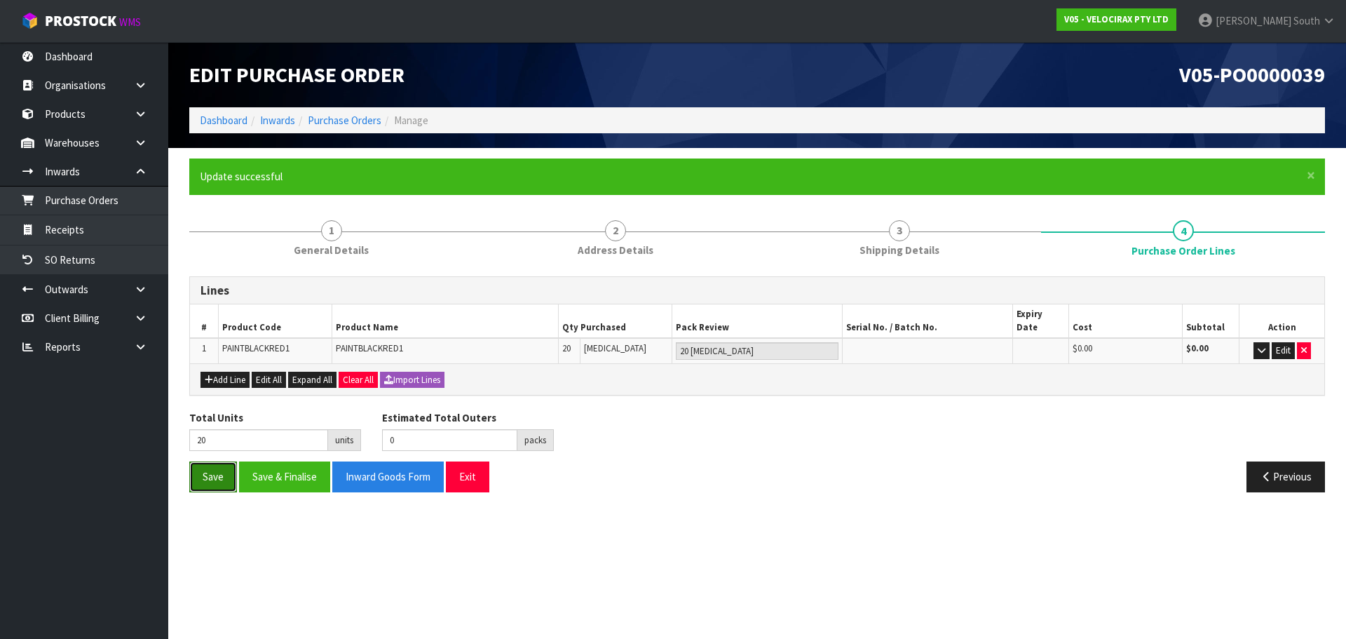
click at [216, 471] on button "Save" at bounding box center [213, 476] width 48 height 30
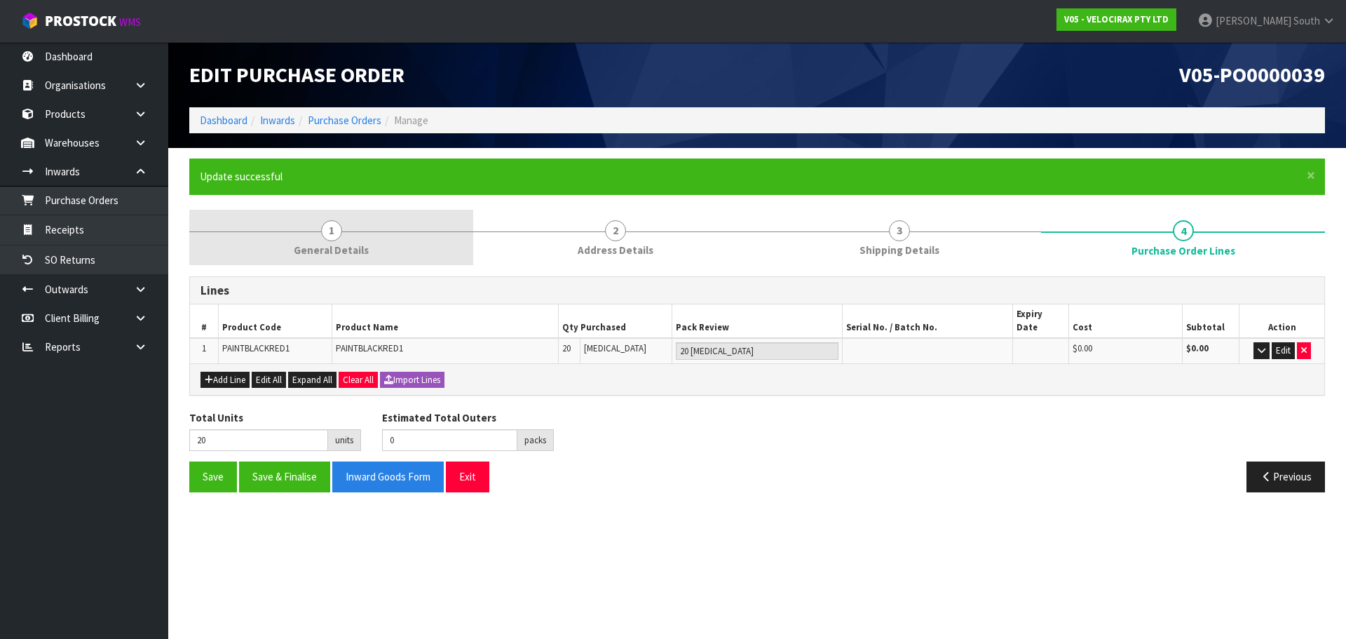
click at [290, 235] on link "1 General Details" at bounding box center [331, 237] width 284 height 55
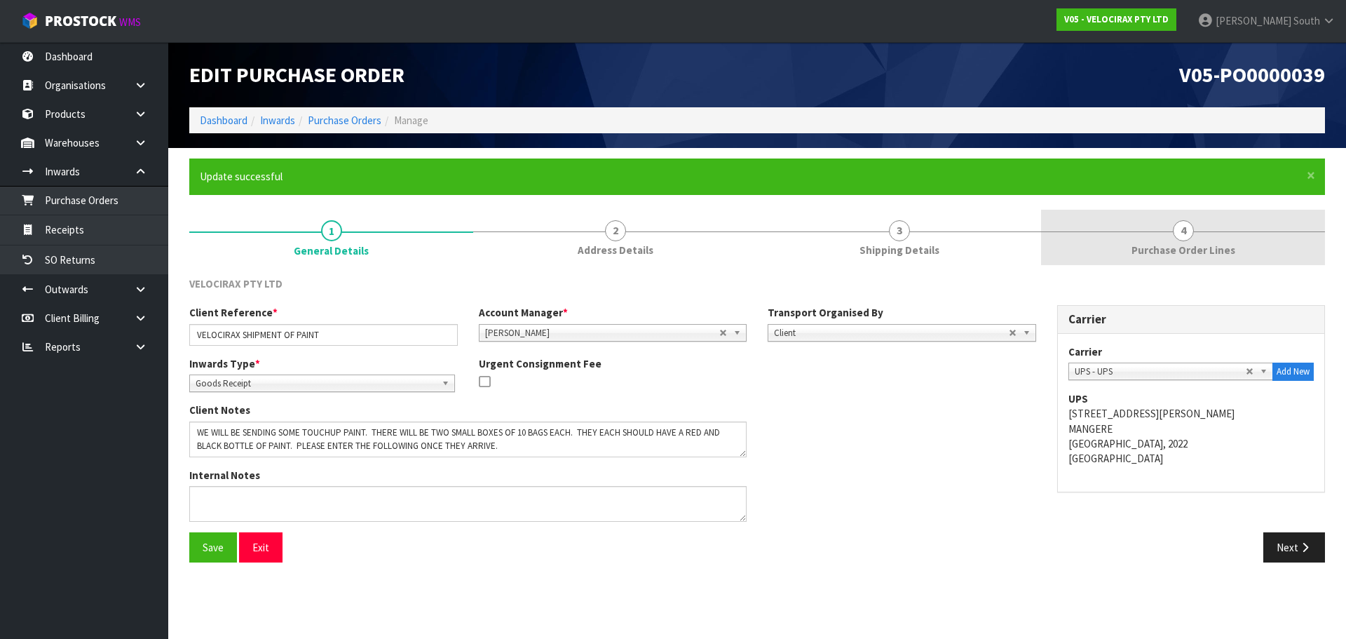
click at [1184, 238] on span "4" at bounding box center [1183, 230] width 21 height 21
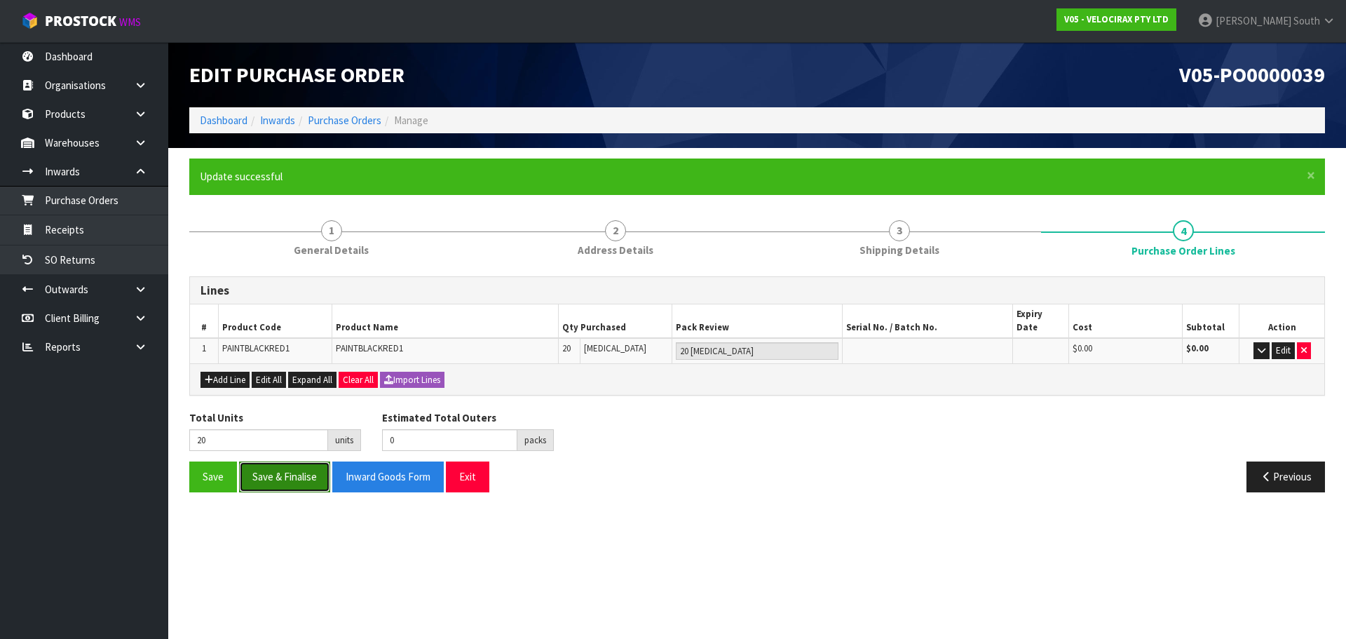
click at [259, 464] on button "Save & Finalise" at bounding box center [284, 476] width 91 height 30
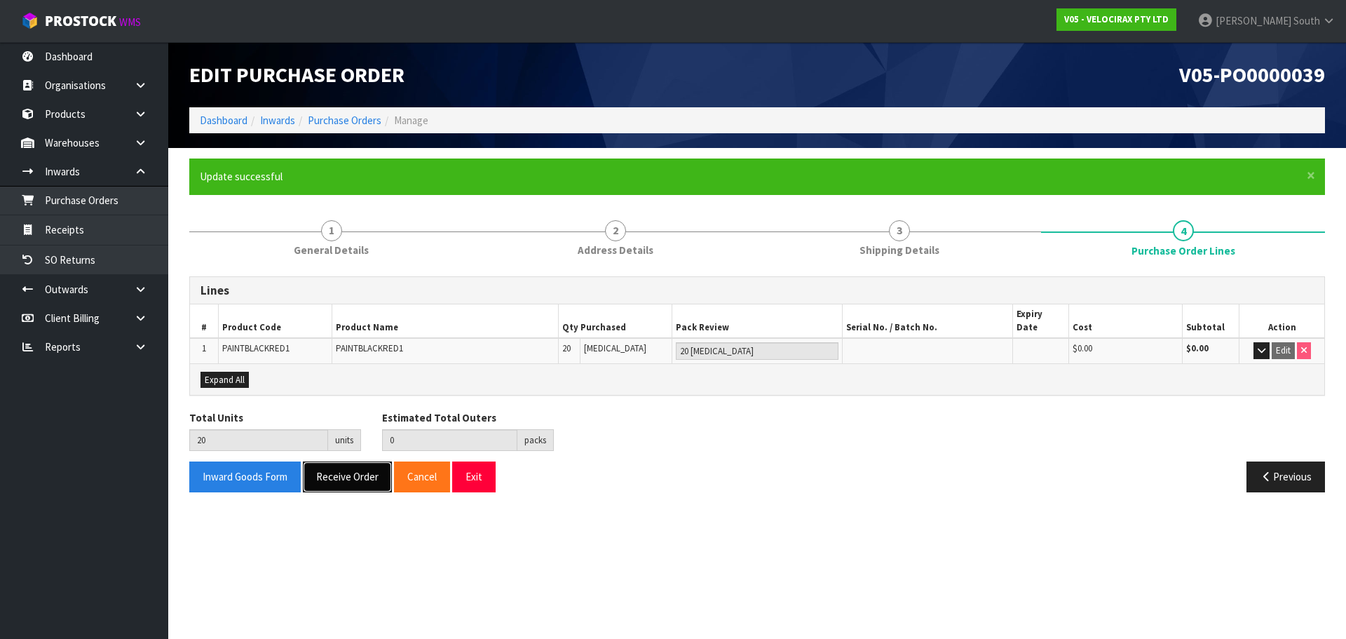
click at [339, 470] on button "Receive Order" at bounding box center [347, 476] width 89 height 30
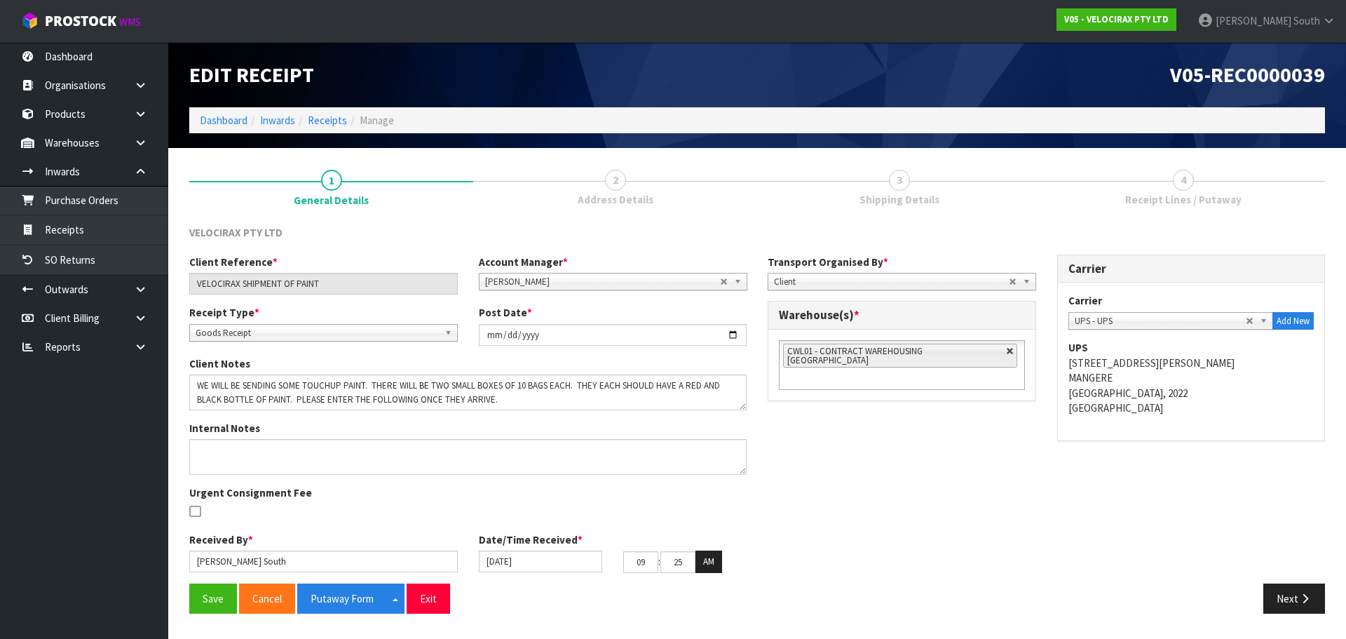
click at [1006, 349] on link at bounding box center [1010, 351] width 8 height 8
click at [895, 351] on ul at bounding box center [902, 351] width 246 height 22
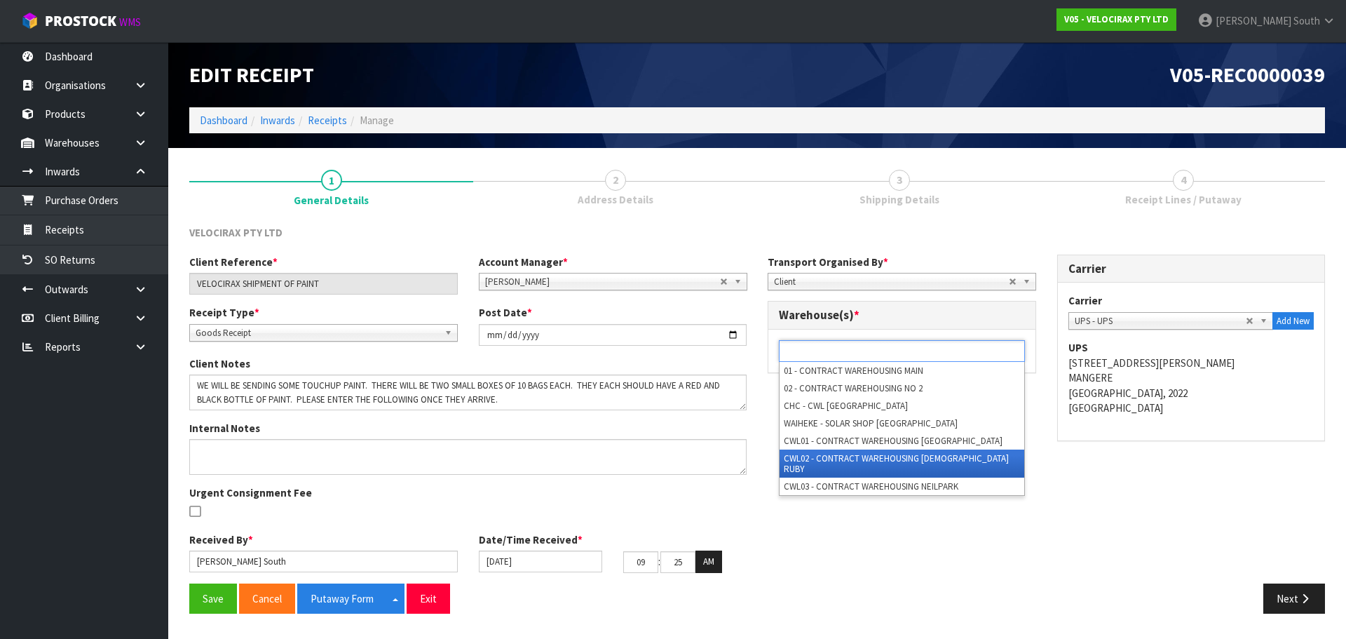
click at [857, 455] on li "CWL02 - CONTRACT WAREHOUSING [DEMOGRAPHIC_DATA] RUBY" at bounding box center [902, 463] width 245 height 28
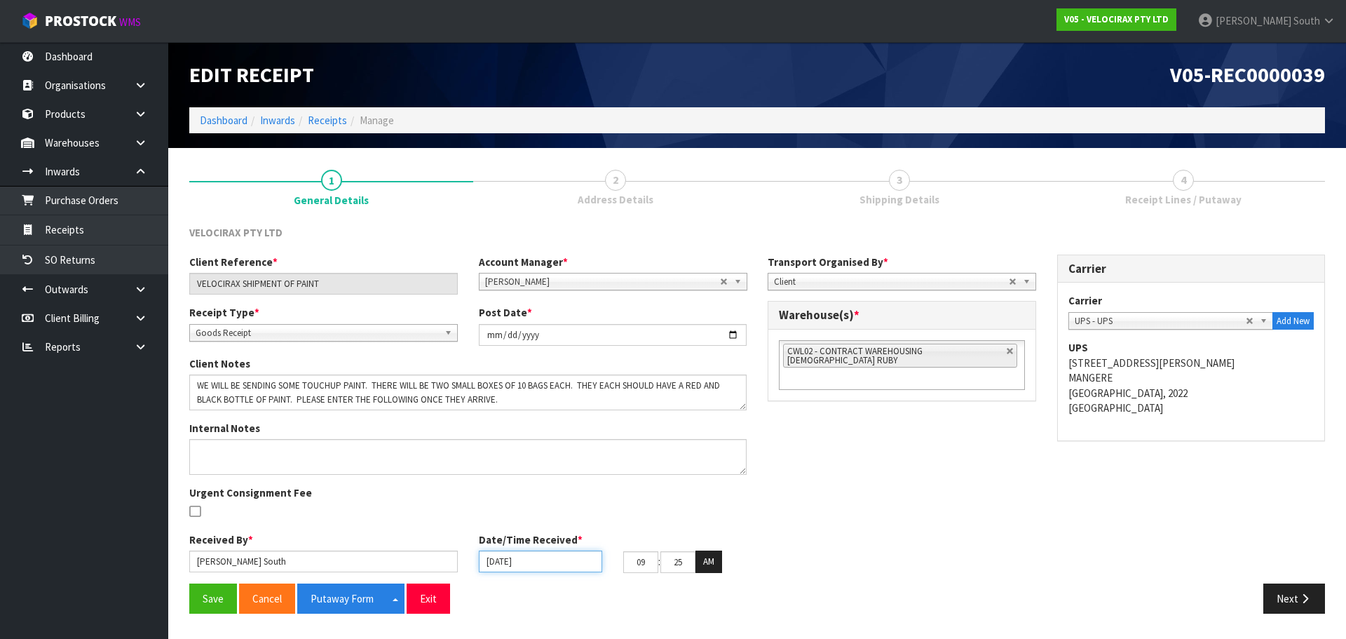
click at [502, 567] on input "[DATE]" at bounding box center [540, 561] width 123 height 22
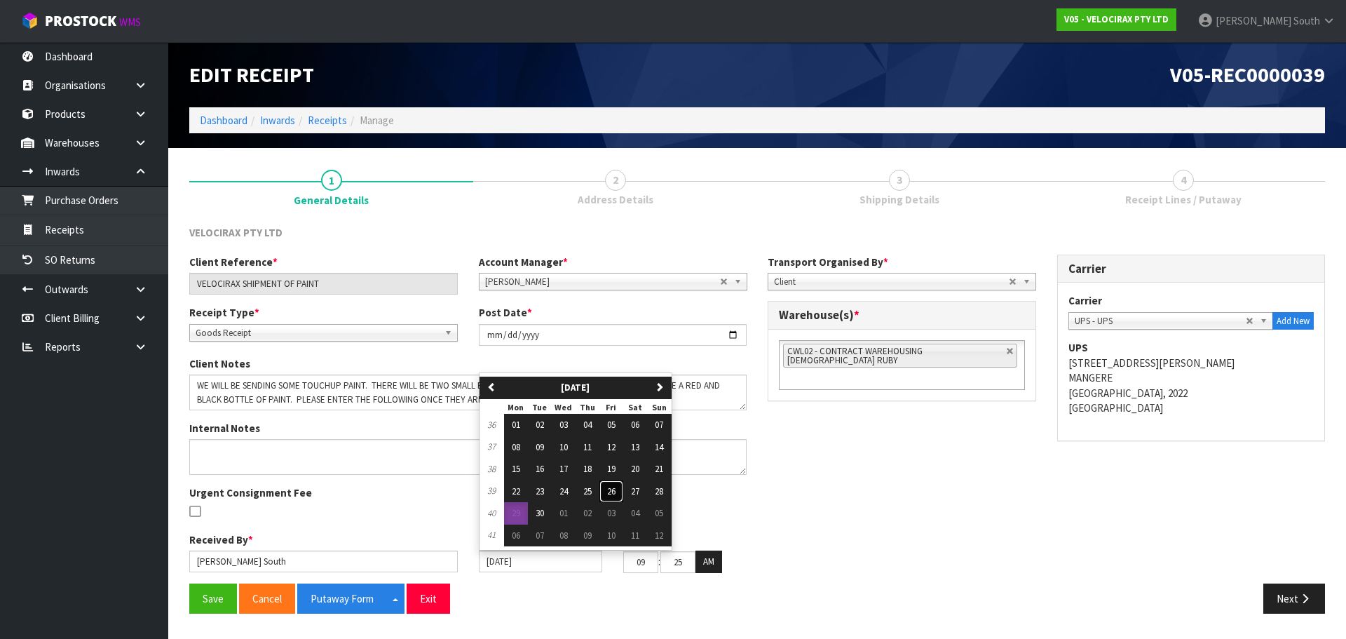
click at [606, 490] on button "26" at bounding box center [611, 491] width 24 height 22
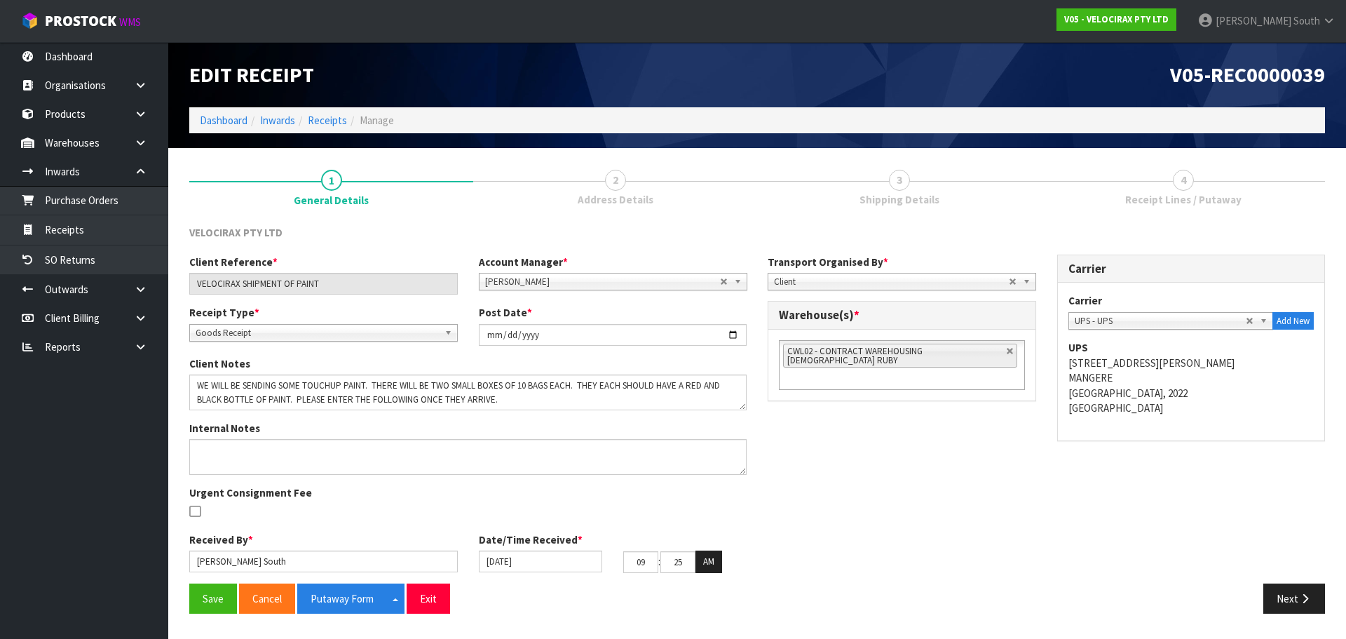
click at [982, 585] on div "Next" at bounding box center [1046, 598] width 578 height 30
click at [217, 592] on button "Save" at bounding box center [213, 598] width 48 height 30
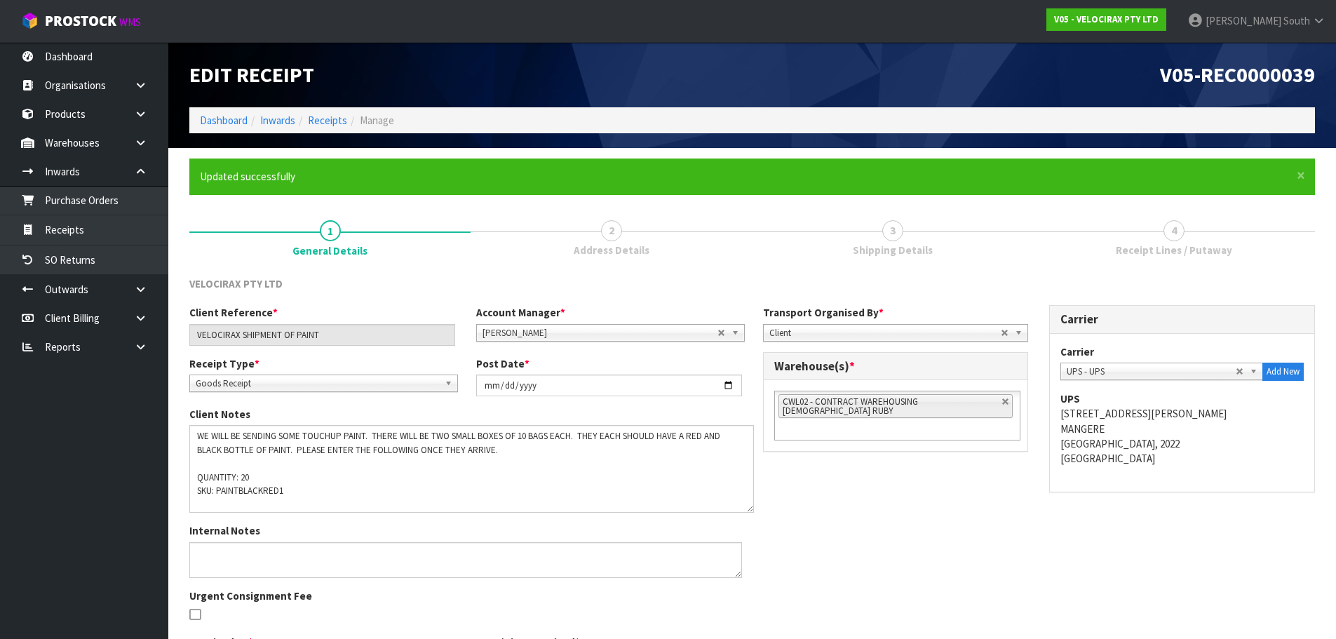
drag, startPoint x: 735, startPoint y: 458, endPoint x: 747, endPoint y: 510, distance: 53.2
click at [747, 510] on textarea at bounding box center [471, 469] width 564 height 88
click at [808, 506] on div "Client Reference * VELOCIRAX SHIPMENT OF PAINT Account Manager * [PERSON_NAME] …" at bounding box center [752, 495] width 1146 height 381
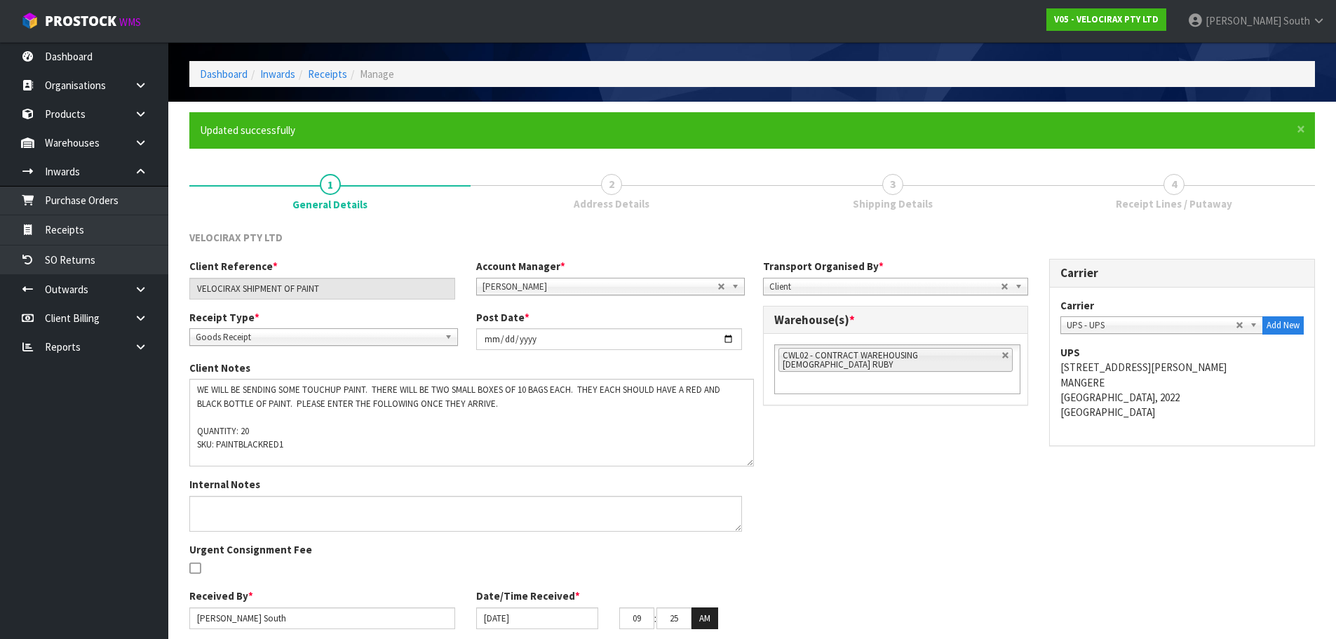
scroll to position [99, 0]
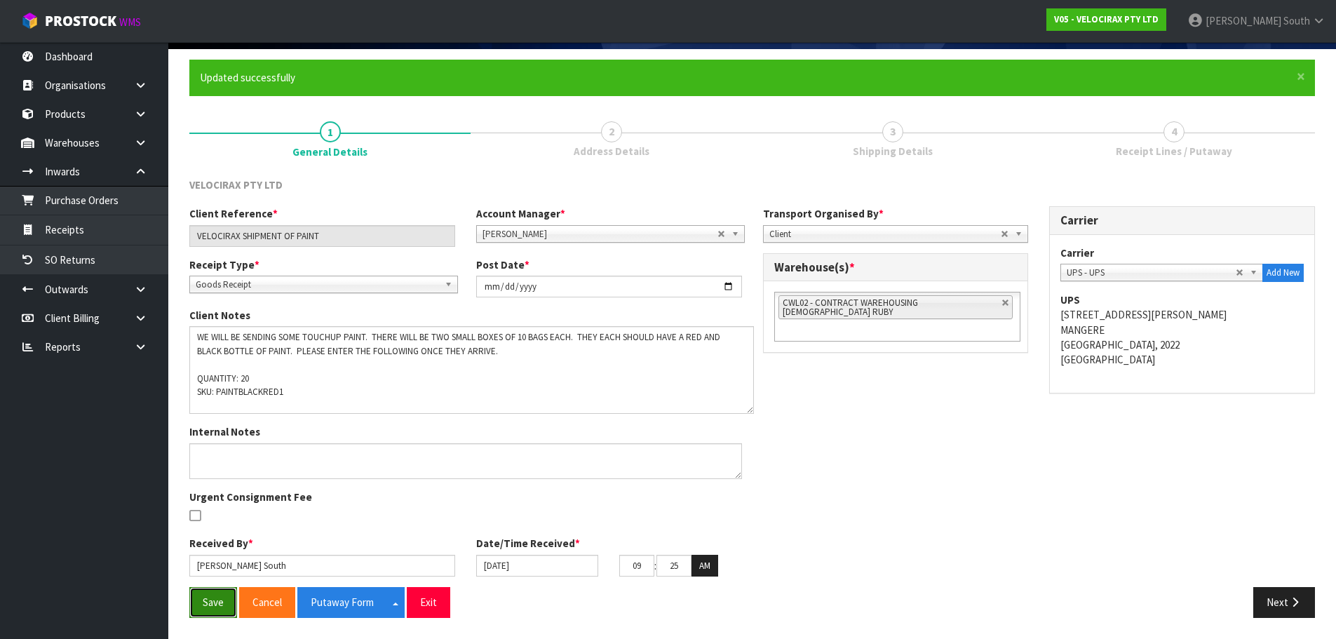
click at [209, 592] on button "Save" at bounding box center [213, 602] width 48 height 30
click at [1285, 597] on button "Next" at bounding box center [1284, 602] width 62 height 30
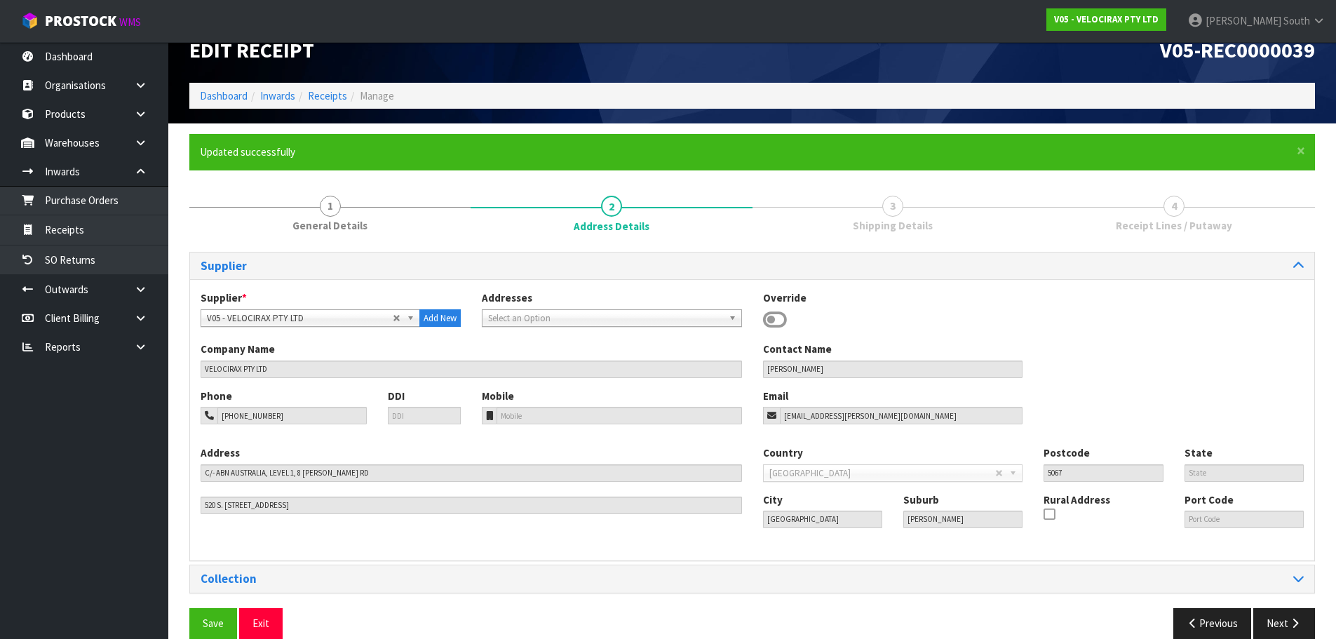
scroll to position [46, 0]
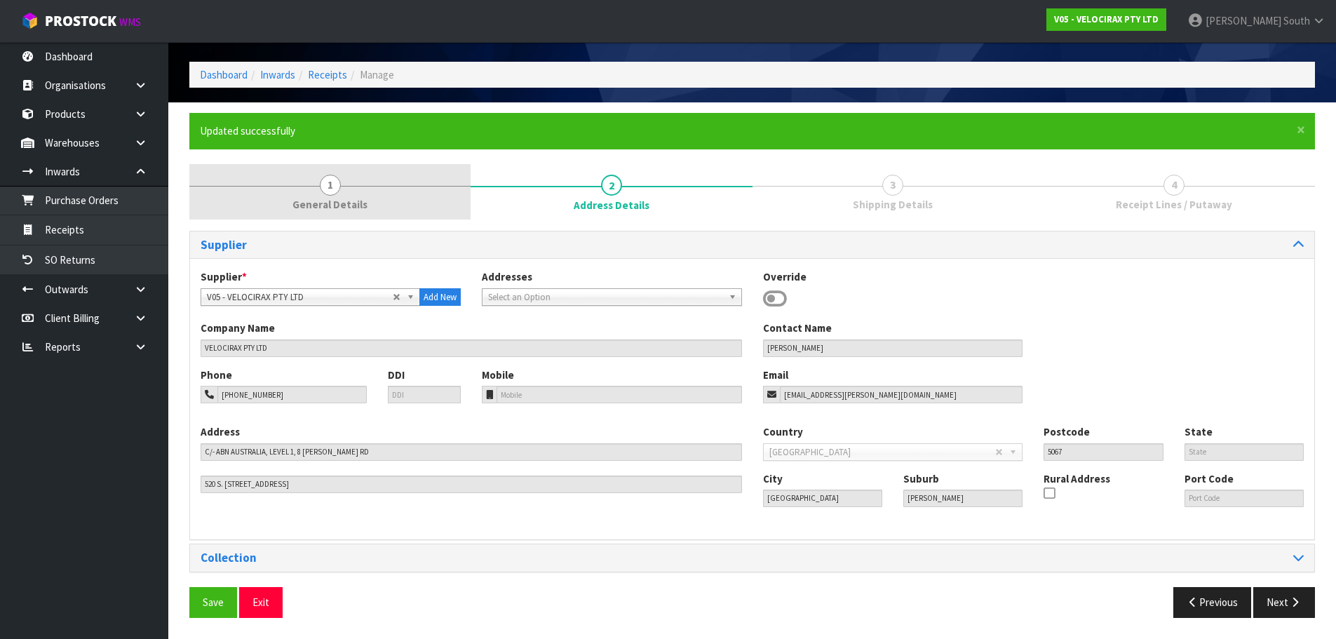
drag, startPoint x: 380, startPoint y: 200, endPoint x: 391, endPoint y: 199, distance: 11.2
click at [380, 200] on link "1 General Details" at bounding box center [329, 191] width 281 height 55
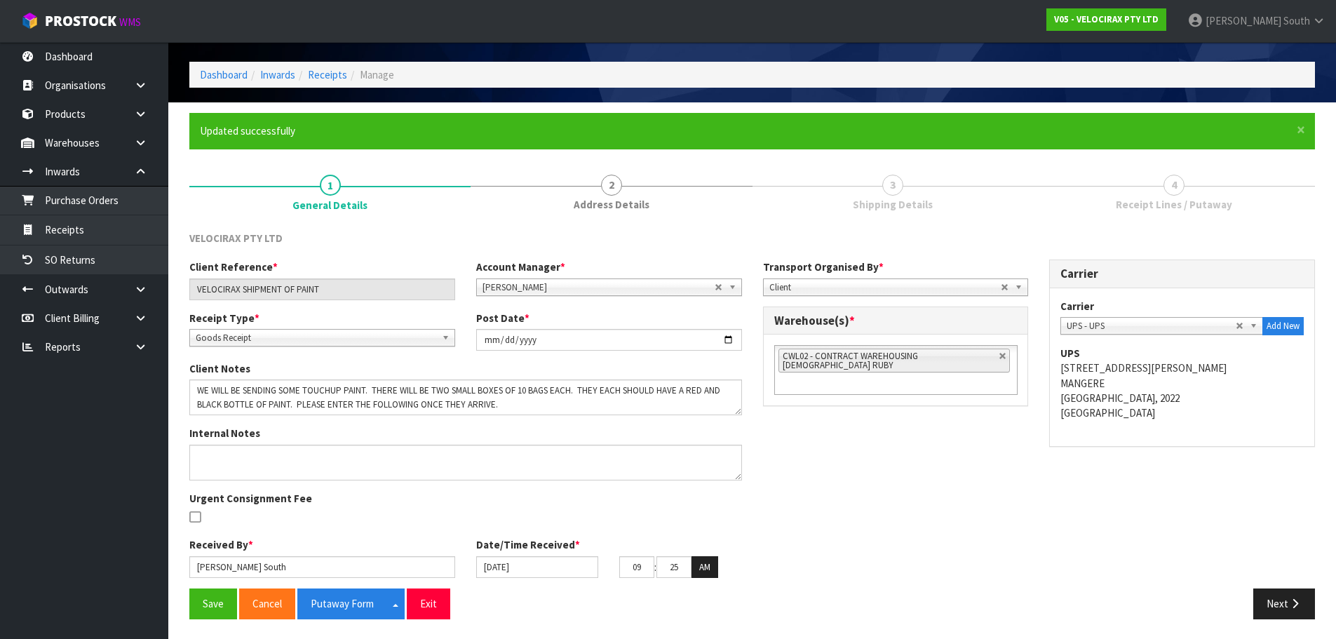
click at [1031, 184] on link "3 Shipping Details" at bounding box center [892, 191] width 281 height 55
click at [1282, 594] on button "Next" at bounding box center [1284, 603] width 62 height 30
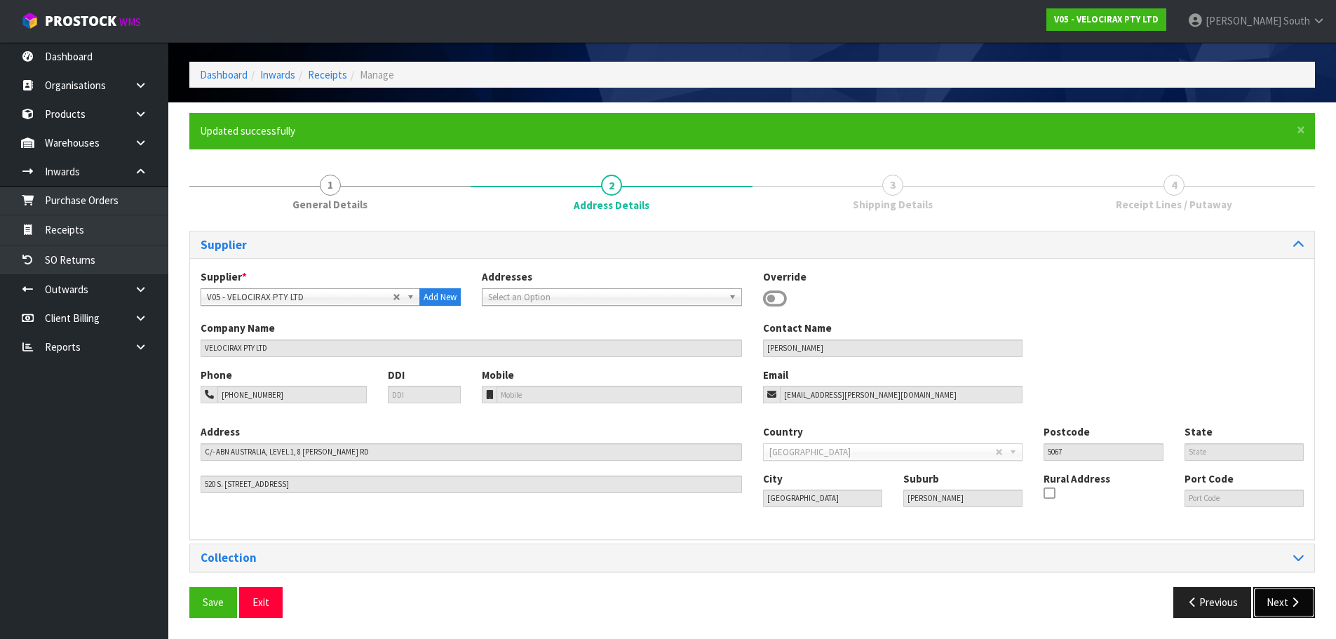
click at [1279, 603] on button "Next" at bounding box center [1284, 602] width 62 height 30
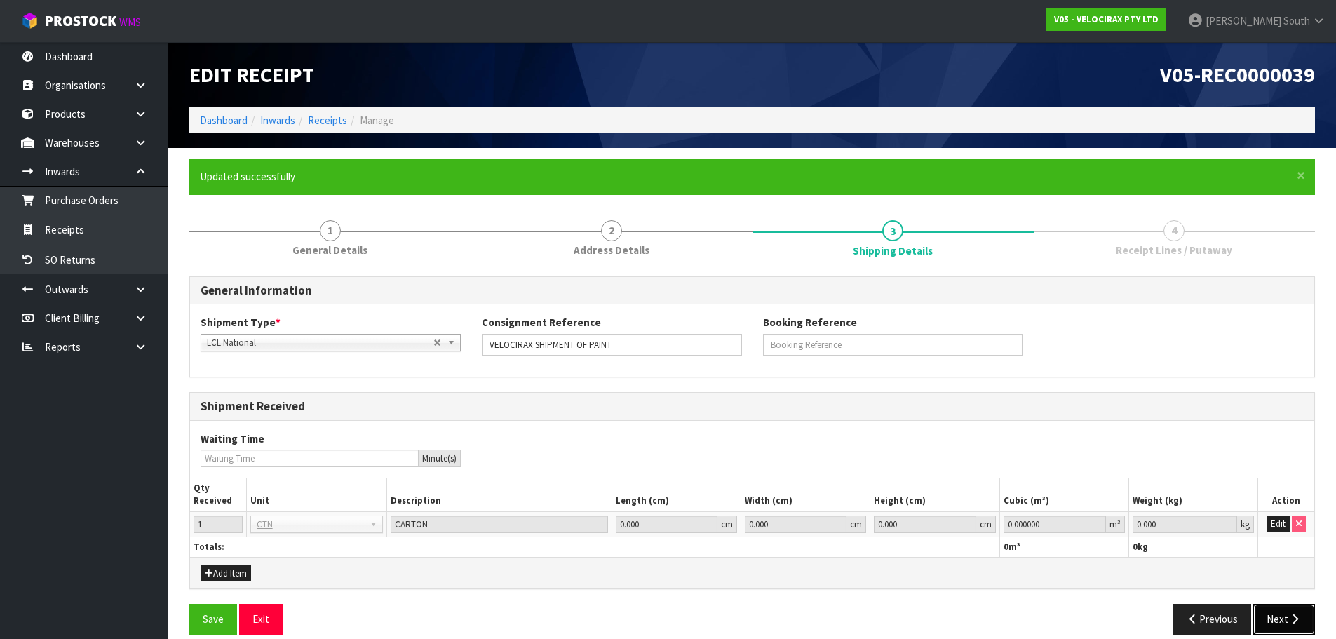
click at [1276, 610] on button "Next" at bounding box center [1284, 619] width 62 height 30
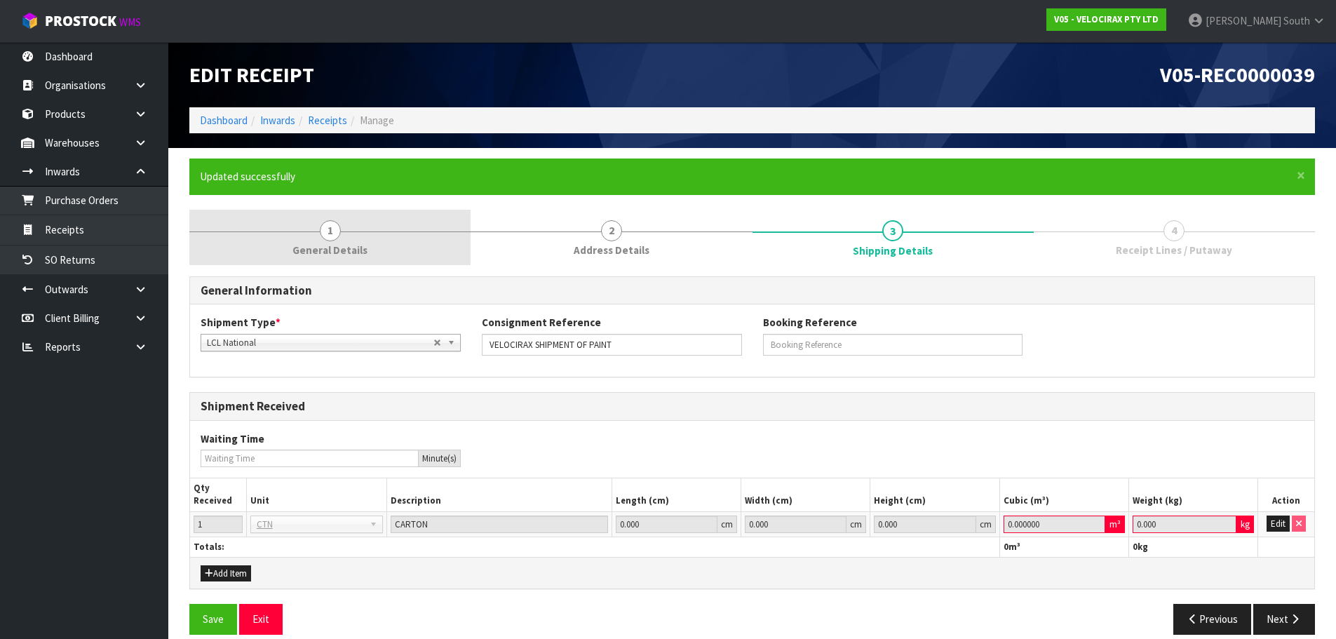
click at [389, 251] on link "1 General Details" at bounding box center [329, 237] width 281 height 55
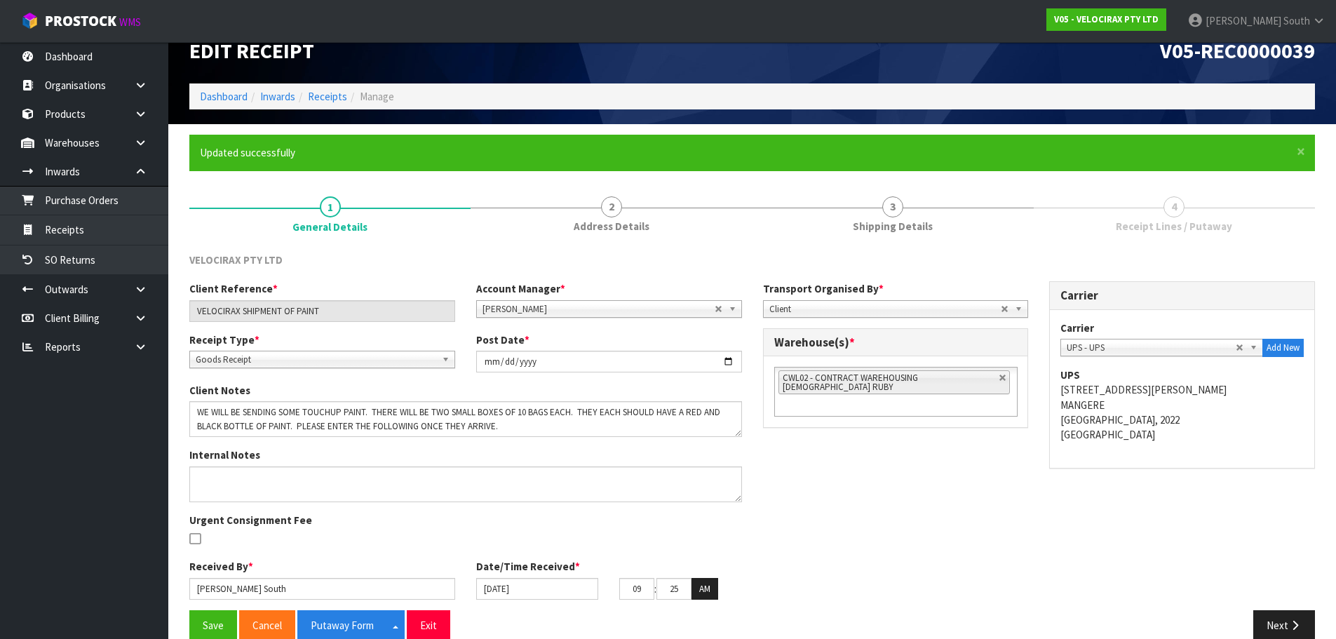
scroll to position [47, 0]
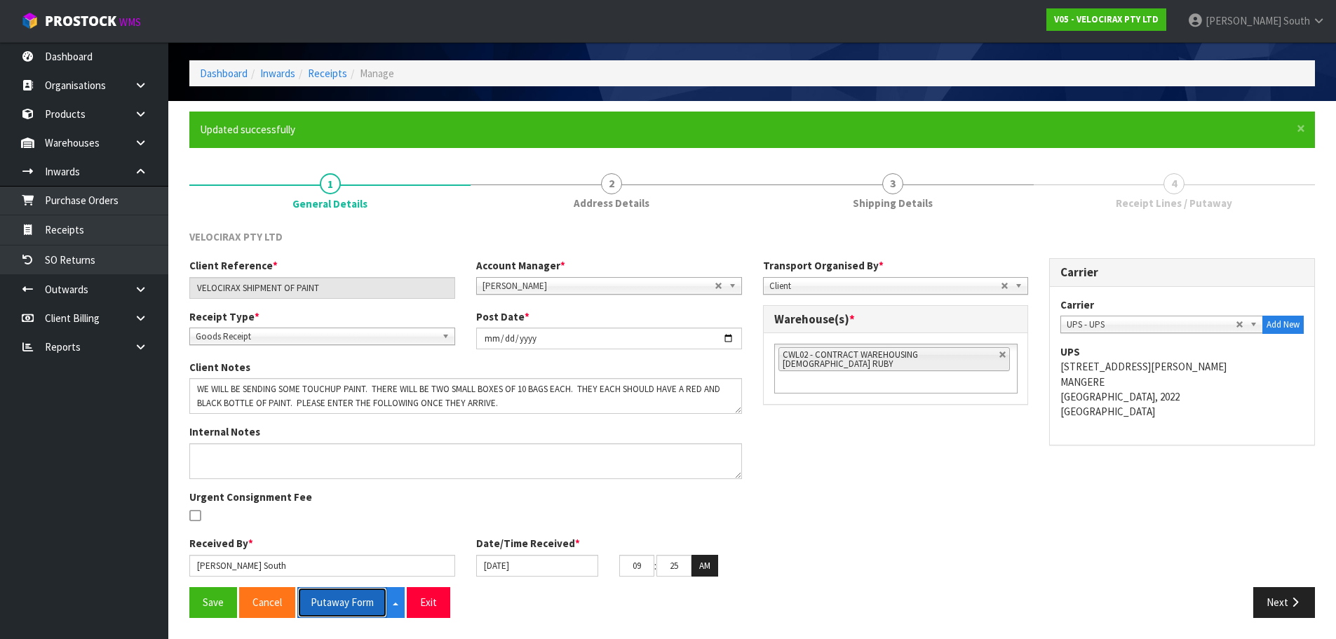
click at [340, 597] on button "Putaway Form" at bounding box center [342, 602] width 90 height 30
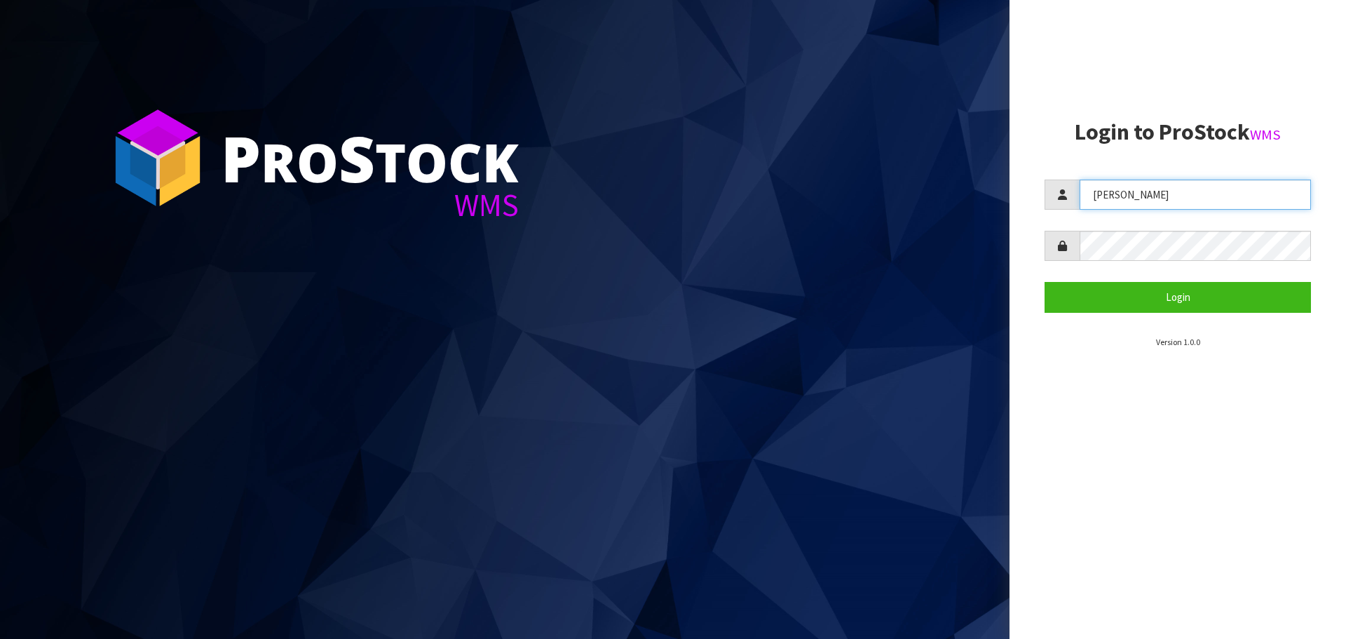
drag, startPoint x: 1156, startPoint y: 197, endPoint x: 1088, endPoint y: 204, distance: 68.4
click at [1088, 204] on input "[PERSON_NAME]" at bounding box center [1195, 194] width 231 height 30
type input "p"
type input "[PERSON_NAME]"
click at [1045, 282] on button "Login" at bounding box center [1178, 297] width 266 height 30
